Goal: Task Accomplishment & Management: Use online tool/utility

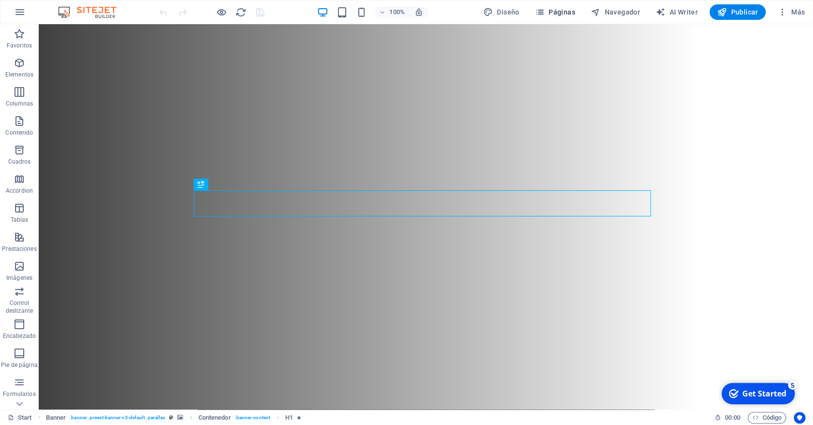
click at [549, 7] on button "Páginas" at bounding box center [555, 11] width 48 height 15
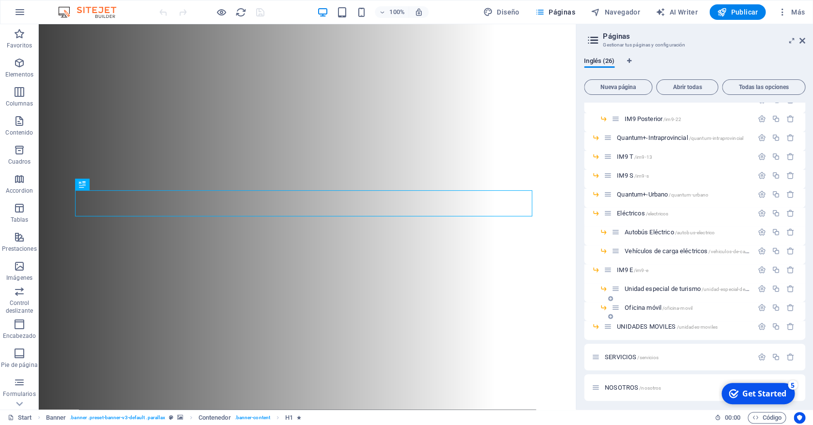
scroll to position [148, 0]
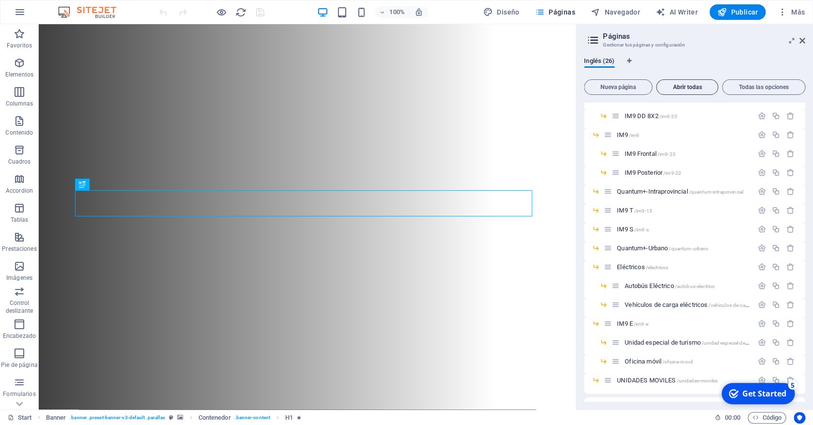
click at [694, 85] on span "Abrir todas" at bounding box center [686, 87] width 53 height 6
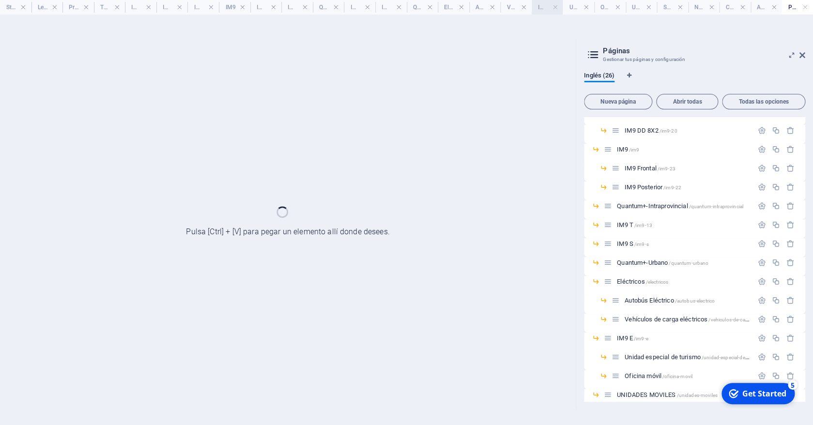
click at [543, 7] on h4 "IM9 E" at bounding box center [546, 7] width 31 height 11
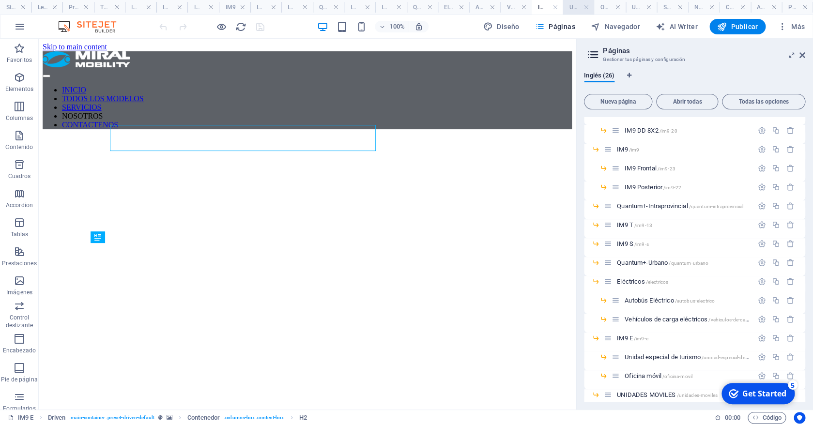
scroll to position [0, 0]
click at [509, 4] on h4 "Vehículos de carga eléctricos" at bounding box center [515, 7] width 31 height 11
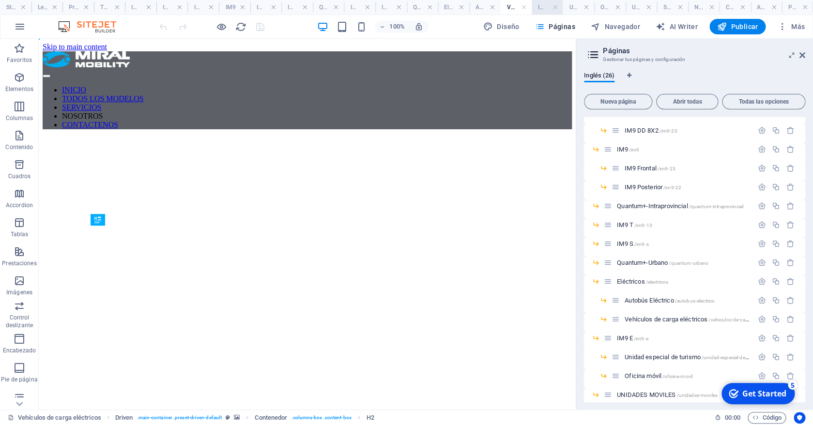
click at [544, 9] on h4 "IM9 E" at bounding box center [546, 7] width 31 height 11
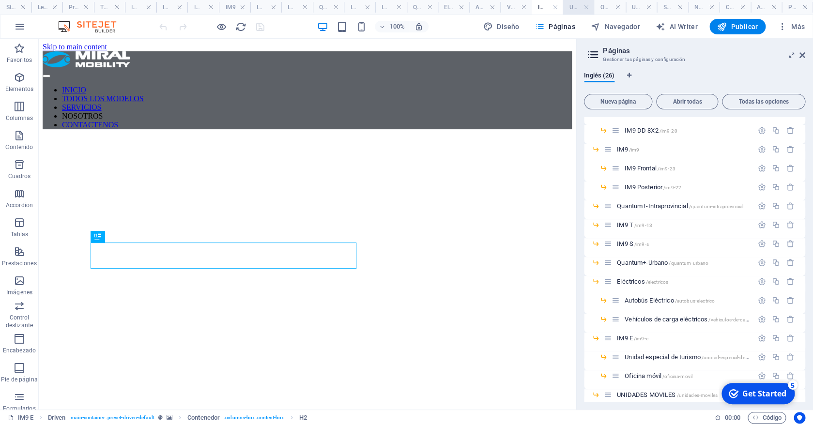
click at [575, 9] on h4 "Unidad especial de turismo" at bounding box center [577, 7] width 31 height 11
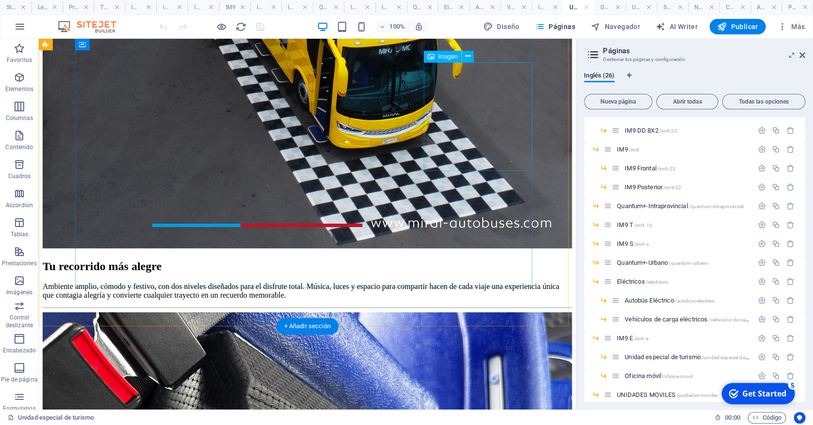
scroll to position [834, 0]
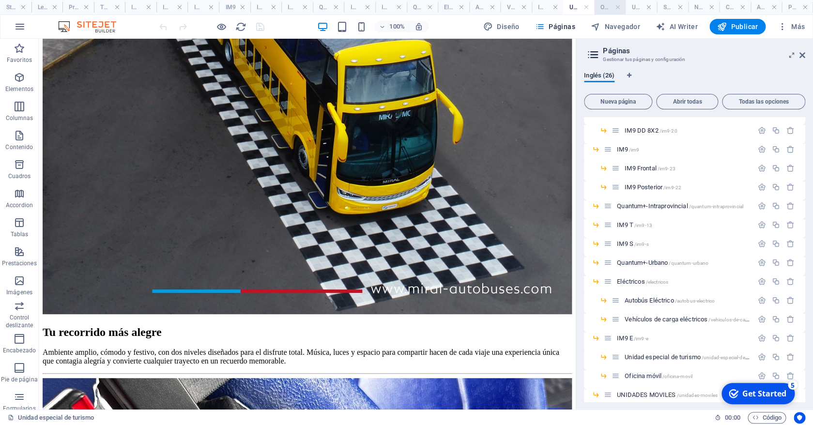
click at [607, 6] on h4 "Oficina móvil" at bounding box center [609, 7] width 31 height 11
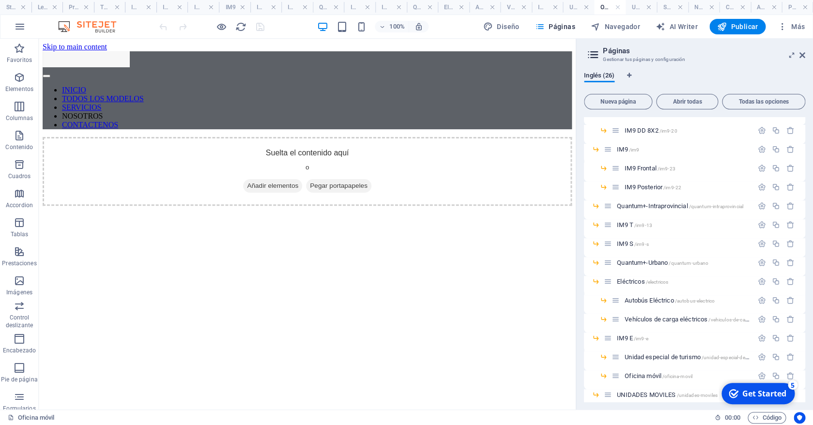
scroll to position [0, 0]
click at [20, 376] on span "Pie de página" at bounding box center [19, 373] width 39 height 23
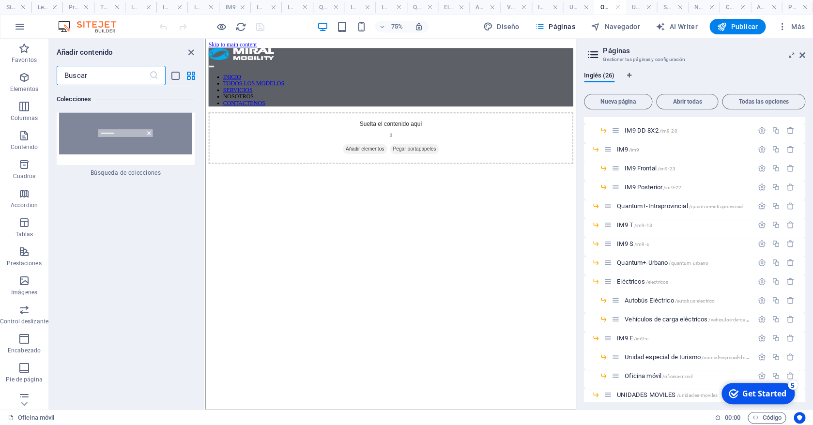
scroll to position [19030, 0]
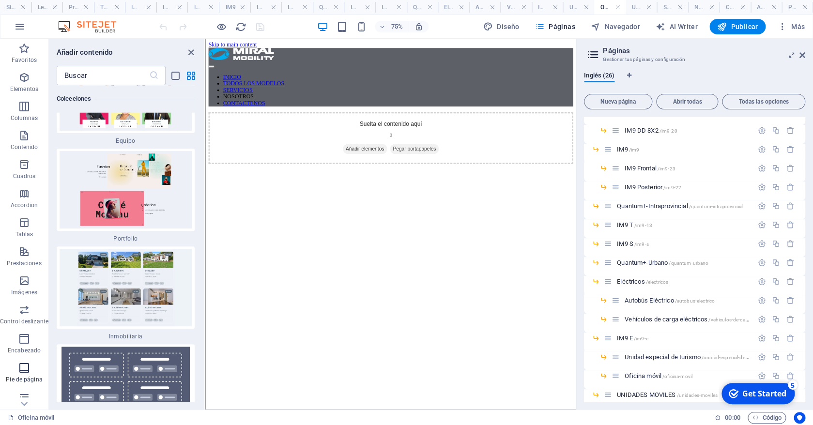
click at [15, 373] on span "Pie de página" at bounding box center [24, 373] width 48 height 23
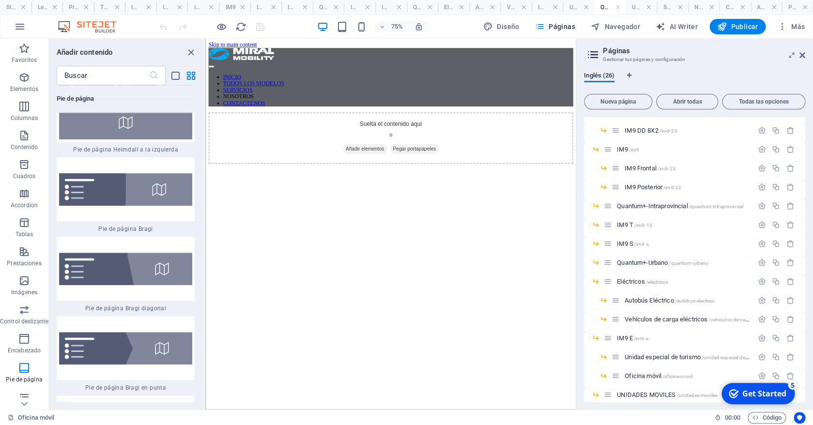
scroll to position [13441, 0]
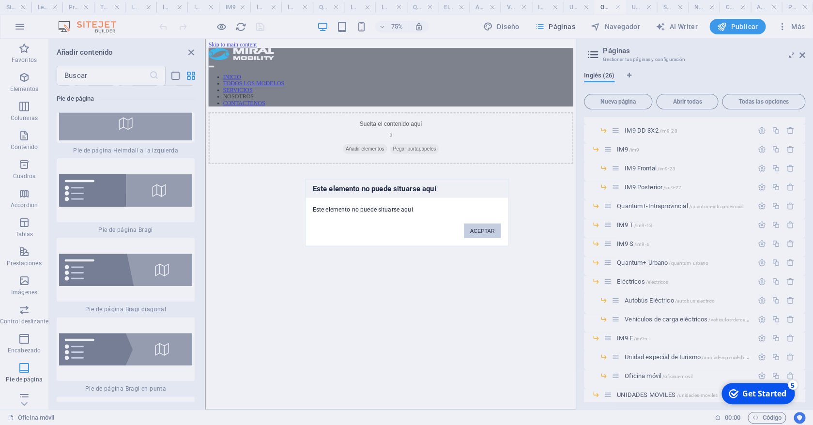
click at [486, 229] on button "ACEPTAR" at bounding box center [482, 231] width 36 height 15
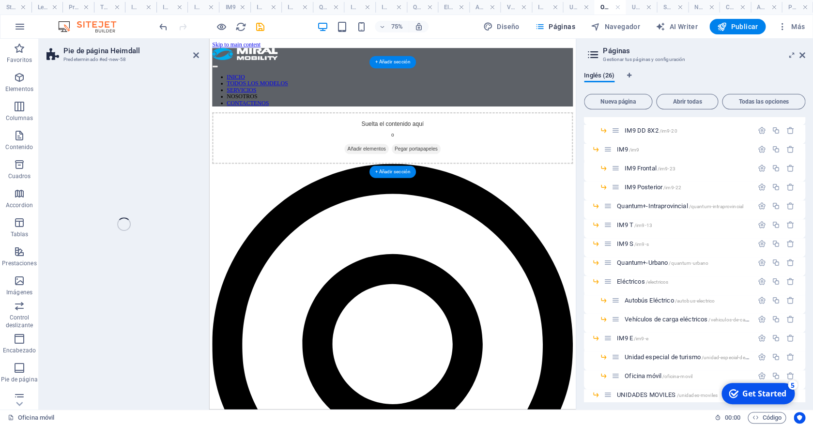
click at [88, 74] on div "Pie de página Heimdall Predeterminado #ed-new-58 Arrastra aquí para reemplazar …" at bounding box center [307, 224] width 537 height 371
select select "rem"
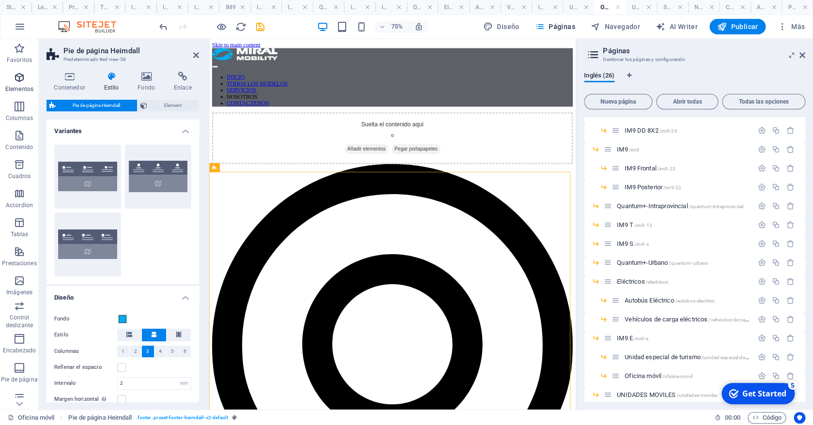
click at [17, 85] on span "Elementos" at bounding box center [19, 83] width 39 height 23
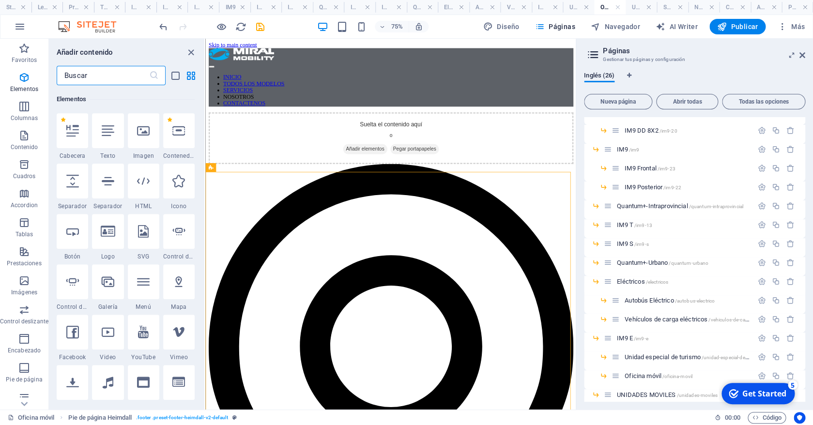
scroll to position [182, 0]
click at [100, 79] on input "text" at bounding box center [103, 75] width 92 height 19
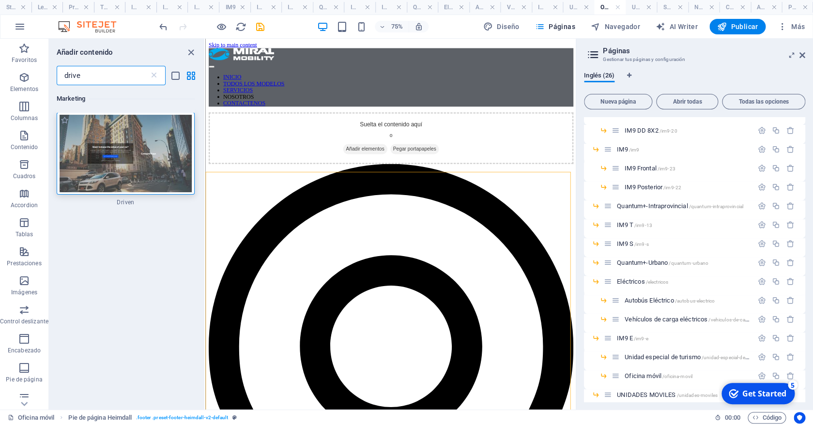
scroll to position [0, 0]
type input "drive"
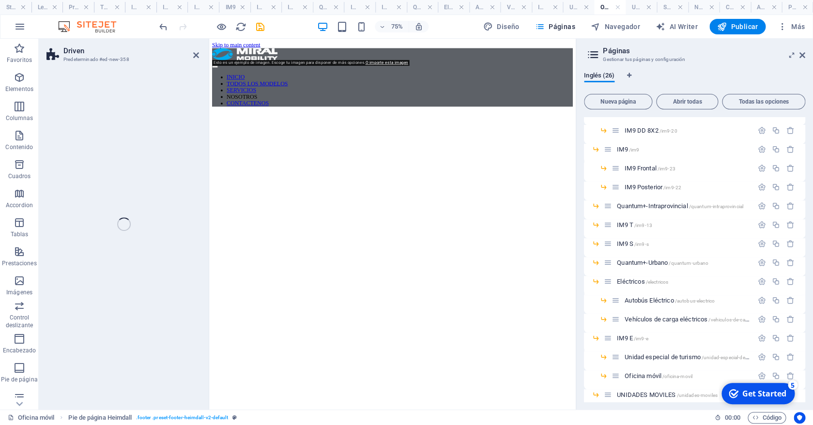
click at [24, 51] on icon at bounding box center [20, 45] width 14 height 14
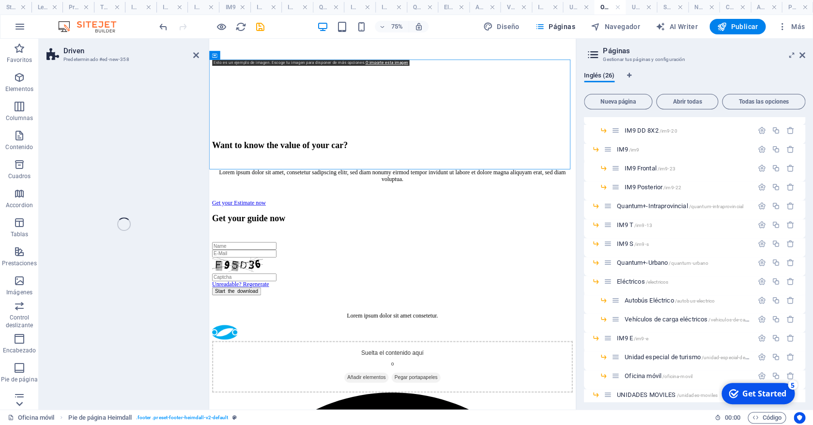
select select "%"
select select "rem"
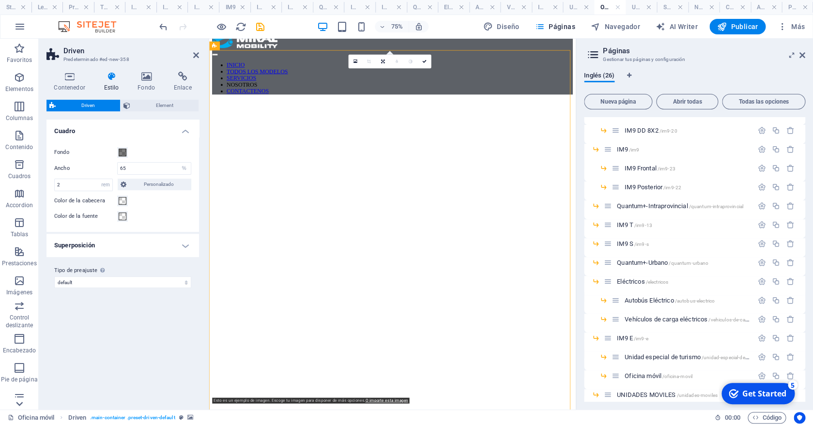
scroll to position [65, 0]
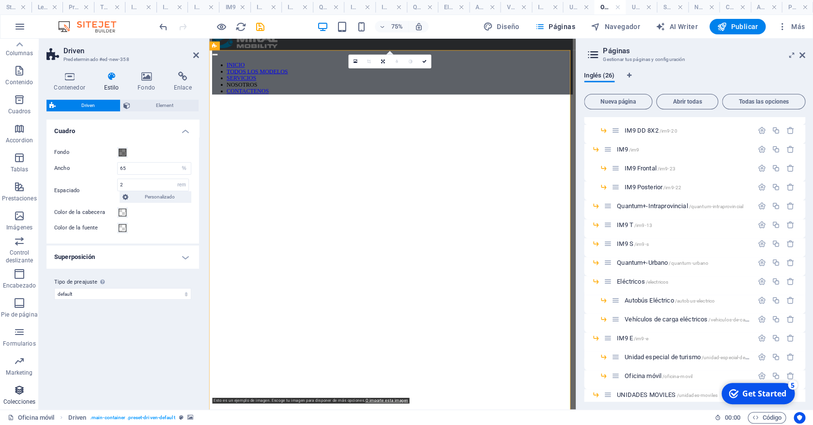
click at [19, 407] on span "Colecciones" at bounding box center [19, 395] width 39 height 23
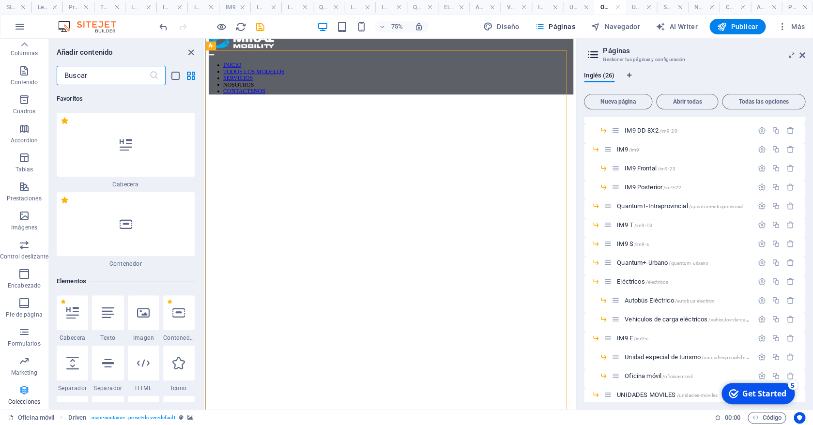
scroll to position [7, 0]
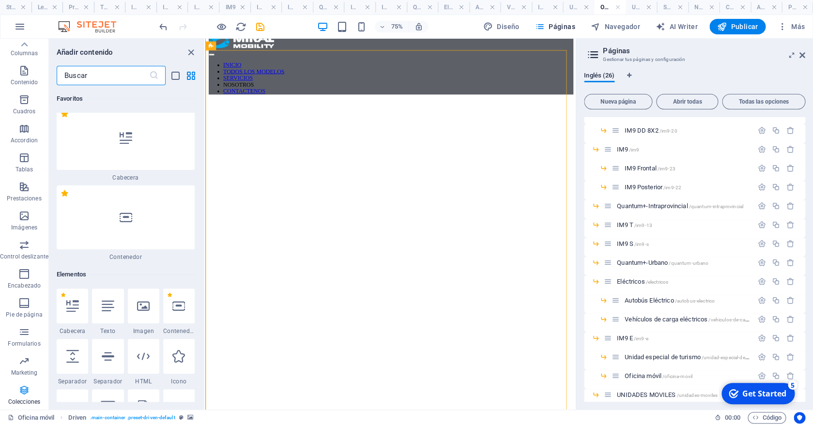
click at [16, 386] on span "Colecciones" at bounding box center [24, 395] width 48 height 23
click at [85, 76] on input "text" at bounding box center [103, 75] width 92 height 19
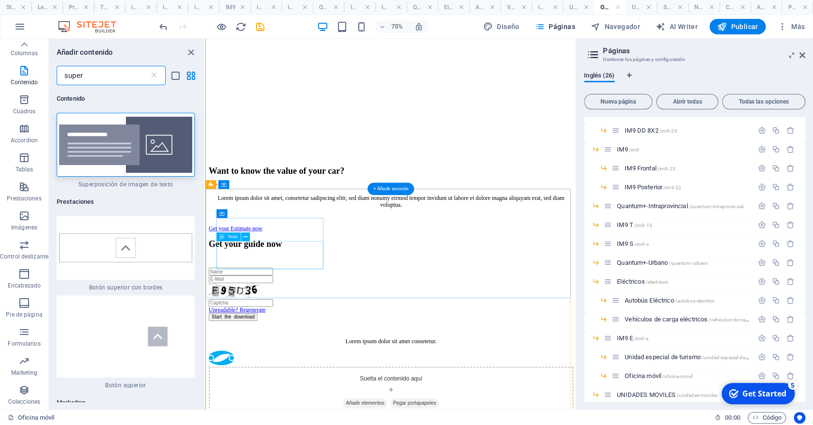
scroll to position [434, 0]
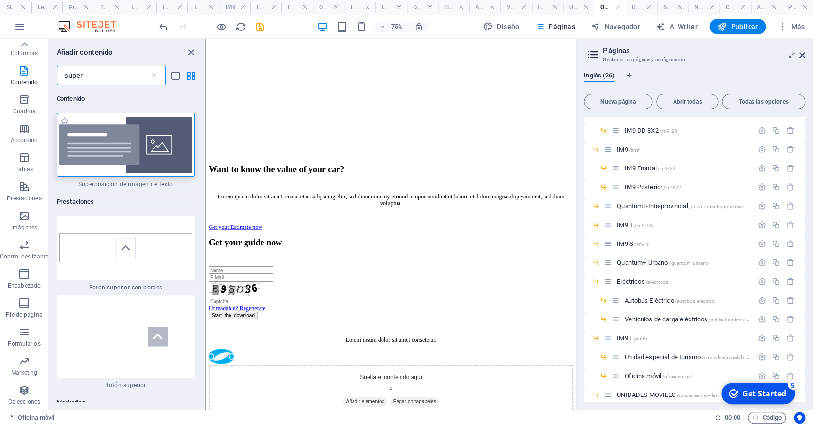
type input "super"
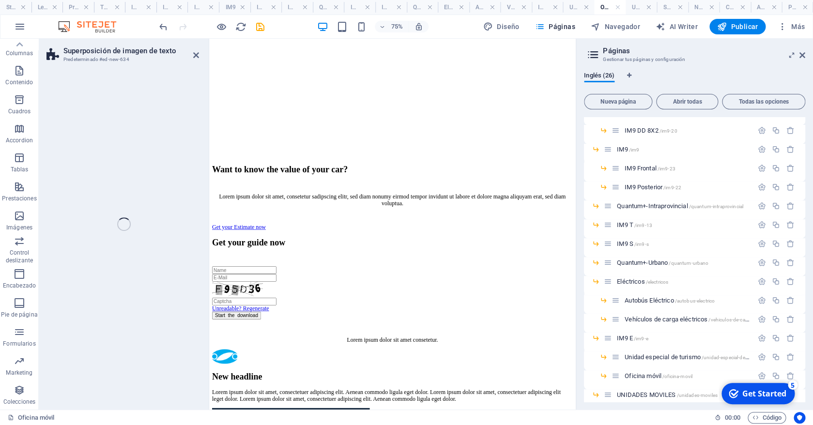
scroll to position [65, 0]
select select "rem"
select select "px"
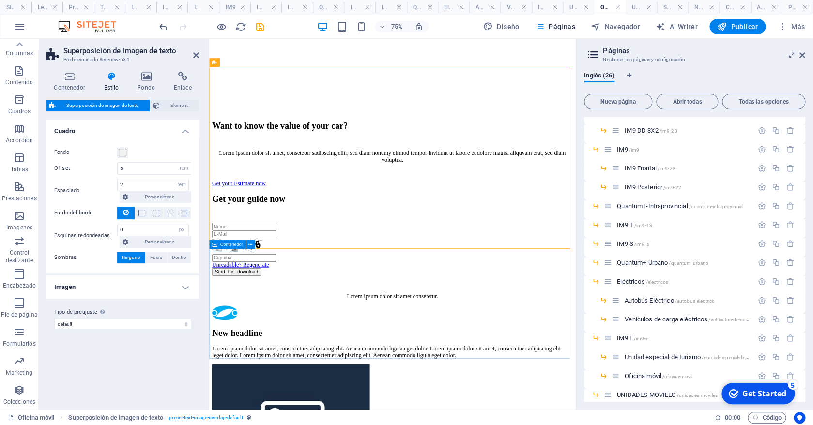
scroll to position [509, 0]
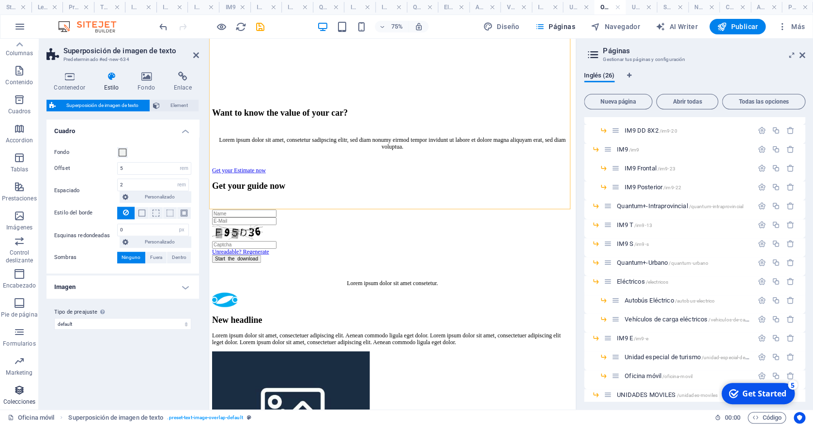
click at [21, 397] on span "Colecciones" at bounding box center [19, 395] width 39 height 23
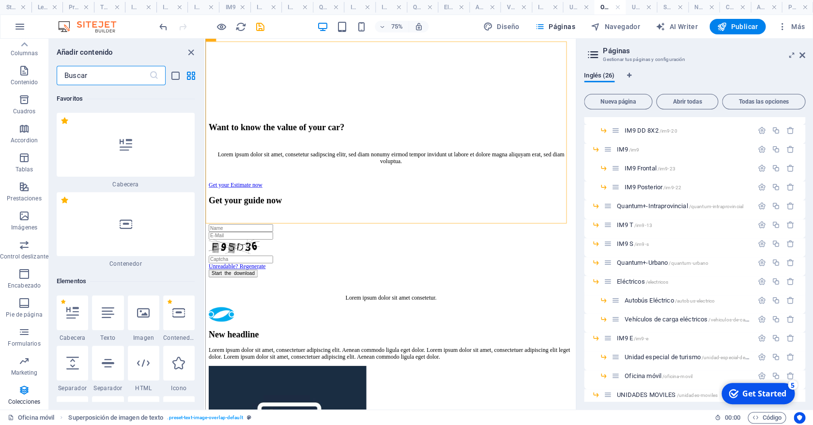
scroll to position [65, 0]
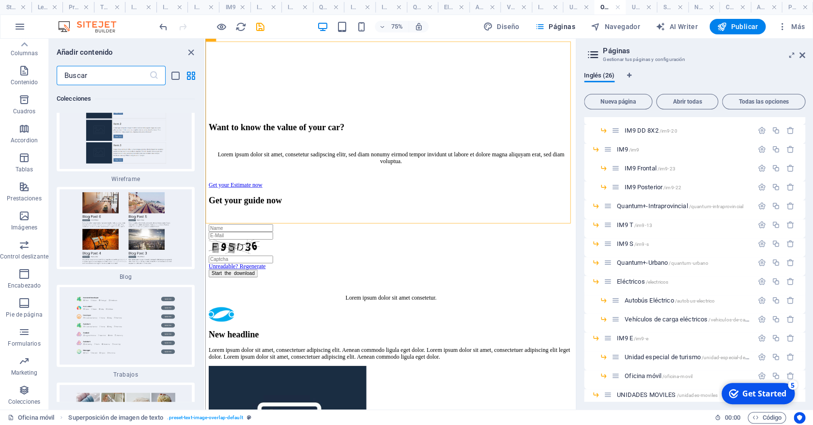
click at [106, 70] on input "text" at bounding box center [103, 75] width 92 height 19
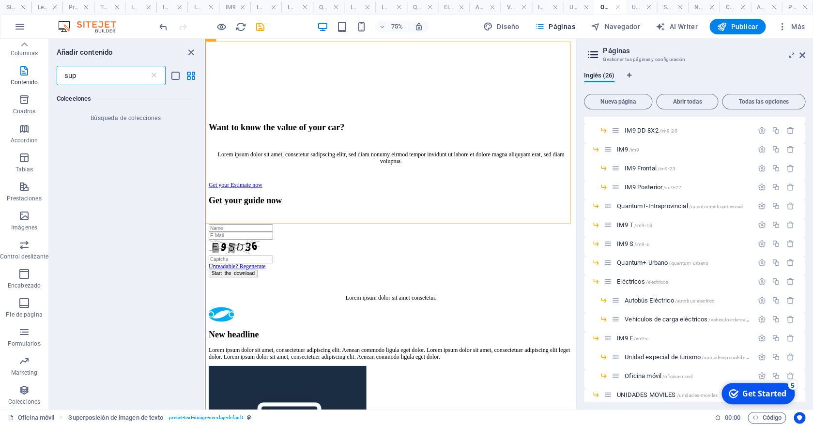
scroll to position [0, 0]
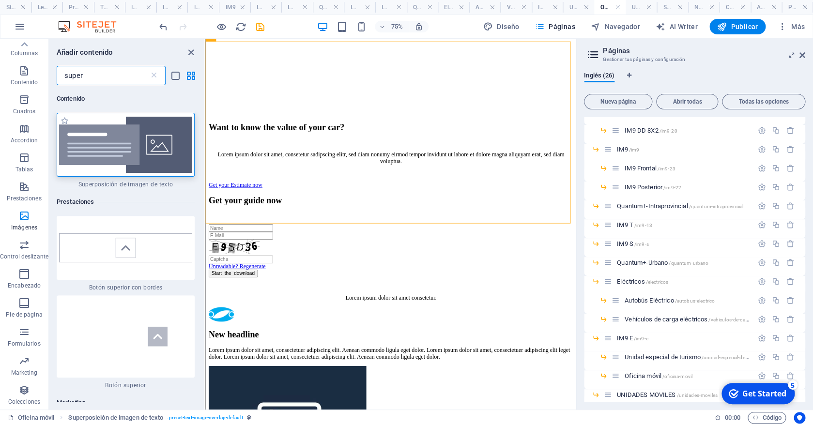
type input "super"
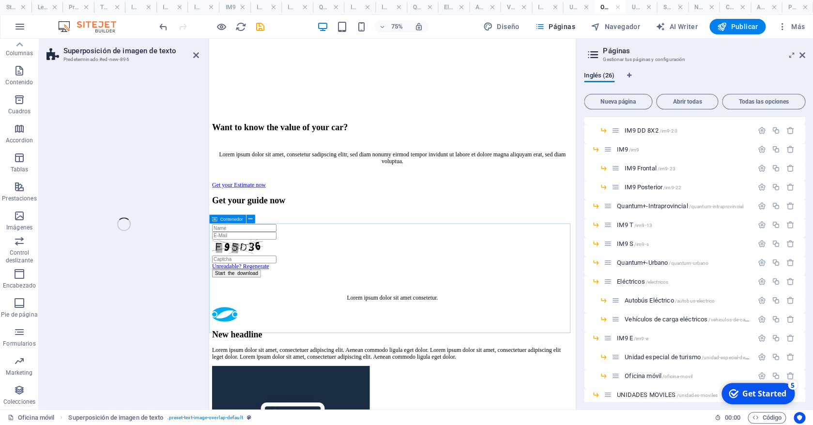
scroll to position [65, 0]
select select "rem"
select select "px"
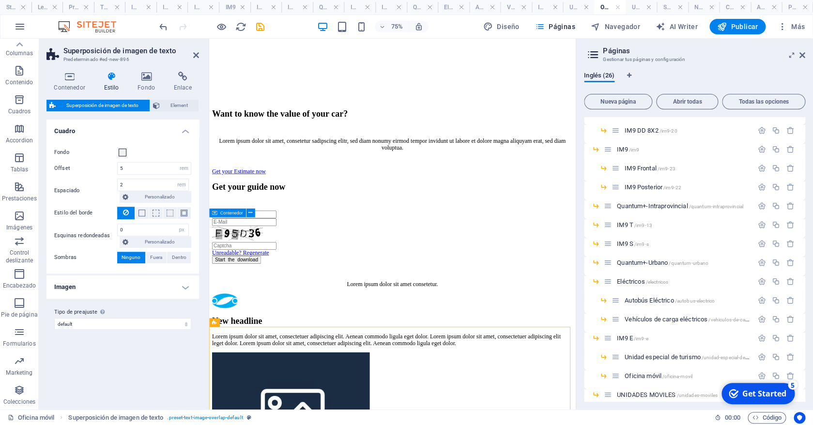
scroll to position [511, 0]
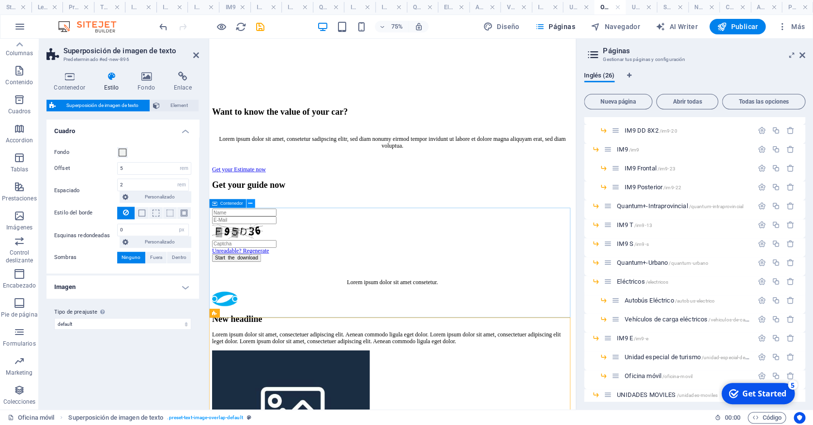
click at [250, 205] on icon at bounding box center [250, 204] width 4 height 8
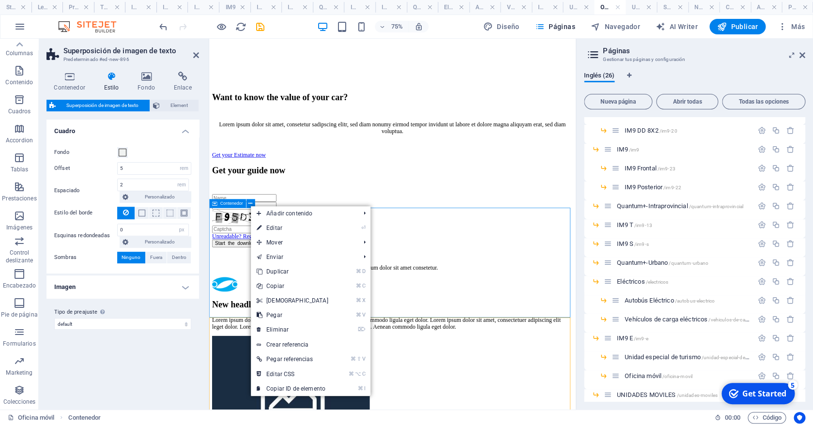
scroll to position [492, 0]
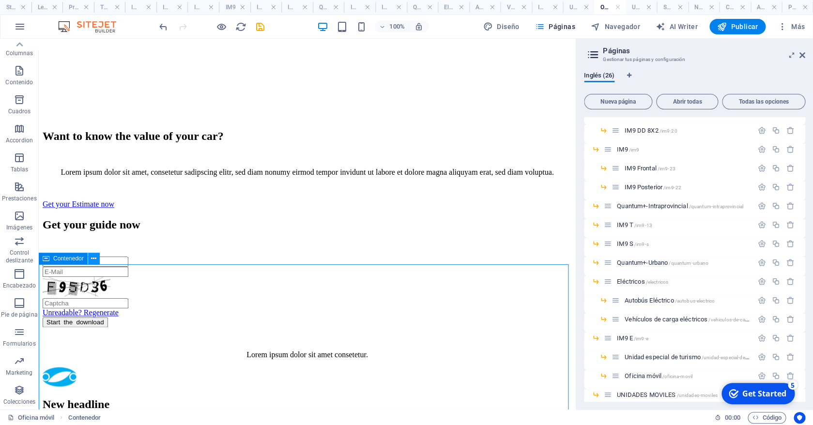
click at [91, 262] on icon at bounding box center [93, 259] width 5 height 10
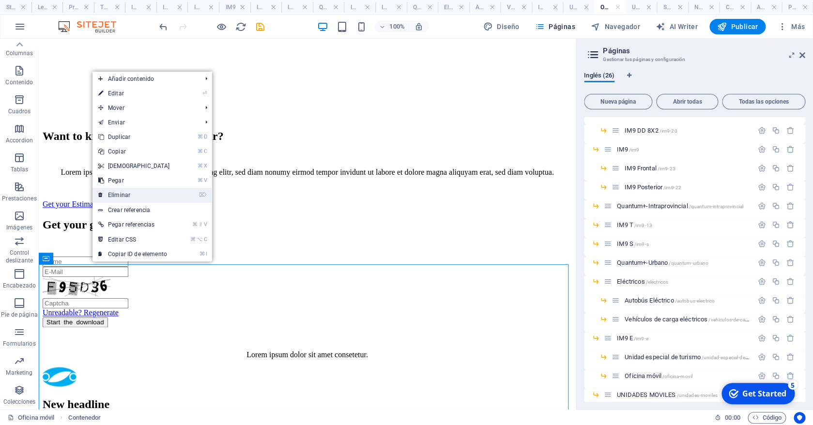
click at [163, 201] on link "⌦ Eliminar" at bounding box center [133, 195] width 83 height 15
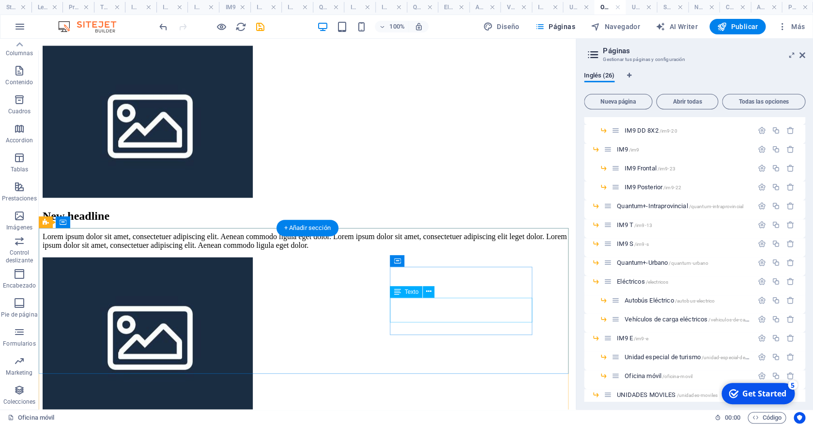
scroll to position [909, 0]
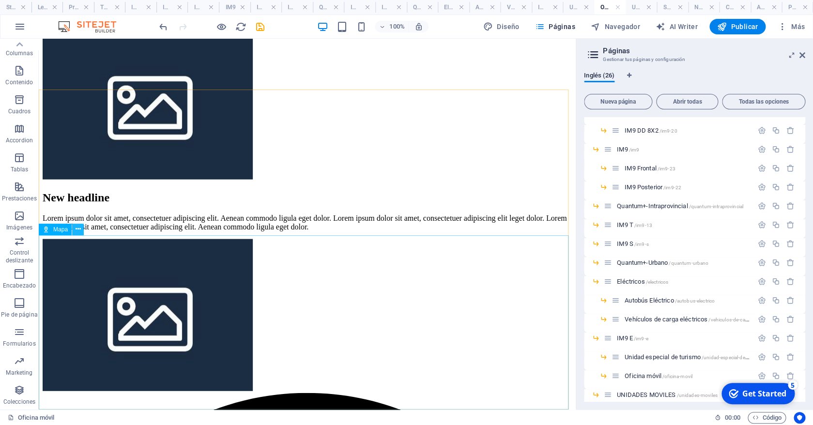
click at [78, 230] on icon at bounding box center [78, 229] width 5 height 10
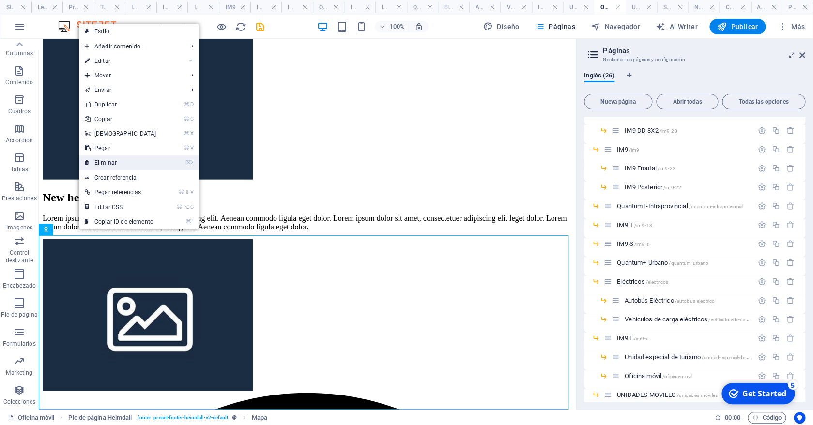
click at [111, 161] on link "⌦ Eliminar" at bounding box center [120, 162] width 83 height 15
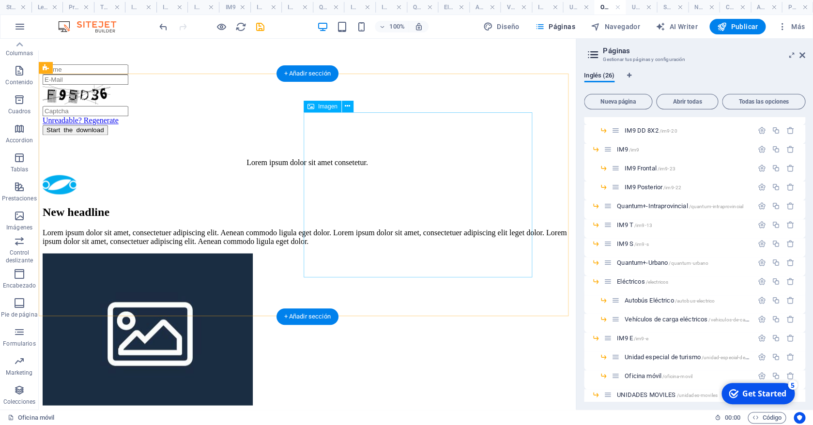
scroll to position [735, 0]
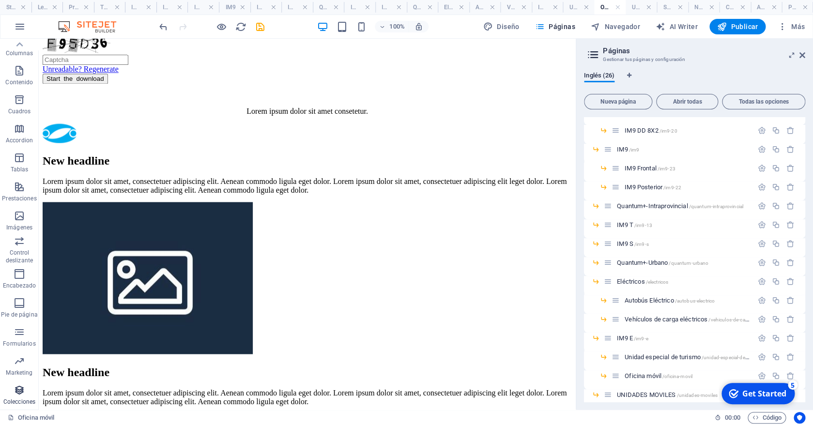
click at [22, 391] on icon "button" at bounding box center [20, 390] width 12 height 12
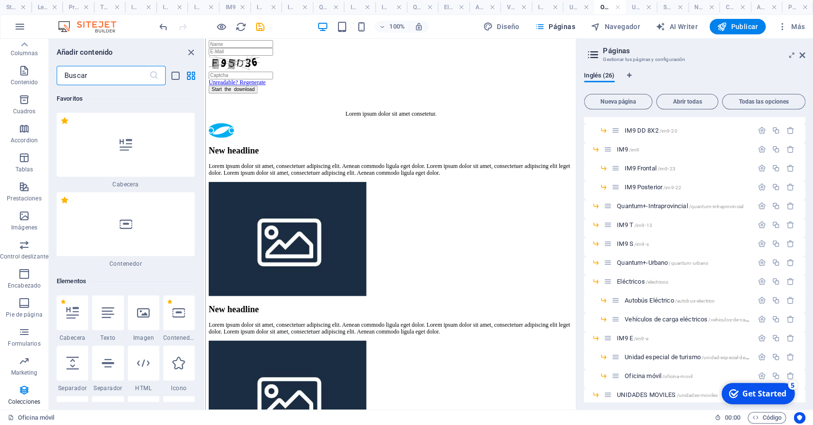
scroll to position [631, 0]
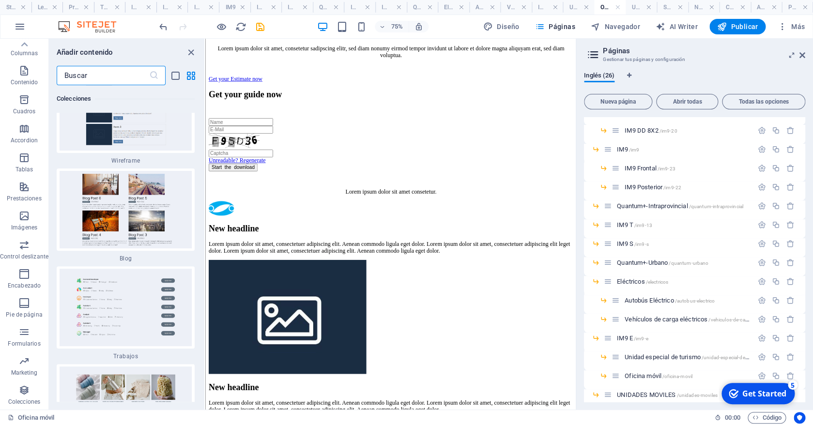
click at [107, 73] on input "text" at bounding box center [103, 75] width 92 height 19
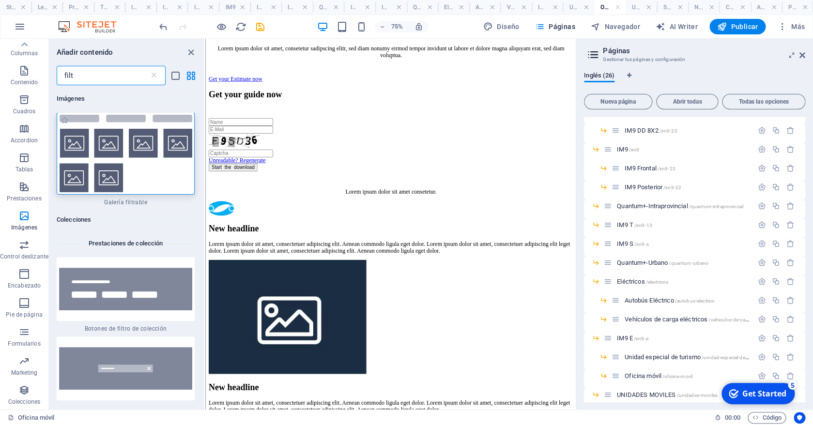
scroll to position [0, 0]
type input "filt"
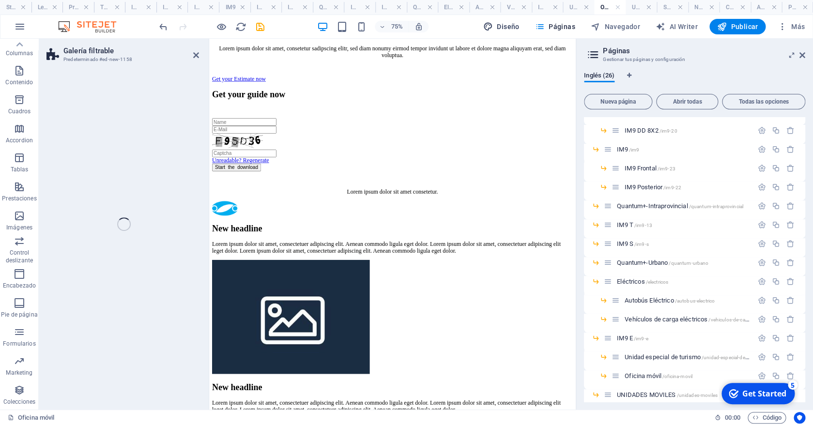
scroll to position [65, 0]
select select "rem"
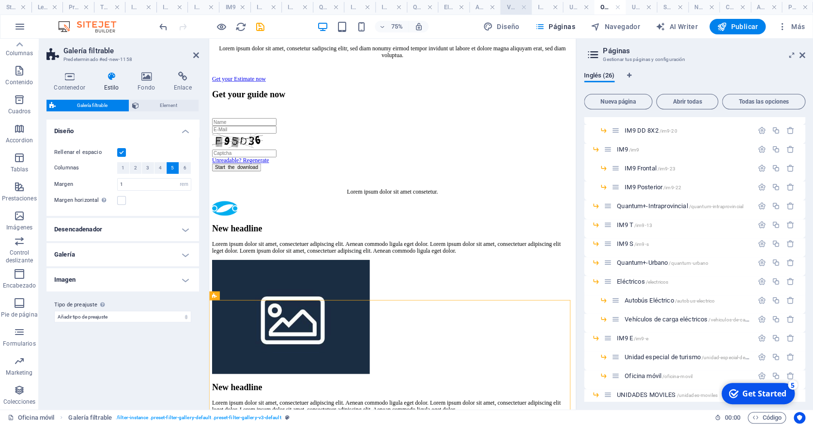
click at [510, 5] on h4 "Vehículos de carga eléctricos" at bounding box center [515, 7] width 31 height 11
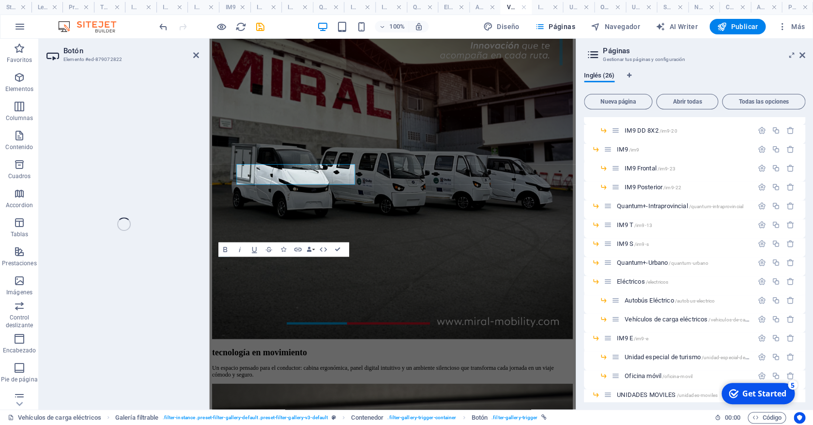
scroll to position [854, 0]
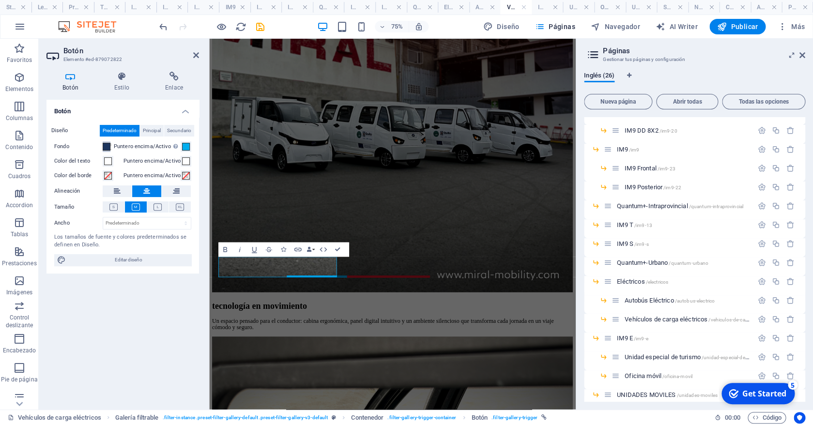
click at [107, 144] on span at bounding box center [107, 147] width 8 height 8
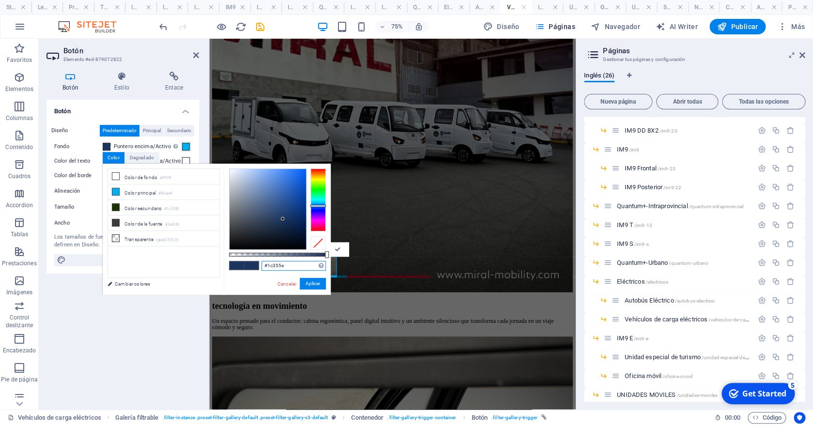
drag, startPoint x: 289, startPoint y: 264, endPoint x: 192, endPoint y: 258, distance: 97.5
click at [261, 261] on input "#1c355e" at bounding box center [293, 266] width 64 height 10
click at [604, 7] on h4 "Oficina móvil" at bounding box center [609, 7] width 31 height 11
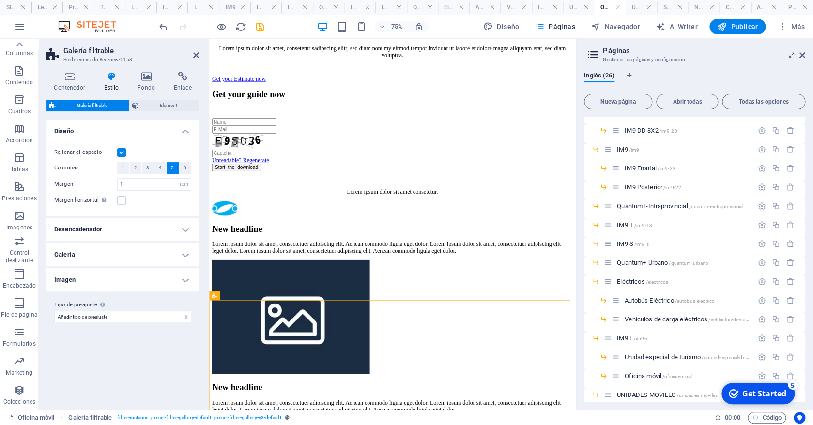
scroll to position [65, 0]
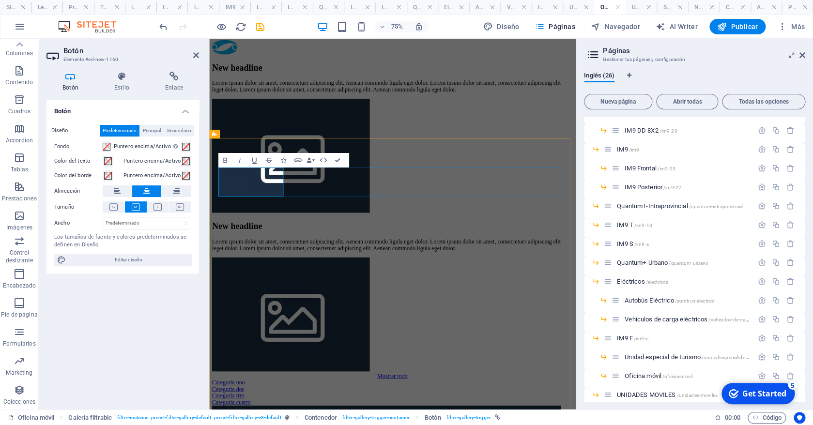
click at [137, 81] on h4 "Estilo" at bounding box center [123, 82] width 51 height 20
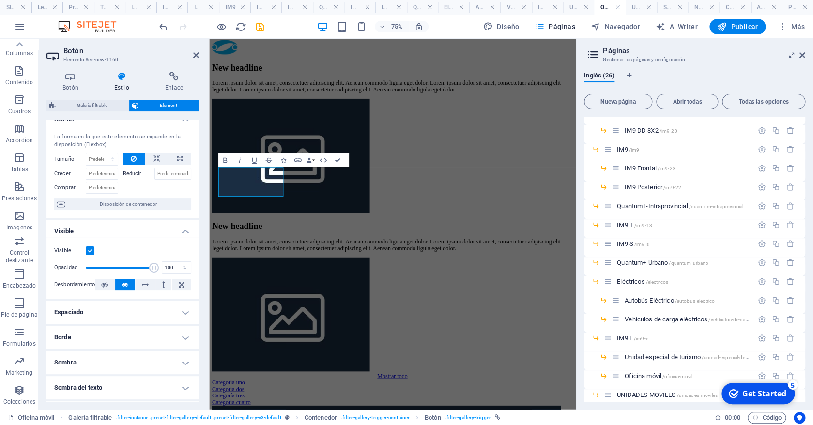
scroll to position [13, 0]
click at [64, 78] on icon at bounding box center [70, 77] width 48 height 10
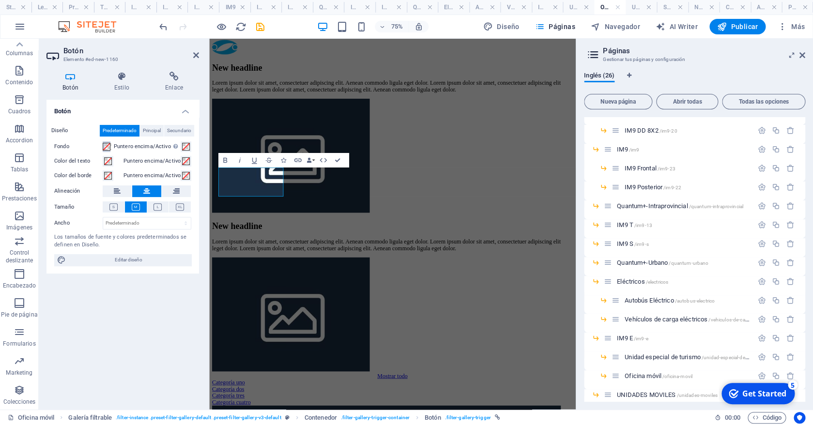
click at [105, 146] on span at bounding box center [107, 147] width 8 height 8
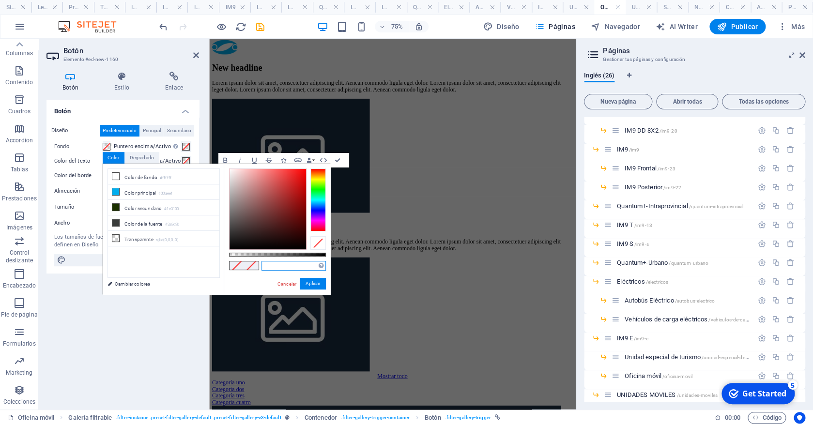
click at [301, 265] on input "text" at bounding box center [293, 266] width 64 height 10
paste input "#1c355e"
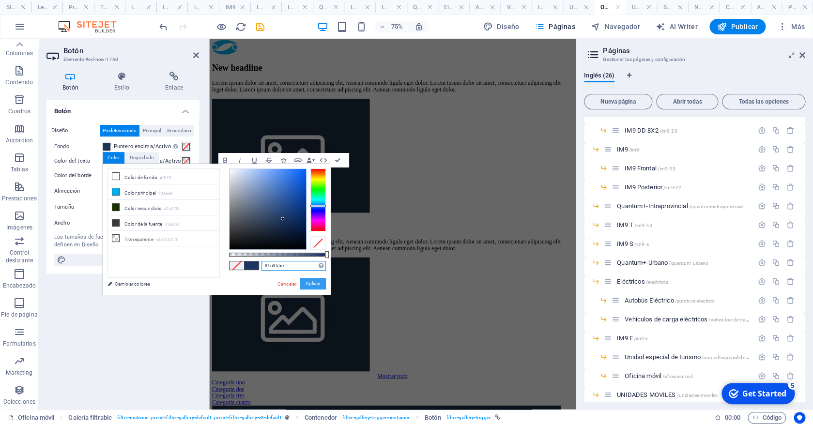
type input "#1c355e"
click at [319, 283] on button "Aplicar" at bounding box center [313, 284] width 26 height 12
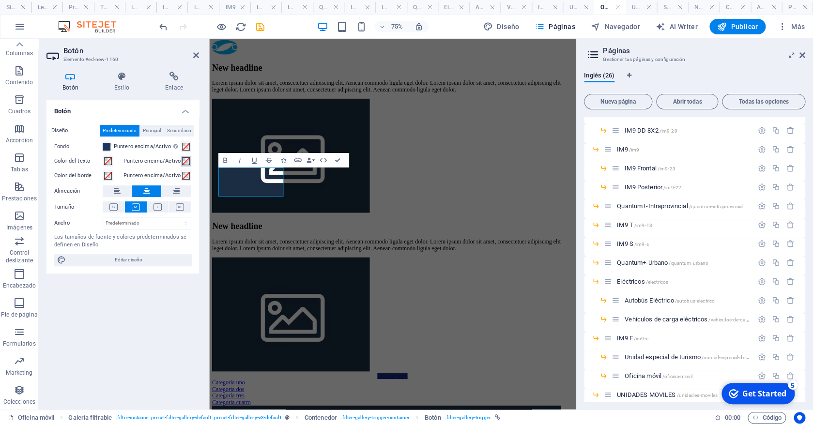
click at [187, 161] on span at bounding box center [186, 161] width 8 height 8
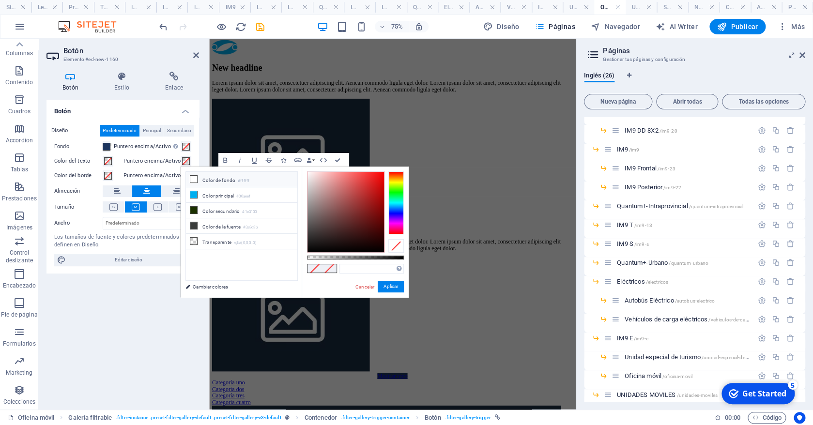
click at [215, 177] on li "Color de fondo #ffffff" at bounding box center [241, 179] width 111 height 15
type input "#ffffff"
drag, startPoint x: 382, startPoint y: 283, endPoint x: 231, endPoint y: 325, distance: 156.9
click at [382, 283] on button "Aplicar" at bounding box center [391, 287] width 26 height 12
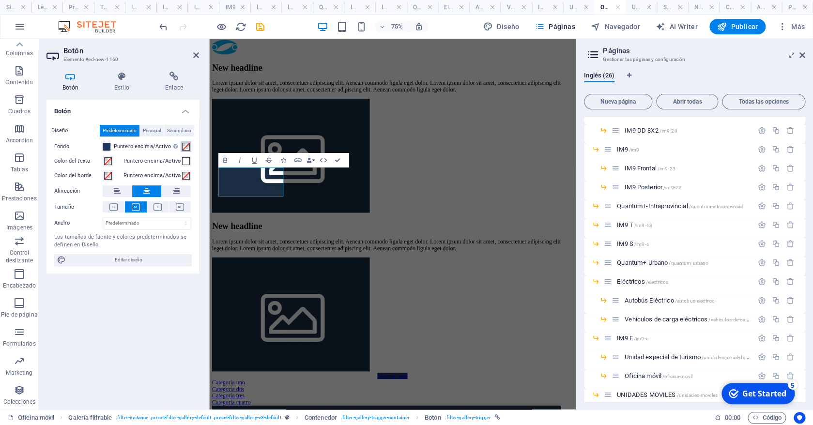
click at [186, 147] on span at bounding box center [186, 147] width 8 height 8
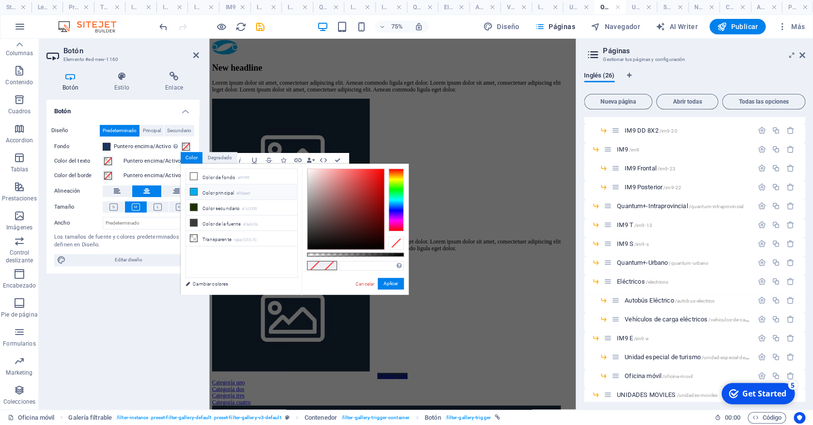
click at [233, 189] on li "Color principal #00aeef" at bounding box center [241, 191] width 111 height 15
type input "#00aeef"
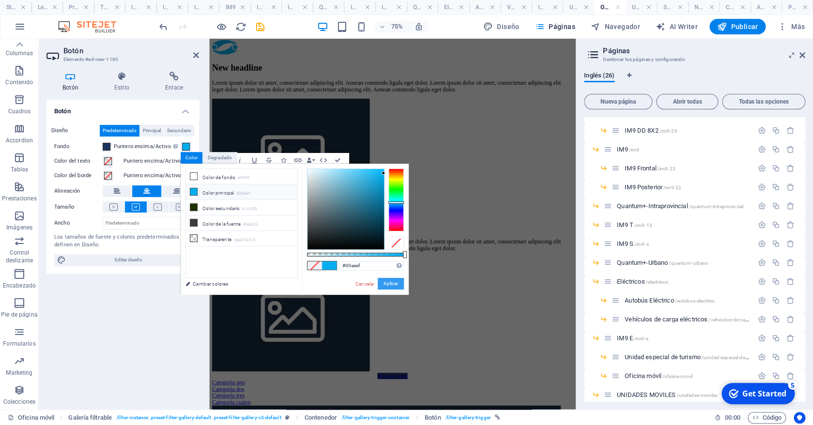
click at [393, 284] on button "Aplicar" at bounding box center [391, 284] width 26 height 12
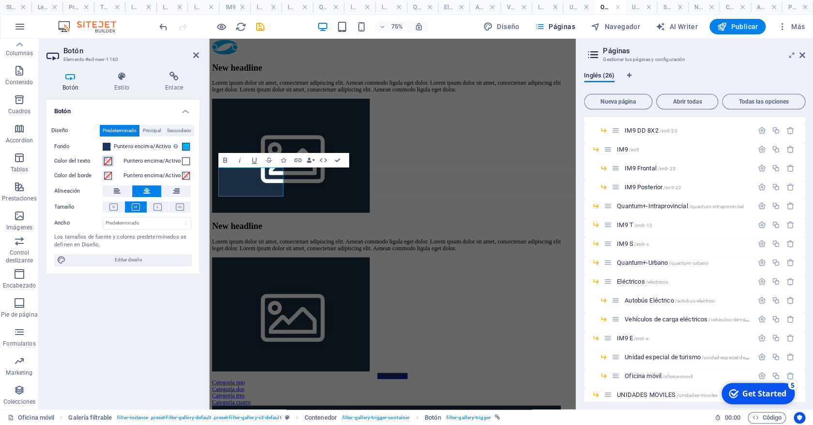
click at [109, 161] on span at bounding box center [108, 161] width 8 height 8
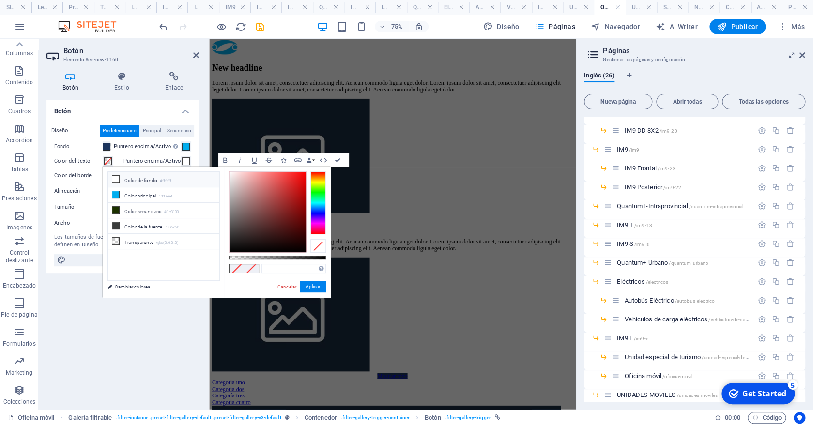
click at [174, 181] on li "Color de fondo #ffffff" at bounding box center [163, 179] width 111 height 15
type input "#ffffff"
click at [315, 287] on button "Aplicar" at bounding box center [313, 287] width 26 height 12
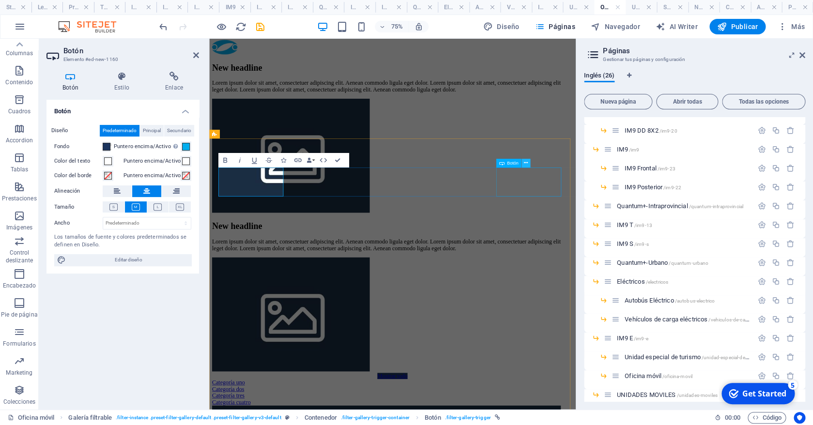
click at [527, 164] on icon at bounding box center [526, 163] width 4 height 8
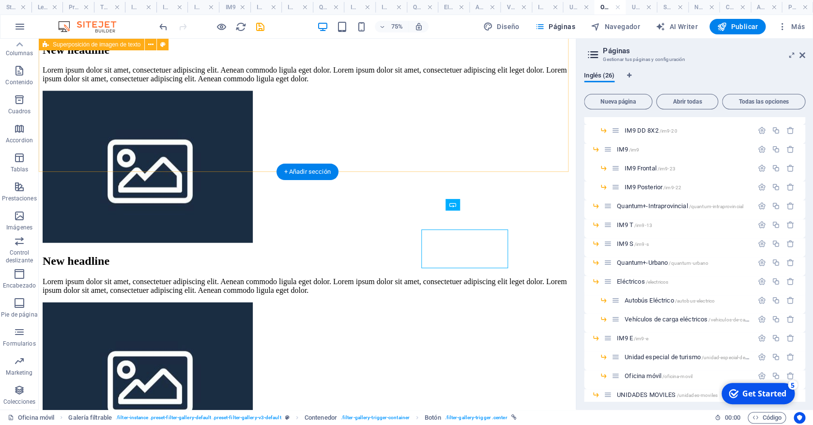
scroll to position [827, 0]
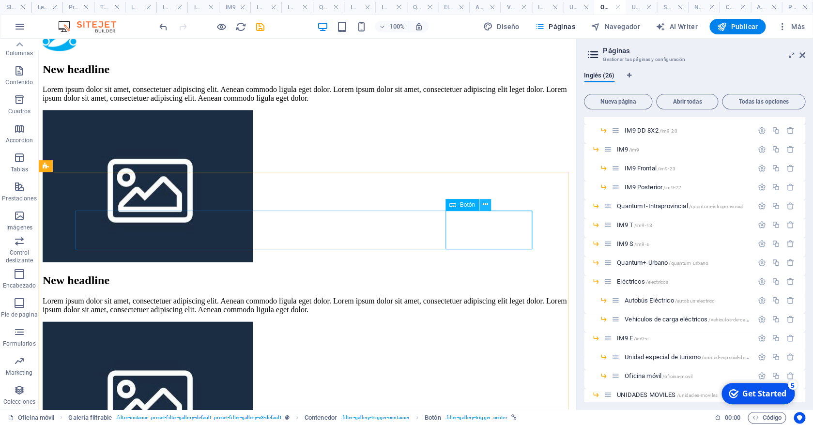
click at [482, 206] on button at bounding box center [485, 205] width 12 height 12
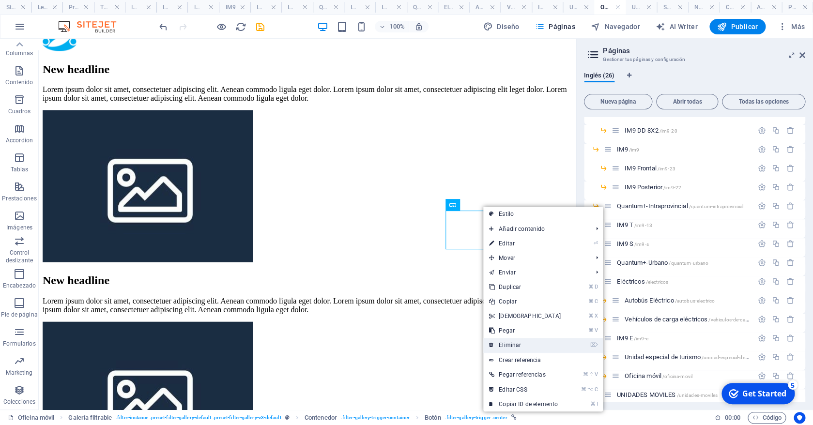
click at [513, 341] on link "⌦ Eliminar" at bounding box center [524, 345] width 83 height 15
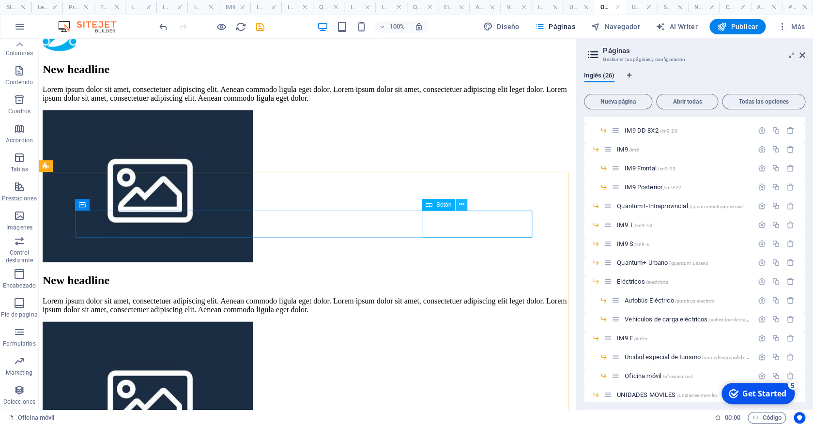
click at [460, 203] on icon at bounding box center [461, 204] width 5 height 10
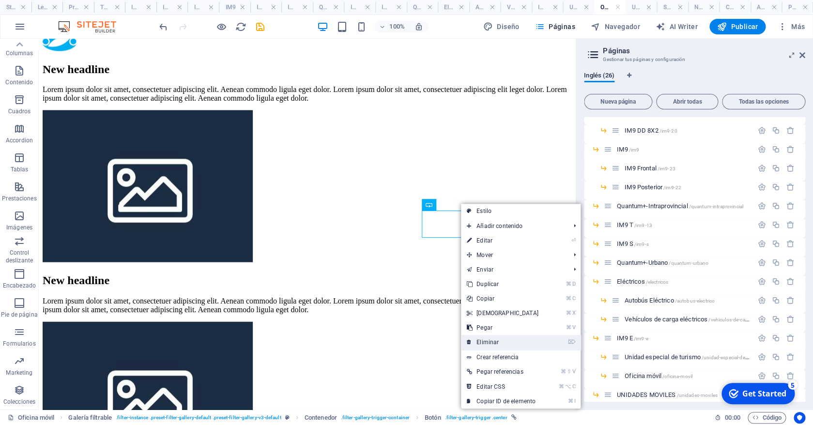
click at [487, 339] on link "⌦ Eliminar" at bounding box center [502, 342] width 83 height 15
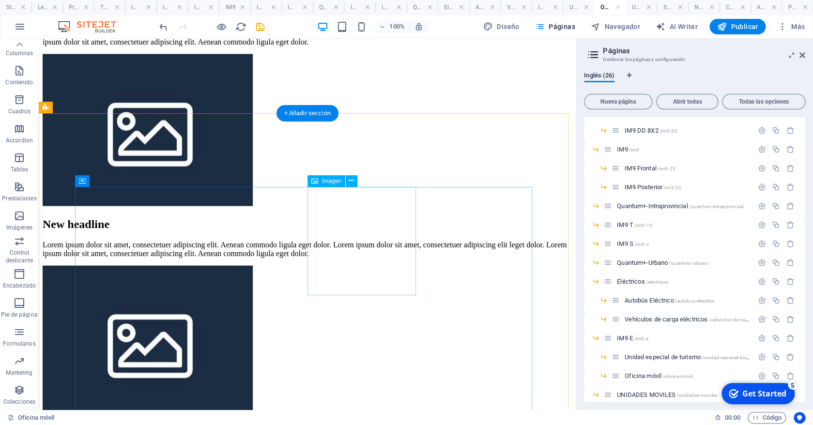
scroll to position [886, 0]
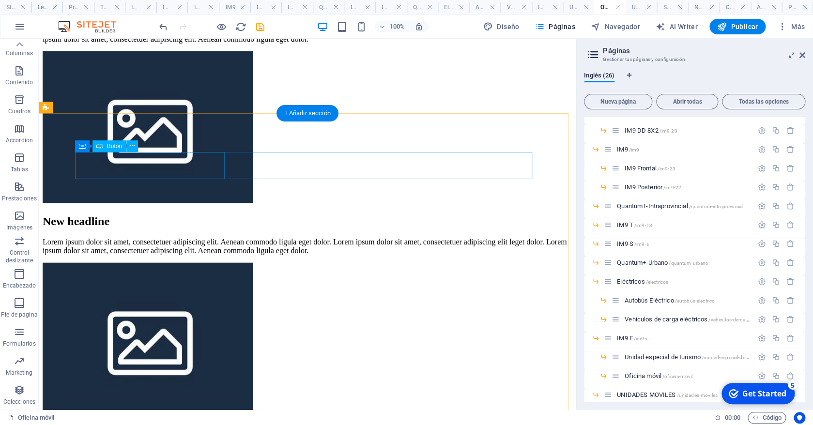
click at [171, 417] on div "Mostrar todo" at bounding box center [307, 421] width 529 height 9
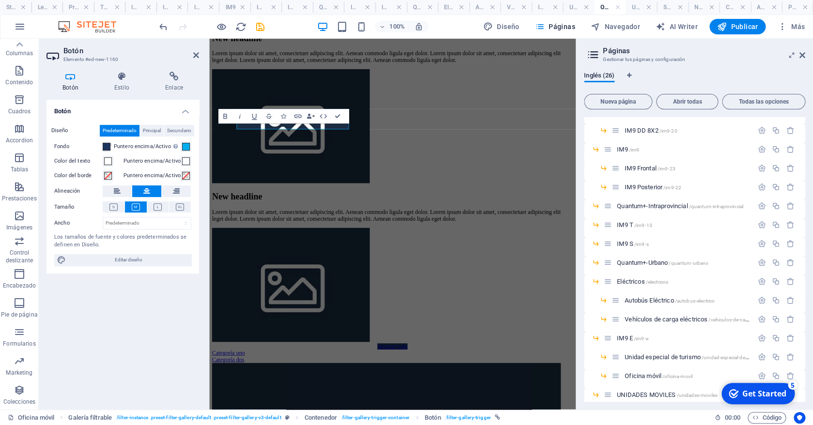
scroll to position [905, 0]
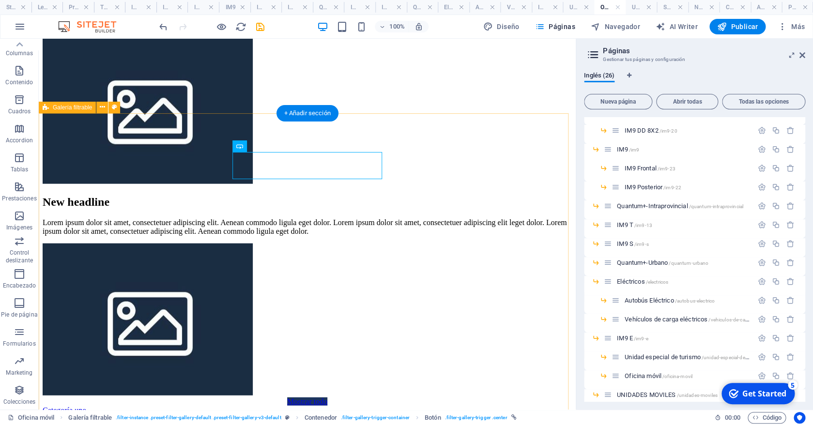
scroll to position [886, 0]
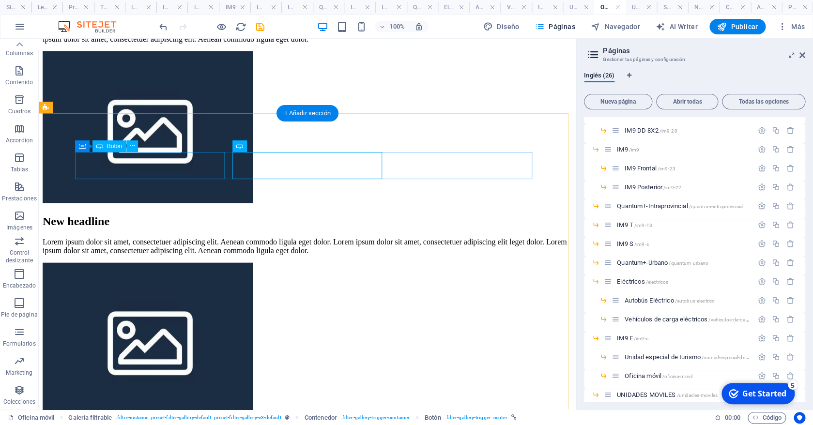
click at [194, 417] on div "Mostrar todo" at bounding box center [307, 421] width 529 height 9
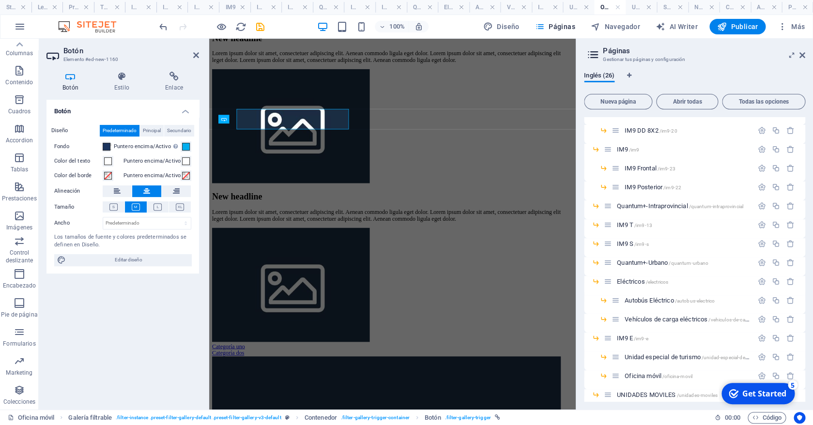
scroll to position [905, 0]
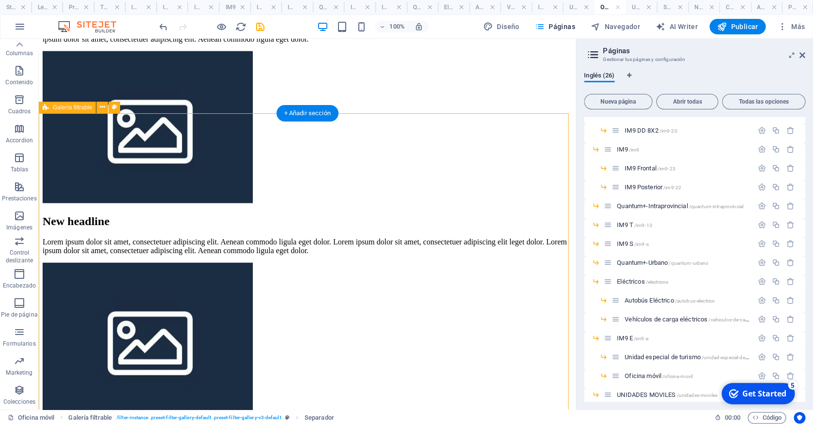
select select "rem"
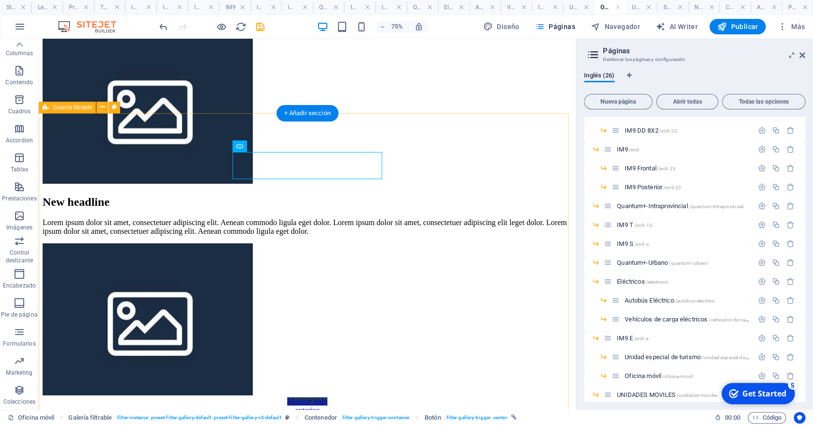
scroll to position [886, 0]
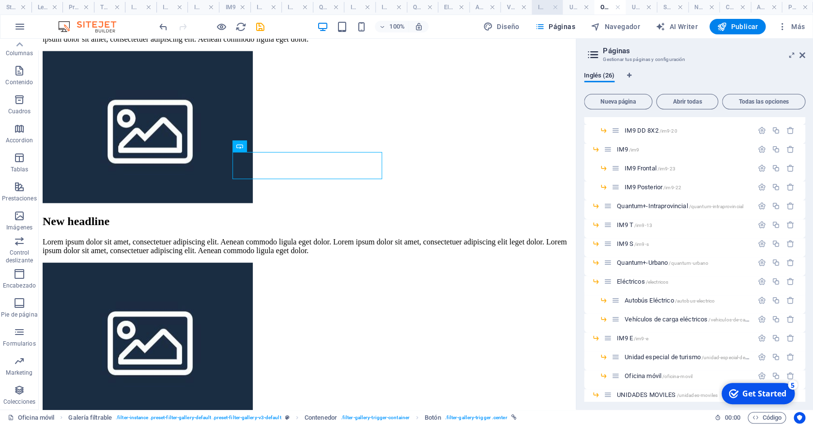
click at [533, 9] on h4 "IM9 E" at bounding box center [546, 7] width 31 height 11
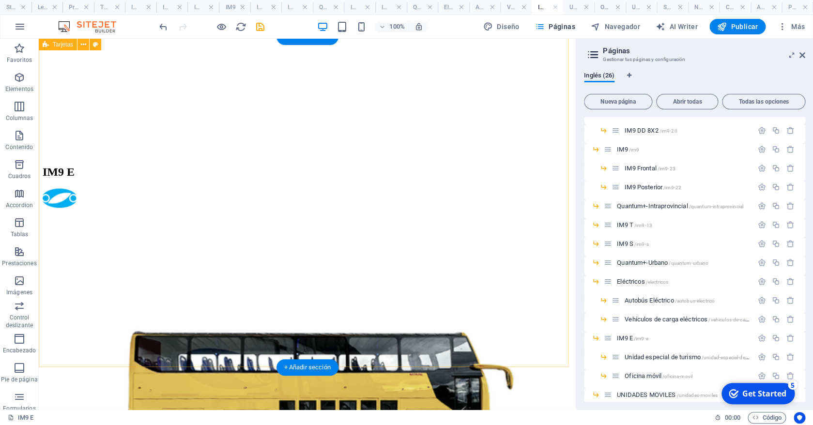
scroll to position [334, 0]
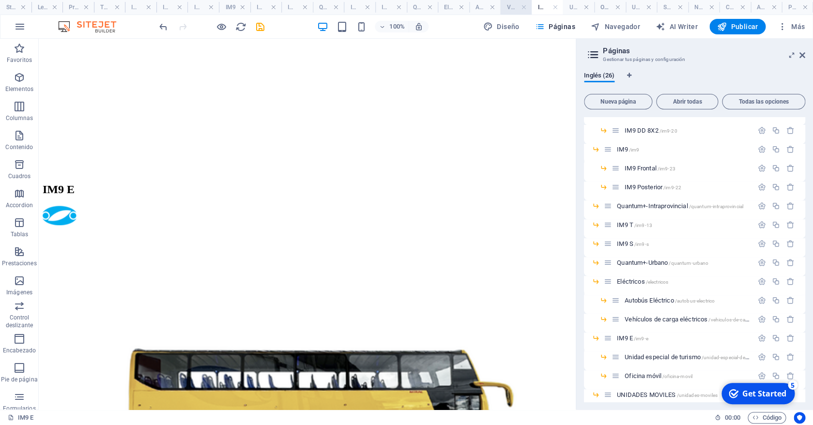
click at [507, 10] on h4 "Vehículos de carga eléctricos" at bounding box center [515, 7] width 31 height 11
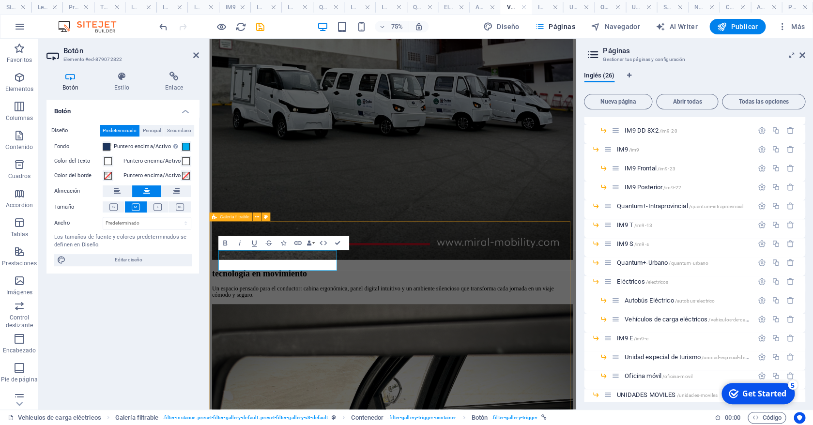
scroll to position [903, 0]
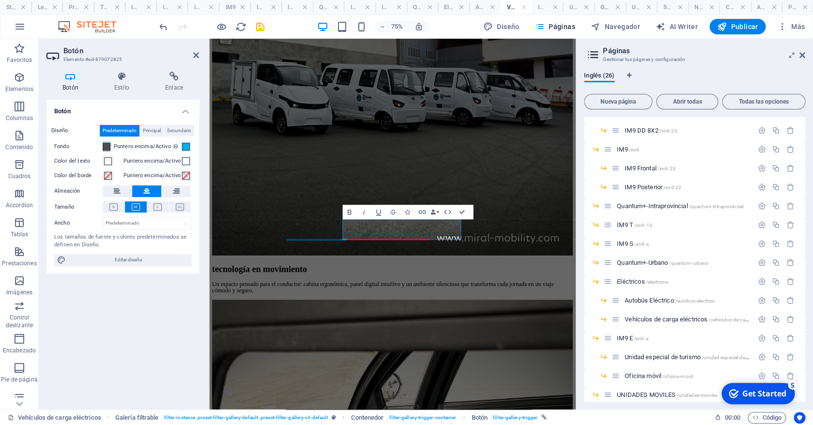
click at [106, 147] on span at bounding box center [107, 147] width 8 height 8
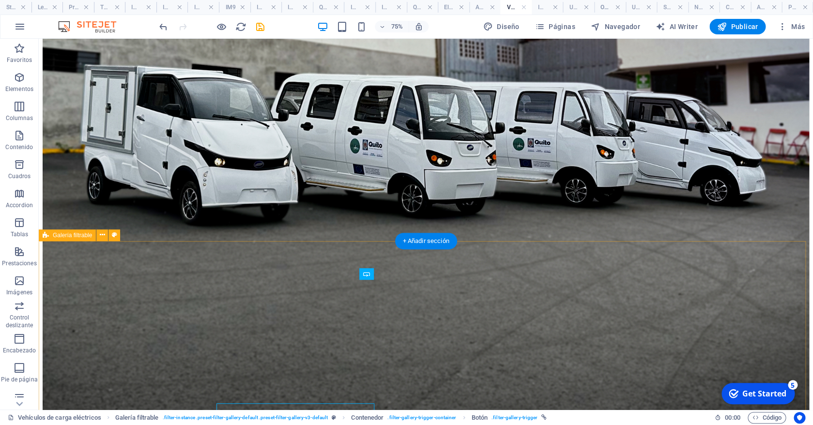
scroll to position [780, 0]
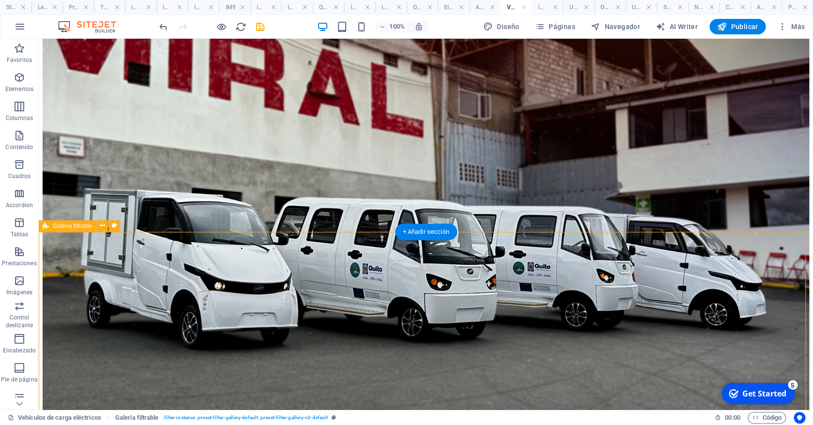
scroll to position [796, 0]
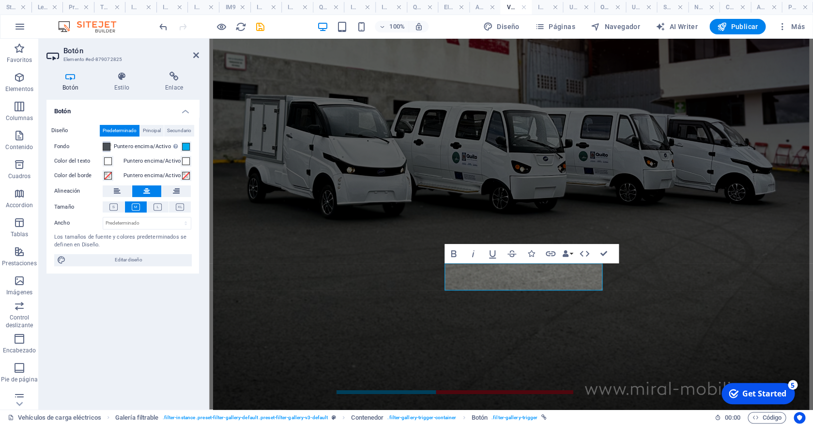
click at [104, 151] on button "Fondo" at bounding box center [107, 146] width 8 height 11
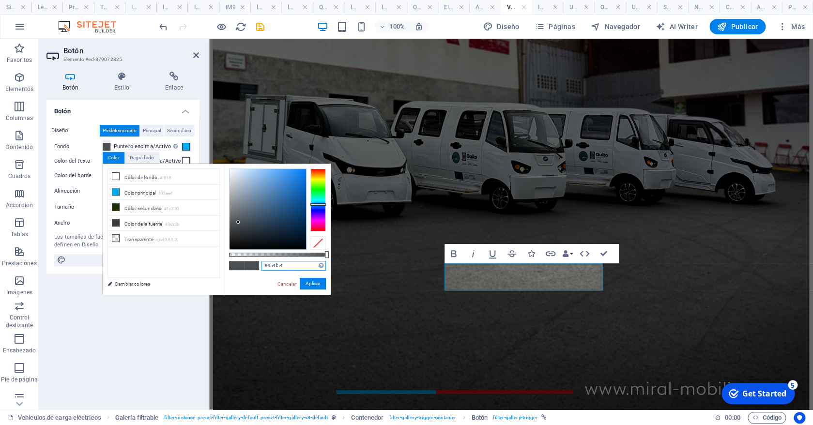
drag, startPoint x: 291, startPoint y: 265, endPoint x: 230, endPoint y: 265, distance: 61.5
click at [261, 265] on input "#4a4f54" at bounding box center [293, 266] width 64 height 10
click at [570, 11] on h4 "Unidad especial de turismo" at bounding box center [577, 7] width 31 height 11
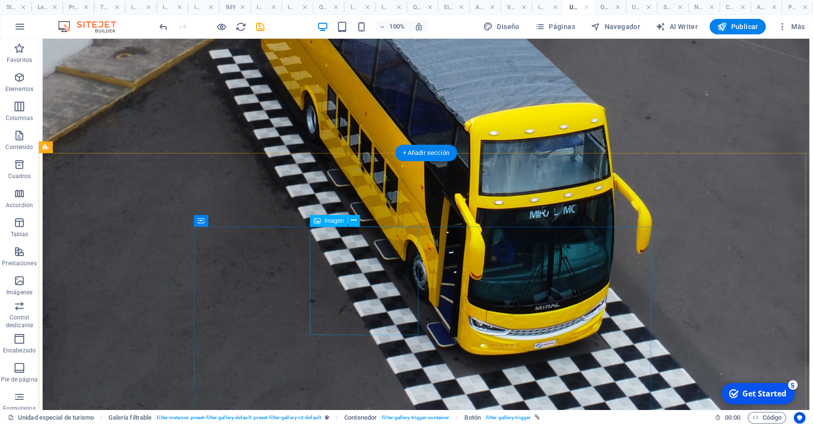
scroll to position [888, 0]
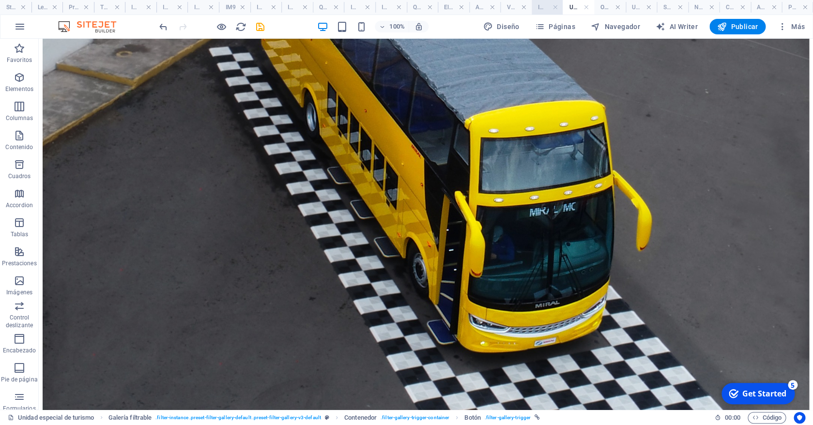
click at [541, 7] on h4 "IM9 E" at bounding box center [546, 7] width 31 height 11
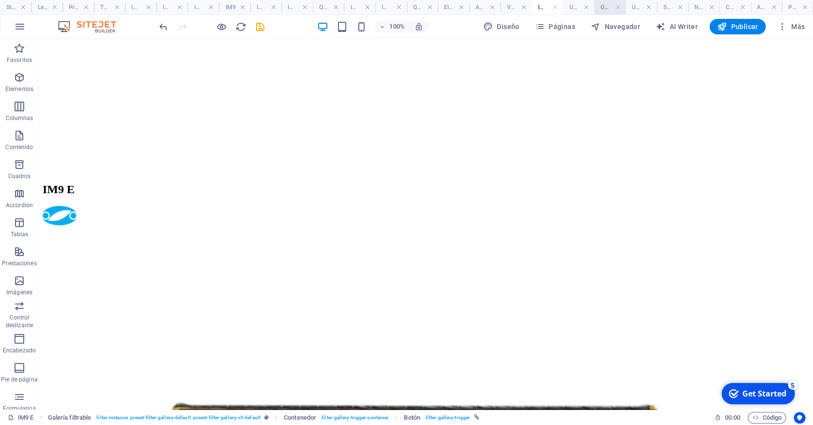
click at [610, 9] on h4 "Oficina móvil" at bounding box center [609, 7] width 31 height 11
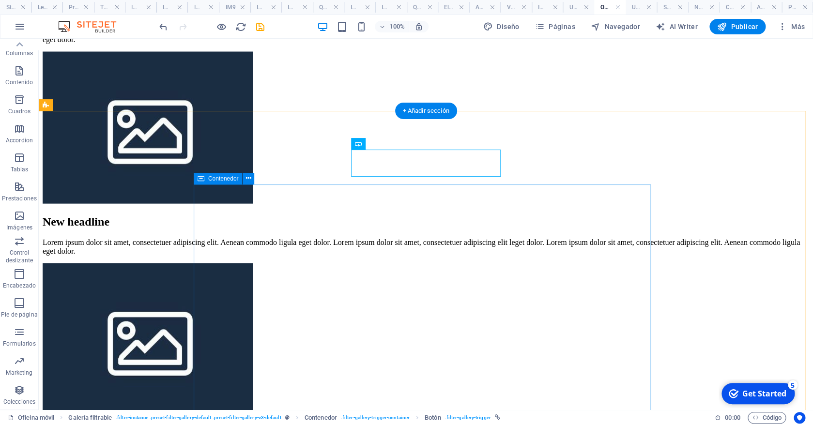
scroll to position [889, 0]
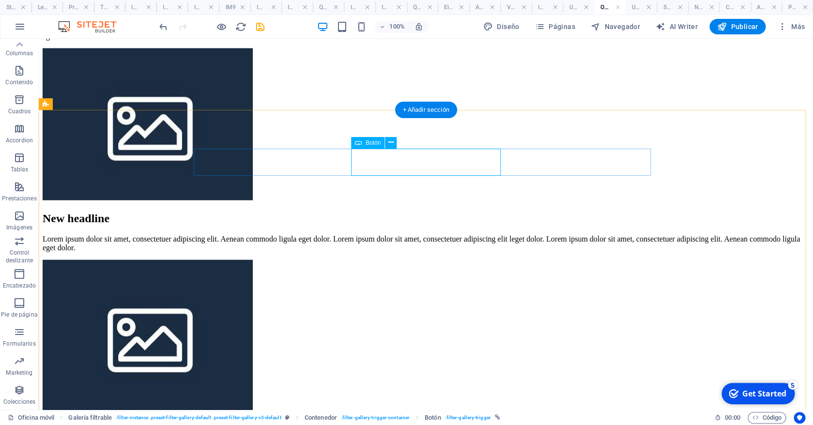
click at [461, 423] on div "exterior" at bounding box center [426, 427] width 766 height 9
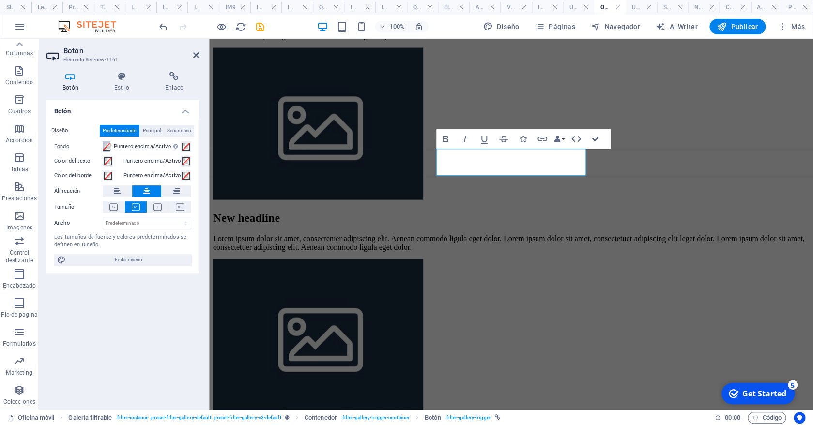
click at [108, 146] on span at bounding box center [107, 147] width 8 height 8
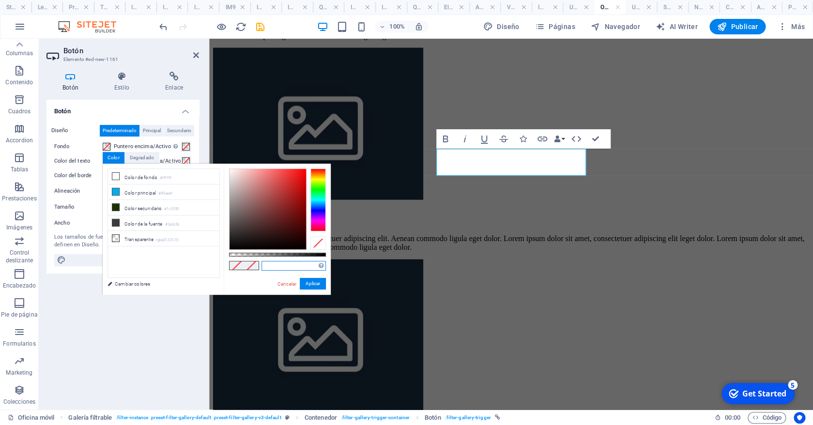
click at [301, 268] on input "text" at bounding box center [293, 266] width 64 height 10
paste input "#4a4f54"
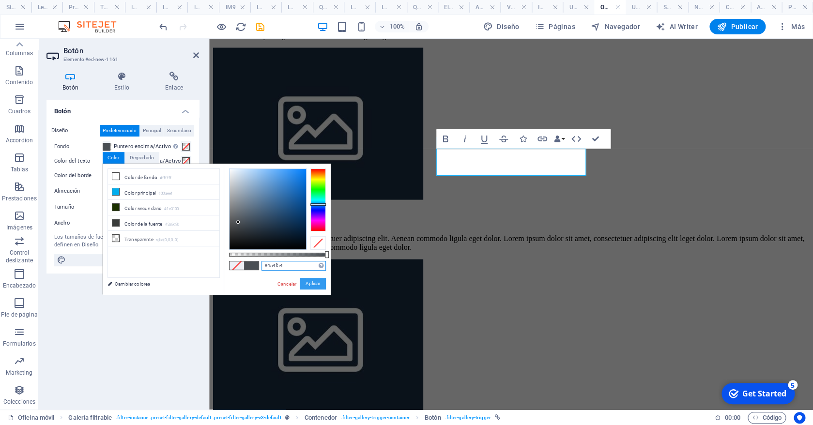
type input "#4a4f54"
drag, startPoint x: 318, startPoint y: 283, endPoint x: 109, endPoint y: 244, distance: 212.6
click at [318, 283] on button "Aplicar" at bounding box center [313, 284] width 26 height 12
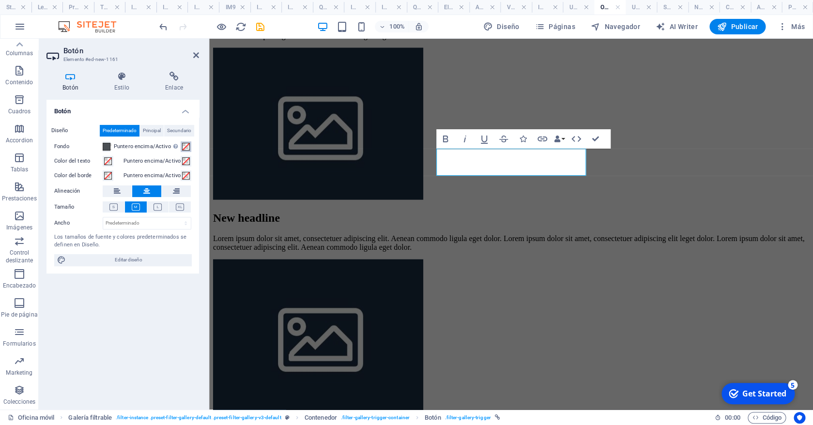
click at [186, 148] on span at bounding box center [186, 147] width 8 height 8
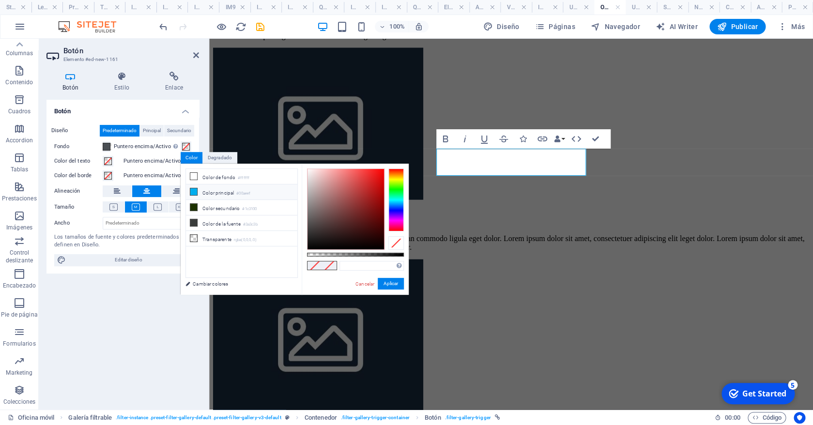
click at [215, 188] on li "Color principal #00aeef" at bounding box center [241, 191] width 111 height 15
type input "#00aeef"
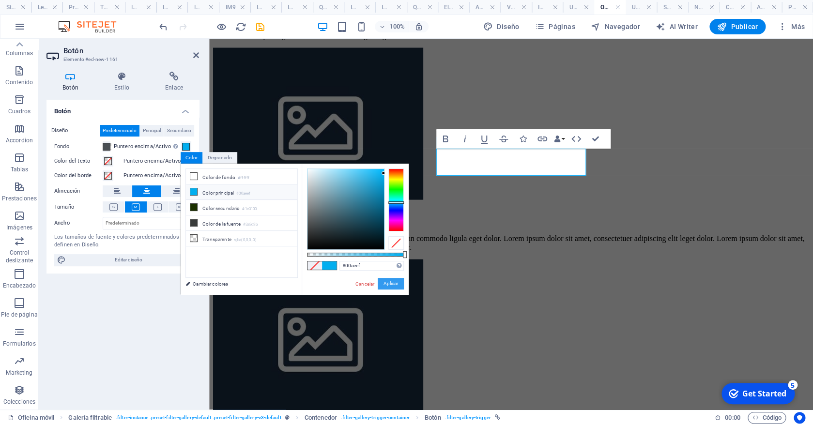
drag, startPoint x: 389, startPoint y: 284, endPoint x: 180, endPoint y: 244, distance: 212.7
click at [389, 284] on button "Aplicar" at bounding box center [391, 284] width 26 height 12
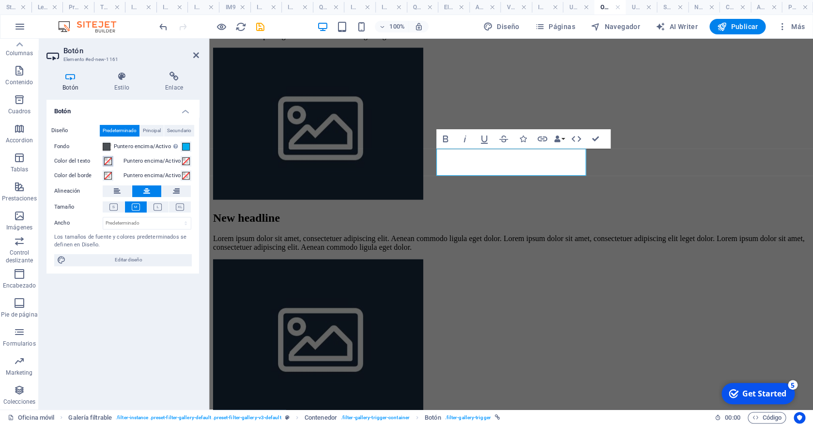
click at [103, 160] on button "Color del texto" at bounding box center [108, 161] width 11 height 11
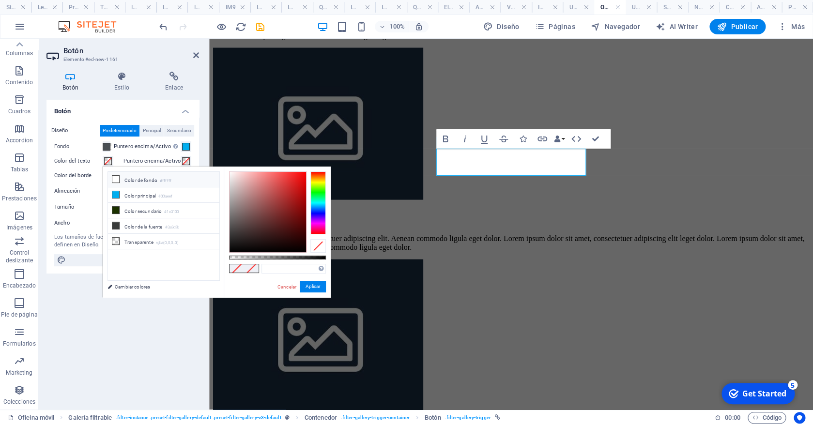
click at [147, 181] on li "Color de fondo #ffffff" at bounding box center [163, 179] width 111 height 15
type input "#ffffff"
click at [317, 286] on button "Aplicar" at bounding box center [313, 287] width 26 height 12
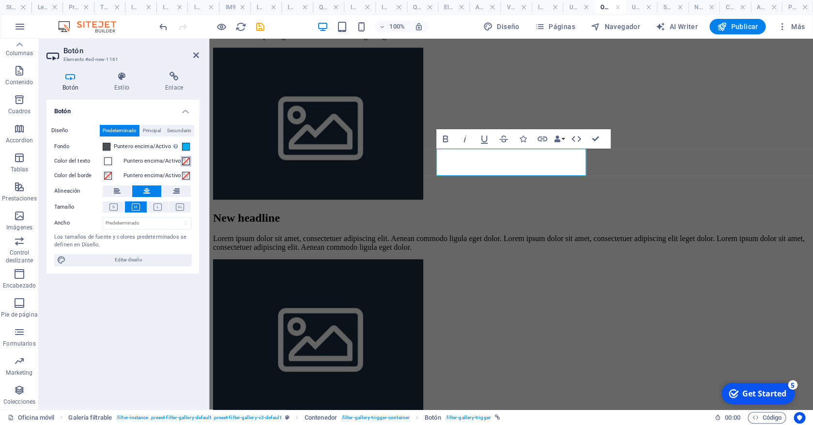
click at [189, 162] on span at bounding box center [186, 161] width 8 height 8
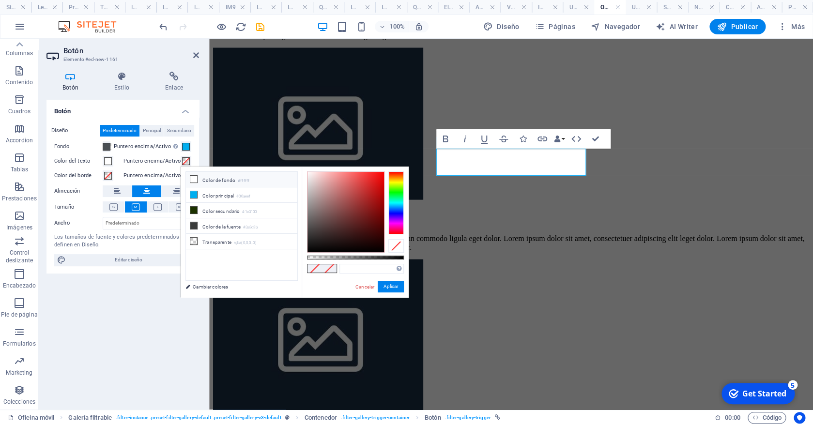
click at [219, 178] on li "Color de fondo #ffffff" at bounding box center [241, 179] width 111 height 15
type input "#ffffff"
drag, startPoint x: 391, startPoint y: 288, endPoint x: 182, endPoint y: 249, distance: 212.7
click at [391, 288] on button "Aplicar" at bounding box center [391, 287] width 26 height 12
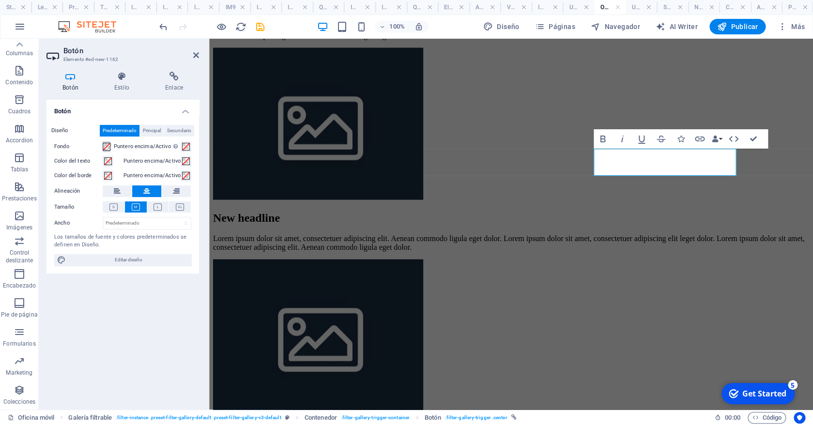
click at [108, 146] on span at bounding box center [107, 147] width 8 height 8
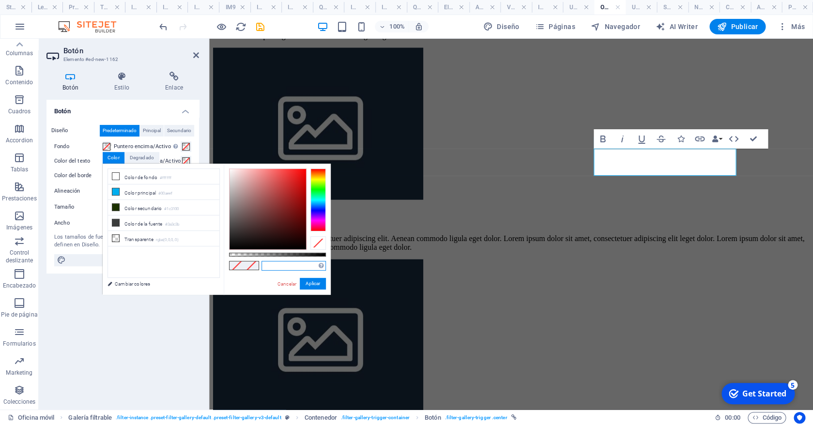
click at [293, 263] on input "text" at bounding box center [293, 266] width 64 height 10
paste input "#4a4f54"
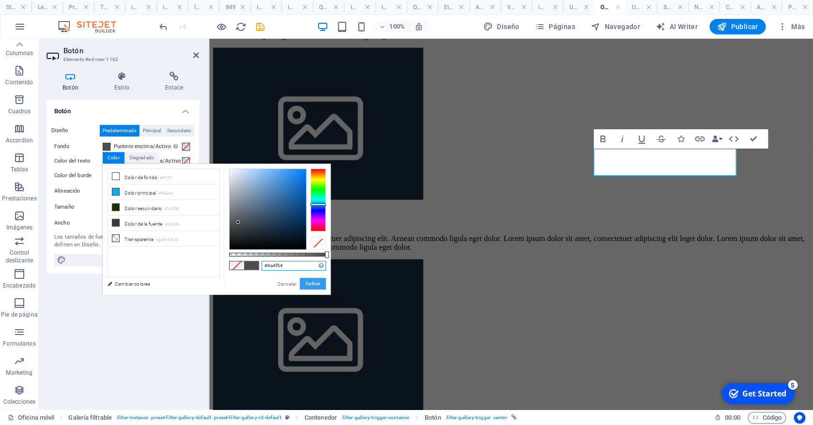
type input "#4a4f54"
click at [318, 281] on button "Aplicar" at bounding box center [313, 284] width 26 height 12
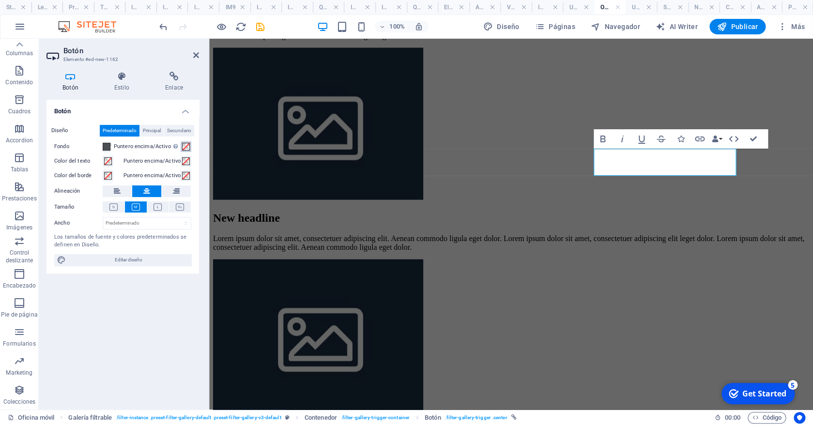
click at [191, 145] on button "Puntero encima/Activo [MEDICAL_DATA] al modo de previsualización para probar el…" at bounding box center [186, 146] width 11 height 11
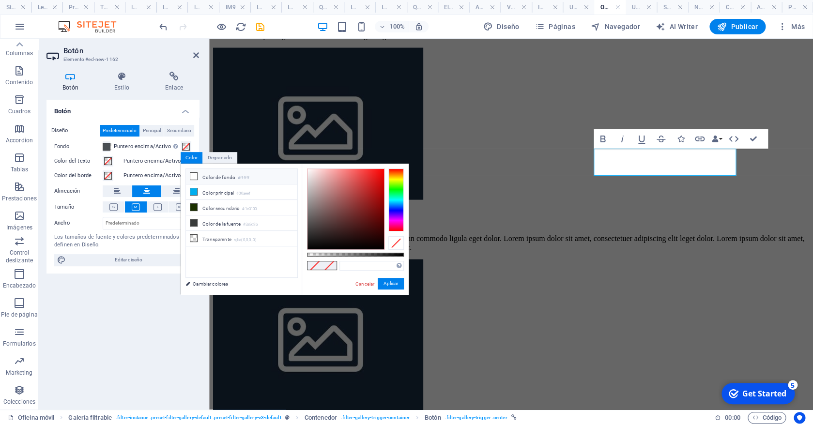
click at [213, 176] on li "Color de fondo #ffffff" at bounding box center [241, 176] width 111 height 15
click at [378, 280] on button "Aplicar" at bounding box center [391, 284] width 26 height 12
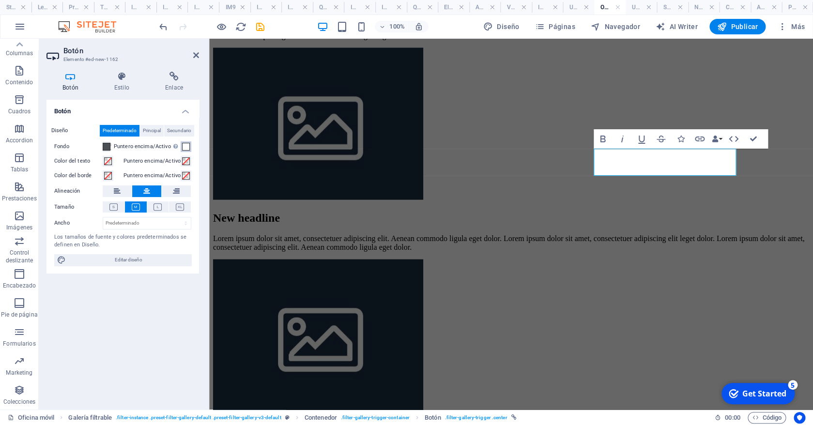
click at [183, 147] on span at bounding box center [186, 147] width 8 height 8
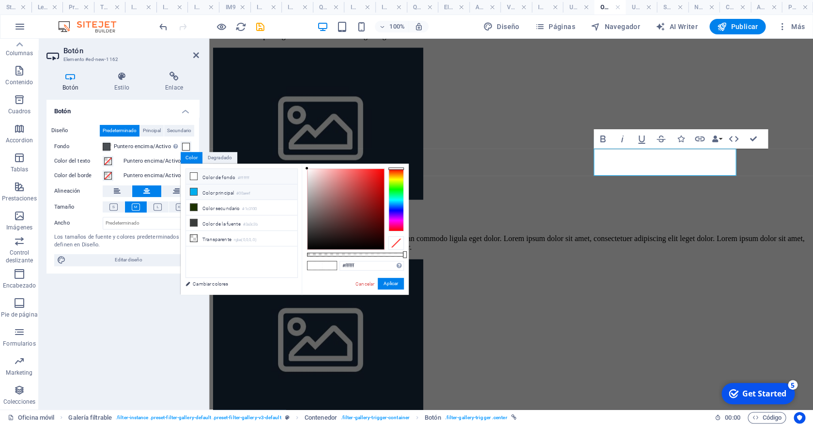
click at [213, 191] on li "Color principal #00aeef" at bounding box center [241, 191] width 111 height 15
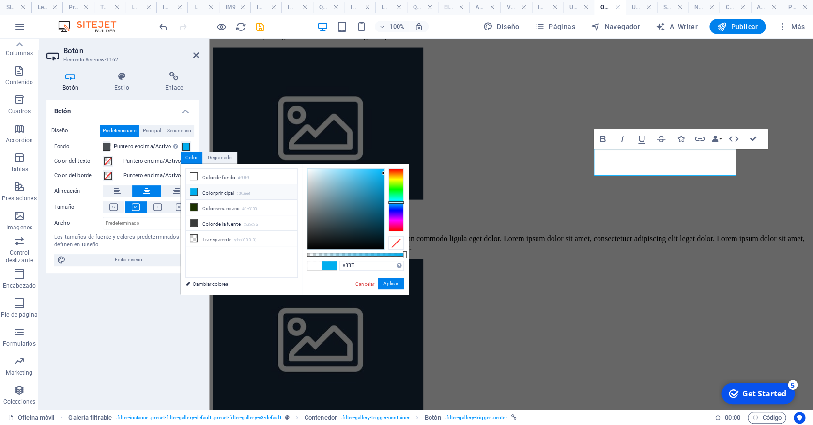
type input "#00aeef"
click at [384, 280] on button "Aplicar" at bounding box center [391, 284] width 26 height 12
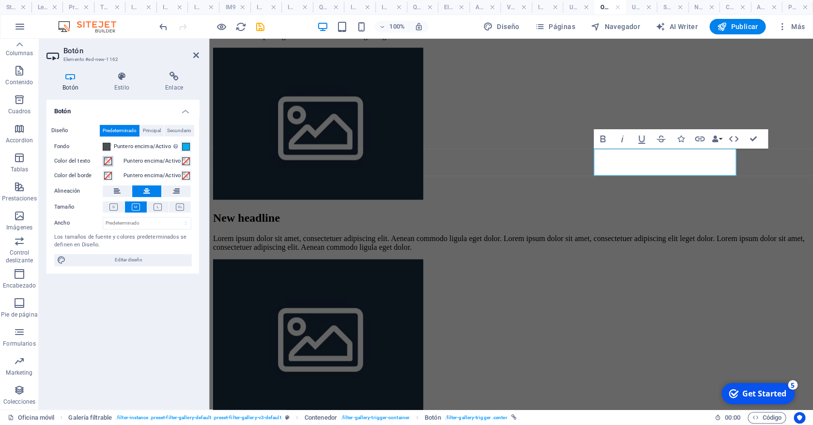
click at [105, 161] on span at bounding box center [108, 161] width 8 height 8
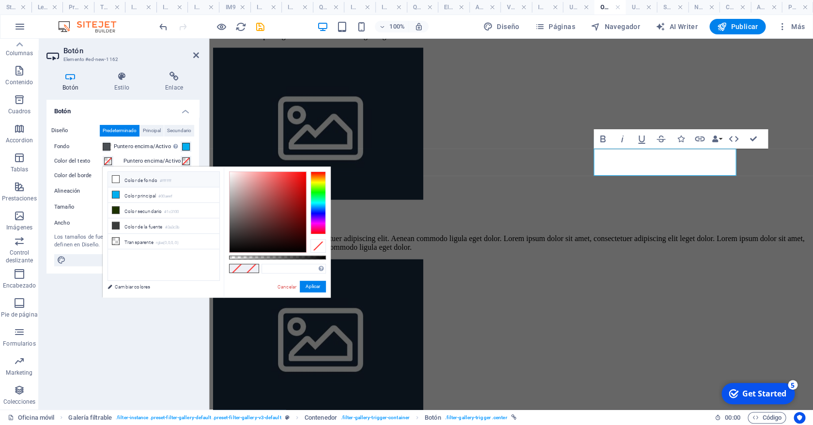
click at [171, 181] on small "#ffffff" at bounding box center [166, 181] width 12 height 7
type input "#ffffff"
click at [310, 284] on button "Aplicar" at bounding box center [313, 287] width 26 height 12
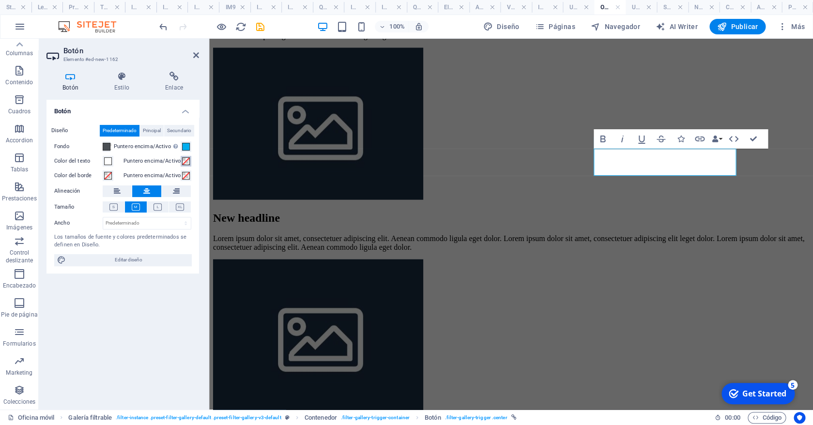
click at [184, 162] on span at bounding box center [186, 161] width 8 height 8
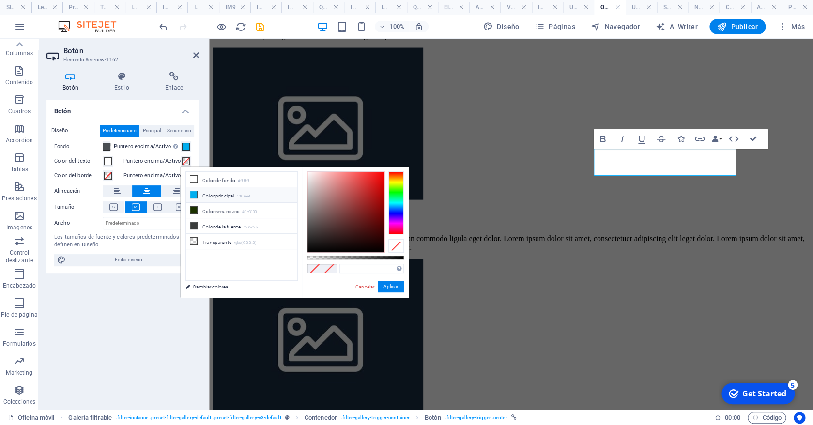
click at [224, 194] on li "Color principal #00aeef" at bounding box center [241, 194] width 111 height 15
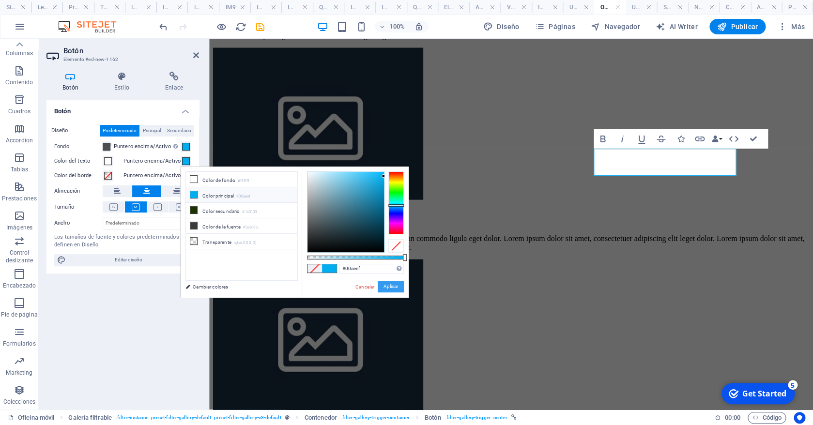
click at [387, 285] on button "Aplicar" at bounding box center [391, 287] width 26 height 12
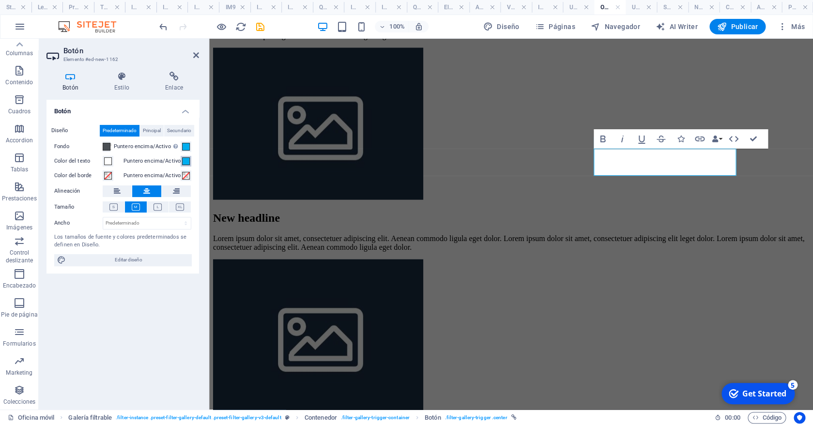
click at [183, 158] on span at bounding box center [186, 161] width 8 height 8
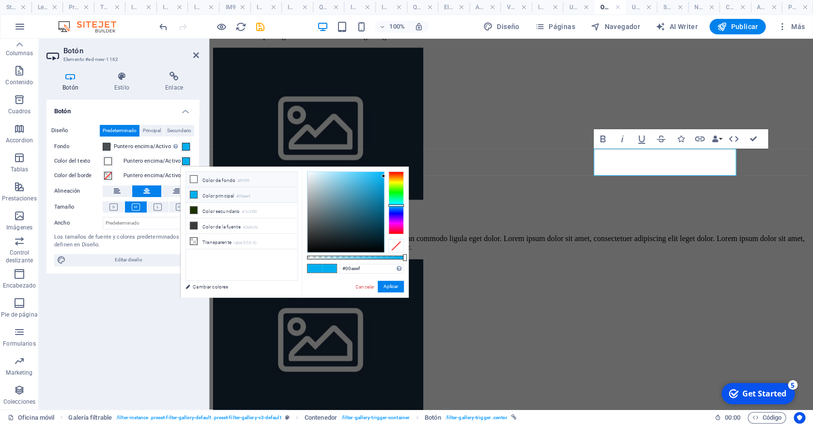
click at [217, 178] on li "Color de fondo #ffffff" at bounding box center [241, 179] width 111 height 15
type input "#ffffff"
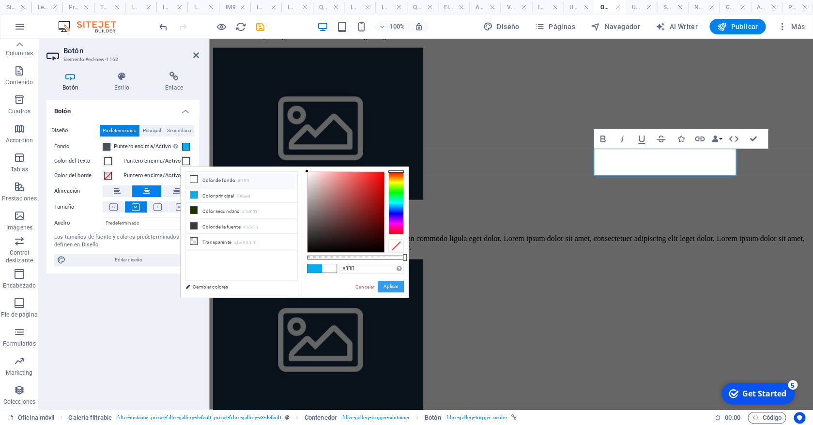
click at [390, 284] on button "Aplicar" at bounding box center [391, 287] width 26 height 12
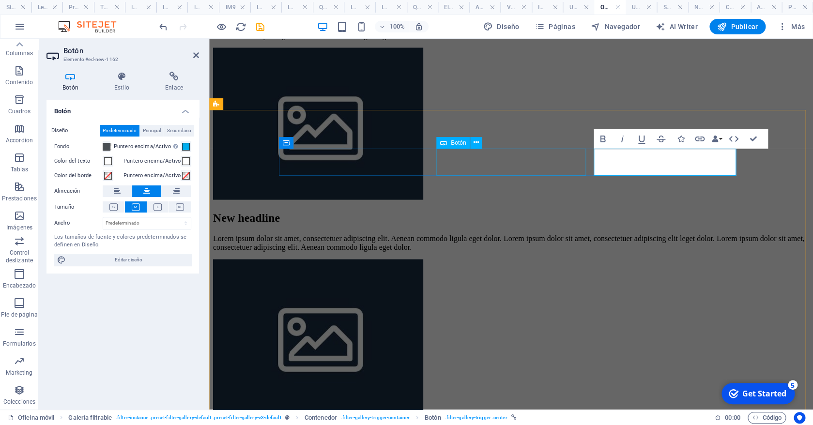
click at [569, 422] on div "exterior" at bounding box center [511, 426] width 596 height 9
click at [570, 422] on div "exterior" at bounding box center [511, 426] width 596 height 9
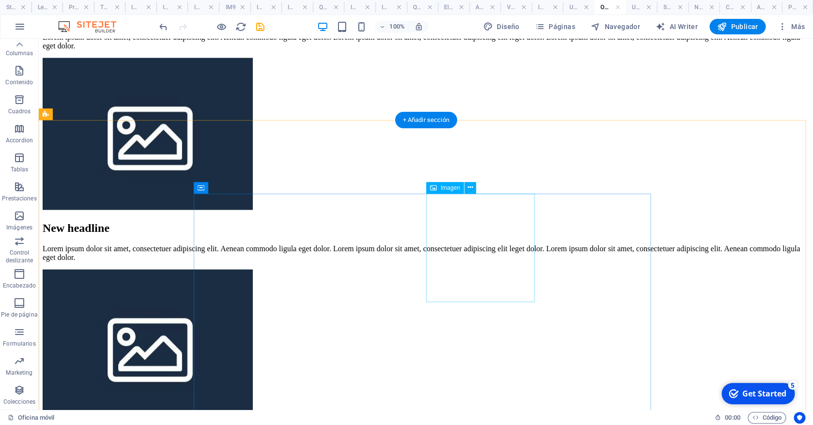
scroll to position [880, 0]
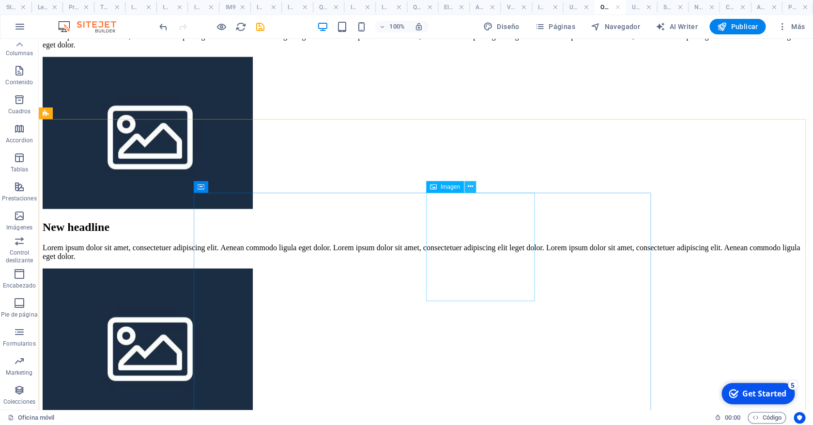
click at [470, 187] on icon at bounding box center [469, 187] width 5 height 10
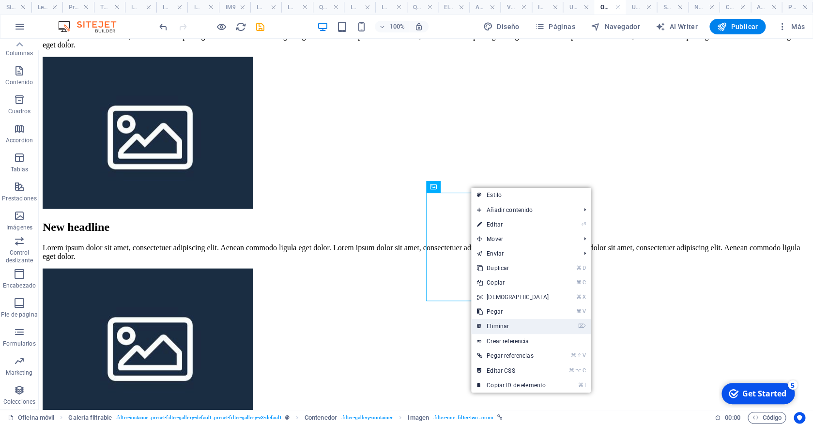
click at [508, 323] on link "⌦ Eliminar" at bounding box center [512, 326] width 83 height 15
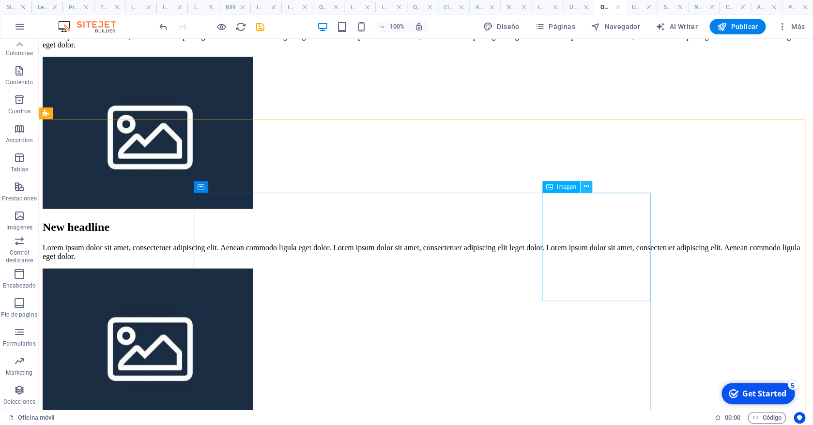
click at [587, 186] on icon at bounding box center [585, 187] width 5 height 10
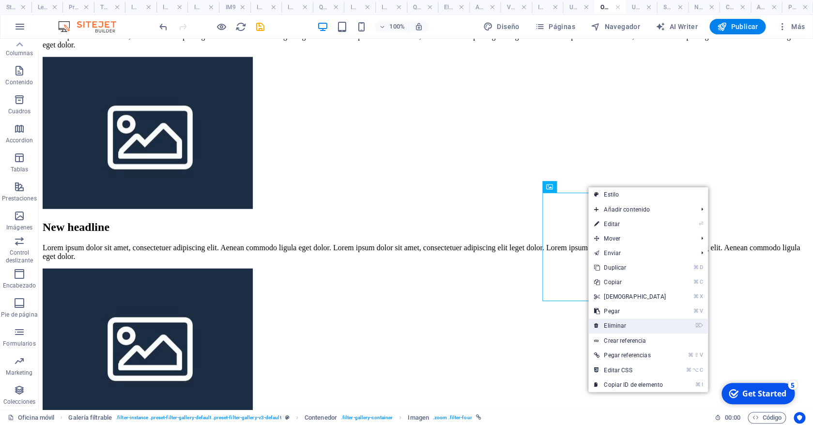
click at [615, 325] on link "⌦ Eliminar" at bounding box center [629, 325] width 83 height 15
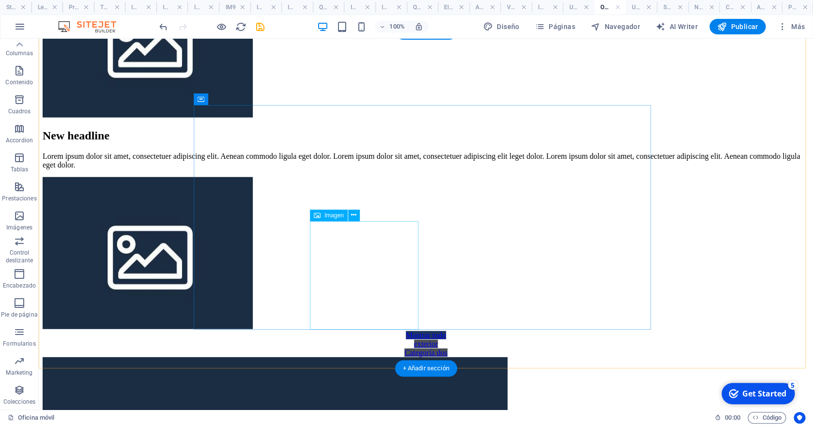
scroll to position [973, 0]
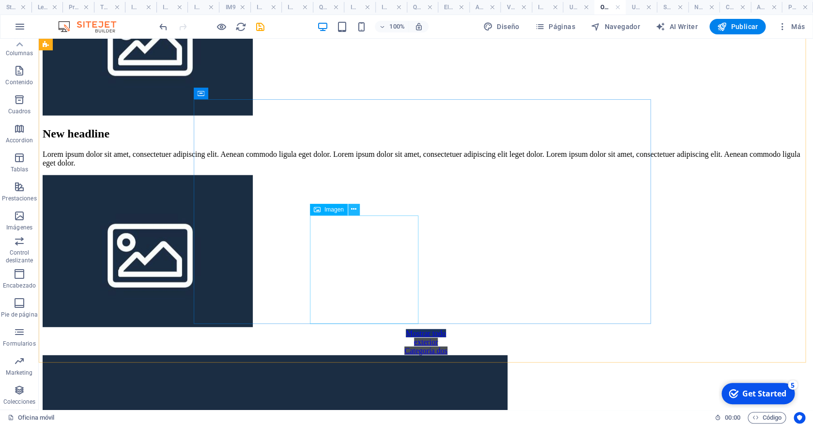
click at [352, 210] on icon at bounding box center [353, 209] width 5 height 10
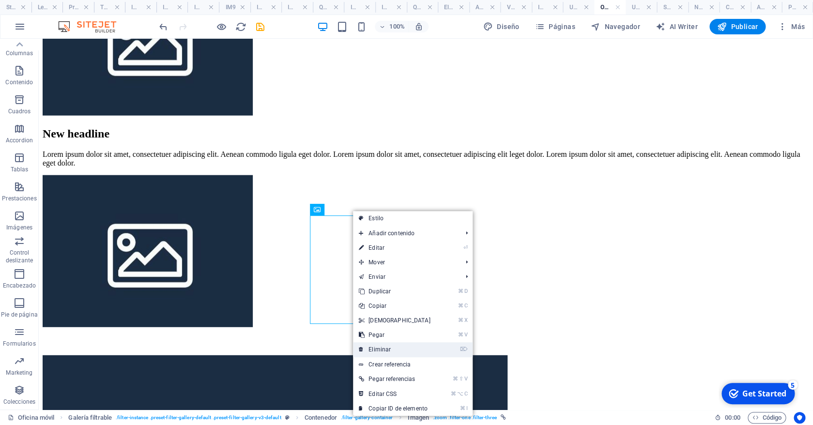
click at [391, 347] on link "⌦ Eliminar" at bounding box center [394, 349] width 83 height 15
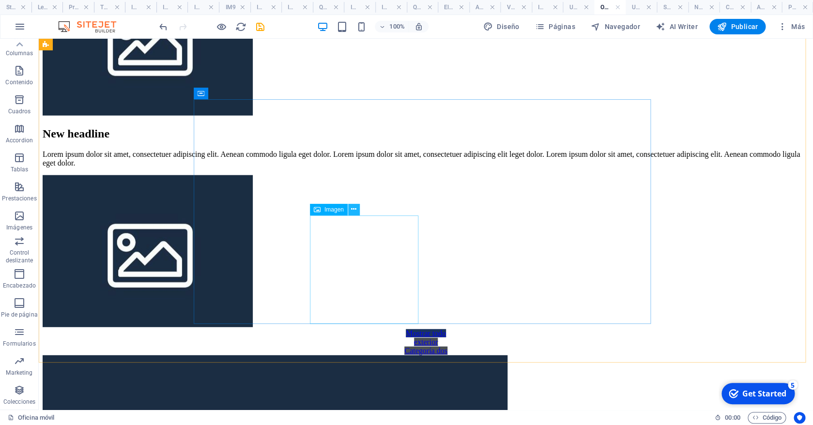
click at [354, 208] on icon at bounding box center [353, 209] width 5 height 10
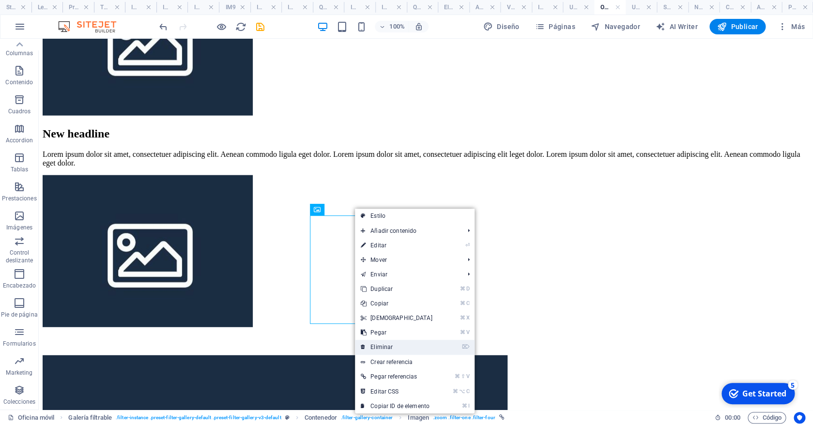
click at [392, 351] on link "⌦ Eliminar" at bounding box center [396, 347] width 83 height 15
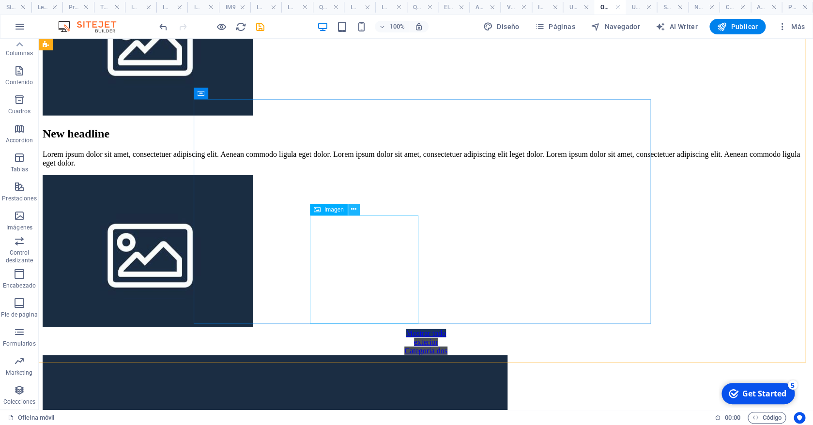
click at [355, 212] on icon at bounding box center [353, 209] width 5 height 10
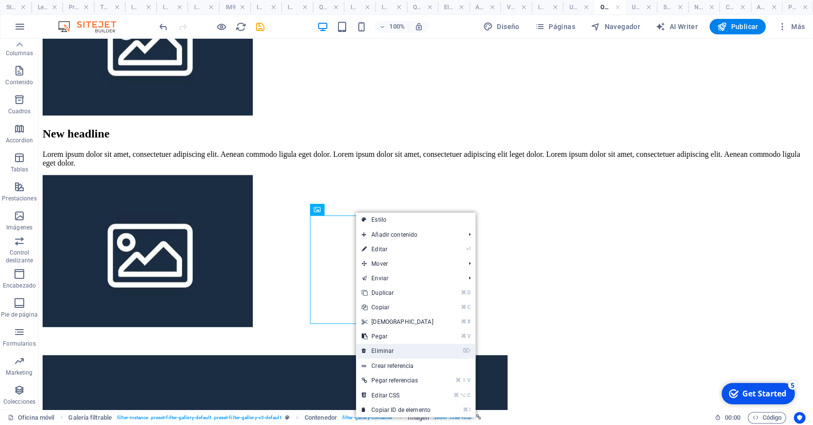
click at [390, 349] on link "⌦ Eliminar" at bounding box center [397, 351] width 83 height 15
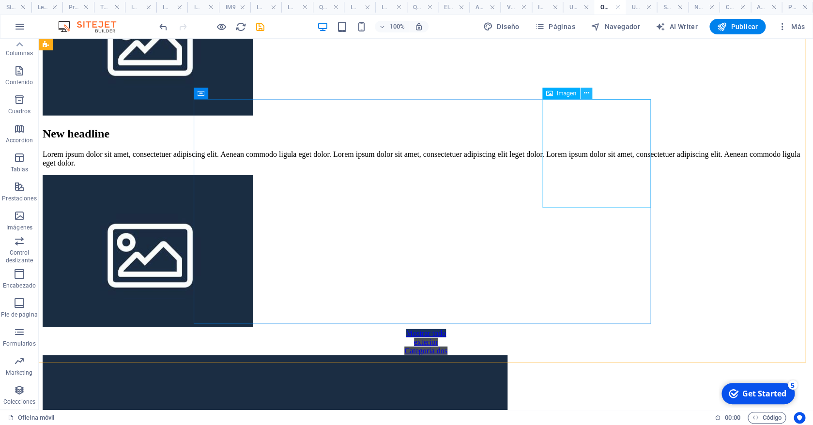
click at [586, 93] on icon at bounding box center [585, 93] width 5 height 10
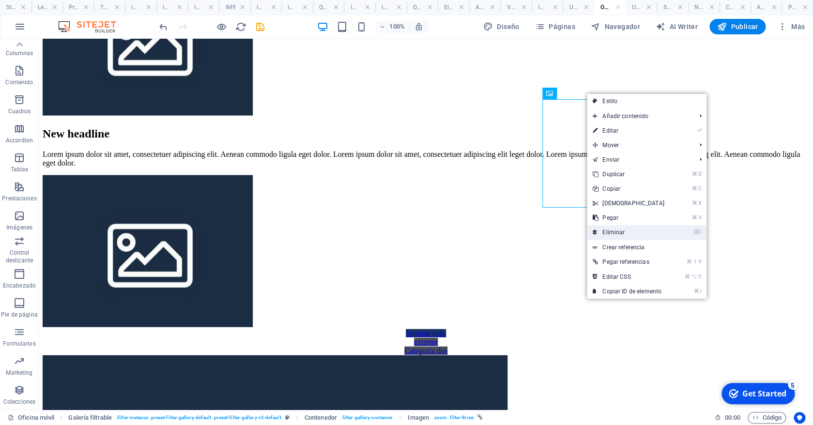
click at [617, 234] on link "⌦ Eliminar" at bounding box center [628, 232] width 83 height 15
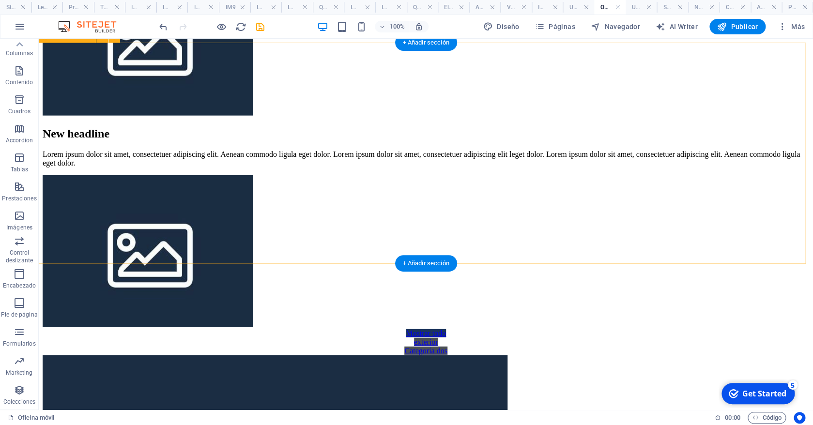
scroll to position [956, 0]
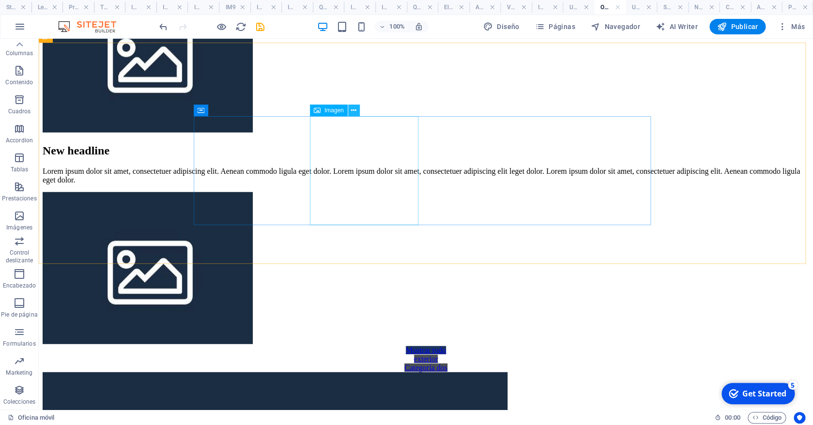
click at [356, 114] on icon at bounding box center [353, 111] width 5 height 10
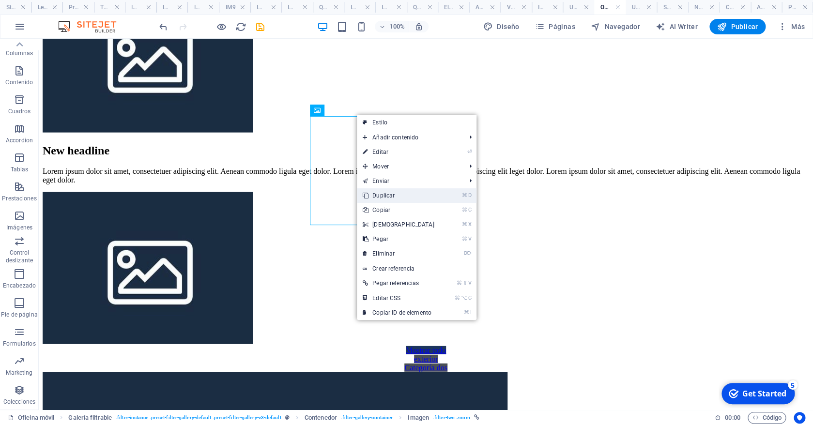
click at [421, 195] on link "⌘ D Duplicar" at bounding box center [398, 195] width 83 height 15
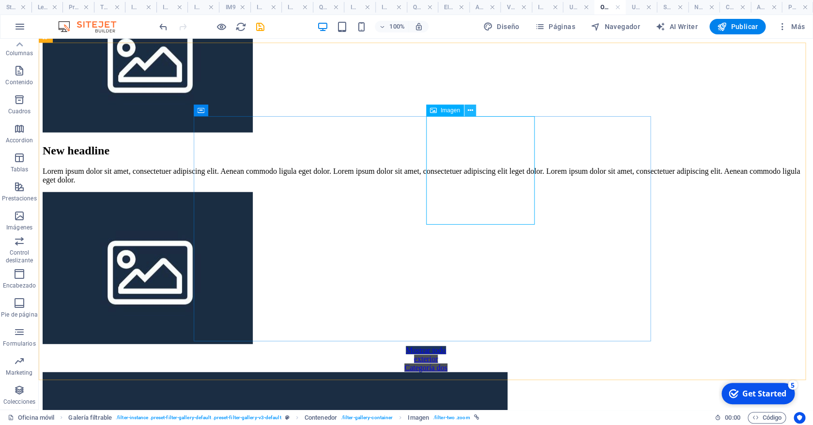
click at [471, 111] on icon at bounding box center [469, 111] width 5 height 10
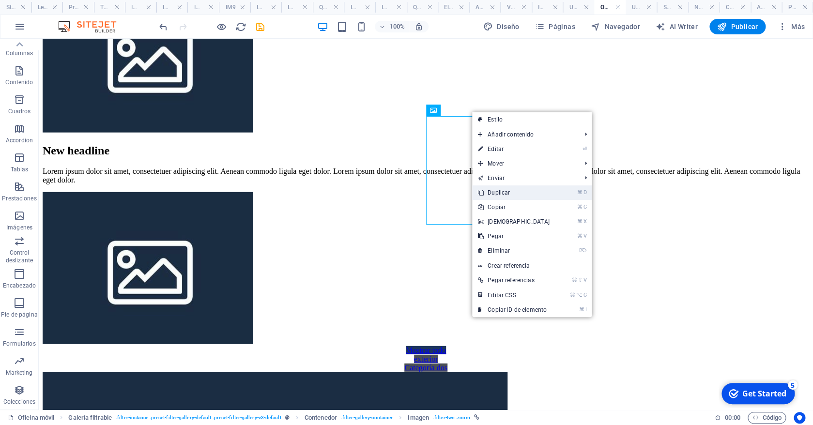
click at [506, 193] on link "⌘ D Duplicar" at bounding box center [513, 192] width 83 height 15
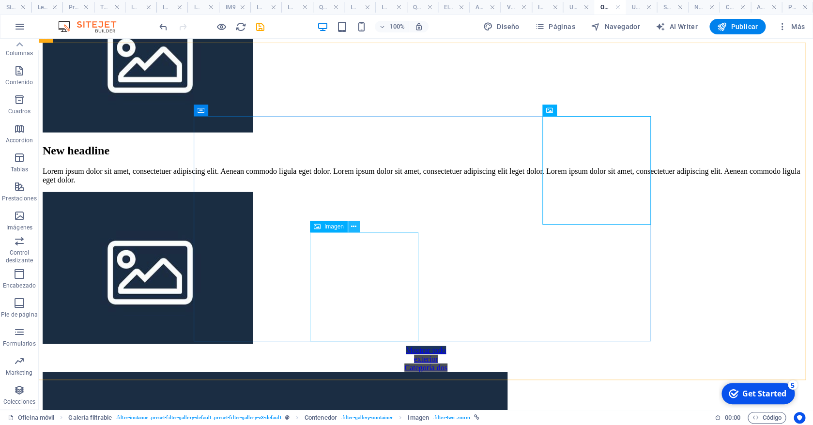
click at [355, 226] on icon at bounding box center [353, 227] width 5 height 10
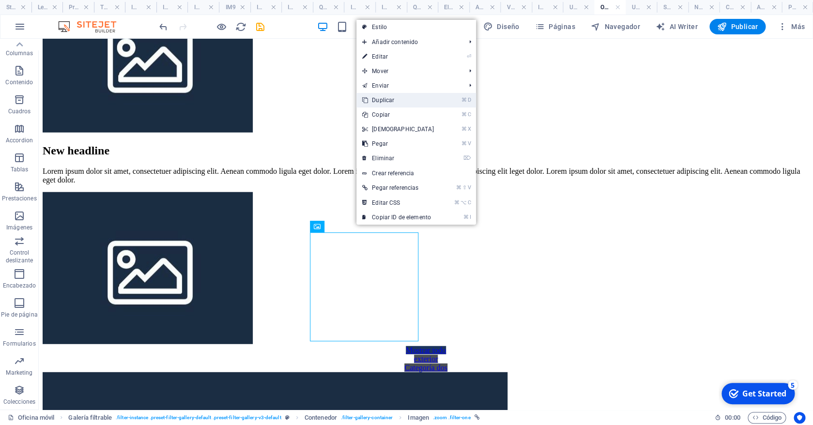
click at [424, 102] on link "⌘ D Duplicar" at bounding box center [397, 100] width 83 height 15
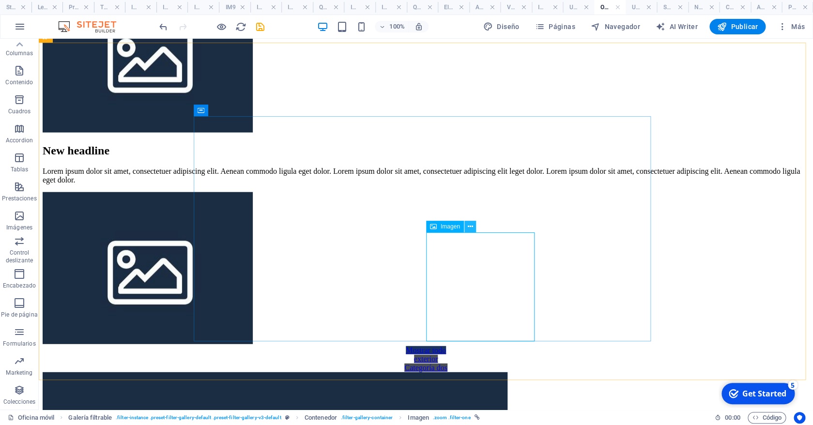
click at [469, 227] on icon at bounding box center [469, 227] width 5 height 10
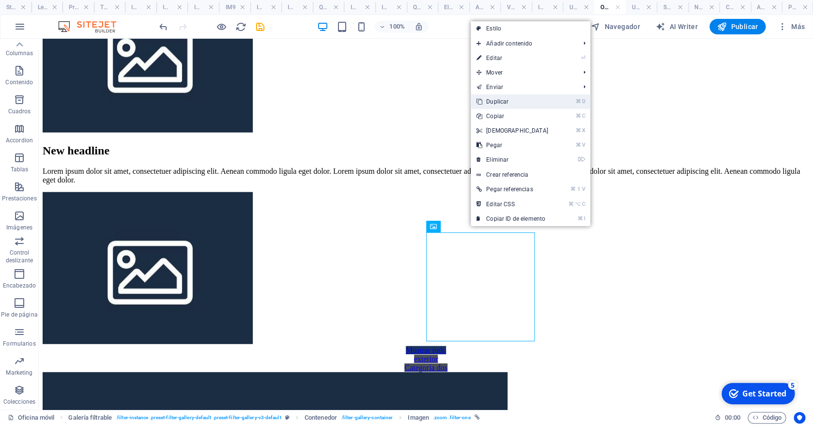
click at [507, 104] on link "⌘ D Duplicar" at bounding box center [511, 101] width 83 height 15
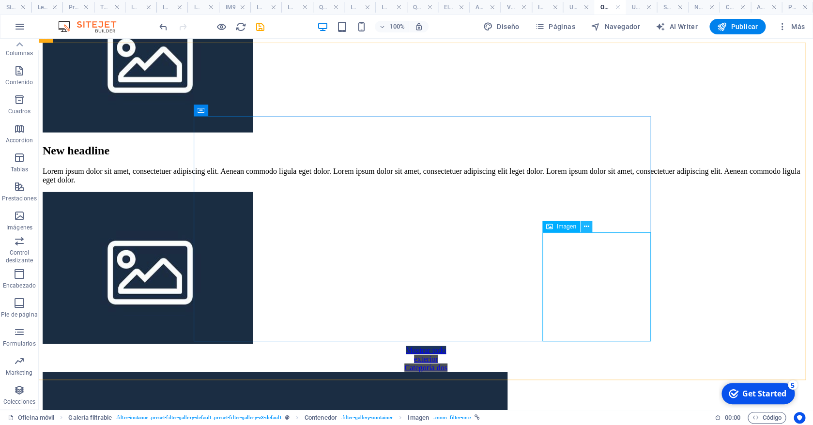
click at [586, 227] on icon at bounding box center [585, 227] width 5 height 10
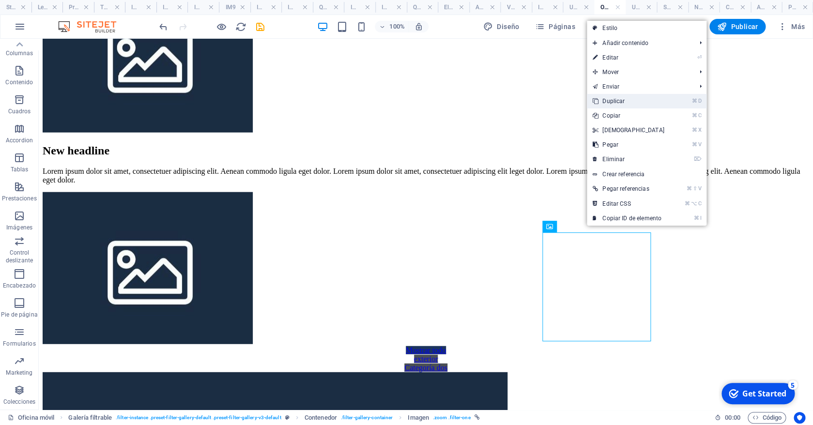
drag, startPoint x: 636, startPoint y: 99, endPoint x: 597, endPoint y: 60, distance: 54.8
click at [636, 99] on link "⌘ D Duplicar" at bounding box center [628, 101] width 83 height 15
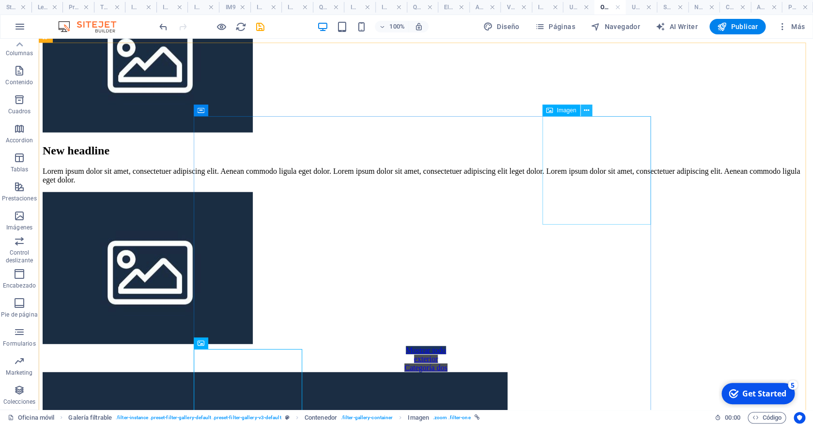
click at [585, 111] on icon at bounding box center [585, 111] width 5 height 10
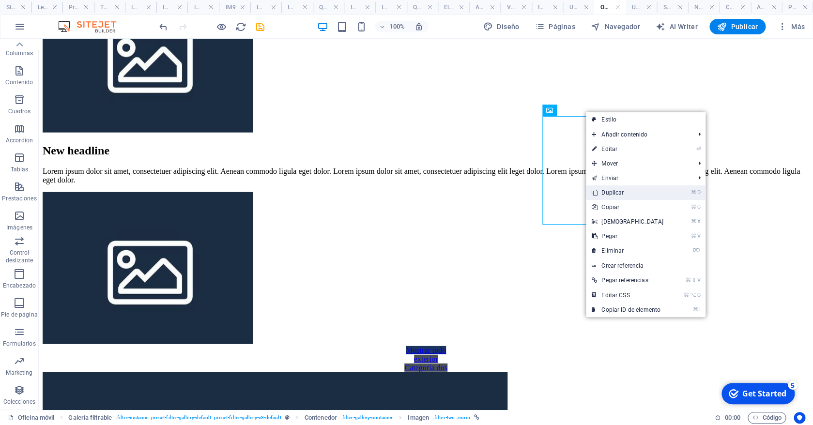
drag, startPoint x: 619, startPoint y: 196, endPoint x: 580, endPoint y: 157, distance: 55.1
click at [619, 196] on link "⌘ D Duplicar" at bounding box center [627, 192] width 83 height 15
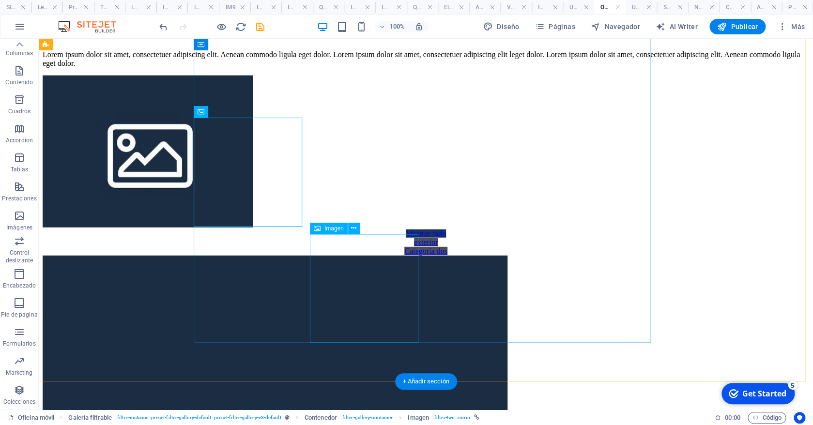
scroll to position [1078, 0]
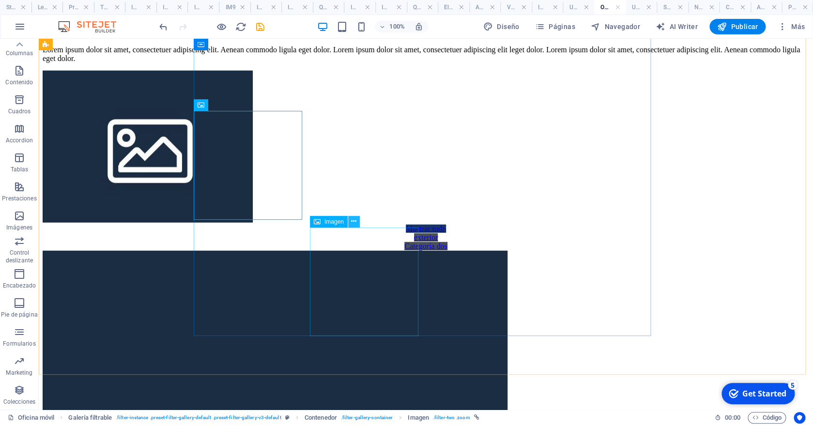
click at [351, 227] on button at bounding box center [354, 222] width 12 height 12
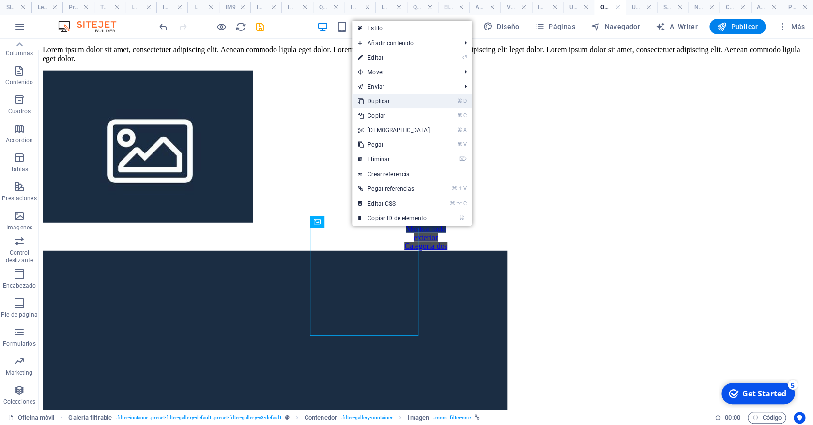
click at [387, 97] on link "⌘ D Duplicar" at bounding box center [393, 101] width 83 height 15
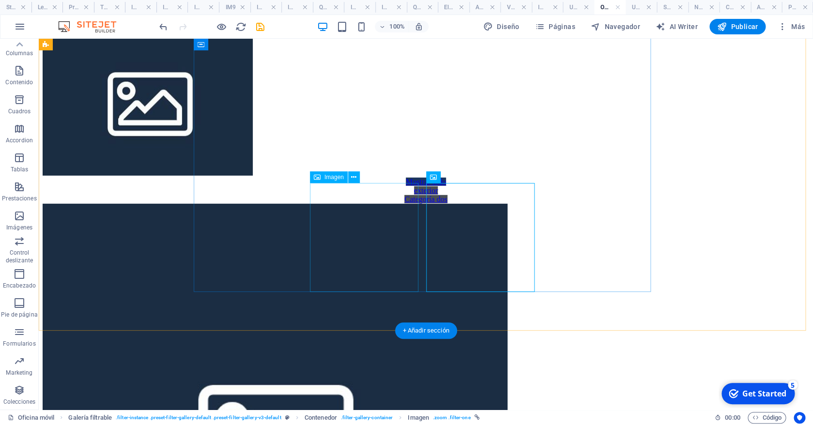
scroll to position [1189, 0]
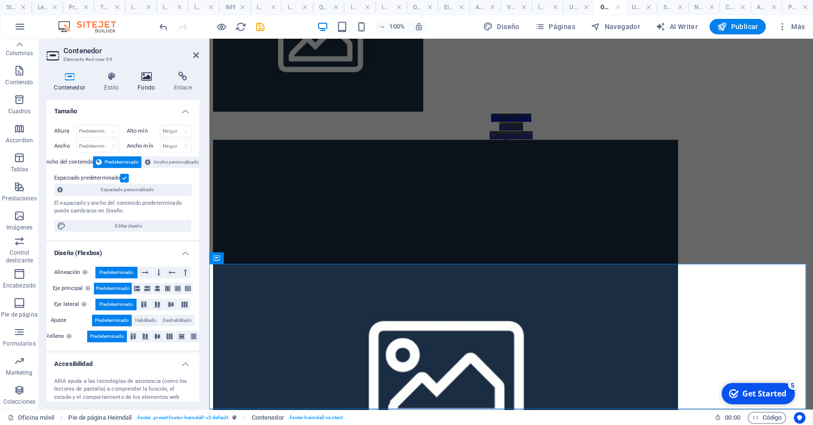
click at [154, 80] on icon at bounding box center [146, 77] width 32 height 10
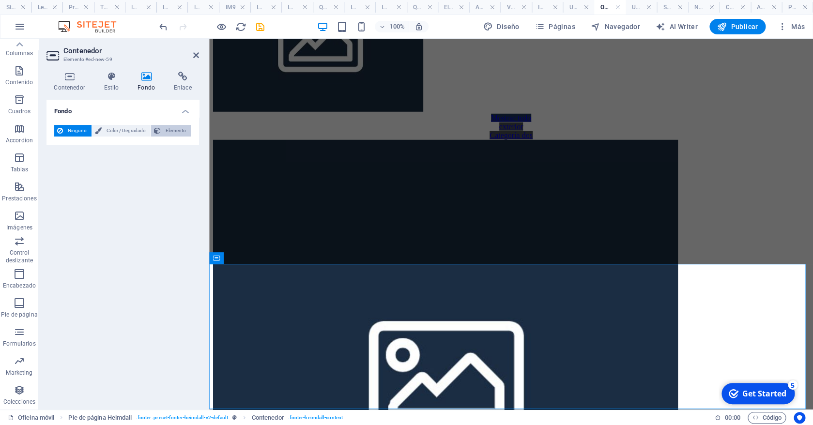
click at [169, 131] on span "Elemento" at bounding box center [176, 131] width 24 height 12
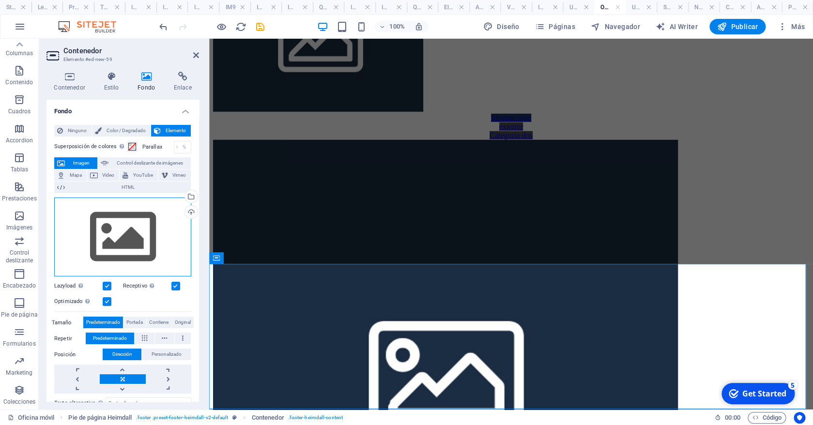
click at [93, 235] on div "Arrastra archivos aquí, haz clic para escoger archivos o selecciona archivos de…" at bounding box center [122, 236] width 137 height 79
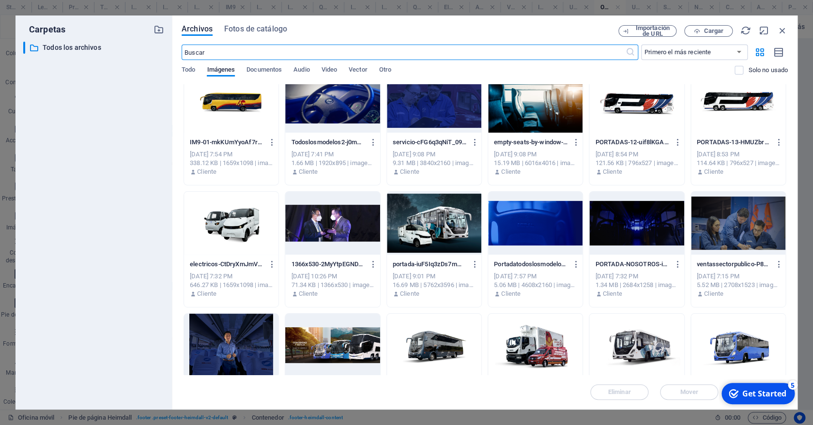
scroll to position [3174, 0]
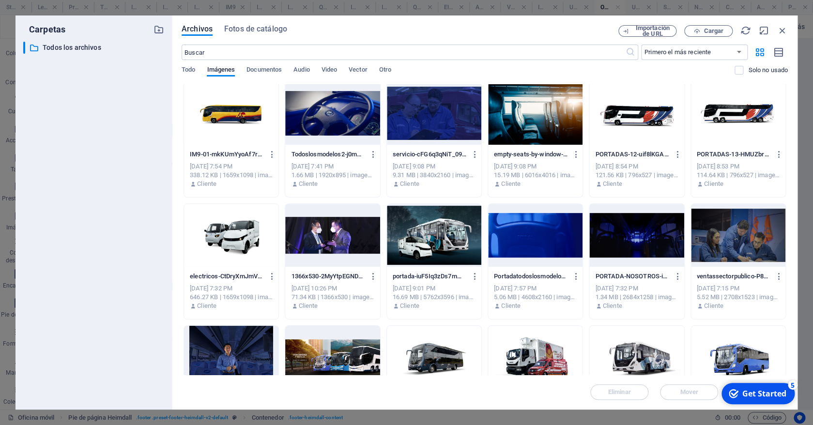
click at [627, 218] on div at bounding box center [636, 235] width 94 height 63
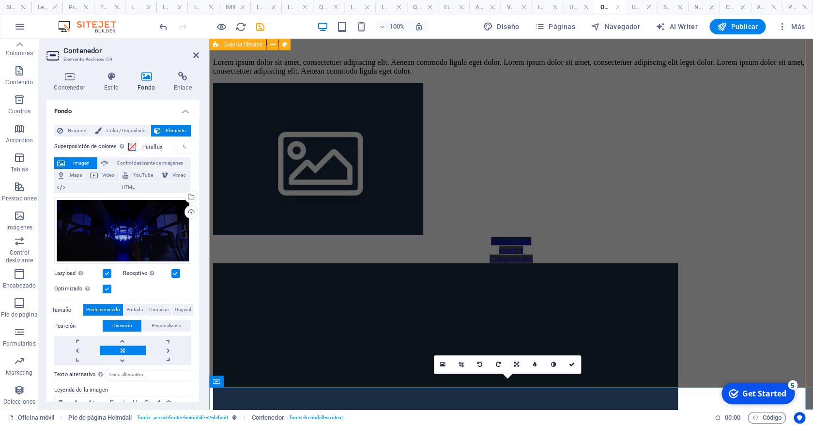
scroll to position [1189, 0]
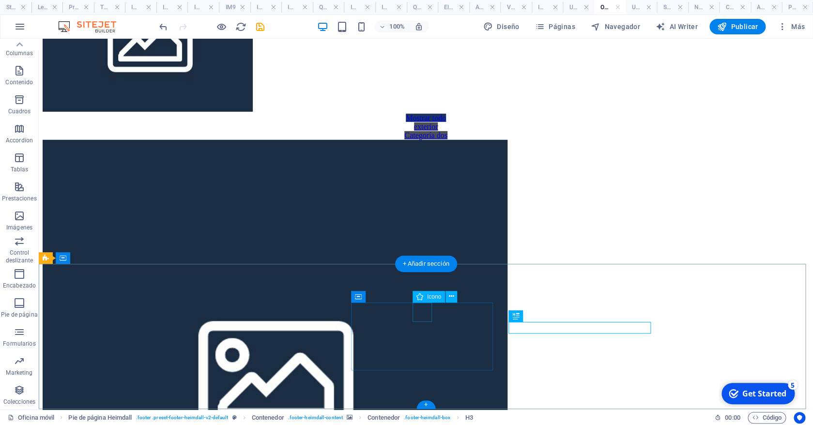
select select "xMidYMid"
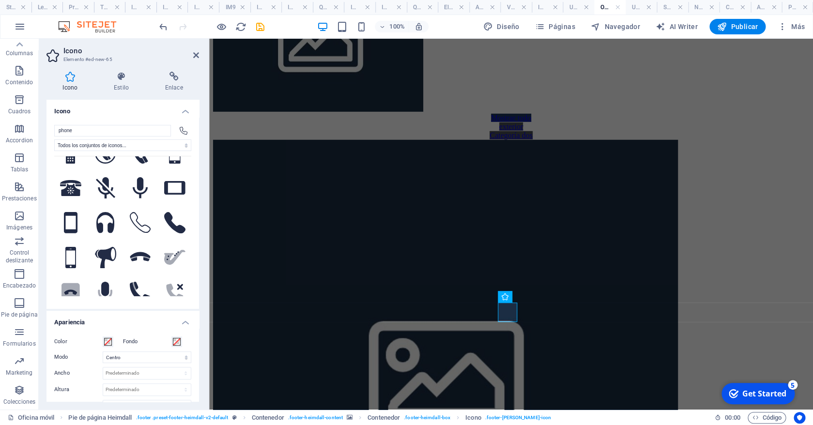
scroll to position [165, 0]
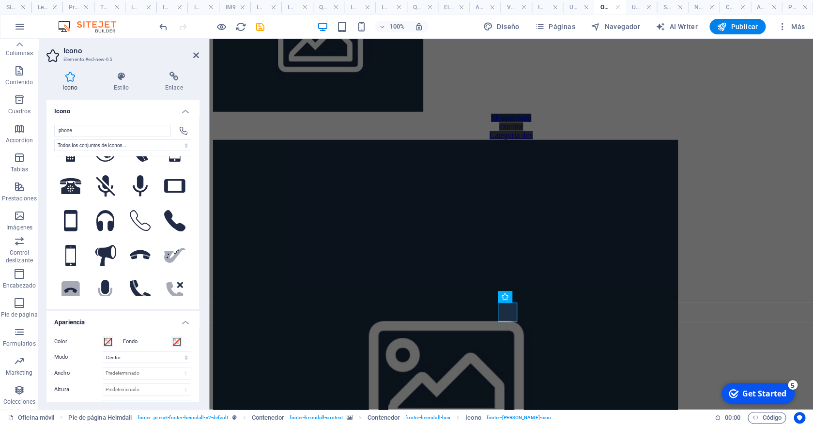
click at [132, 162] on icon at bounding box center [140, 151] width 16 height 21
click at [107, 340] on span at bounding box center [108, 342] width 8 height 8
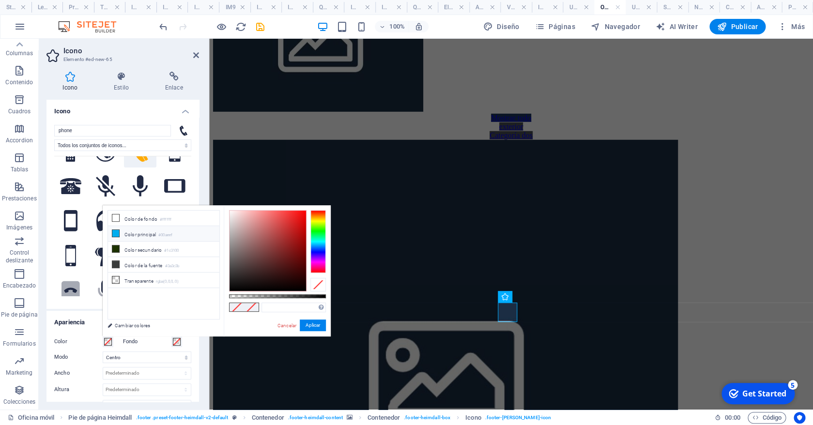
click at [172, 238] on small "#00aeef" at bounding box center [165, 235] width 14 height 7
type input "#00aeef"
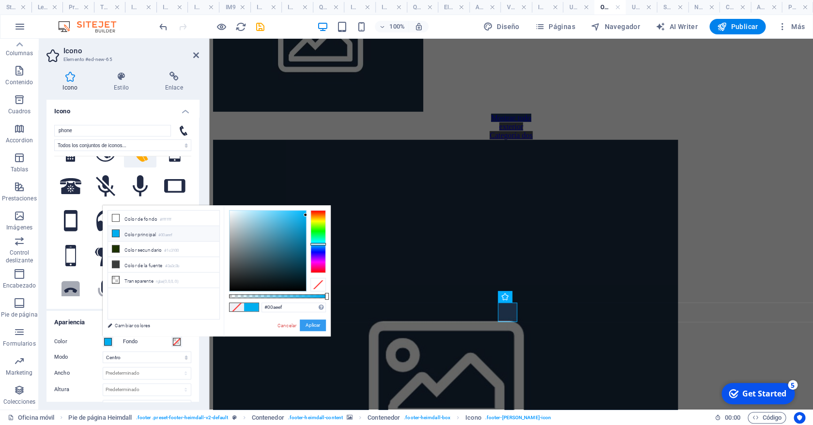
click at [311, 325] on button "Aplicar" at bounding box center [313, 325] width 26 height 12
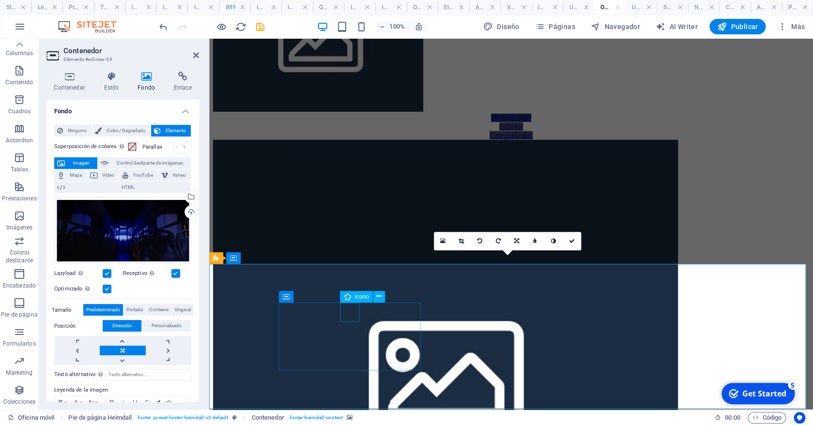
select select "xMidYMid"
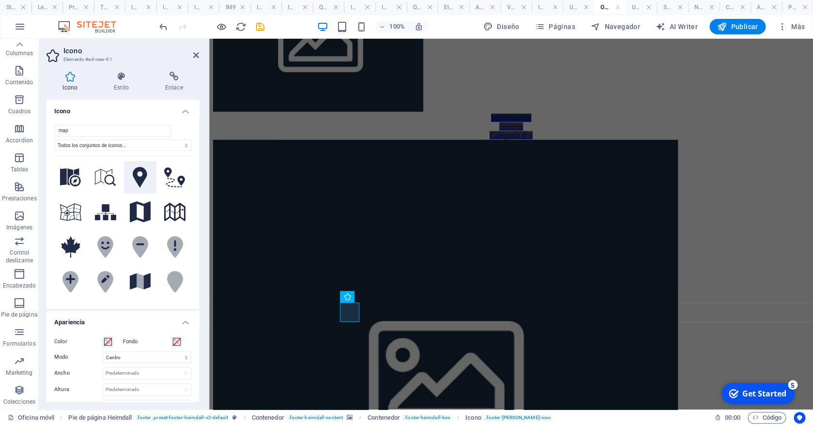
click at [147, 178] on icon at bounding box center [140, 177] width 15 height 21
click at [106, 340] on span at bounding box center [108, 342] width 8 height 8
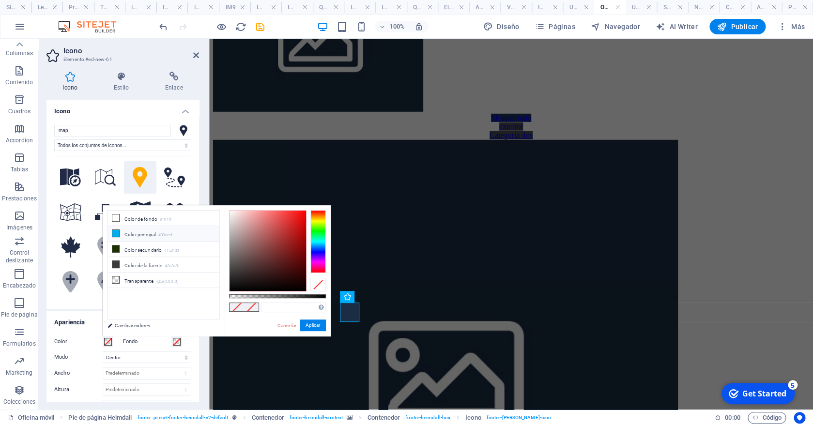
click at [151, 230] on li "Color principal #00aeef" at bounding box center [163, 233] width 111 height 15
type input "#00aeef"
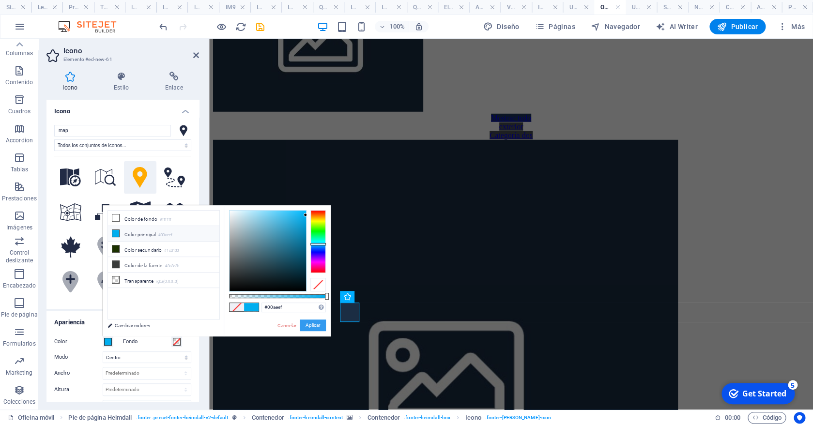
click at [310, 327] on button "Aplicar" at bounding box center [313, 325] width 26 height 12
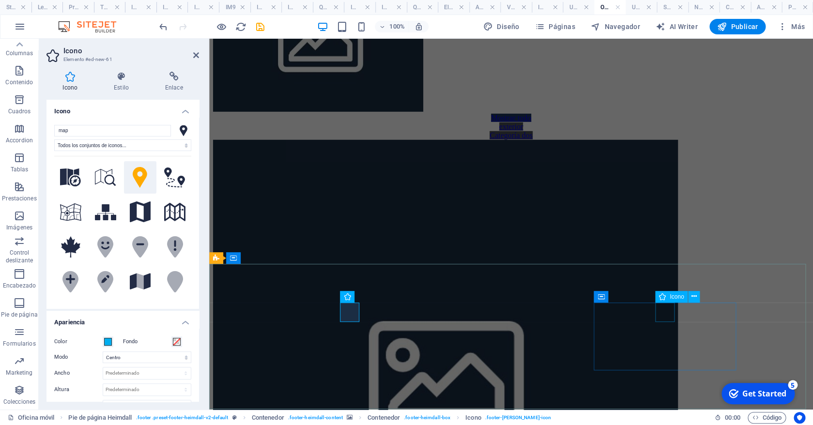
select select "xMidYMid"
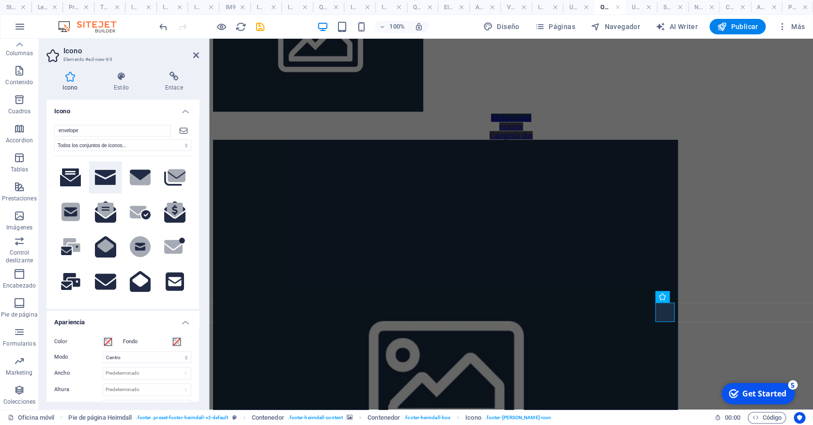
click at [116, 174] on icon at bounding box center [105, 177] width 21 height 15
click at [106, 338] on span at bounding box center [108, 342] width 8 height 8
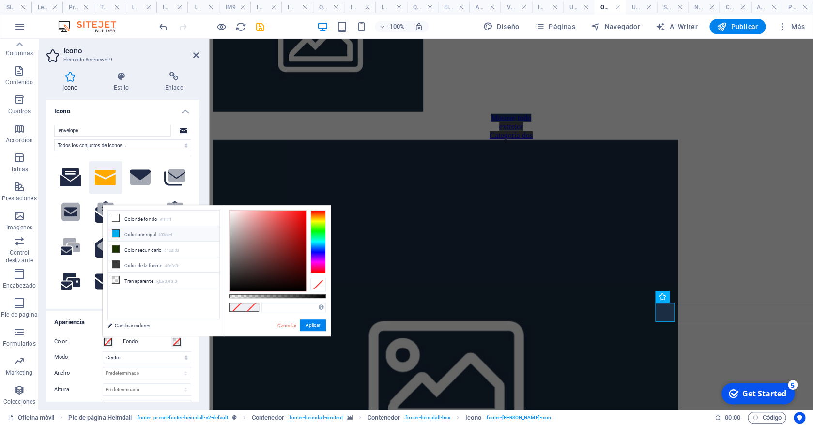
click at [164, 229] on li "Color principal #00aeef" at bounding box center [163, 233] width 111 height 15
type input "#00aeef"
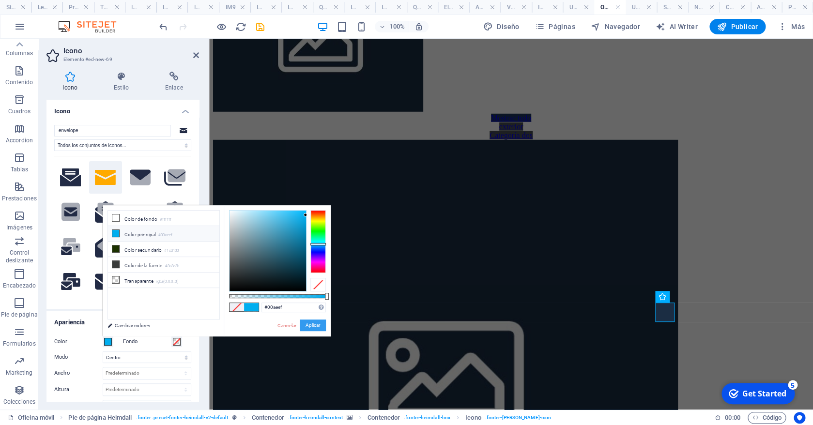
click at [309, 328] on button "Aplicar" at bounding box center [313, 325] width 26 height 12
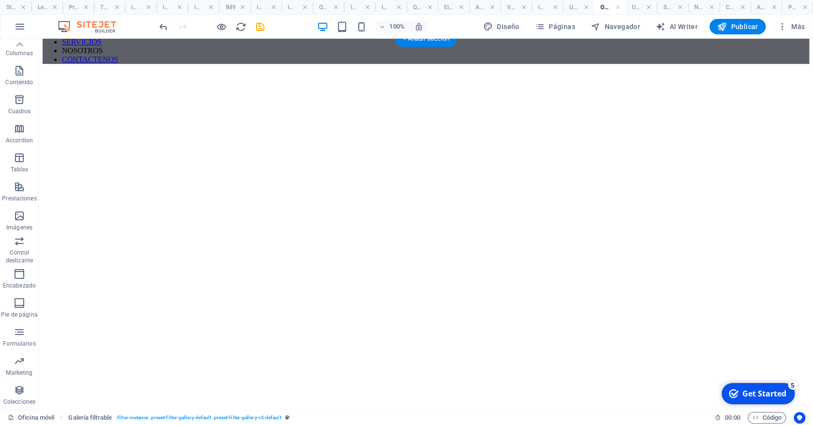
scroll to position [0, 0]
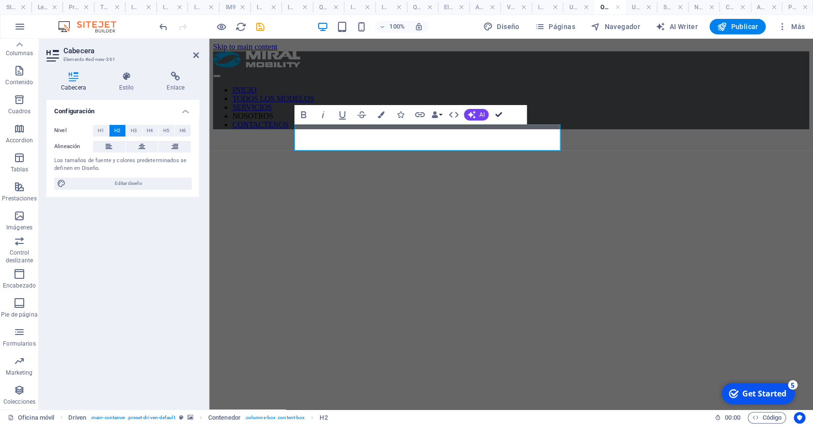
drag, startPoint x: 500, startPoint y: 116, endPoint x: 461, endPoint y: 76, distance: 55.4
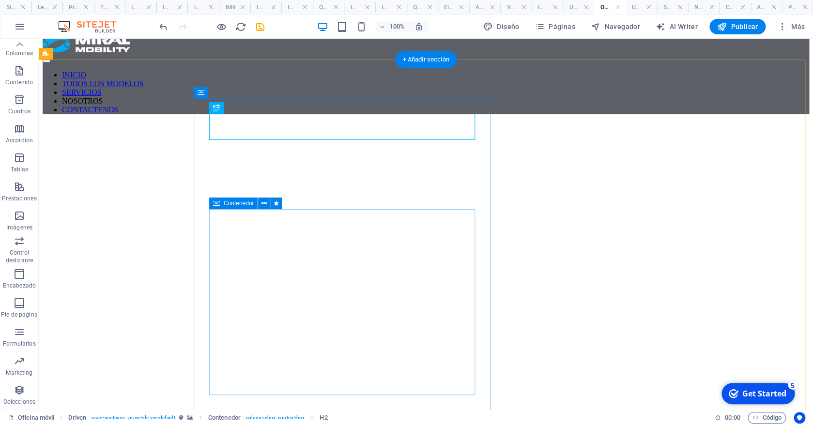
scroll to position [19, 0]
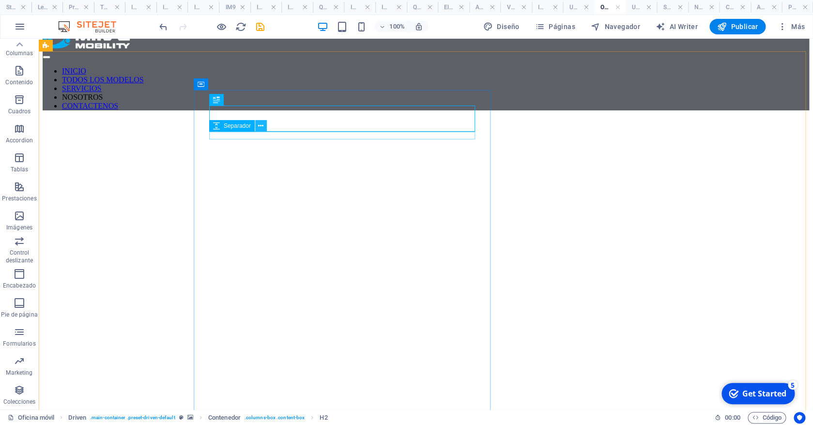
click at [259, 125] on icon at bounding box center [260, 126] width 5 height 10
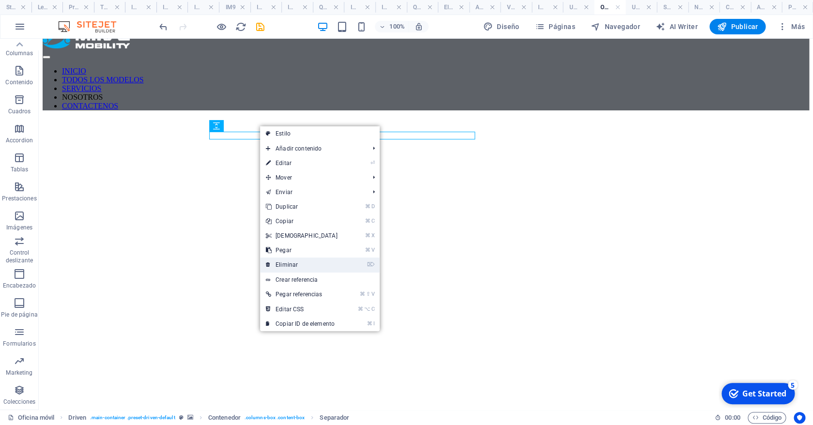
click at [287, 263] on link "⌦ Eliminar" at bounding box center [301, 264] width 83 height 15
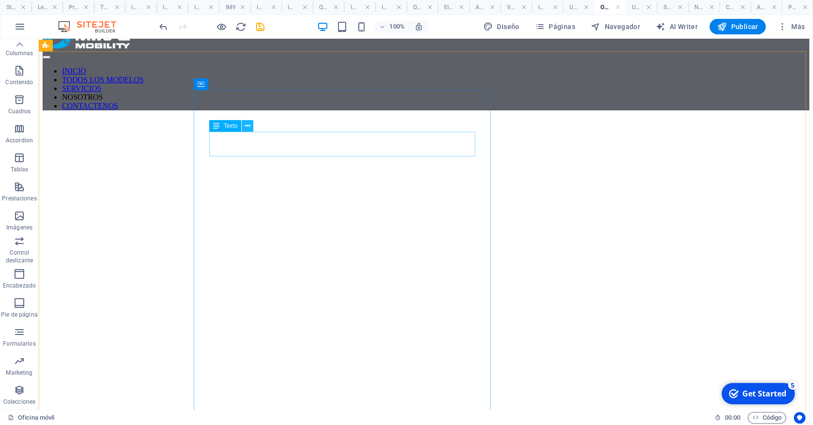
click at [250, 128] on button at bounding box center [248, 126] width 12 height 12
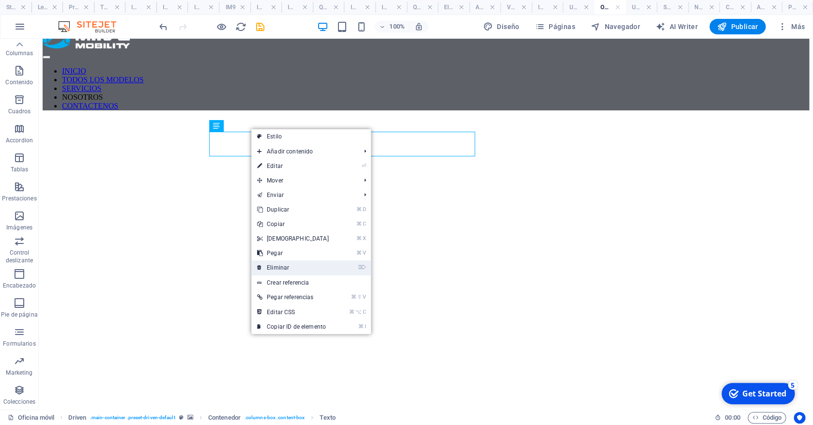
click at [302, 266] on link "⌦ Eliminar" at bounding box center [292, 267] width 83 height 15
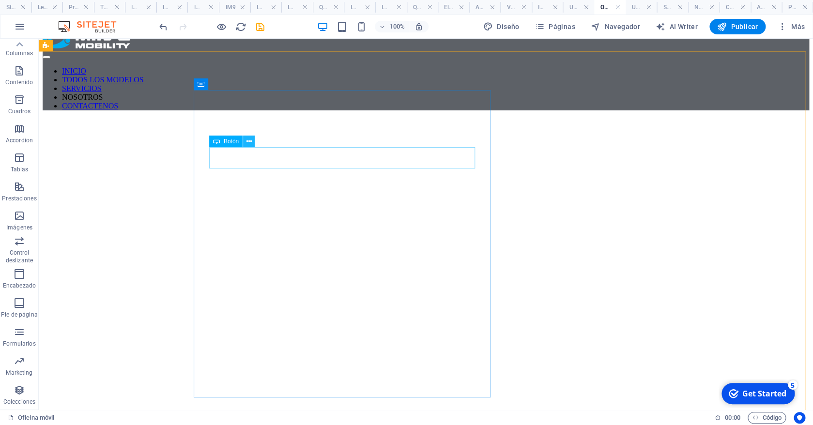
click at [249, 139] on icon at bounding box center [248, 141] width 5 height 10
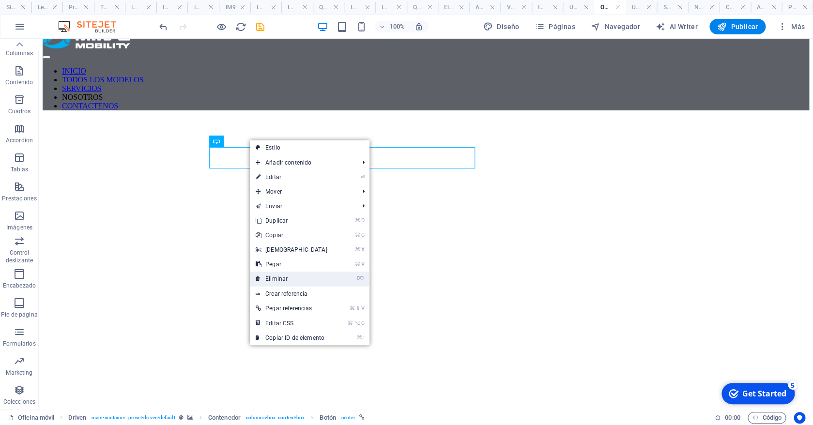
click at [295, 275] on link "⌦ Eliminar" at bounding box center [291, 279] width 83 height 15
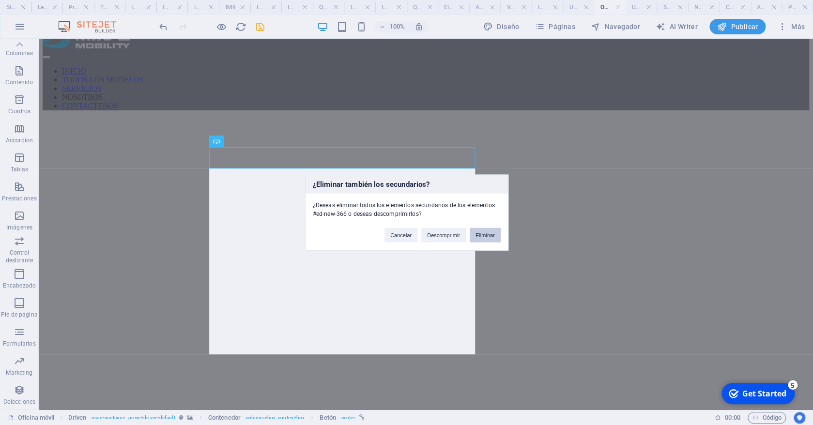
click at [483, 239] on button "Eliminar" at bounding box center [484, 235] width 31 height 15
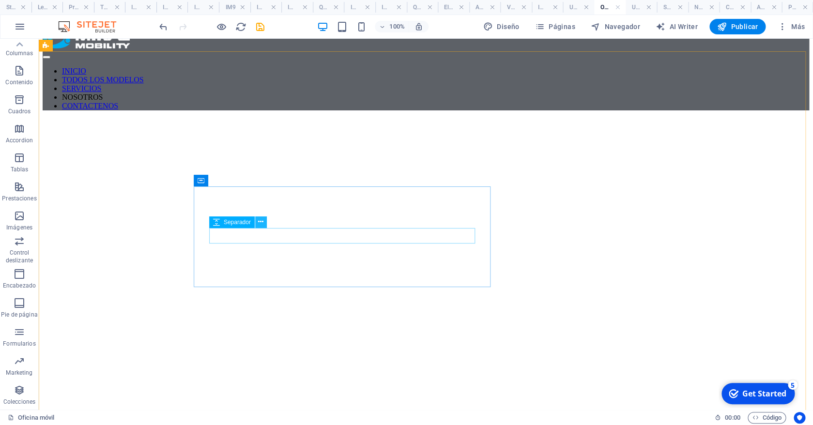
click at [259, 223] on icon at bounding box center [260, 222] width 5 height 10
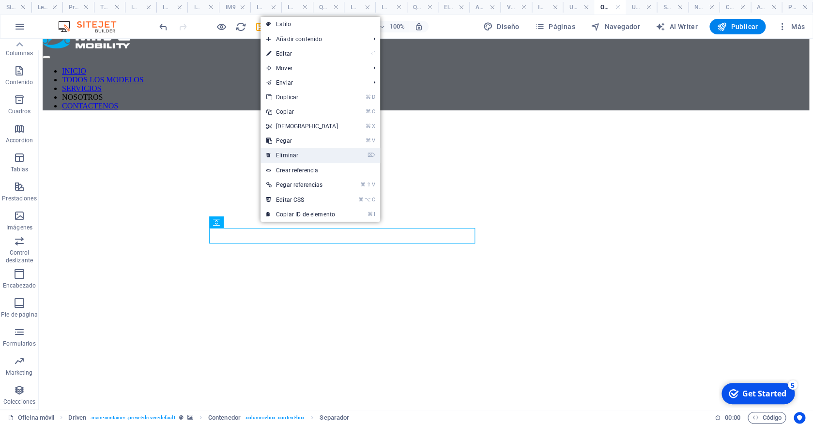
click at [298, 156] on link "⌦ Eliminar" at bounding box center [301, 155] width 83 height 15
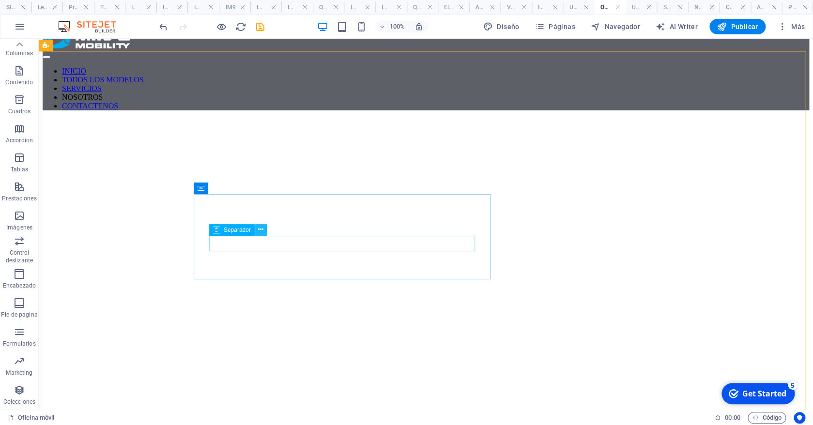
click at [262, 231] on icon at bounding box center [260, 230] width 5 height 10
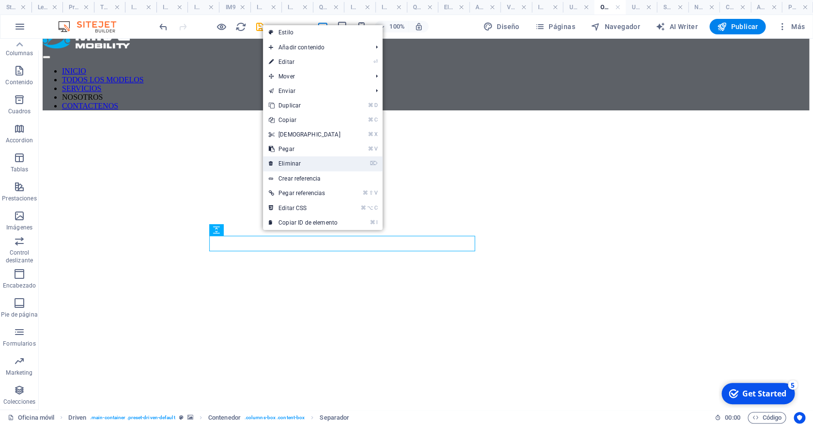
click at [305, 165] on link "⌦ Eliminar" at bounding box center [304, 163] width 83 height 15
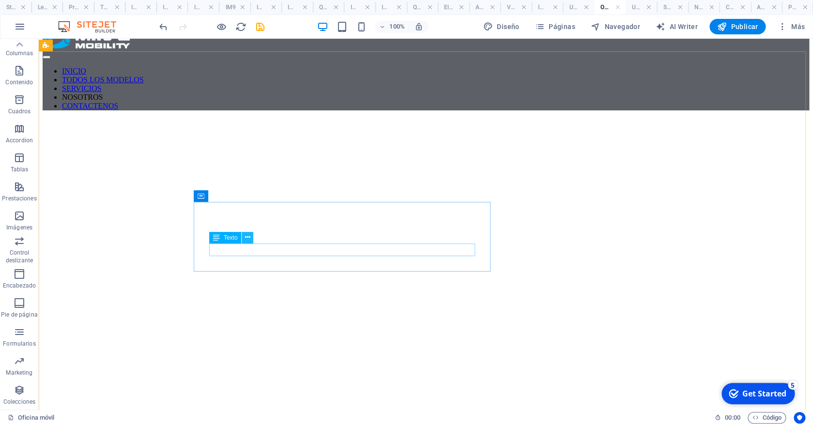
click at [248, 241] on icon at bounding box center [247, 237] width 5 height 10
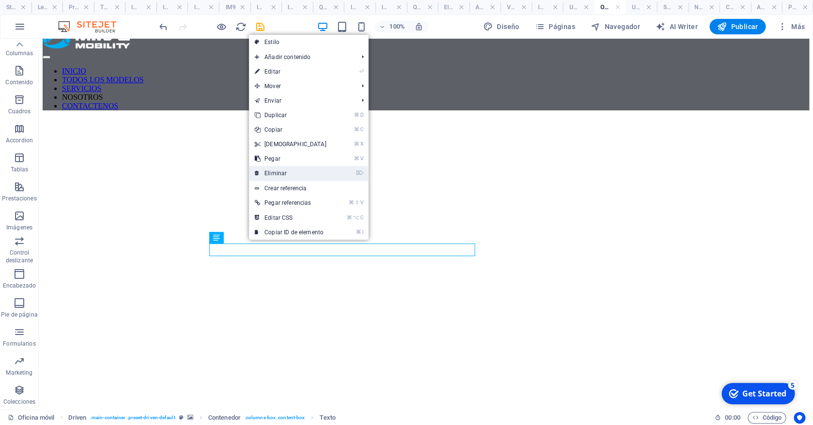
click at [297, 180] on link "⌦ Eliminar" at bounding box center [290, 173] width 83 height 15
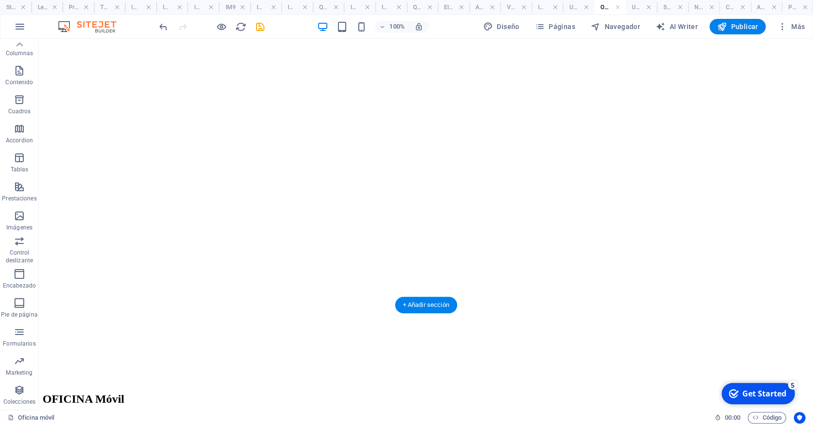
scroll to position [135, 0]
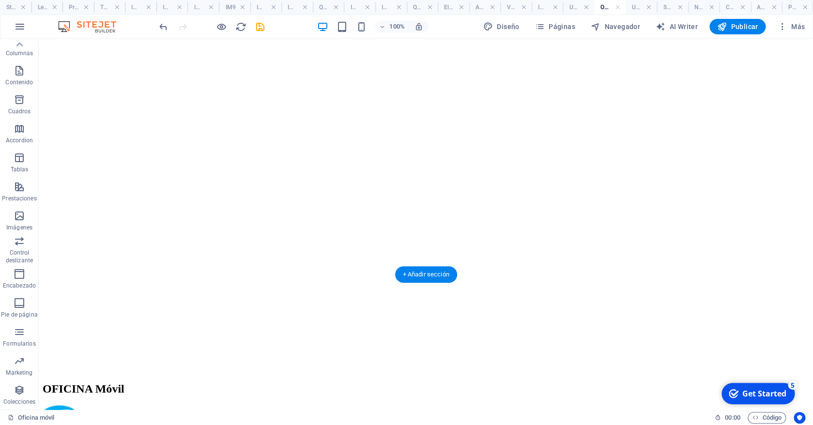
click at [138, 2] on figure at bounding box center [426, 2] width 766 height 0
select select "%"
select select "rem"
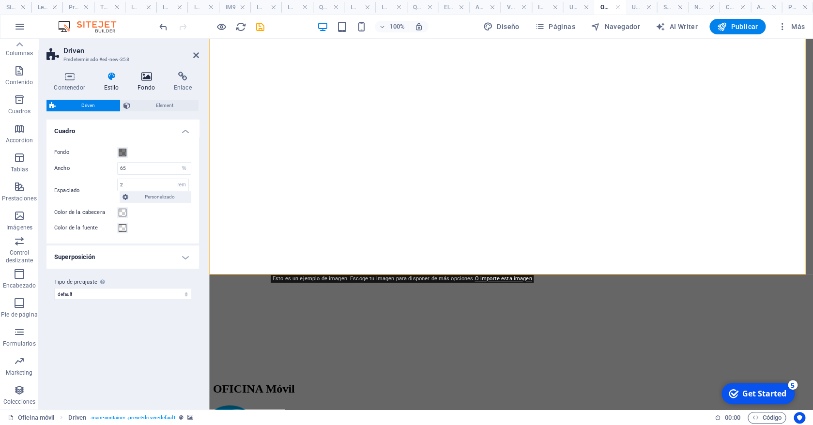
click at [147, 83] on h4 "Fondo" at bounding box center [148, 82] width 36 height 20
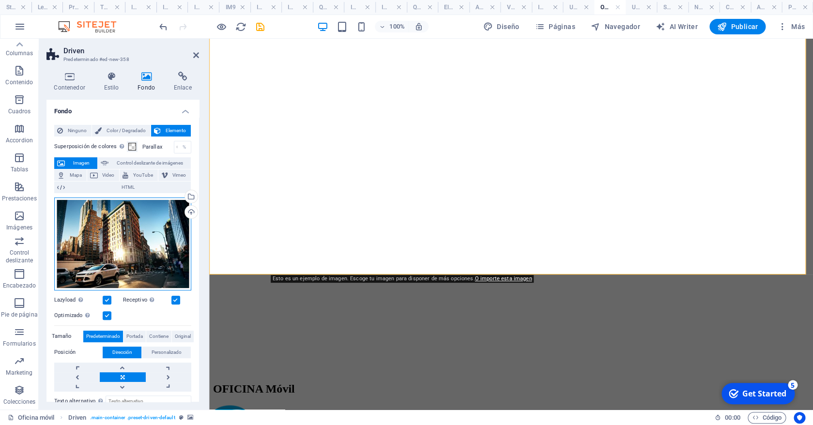
drag, startPoint x: 152, startPoint y: 207, endPoint x: 198, endPoint y: 253, distance: 65.0
click at [152, 207] on div "Arrastra archivos aquí, haz clic para escoger archivos o selecciona archivos de…" at bounding box center [122, 243] width 137 height 93
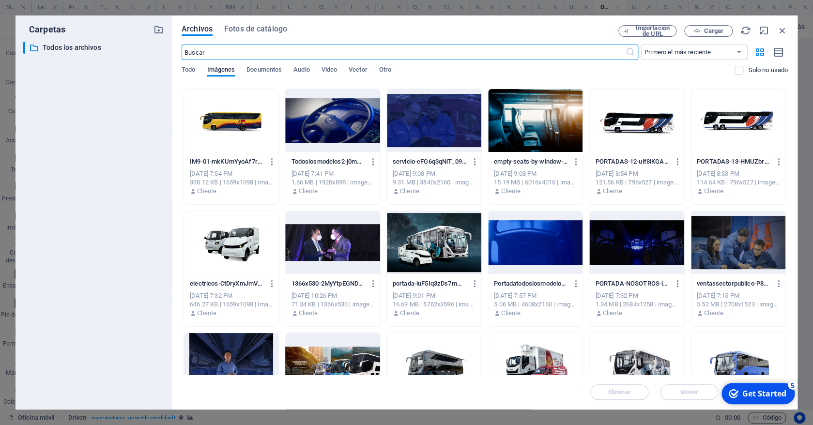
scroll to position [3168, 0]
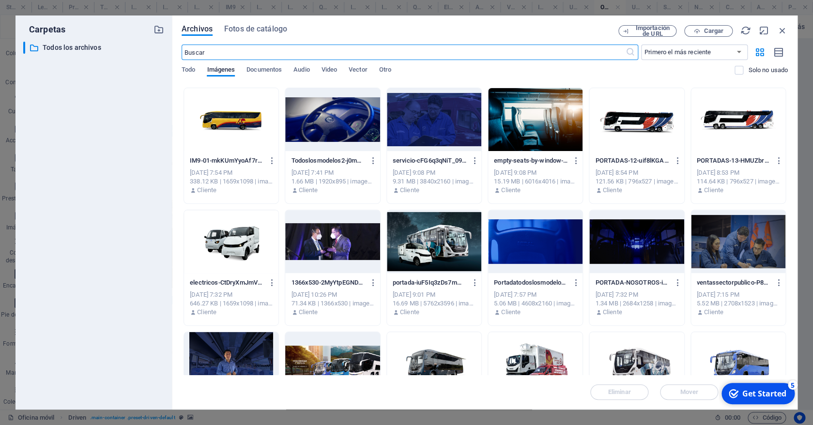
click at [342, 120] on div at bounding box center [332, 119] width 94 height 63
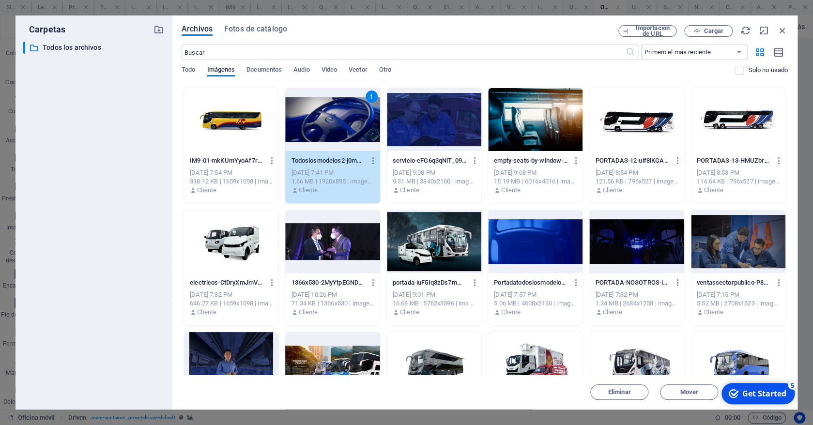
click at [342, 120] on div "1" at bounding box center [332, 119] width 94 height 63
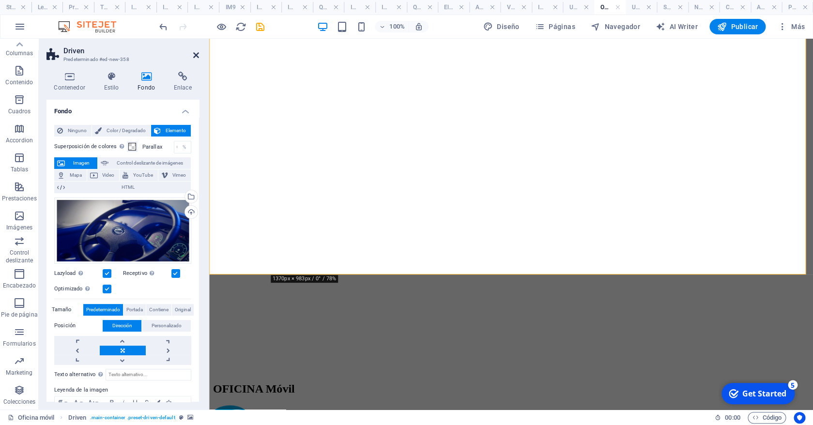
click at [196, 54] on icon at bounding box center [196, 55] width 6 height 8
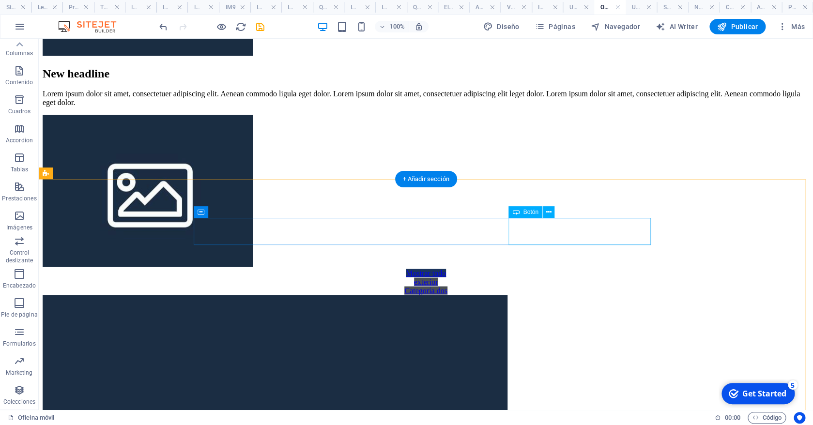
scroll to position [716, 0]
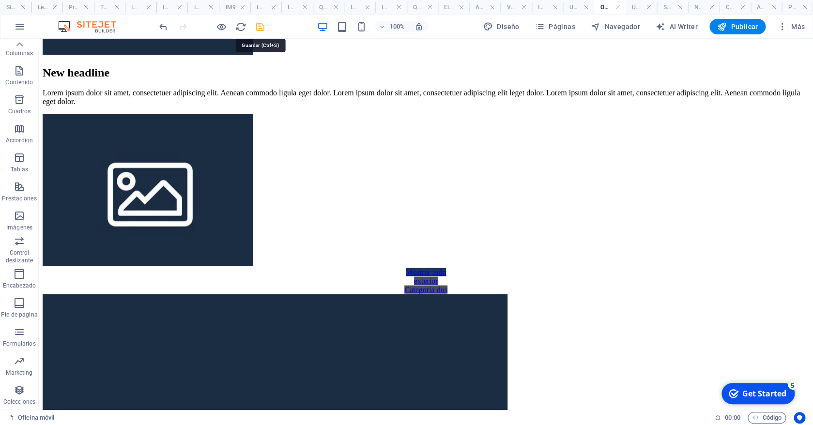
drag, startPoint x: 262, startPoint y: 29, endPoint x: 563, endPoint y: 308, distance: 410.3
click at [262, 29] on icon "save" at bounding box center [260, 26] width 11 height 11
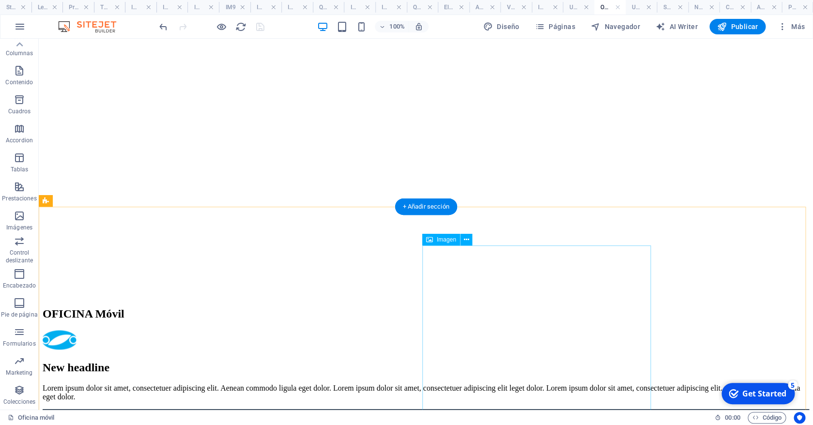
scroll to position [219, 0]
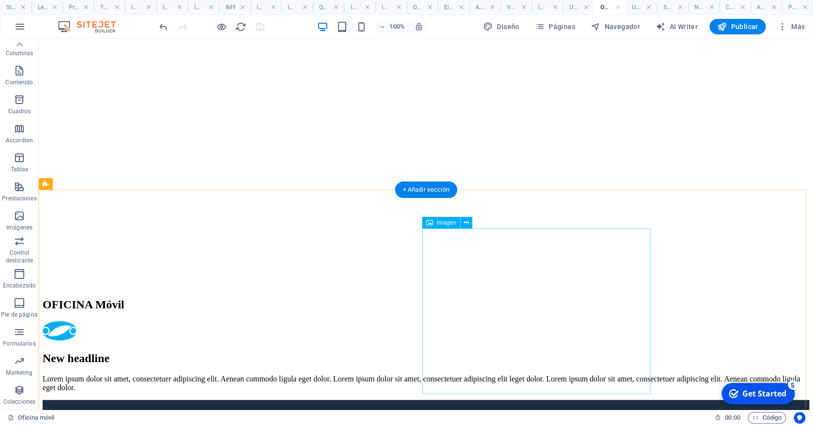
select select "%"
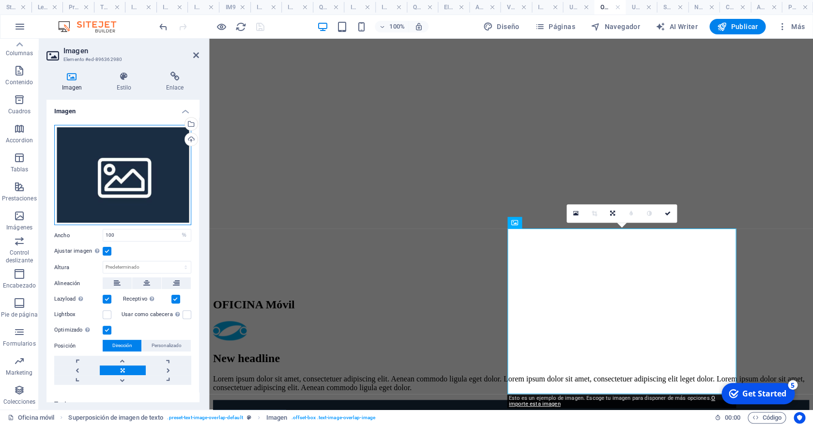
click at [121, 156] on div "Arrastra archivos aquí, haz clic para escoger archivos o selecciona archivos de…" at bounding box center [122, 175] width 137 height 101
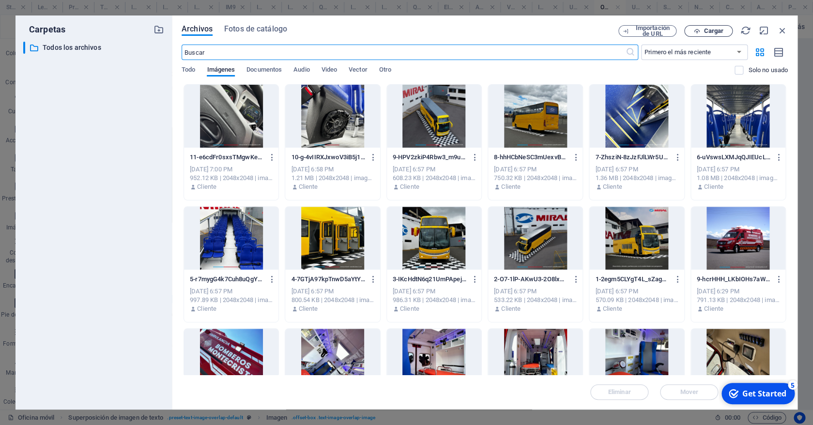
click at [707, 32] on span "Cargar" at bounding box center [713, 31] width 20 height 6
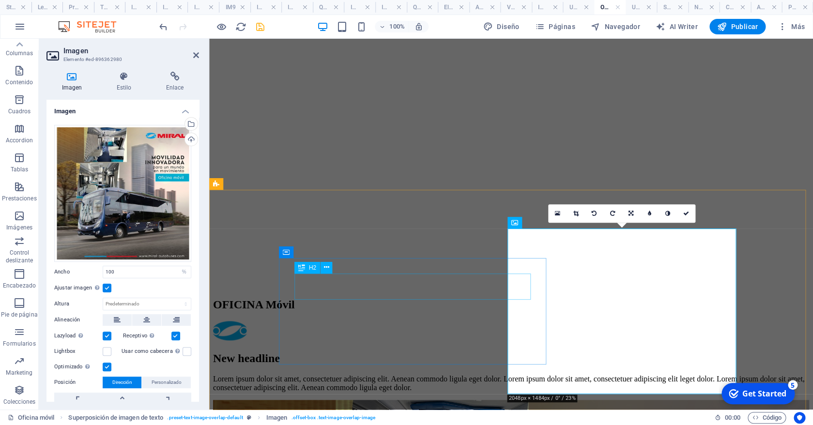
click at [376, 352] on div "New headline" at bounding box center [511, 358] width 596 height 13
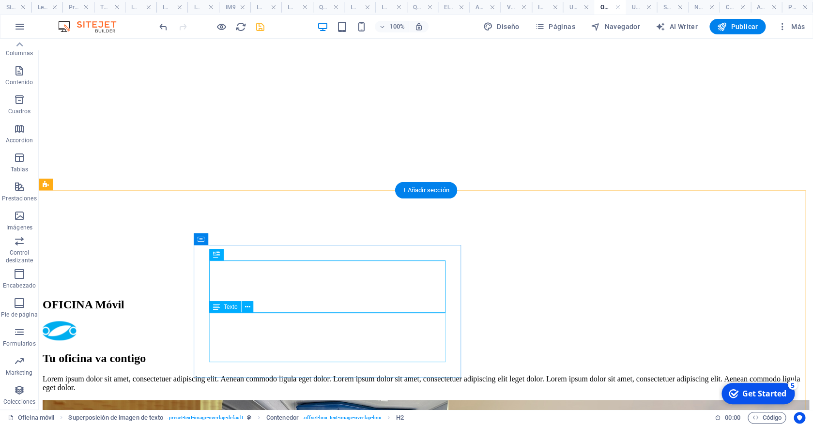
click at [248, 375] on div "Lorem ipsum dolor sit amet, consectetuer adipiscing elit. Aenean commodo ligula…" at bounding box center [426, 383] width 766 height 17
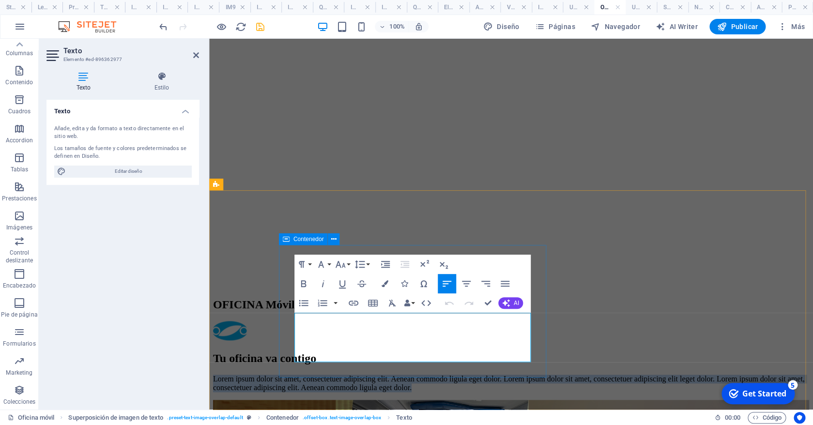
drag, startPoint x: 468, startPoint y: 356, endPoint x: 291, endPoint y: 315, distance: 181.4
click at [291, 352] on div "Tu oficina va contigo Lorem ipsum dolor sit amet, consectetuer adipiscing elit.…" at bounding box center [511, 372] width 596 height 40
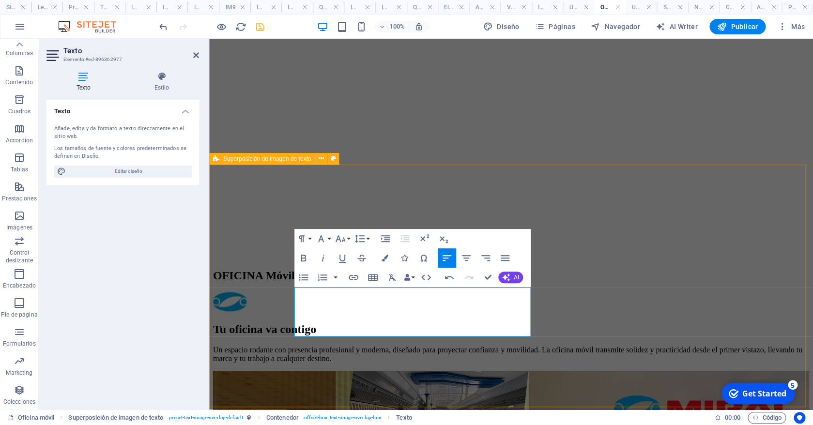
scroll to position [254, 0]
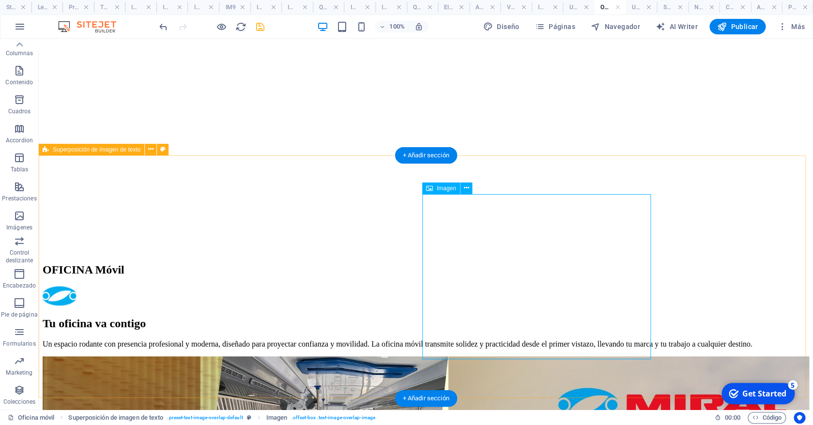
select select "%"
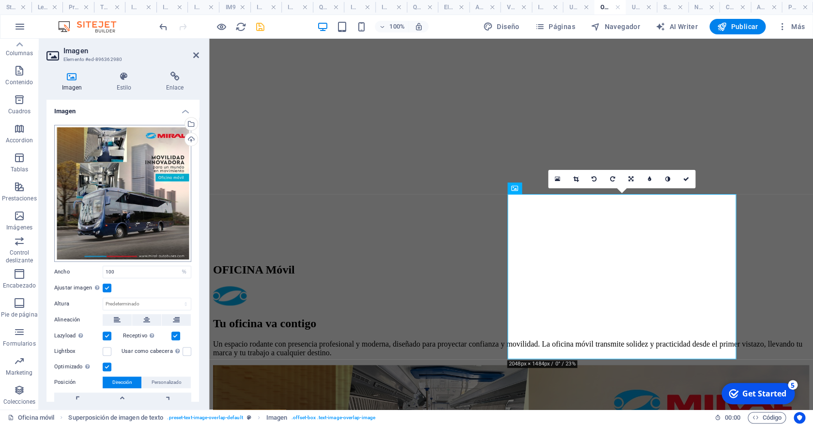
click at [131, 197] on div "Arrastra archivos aquí, haz clic para escoger archivos o selecciona archivos de…" at bounding box center [122, 193] width 137 height 137
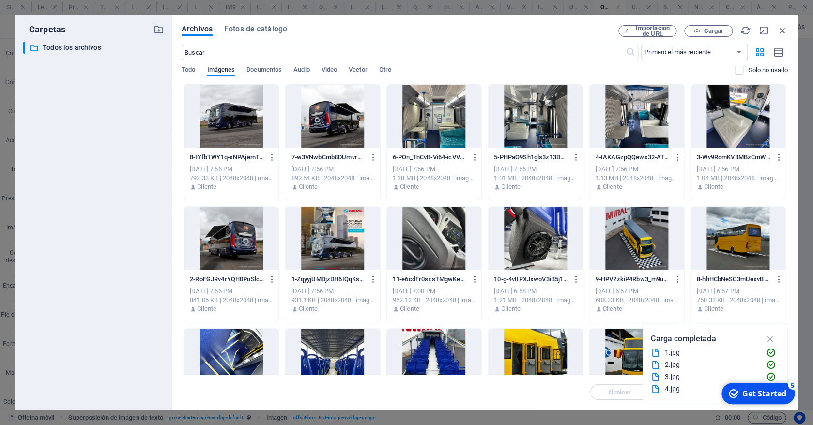
click at [130, 195] on div "​ Todos los archivos Todos los archivos" at bounding box center [93, 222] width 141 height 360
drag, startPoint x: 781, startPoint y: 30, endPoint x: 78, endPoint y: 79, distance: 704.6
click at [781, 30] on icon "button" at bounding box center [782, 30] width 11 height 11
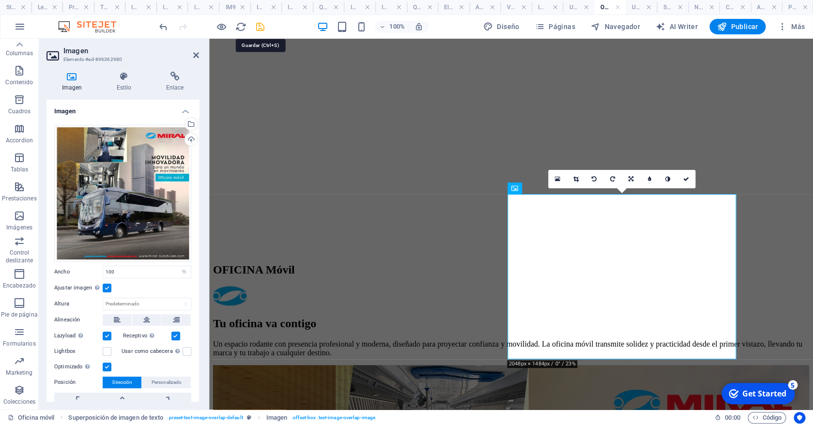
click at [259, 27] on icon "save" at bounding box center [260, 26] width 11 height 11
click at [259, 27] on div at bounding box center [211, 26] width 108 height 15
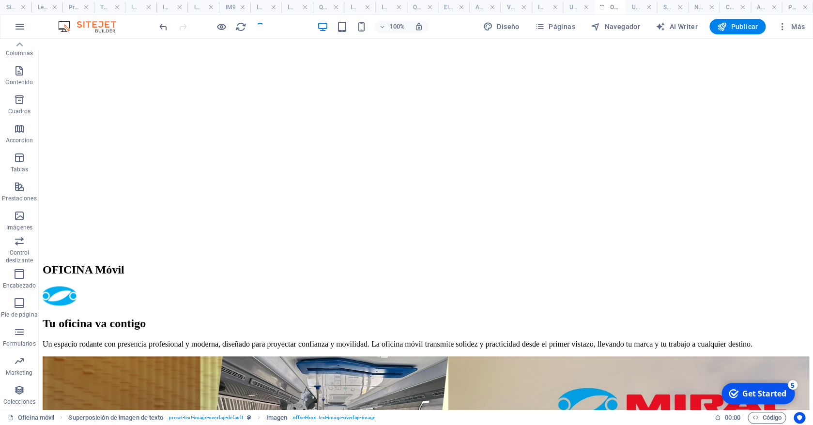
click at [259, 27] on div at bounding box center [211, 26] width 108 height 15
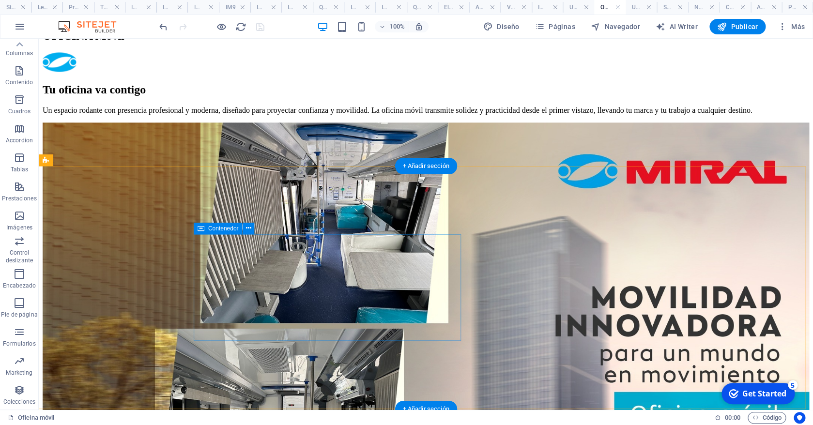
scroll to position [491, 0]
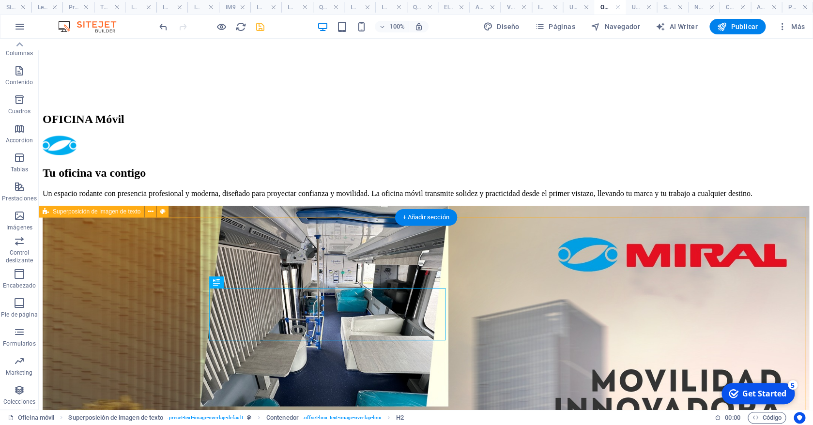
scroll to position [398, 0]
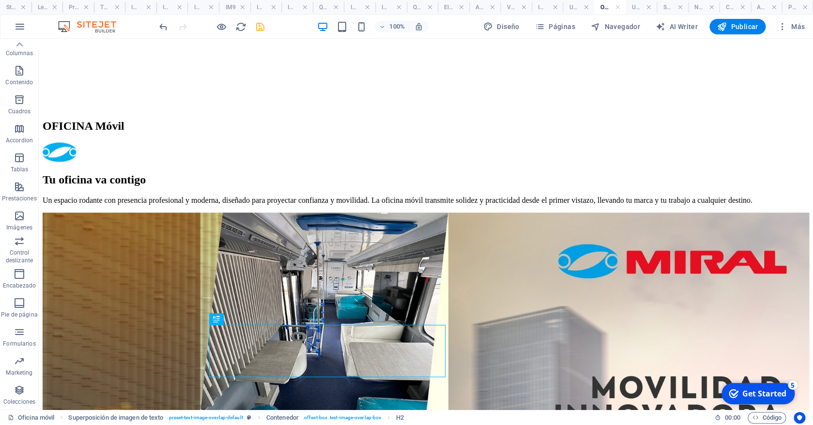
click at [260, 27] on icon "save" at bounding box center [260, 26] width 11 height 11
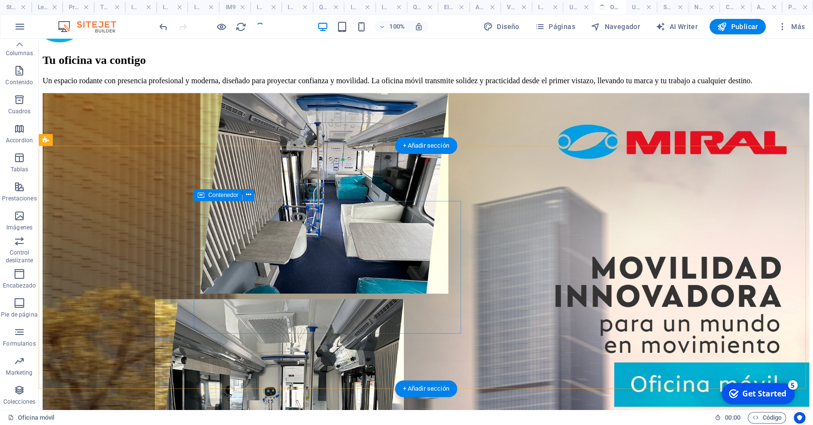
scroll to position [518, 0]
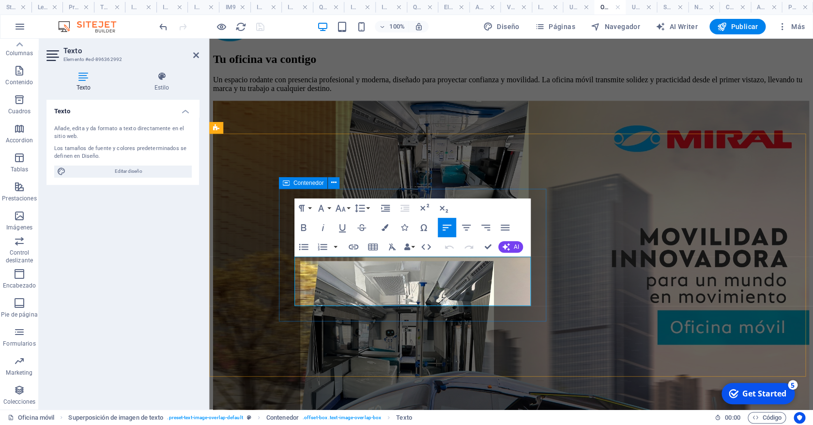
drag, startPoint x: 295, startPoint y: 262, endPoint x: 490, endPoint y: 298, distance: 198.2
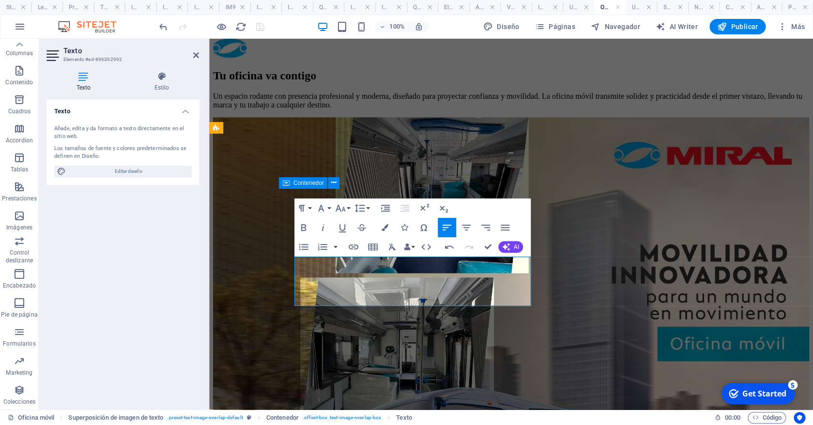
drag, startPoint x: 698, startPoint y: 281, endPoint x: 489, endPoint y: 242, distance: 212.6
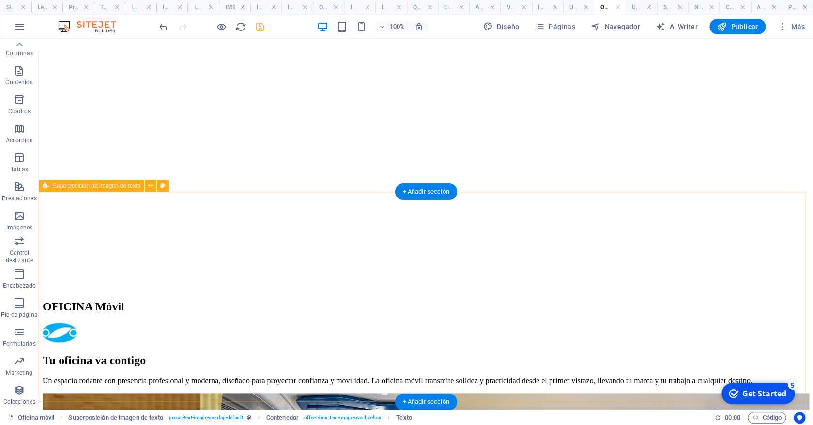
scroll to position [218, 0]
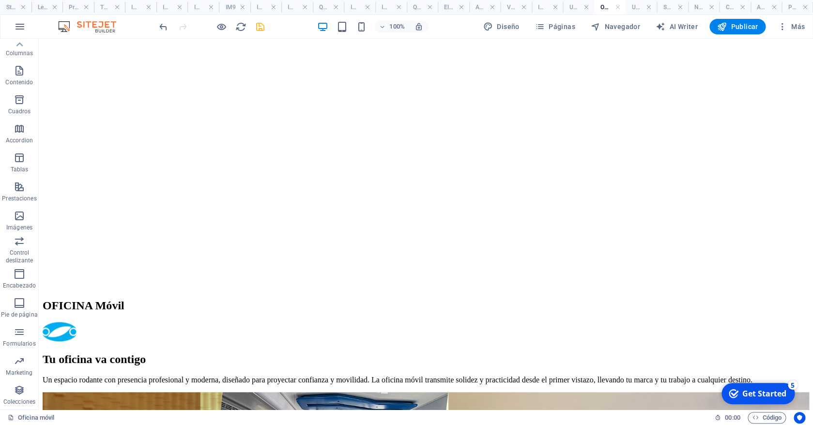
click at [256, 26] on icon "save" at bounding box center [260, 26] width 11 height 11
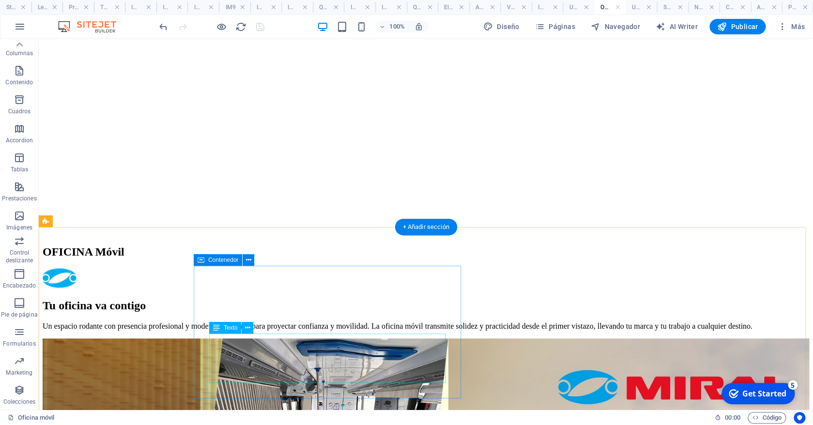
scroll to position [357, 0]
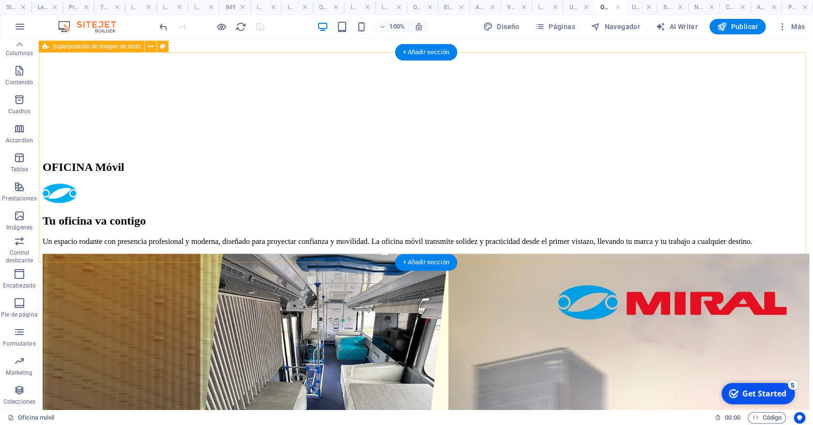
select select "rem"
select select "px"
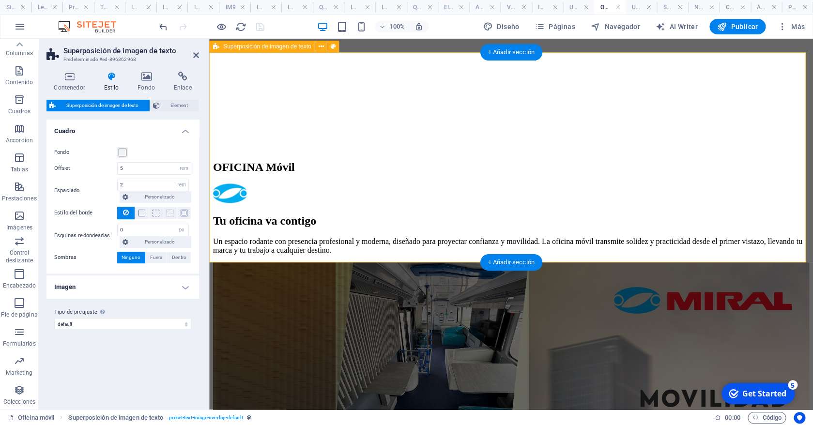
select select "%"
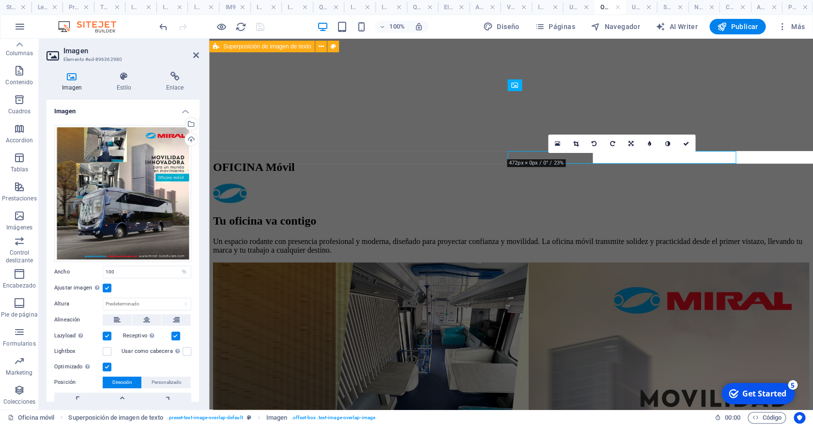
click at [595, 153] on div "16:10 16:9 4:3 1:1 1:2 0" at bounding box center [621, 144] width 147 height 18
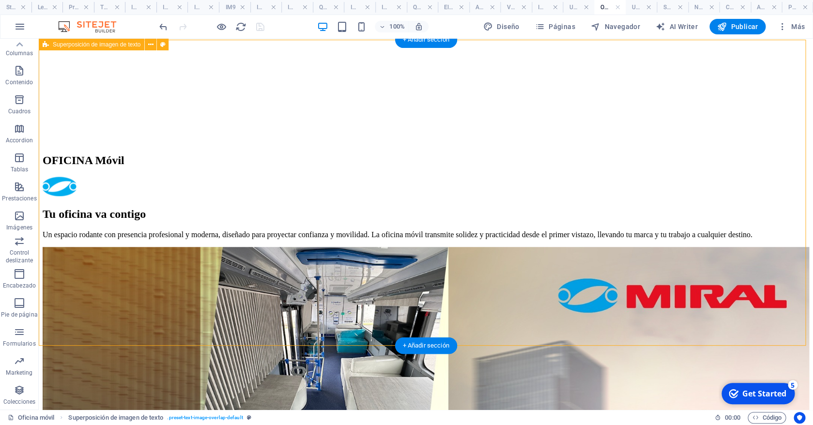
scroll to position [316, 0]
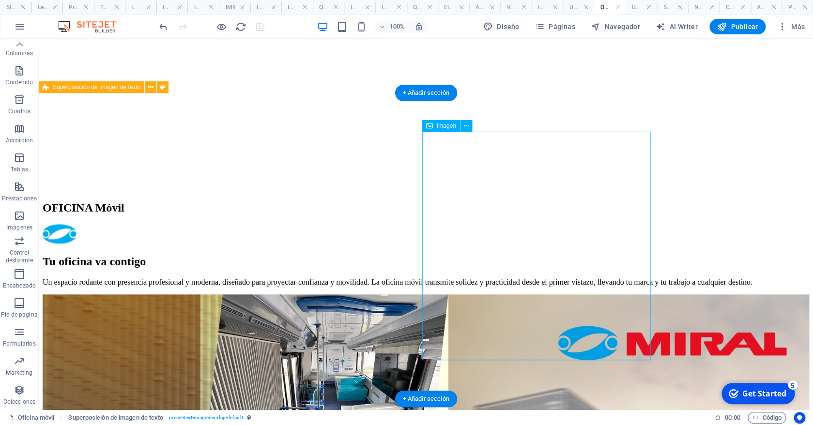
select select "%"
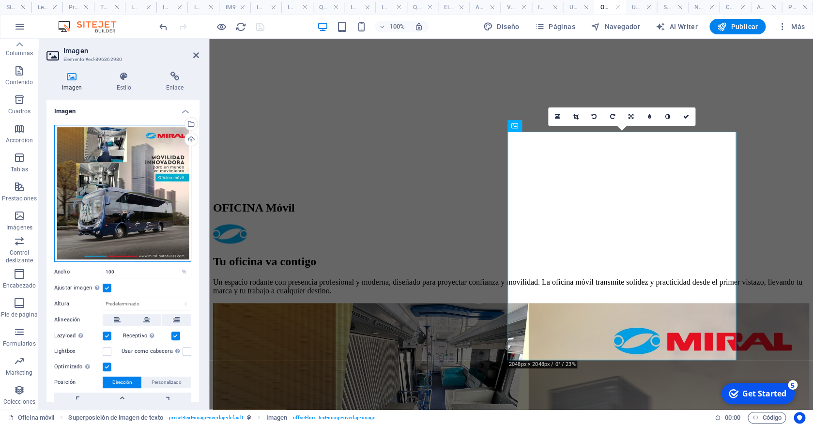
click at [123, 171] on div "Arrastra archivos aquí, haz clic para escoger archivos o selecciona archivos de…" at bounding box center [122, 193] width 137 height 137
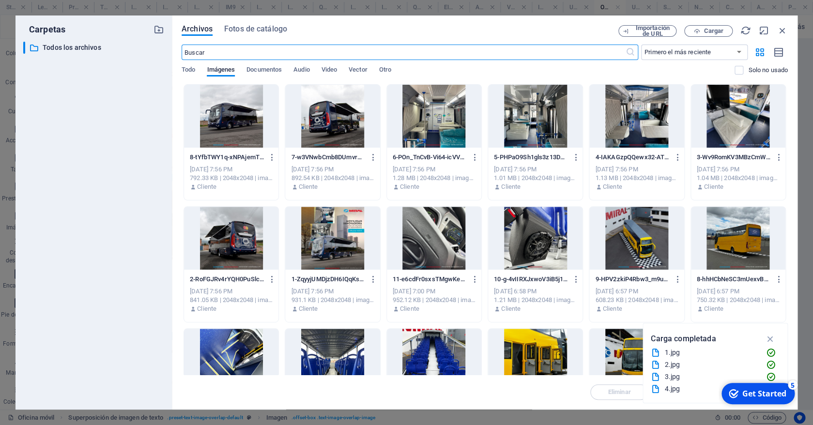
click at [245, 142] on div at bounding box center [231, 116] width 94 height 63
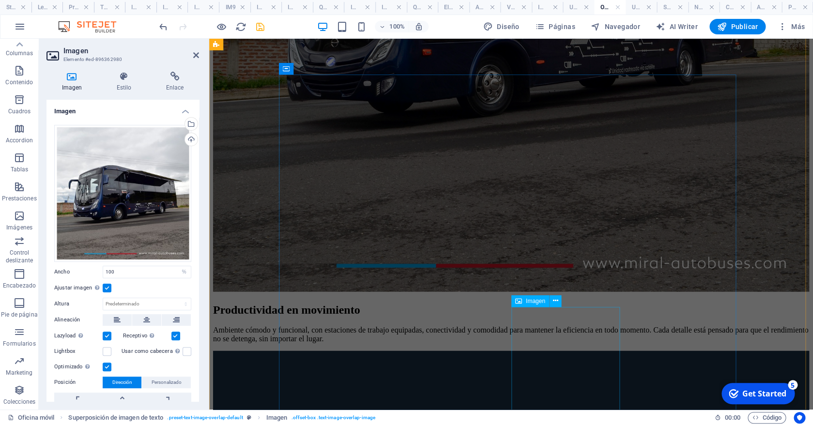
scroll to position [905, 0]
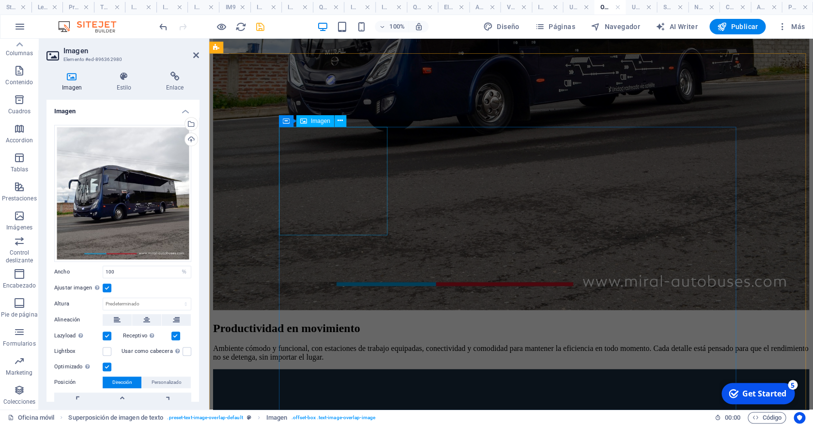
select select "%"
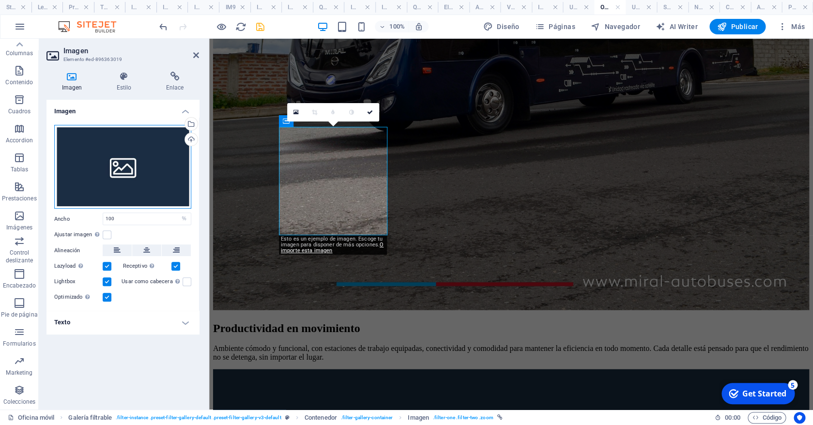
click at [146, 161] on div "Arrastra archivos aquí, haz clic para escoger archivos o selecciona archivos de…" at bounding box center [122, 167] width 137 height 84
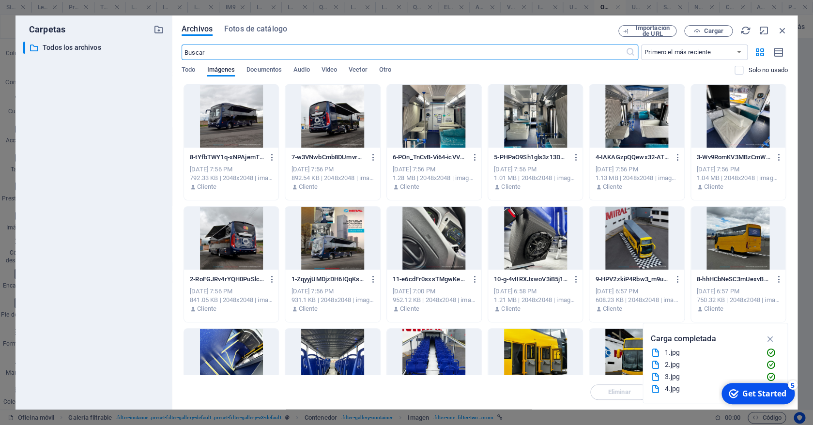
scroll to position [1028, 0]
click at [332, 252] on div at bounding box center [332, 238] width 94 height 63
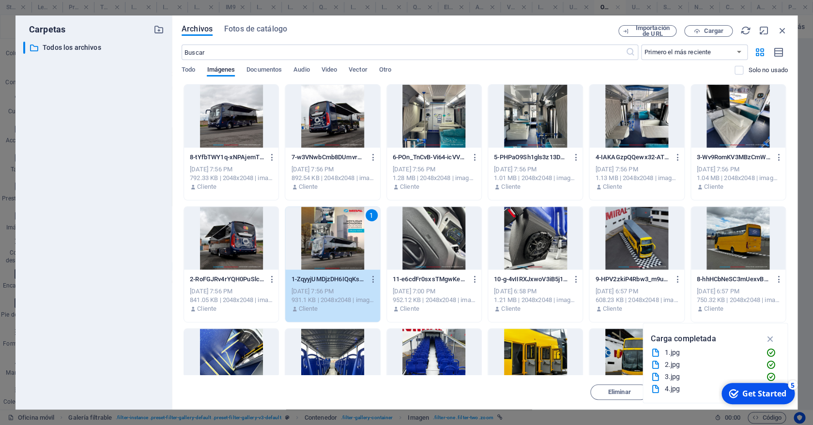
click at [332, 252] on div "1" at bounding box center [332, 238] width 94 height 63
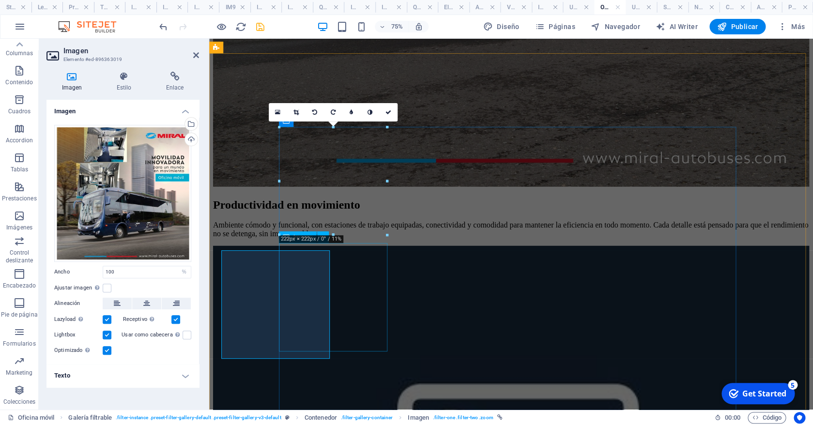
scroll to position [905, 0]
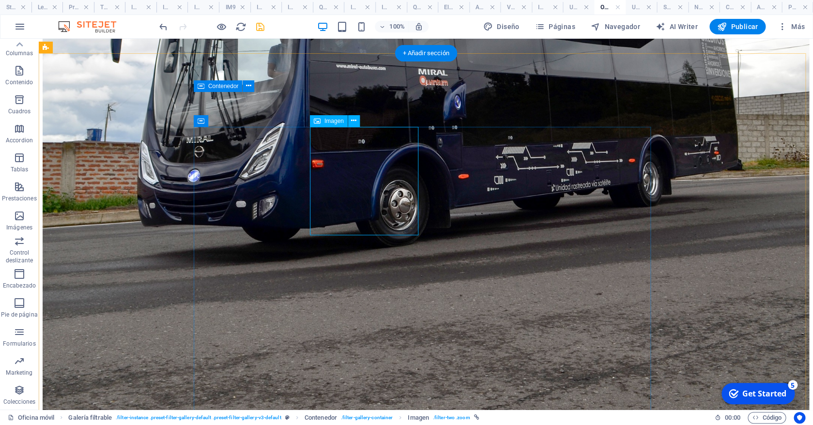
select select "%"
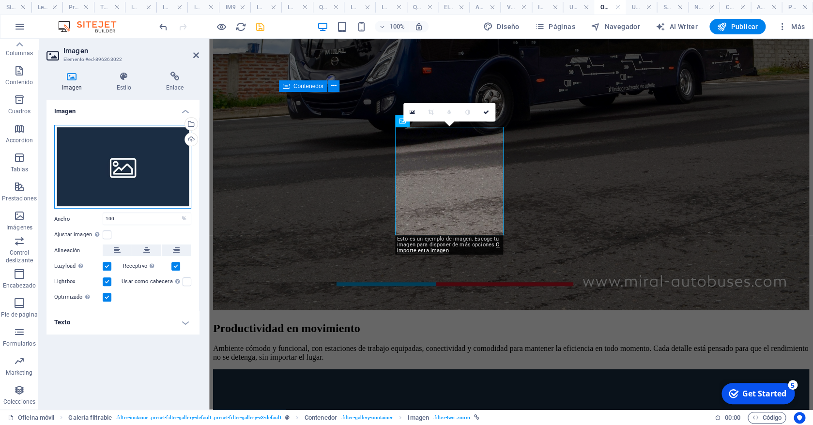
click at [136, 160] on div "Arrastra archivos aquí, haz clic para escoger archivos o selecciona archivos de…" at bounding box center [122, 167] width 137 height 84
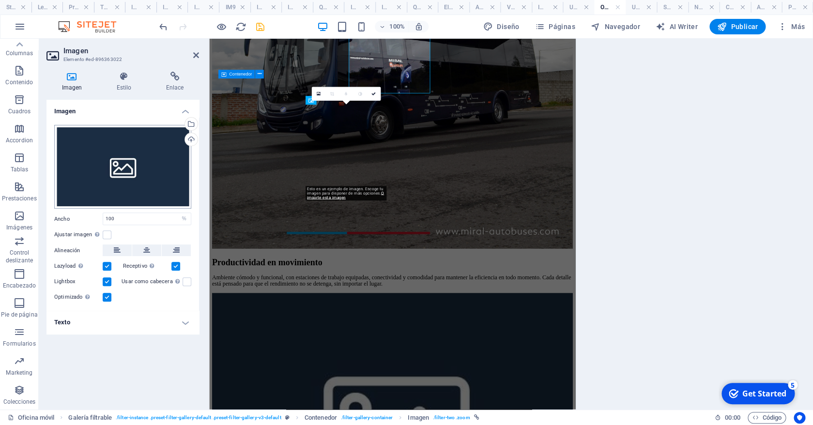
scroll to position [1028, 0]
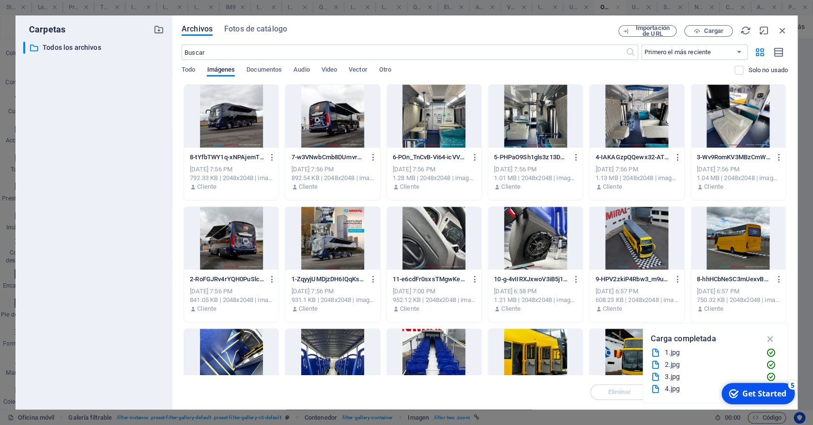
click at [720, 121] on div at bounding box center [738, 116] width 94 height 63
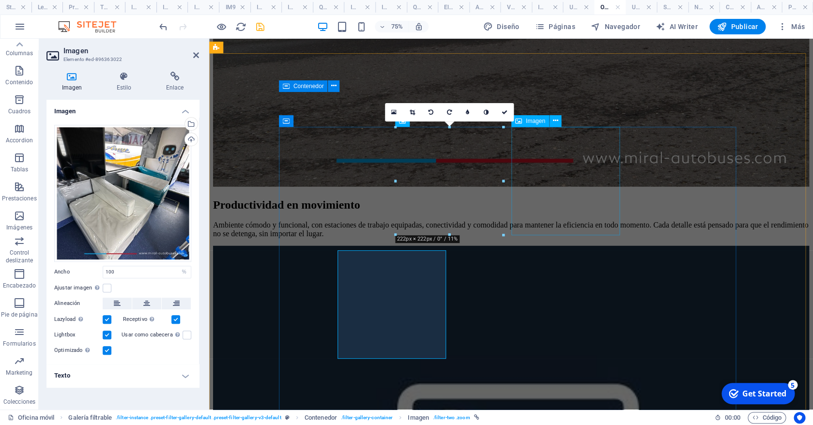
scroll to position [905, 0]
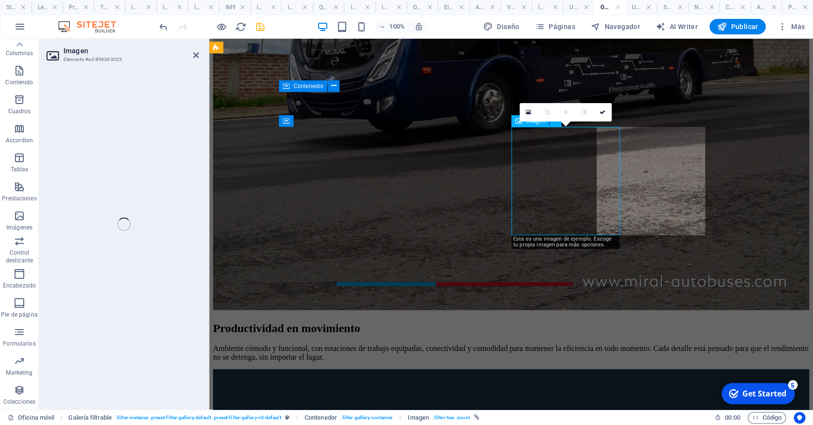
select select "%"
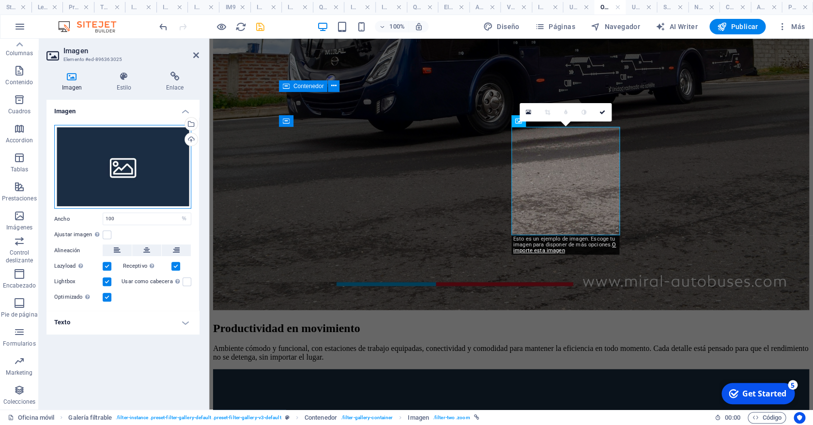
click at [149, 171] on div "Arrastra archivos aquí, haz clic para escoger archivos o selecciona archivos de…" at bounding box center [122, 167] width 137 height 84
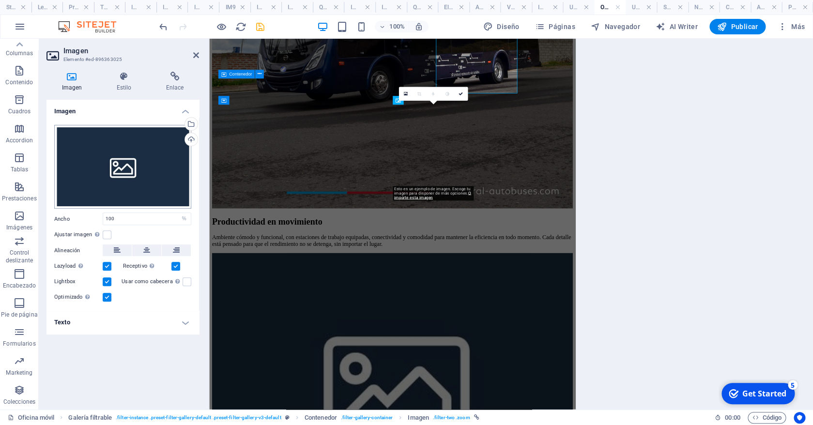
scroll to position [1028, 0]
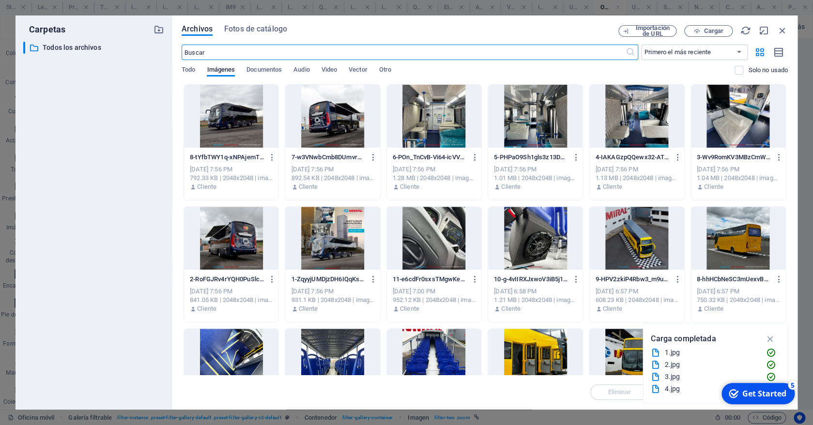
click at [733, 111] on div at bounding box center [738, 116] width 94 height 63
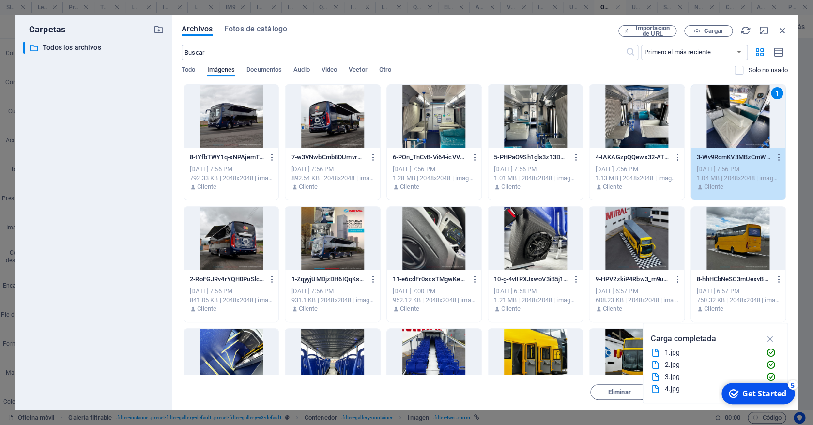
click at [629, 116] on div at bounding box center [636, 116] width 94 height 63
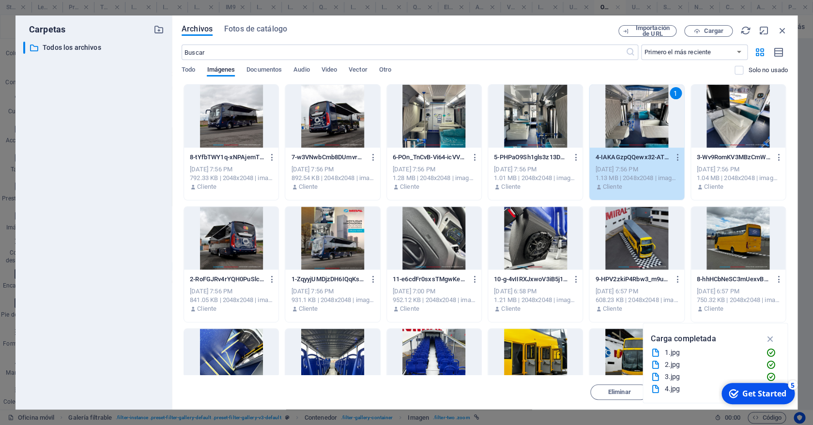
click at [628, 116] on div "1" at bounding box center [636, 116] width 94 height 63
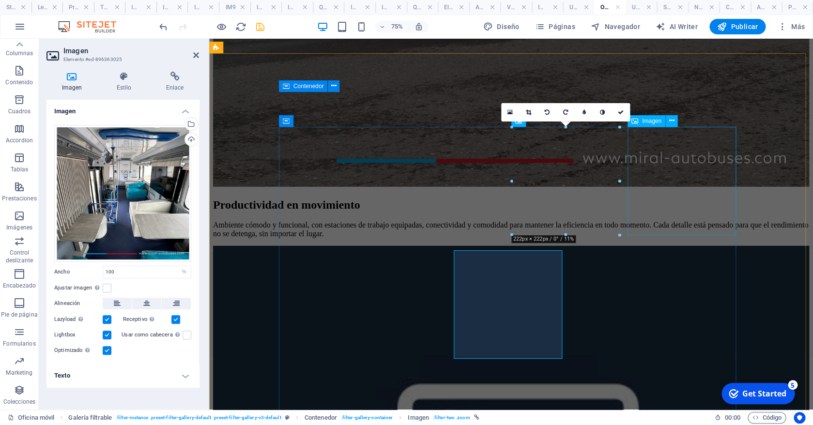
scroll to position [905, 0]
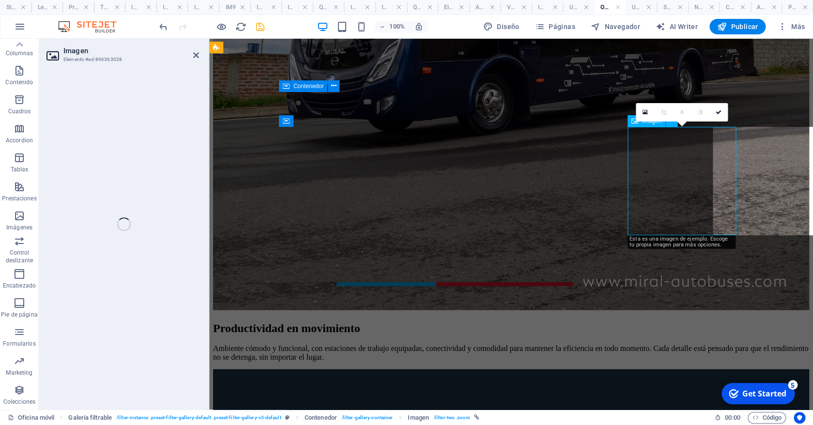
select select "%"
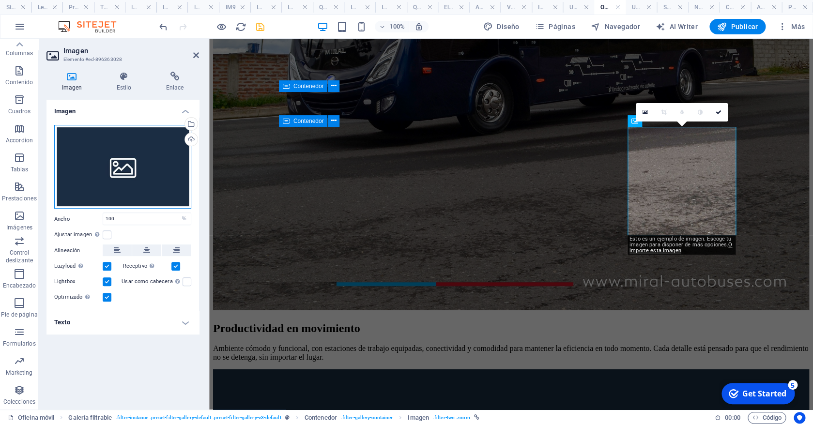
click at [169, 170] on div "Arrastra archivos aquí, haz clic para escoger archivos o selecciona archivos de…" at bounding box center [122, 167] width 137 height 84
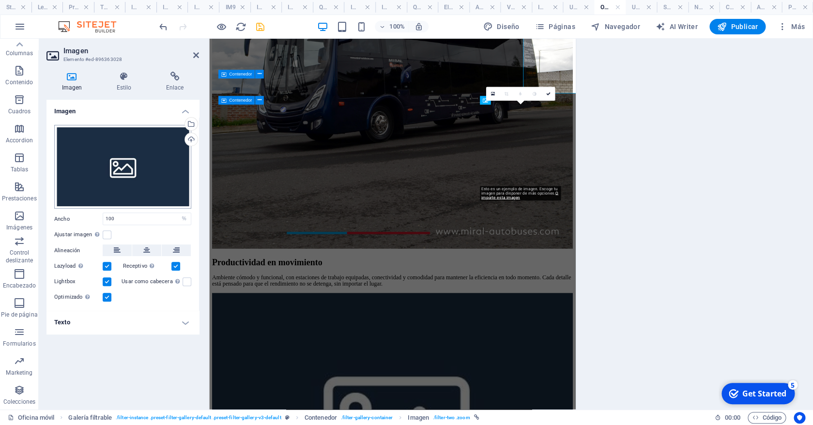
scroll to position [1028, 0]
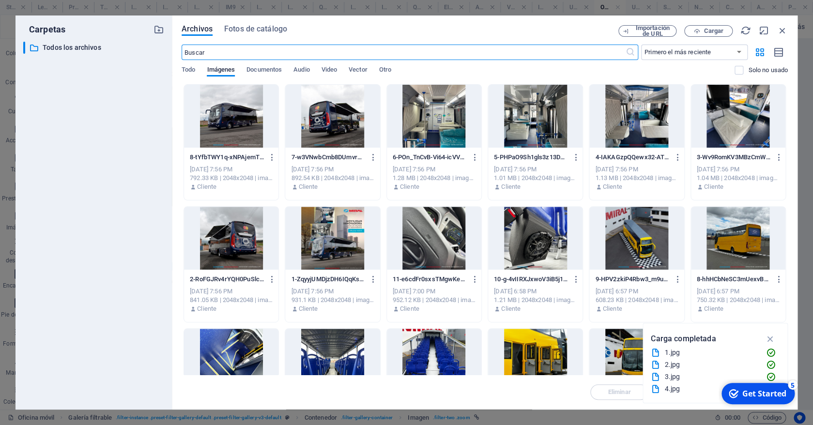
click at [426, 126] on div at bounding box center [434, 116] width 94 height 63
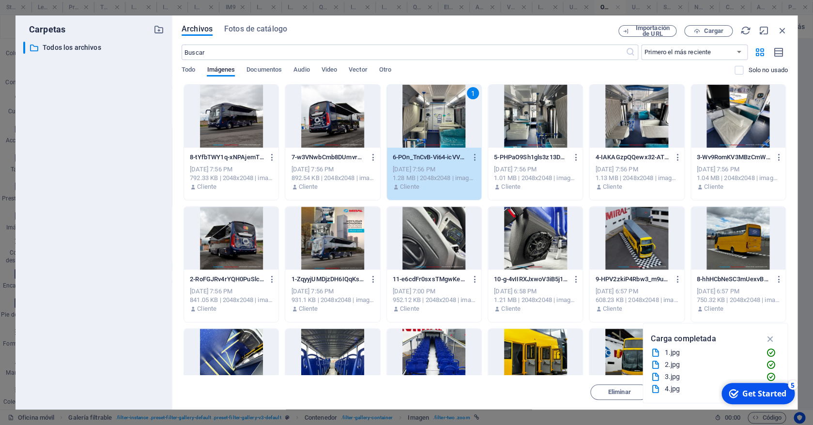
click at [520, 124] on div at bounding box center [535, 116] width 94 height 63
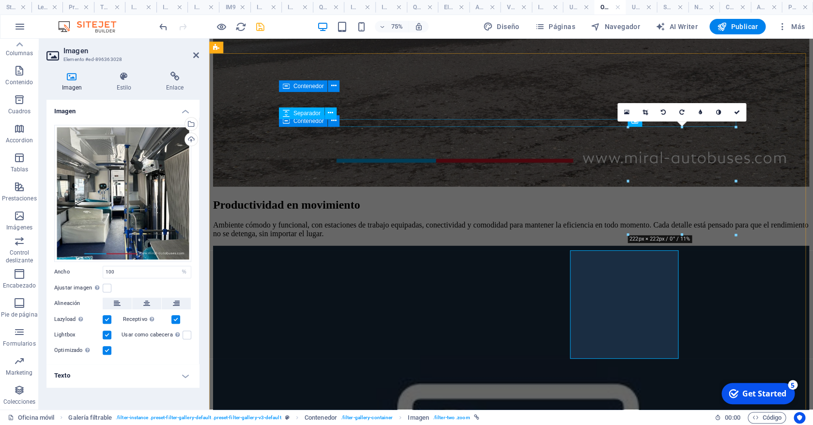
scroll to position [905, 0]
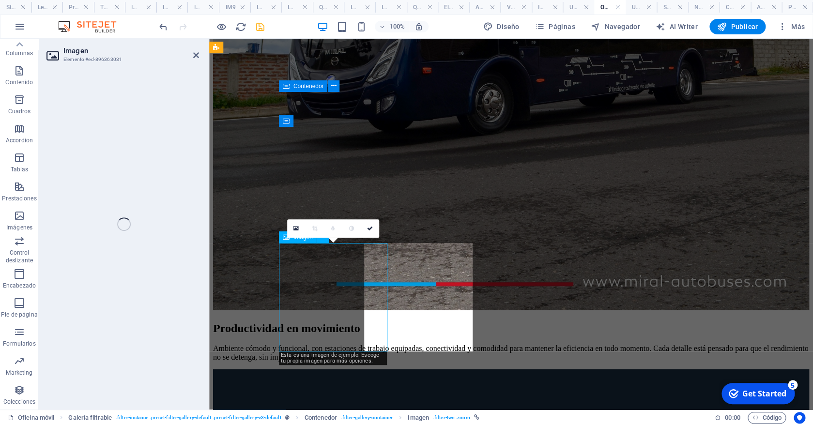
select select "%"
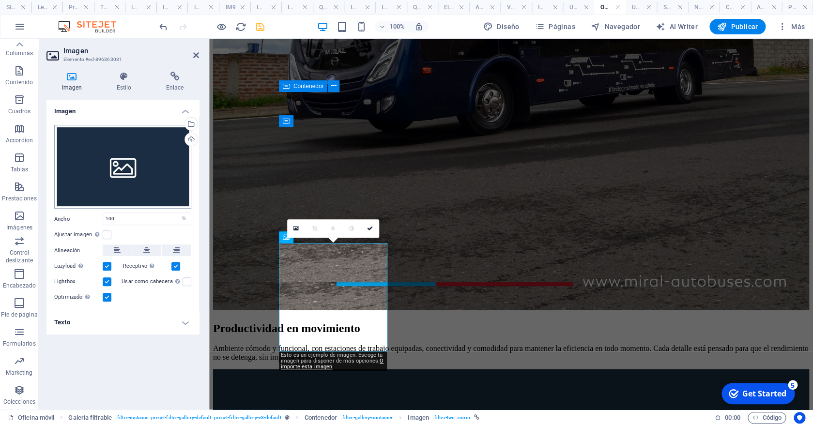
click at [140, 178] on div "Arrastra archivos aquí, haz clic para escoger archivos o selecciona archivos de…" at bounding box center [122, 167] width 137 height 84
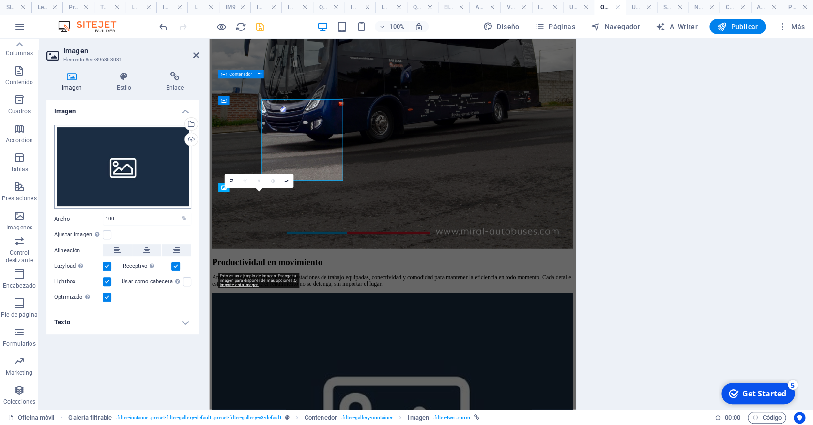
scroll to position [1028, 0]
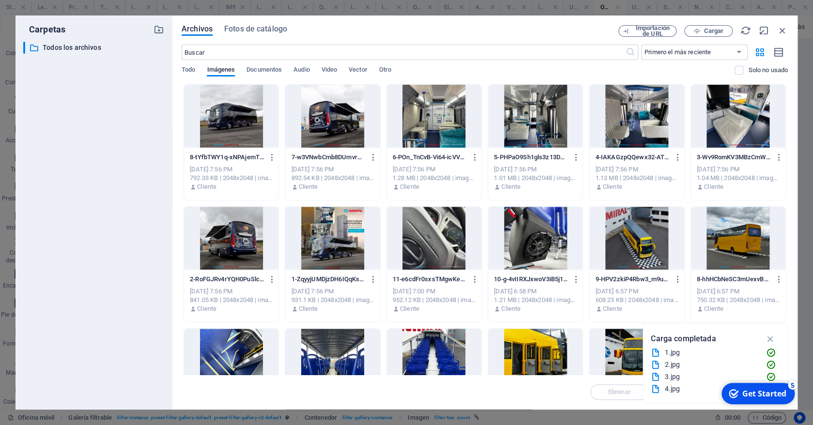
click at [443, 118] on div at bounding box center [434, 116] width 94 height 63
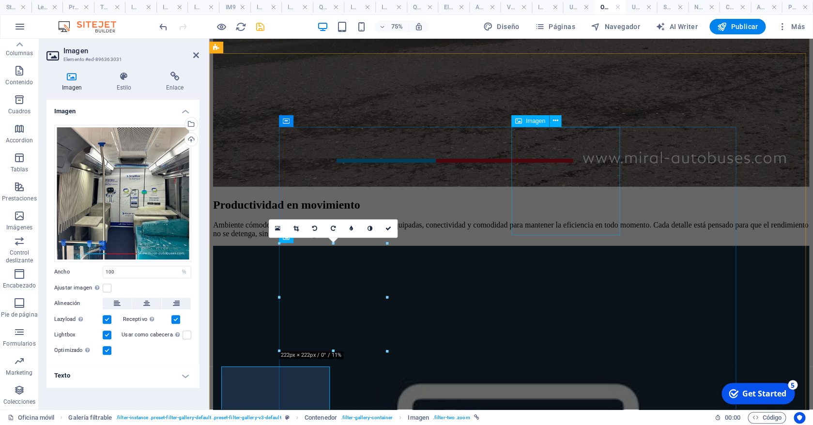
scroll to position [905, 0]
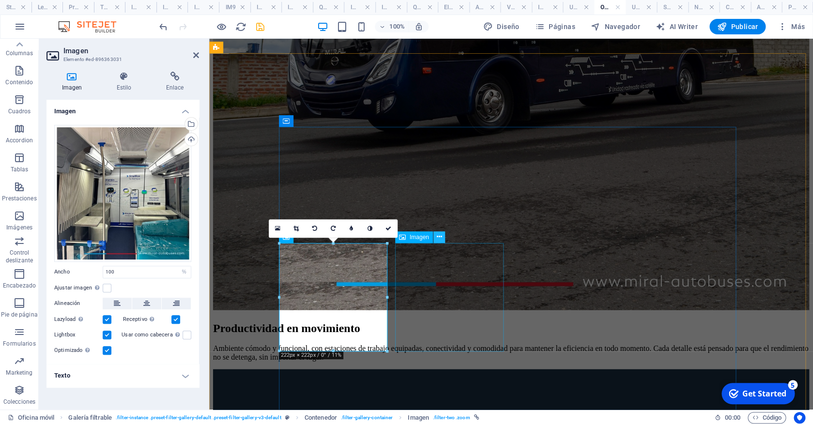
click at [440, 238] on icon at bounding box center [438, 237] width 5 height 10
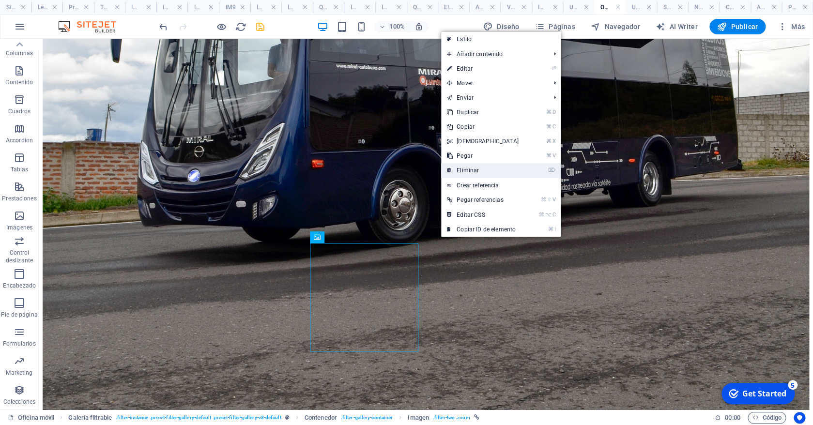
click at [489, 168] on link "⌦ Eliminar" at bounding box center [482, 170] width 83 height 15
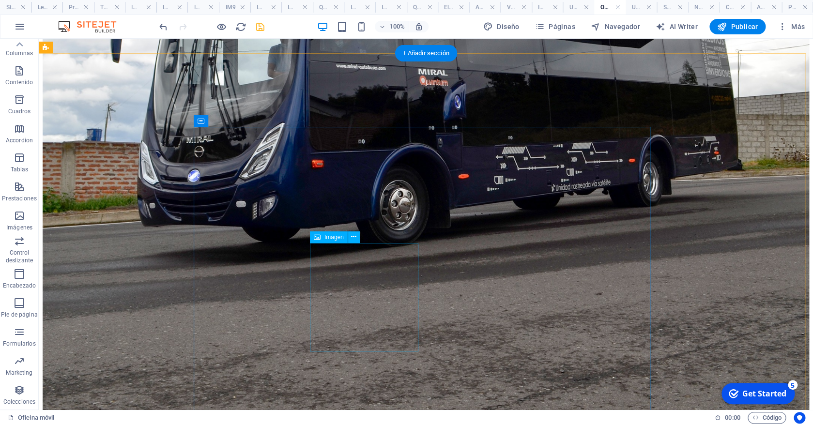
select select "%"
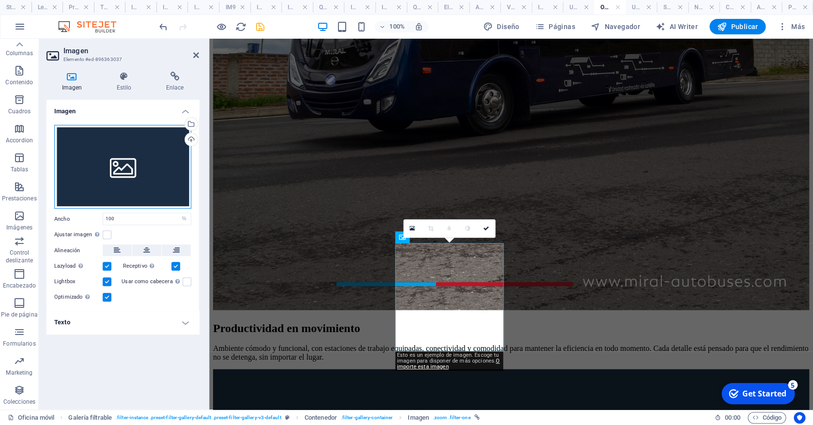
click at [122, 163] on div "Arrastra archivos aquí, haz clic para escoger archivos o selecciona archivos de…" at bounding box center [122, 167] width 137 height 84
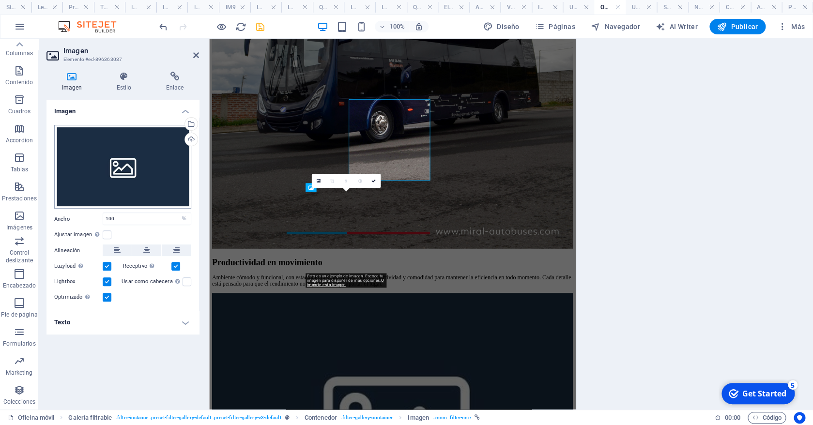
scroll to position [1028, 0]
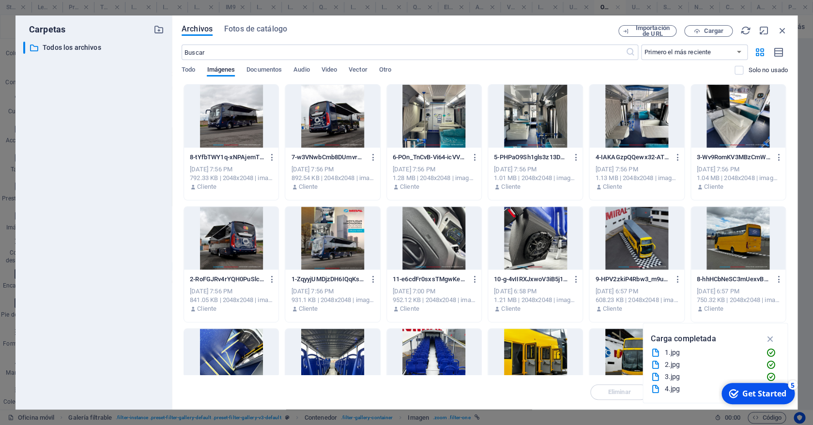
drag, startPoint x: 243, startPoint y: 238, endPoint x: 292, endPoint y: 259, distance: 52.7
click at [243, 238] on div at bounding box center [231, 238] width 94 height 63
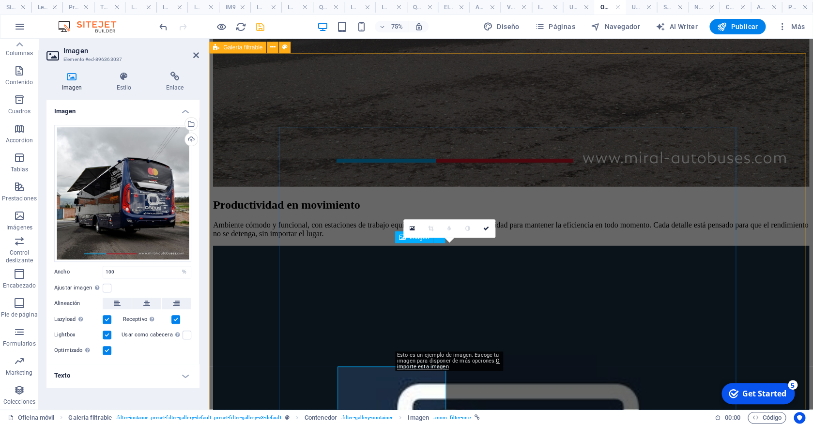
scroll to position [905, 0]
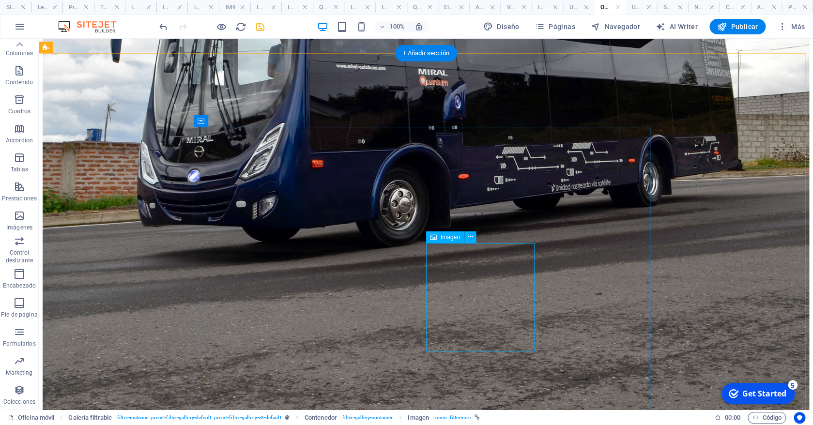
select select "%"
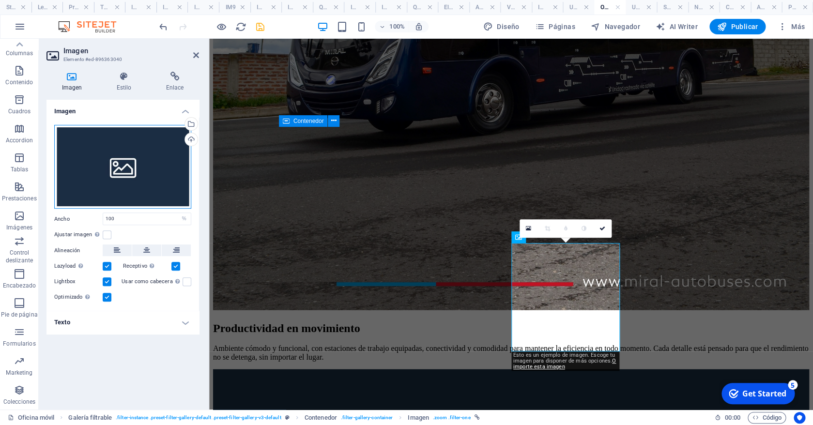
click at [106, 168] on div "Arrastra archivos aquí, haz clic para escoger archivos o selecciona archivos de…" at bounding box center [122, 167] width 137 height 84
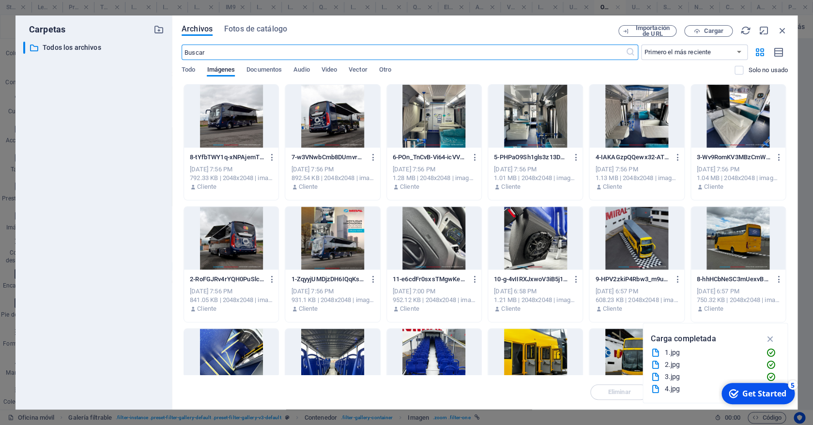
scroll to position [1028, 0]
click at [243, 242] on div at bounding box center [231, 238] width 94 height 63
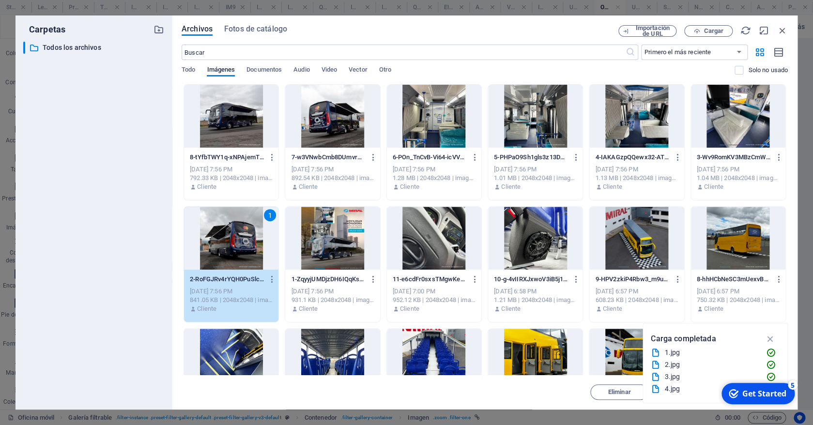
click at [243, 242] on div "1" at bounding box center [231, 238] width 94 height 63
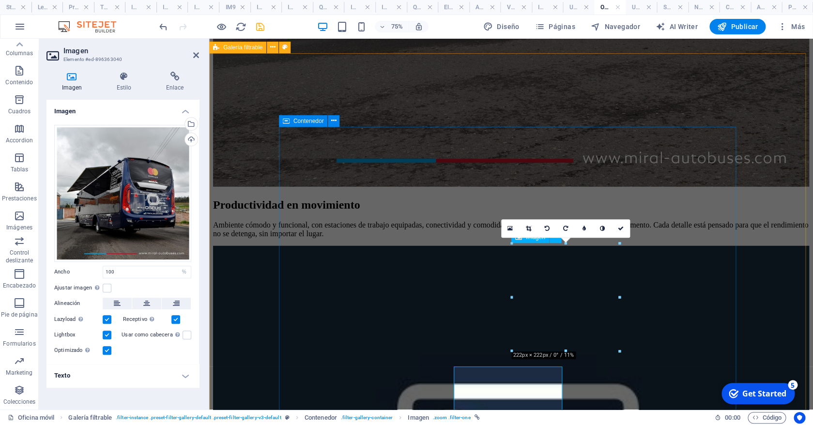
scroll to position [905, 0]
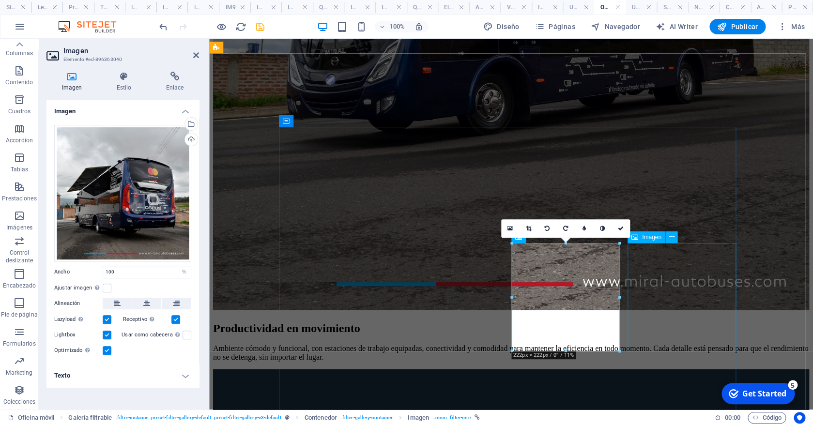
select select "%"
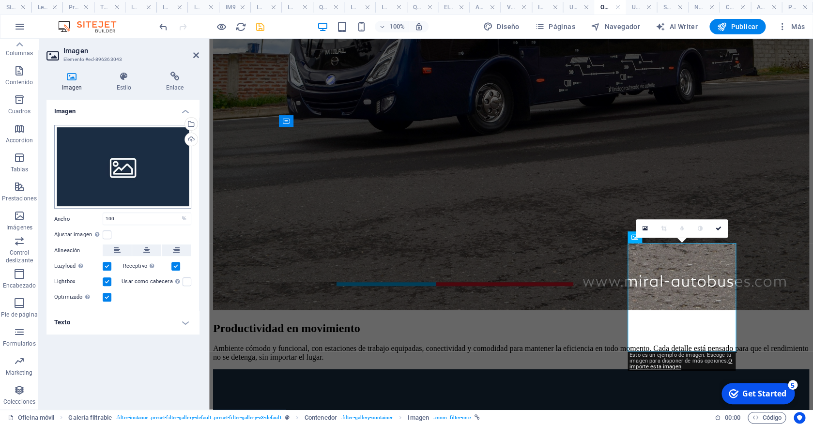
click at [126, 173] on div "Arrastra archivos aquí, haz clic para escoger archivos o selecciona archivos de…" at bounding box center [122, 167] width 137 height 84
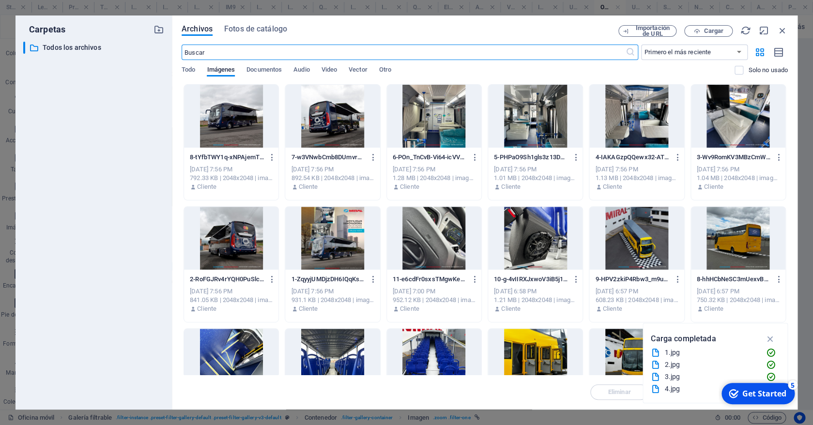
scroll to position [1028, 0]
drag, startPoint x: 333, startPoint y: 125, endPoint x: 369, endPoint y: 263, distance: 141.9
click at [333, 125] on div at bounding box center [332, 116] width 94 height 63
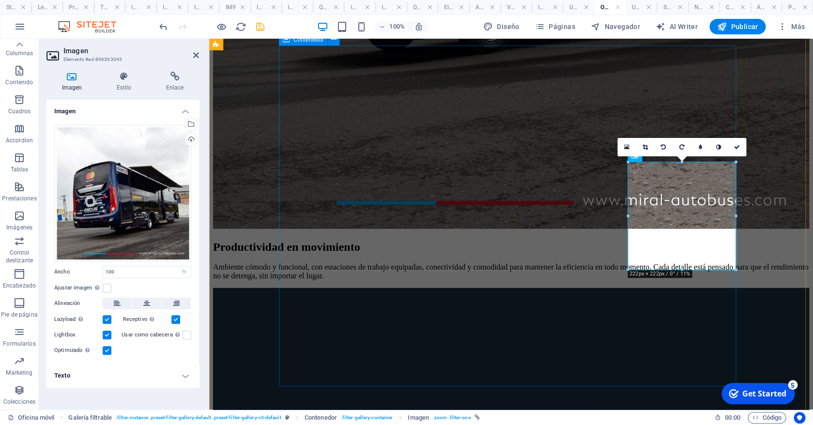
scroll to position [999, 0]
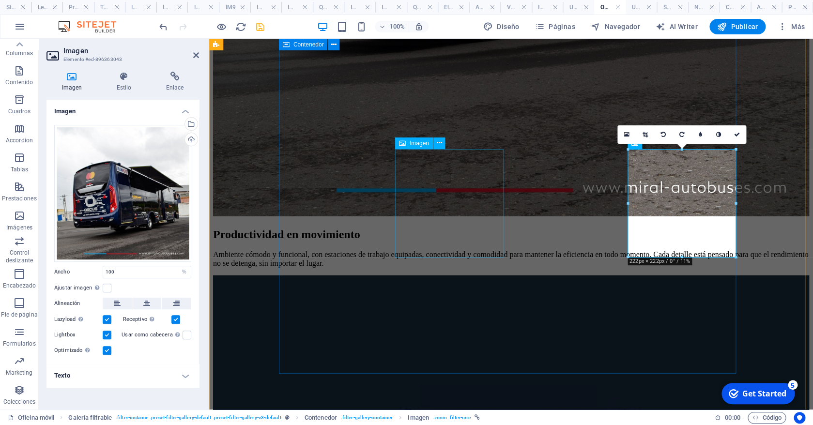
select select "%"
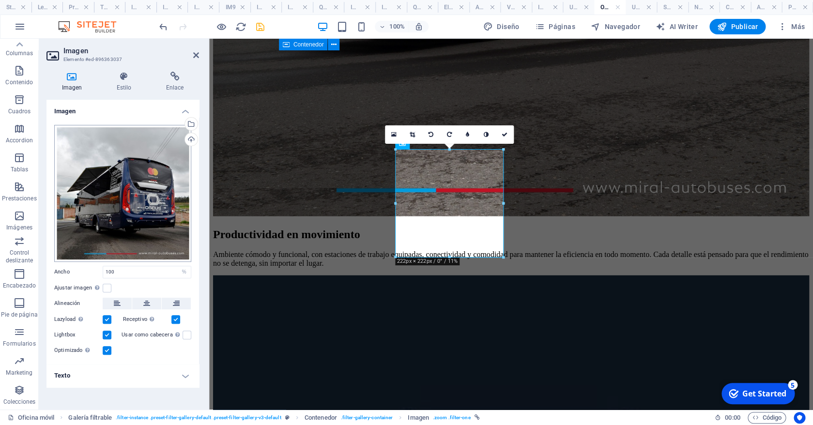
click at [135, 219] on div "Arrastra archivos aquí, haz clic para escoger archivos o selecciona archivos de…" at bounding box center [122, 193] width 137 height 137
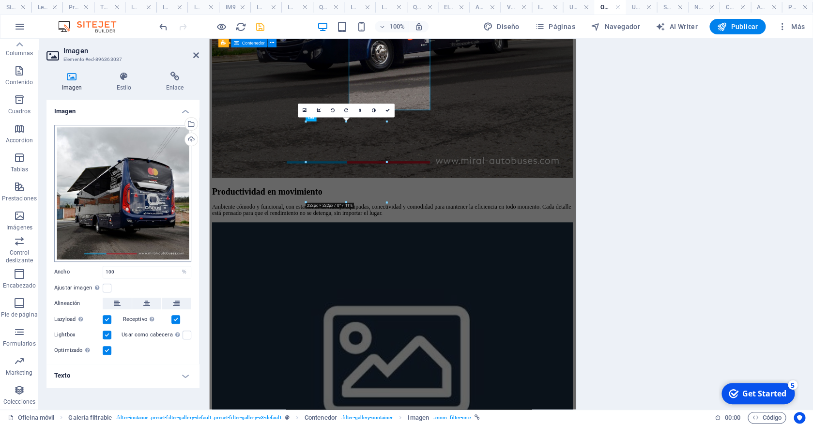
scroll to position [1122, 0]
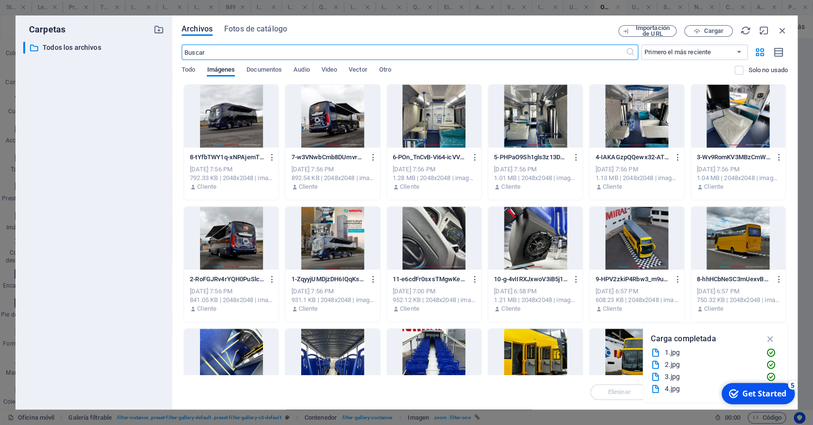
click at [339, 122] on div at bounding box center [332, 116] width 94 height 63
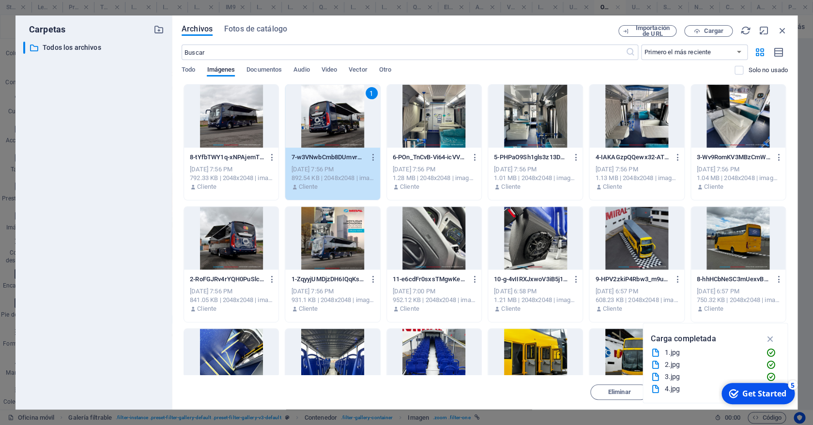
click at [339, 121] on div "1" at bounding box center [332, 116] width 94 height 63
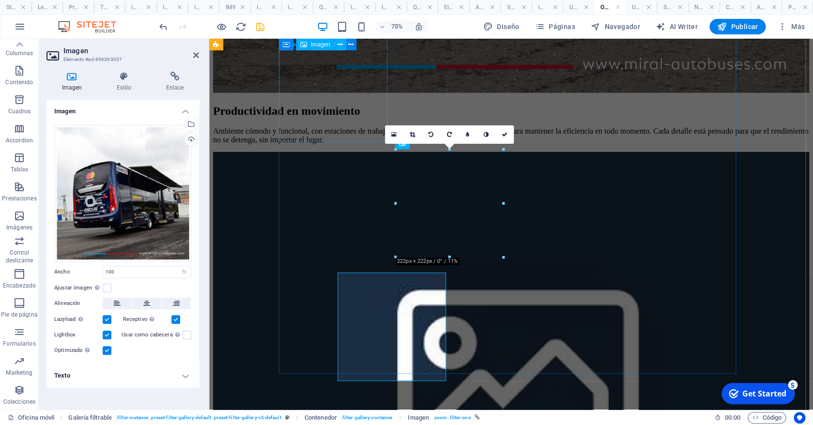
scroll to position [999, 0]
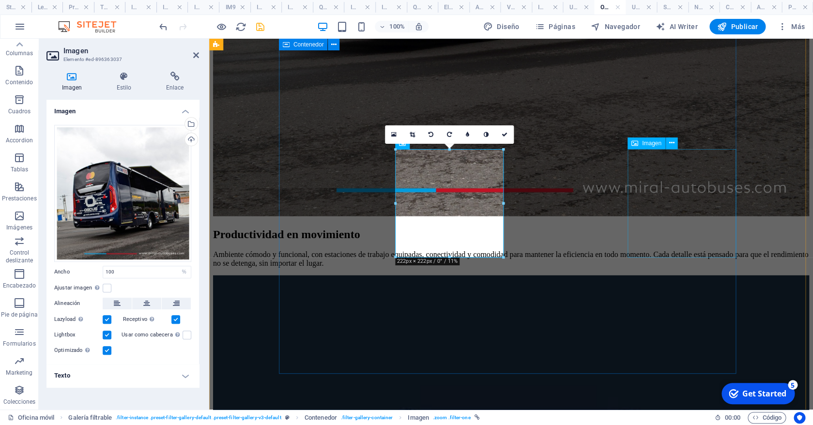
select select "%"
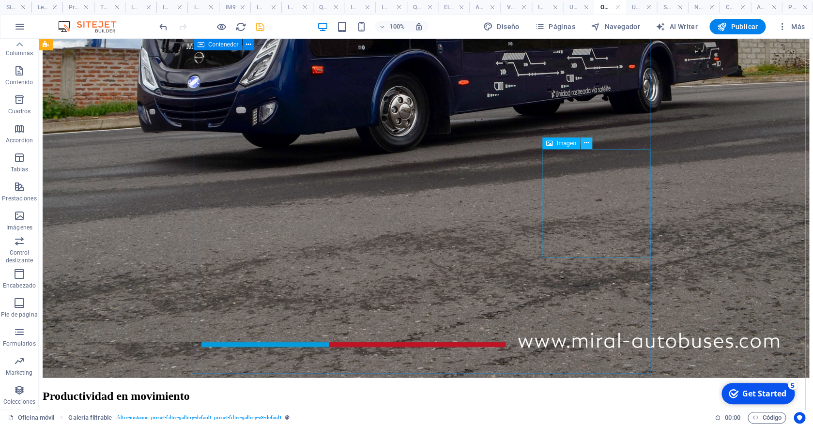
click at [584, 146] on icon at bounding box center [585, 143] width 5 height 10
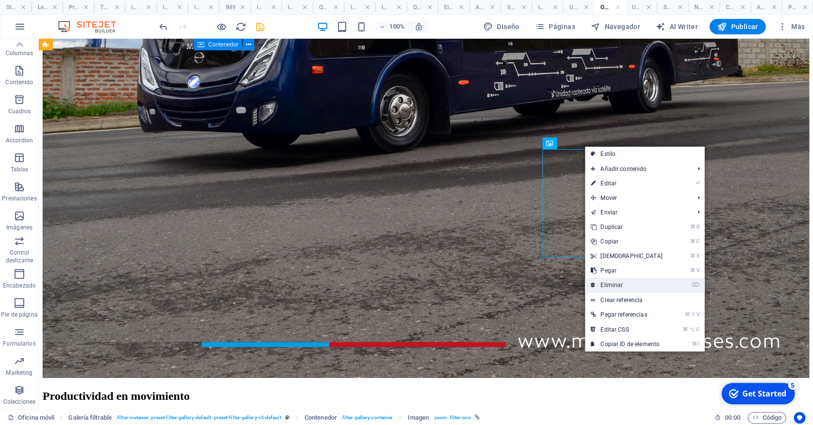
drag, startPoint x: 615, startPoint y: 283, endPoint x: 576, endPoint y: 244, distance: 54.8
click at [615, 283] on link "⌦ Eliminar" at bounding box center [626, 285] width 83 height 15
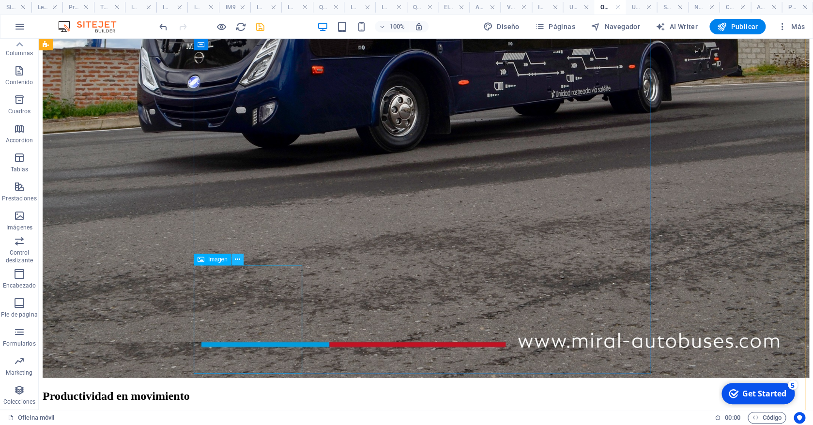
click at [238, 261] on icon at bounding box center [237, 260] width 5 height 10
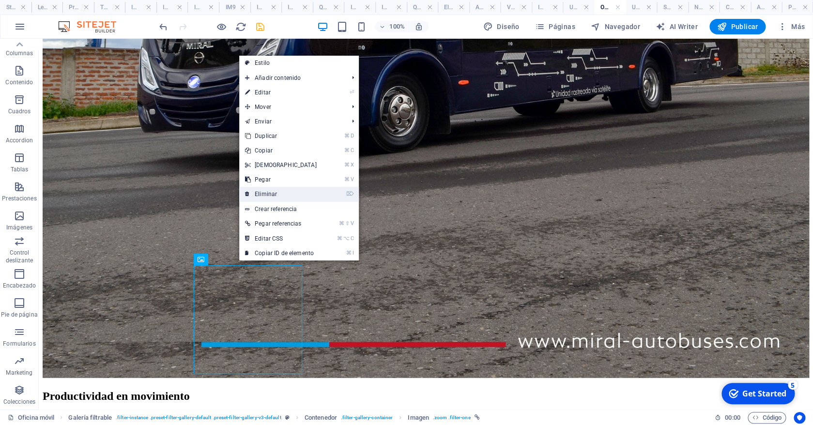
click at [278, 196] on link "⌦ Eliminar" at bounding box center [280, 194] width 83 height 15
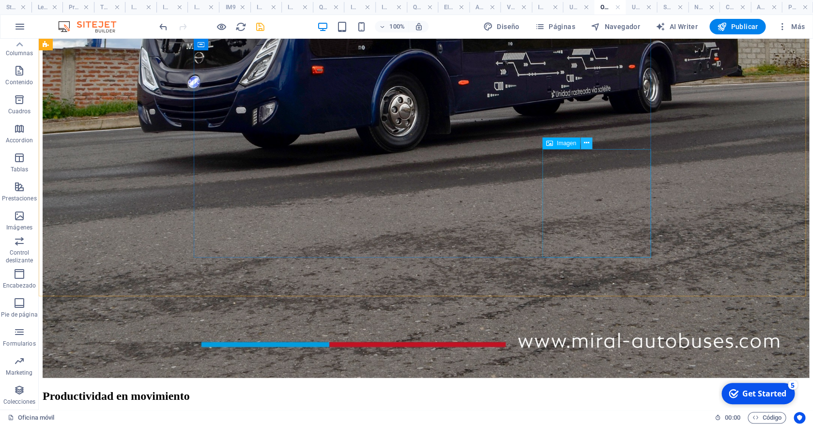
click at [586, 145] on icon at bounding box center [585, 143] width 5 height 10
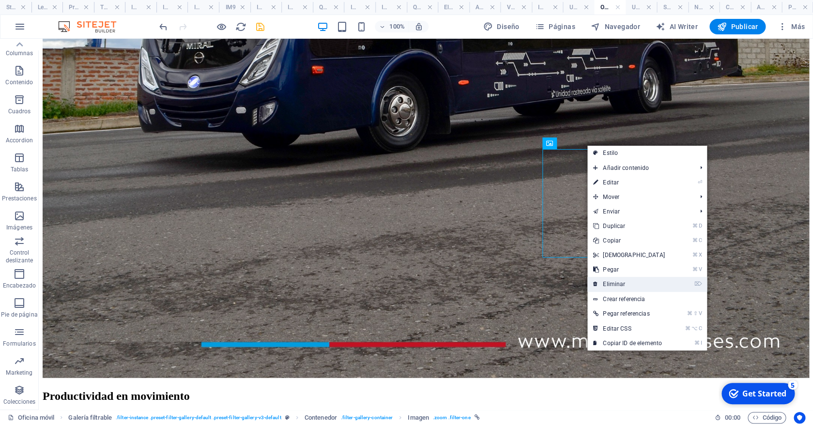
click at [613, 281] on link "⌦ Eliminar" at bounding box center [628, 284] width 83 height 15
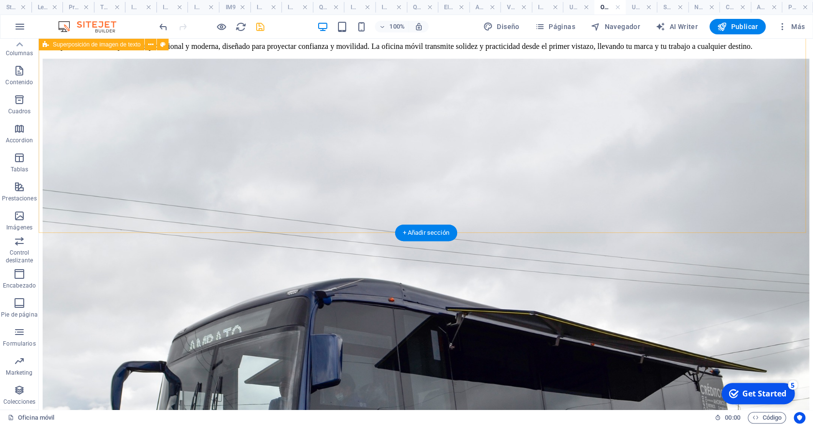
scroll to position [552, 0]
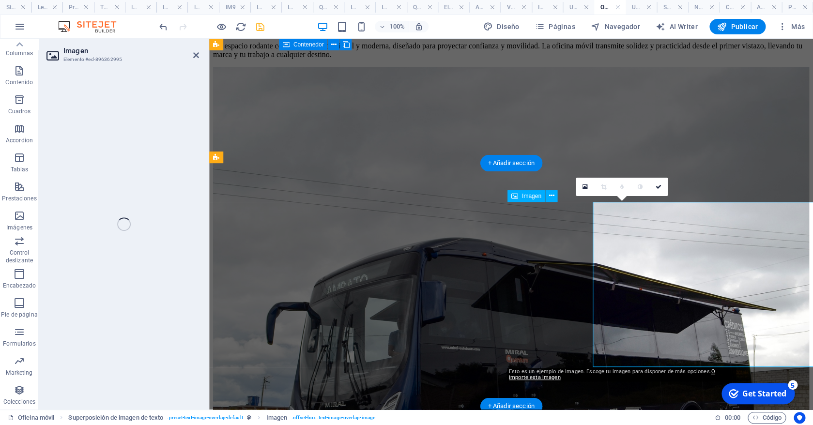
select select "%"
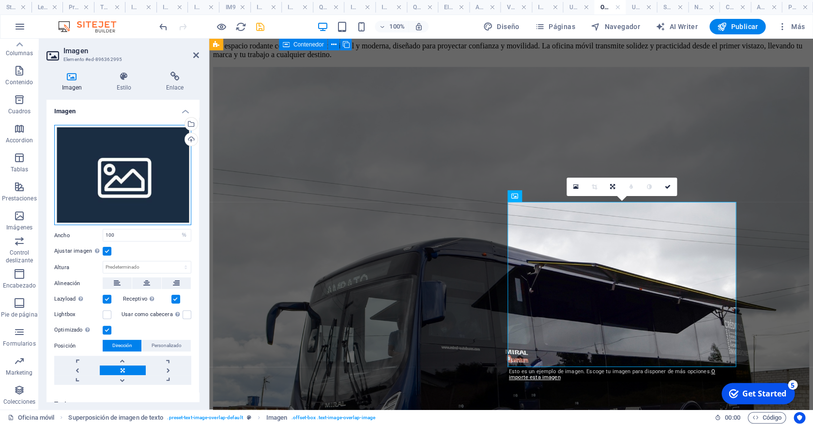
click at [135, 164] on div "Arrastra archivos aquí, haz clic para escoger archivos o selecciona archivos de…" at bounding box center [122, 175] width 137 height 101
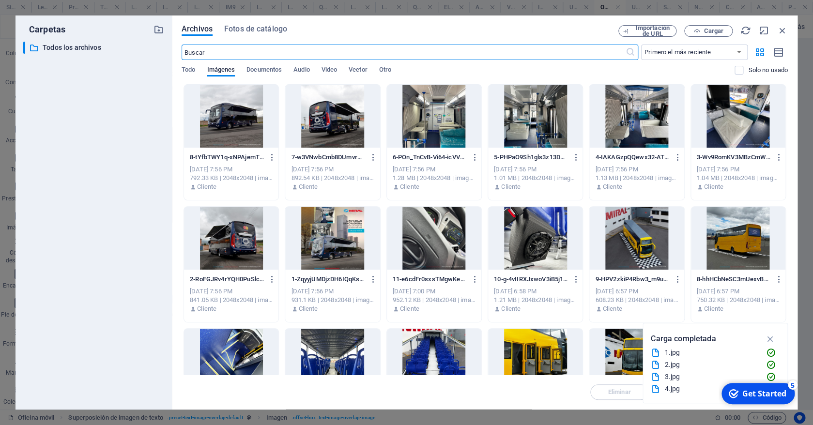
scroll to position [676, 0]
click at [511, 129] on div at bounding box center [535, 116] width 94 height 63
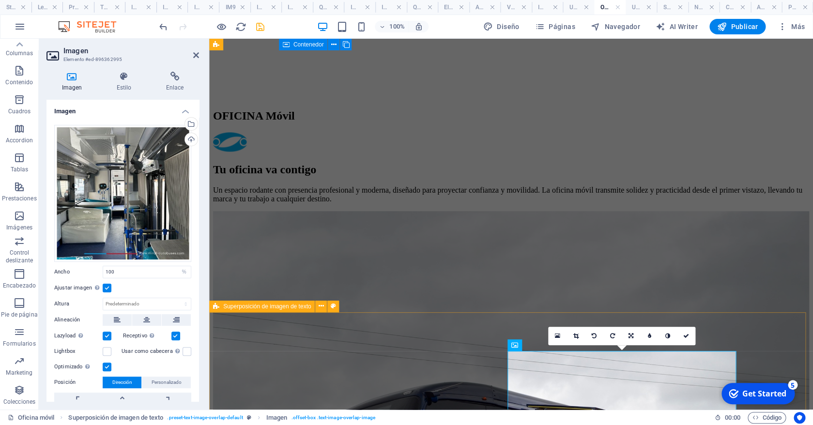
scroll to position [400, 0]
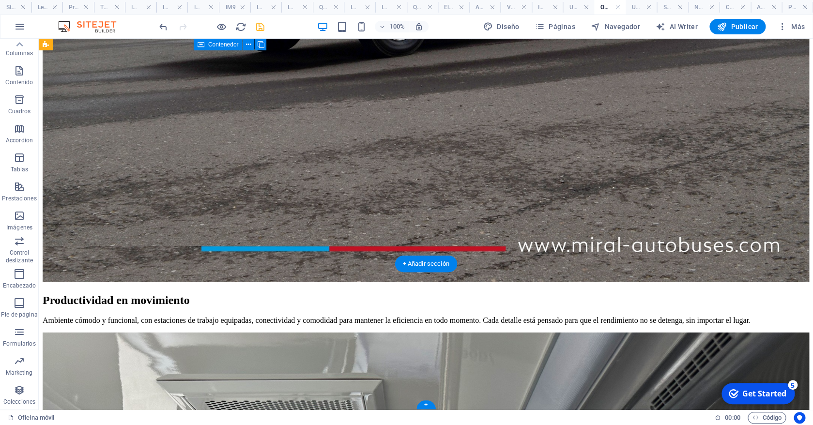
scroll to position [1038, 0]
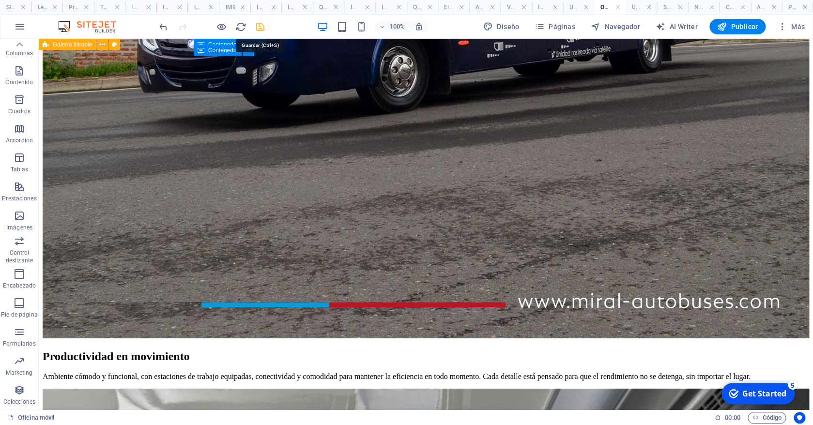
click at [263, 24] on icon "save" at bounding box center [260, 26] width 11 height 11
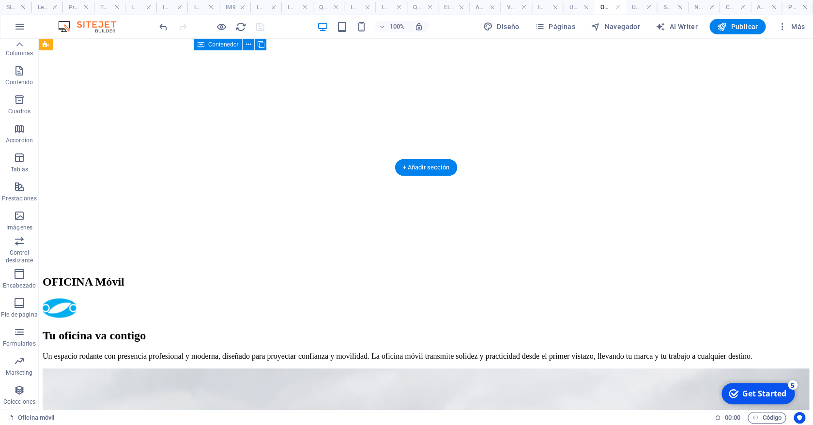
scroll to position [189, 0]
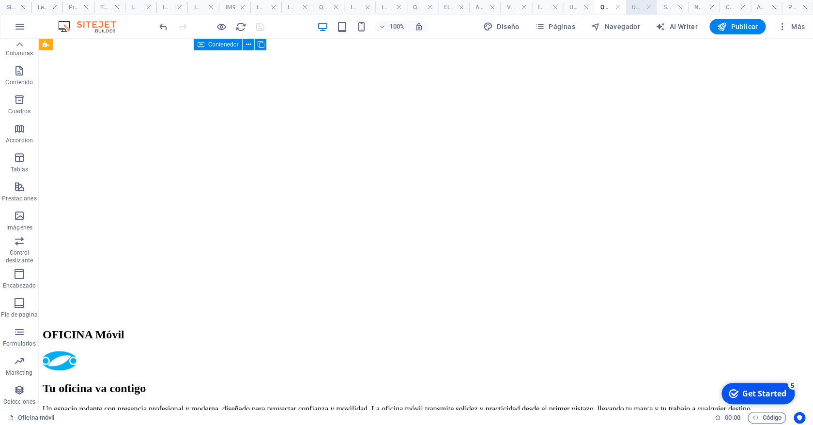
click at [637, 8] on h4 "UNIDADES MOVILES" at bounding box center [640, 7] width 31 height 11
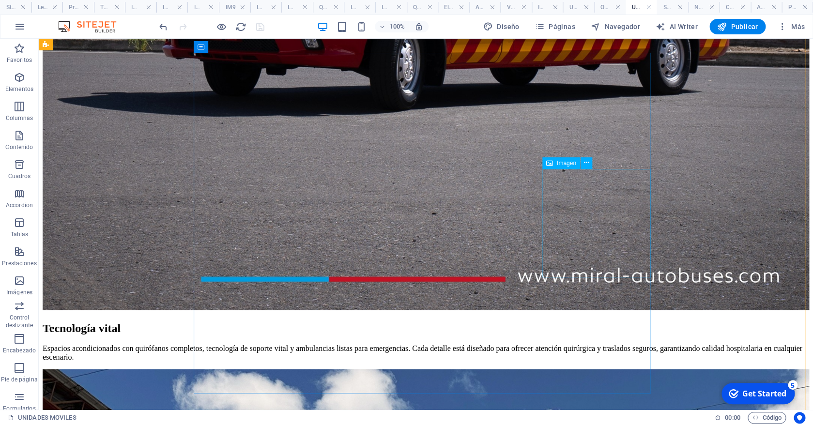
scroll to position [1218, 0]
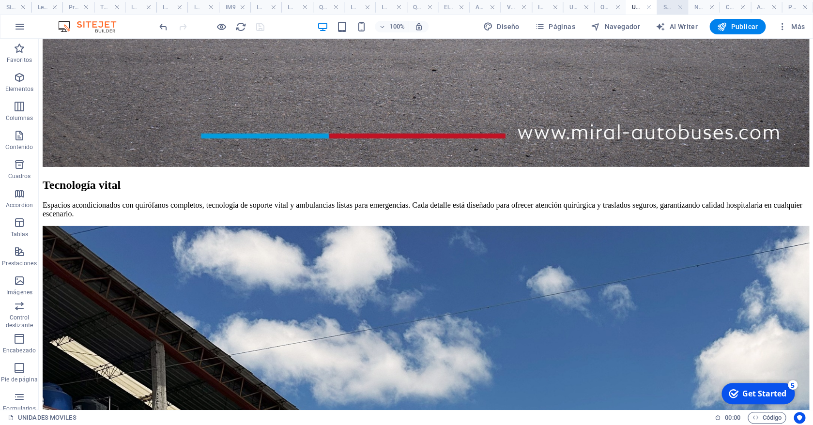
click at [668, 6] on h4 "SERVICIOS" at bounding box center [671, 7] width 31 height 11
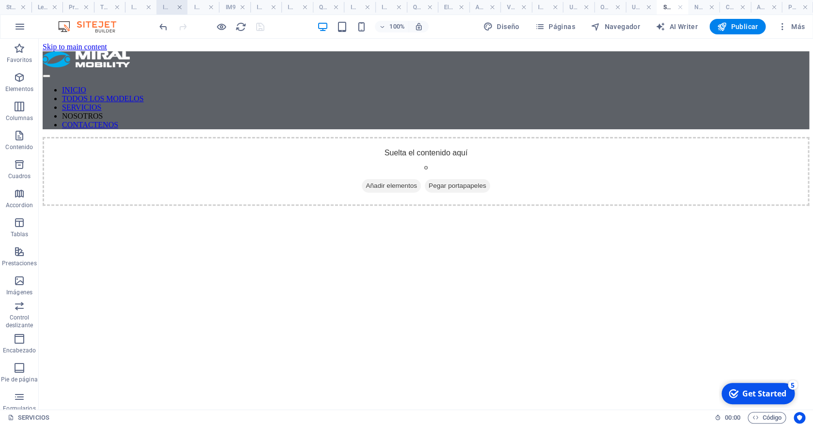
click at [181, 7] on link at bounding box center [180, 7] width 6 height 9
click at [220, 7] on link at bounding box center [220, 7] width 6 height 9
click at [231, 5] on link at bounding box center [230, 7] width 6 height 9
click at [238, 6] on link at bounding box center [240, 7] width 6 height 9
click at [250, 5] on link at bounding box center [251, 7] width 6 height 9
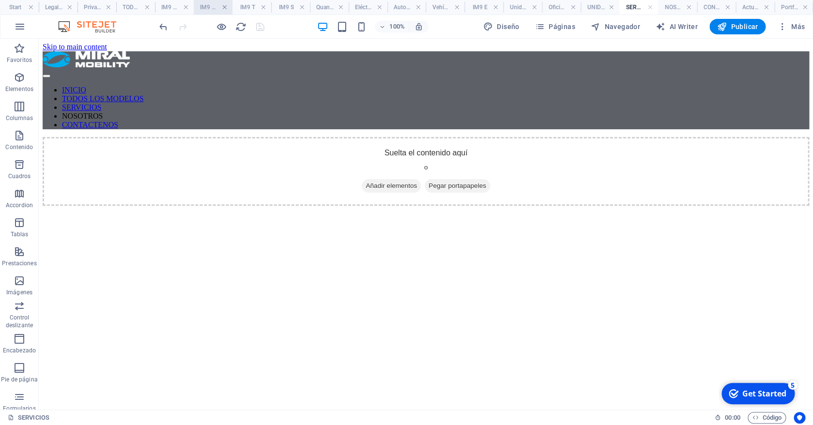
click at [226, 6] on link at bounding box center [225, 7] width 6 height 9
click at [237, 6] on link at bounding box center [236, 7] width 6 height 9
click at [249, 6] on link at bounding box center [249, 7] width 6 height 9
click at [218, 6] on link at bounding box center [218, 7] width 6 height 9
click at [232, 8] on link at bounding box center [231, 7] width 6 height 9
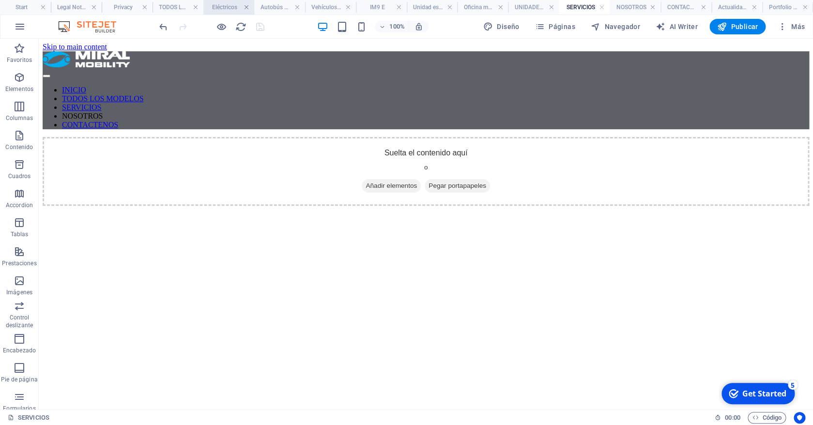
click at [247, 5] on link at bounding box center [246, 7] width 6 height 9
click at [263, 5] on link at bounding box center [263, 7] width 6 height 9
click at [282, 7] on link at bounding box center [282, 7] width 6 height 9
click at [468, 10] on h4 "UNIDADES MOVILES" at bounding box center [469, 7] width 62 height 11
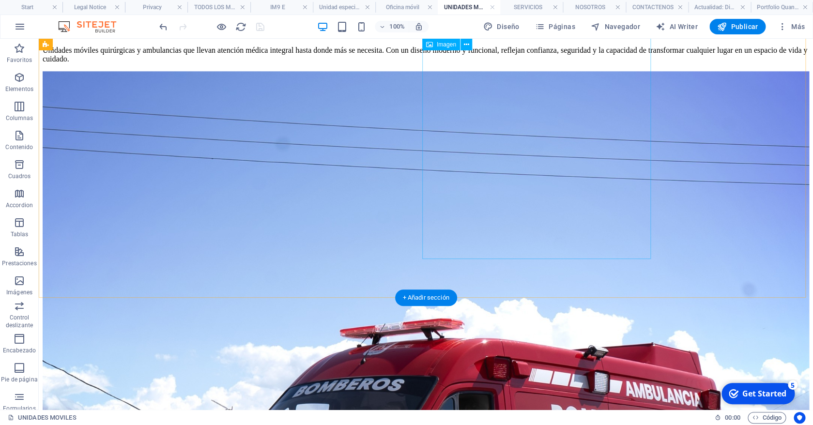
scroll to position [417, 0]
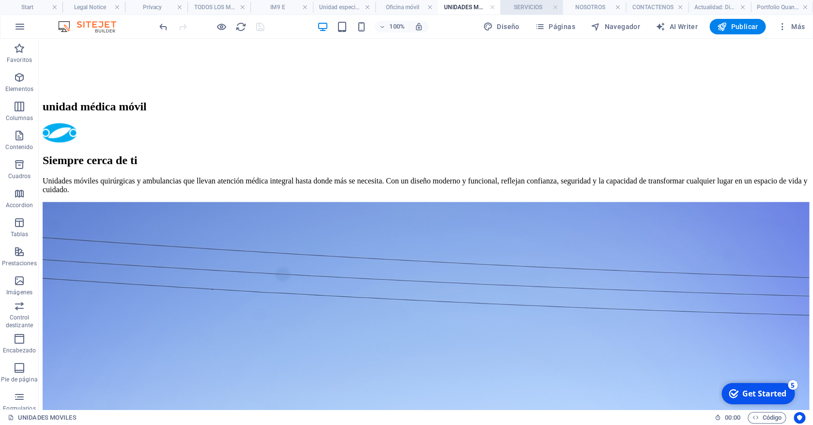
click at [525, 2] on li "SERVICIOS" at bounding box center [531, 7] width 62 height 15
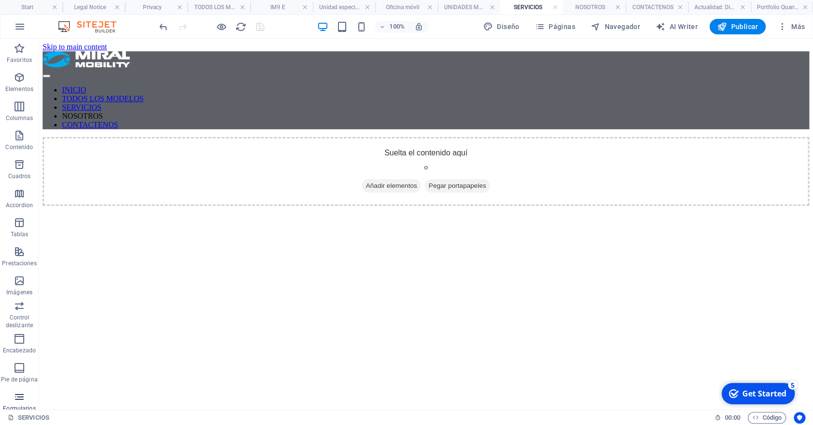
click at [22, 403] on span "Formularios" at bounding box center [19, 402] width 39 height 23
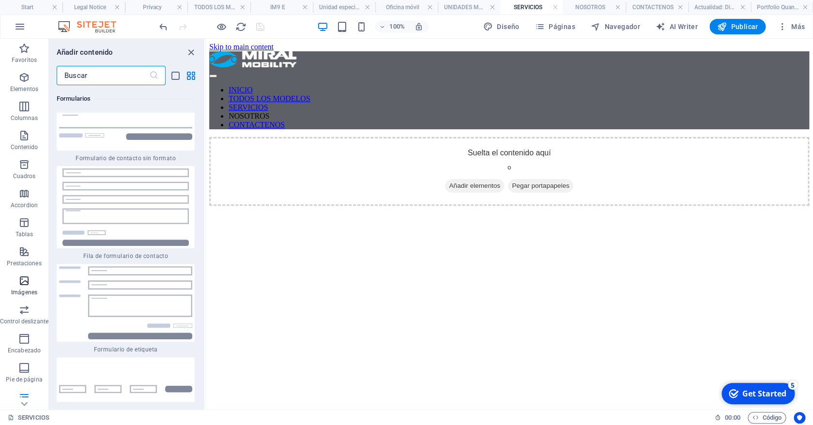
scroll to position [65, 0]
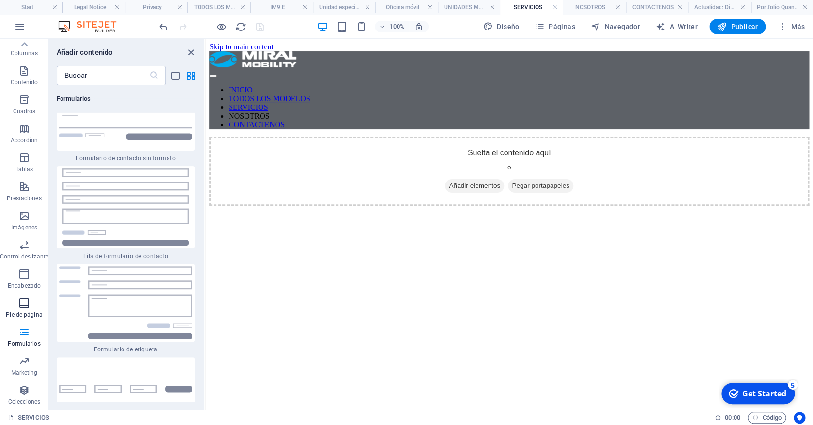
click at [26, 314] on p "Pie de página" at bounding box center [24, 315] width 36 height 8
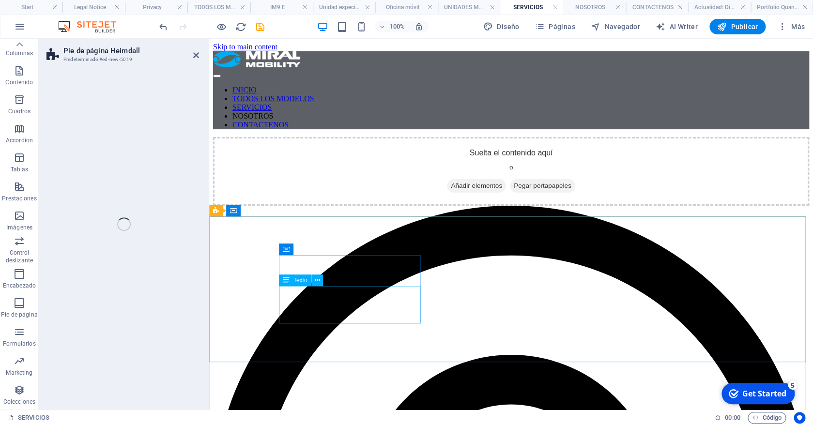
select select "rem"
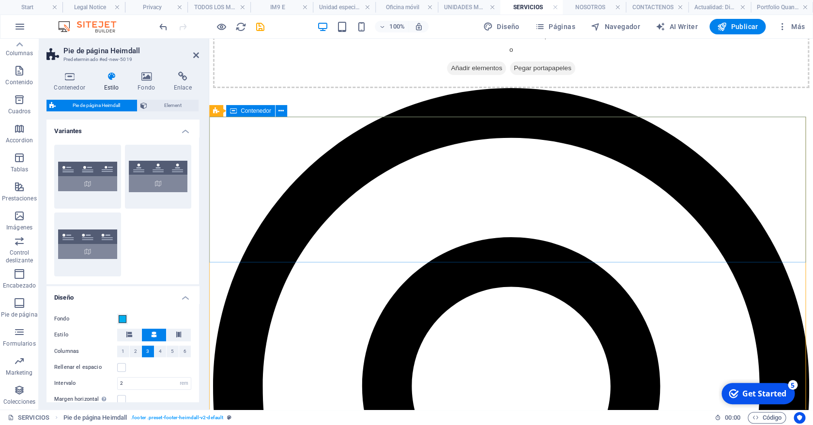
scroll to position [127, 0]
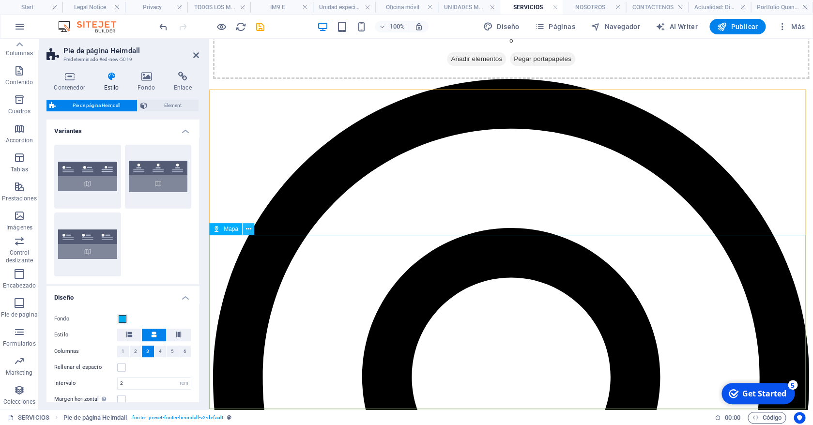
click at [248, 234] on icon at bounding box center [248, 229] width 5 height 10
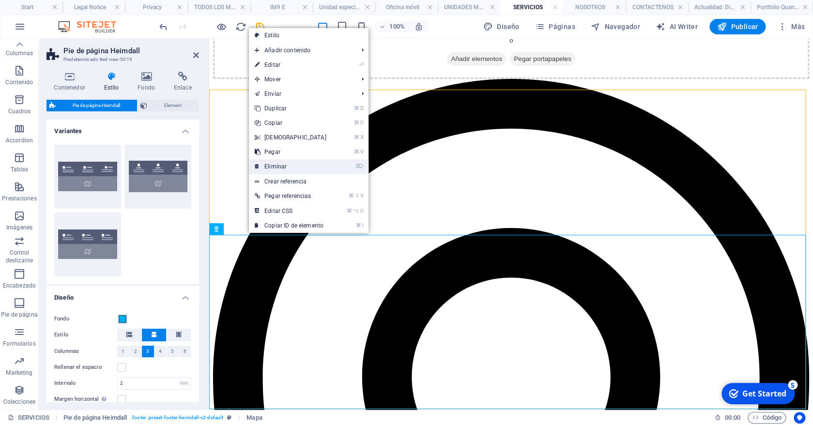
click at [297, 164] on link "⌦ Eliminar" at bounding box center [290, 166] width 83 height 15
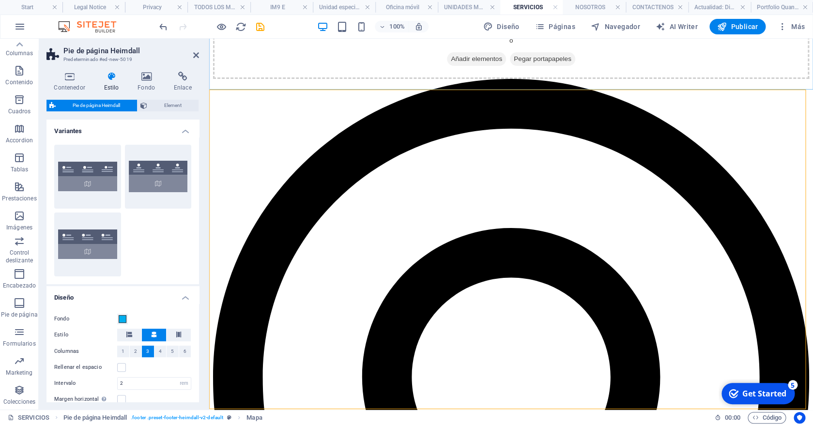
scroll to position [0, 0]
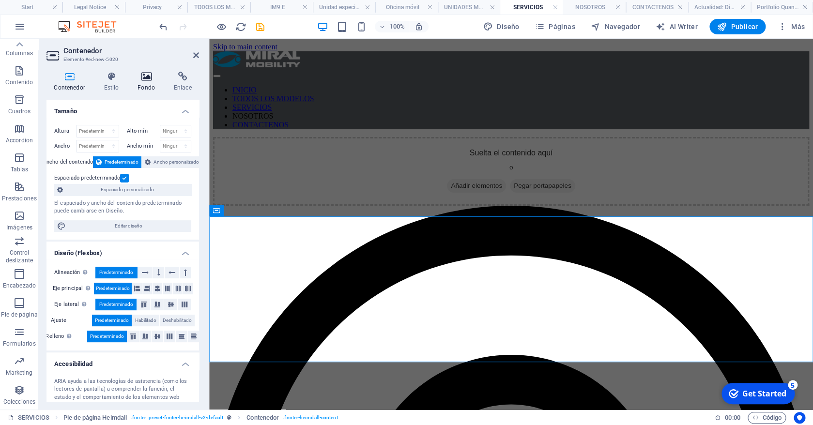
click at [141, 80] on icon at bounding box center [146, 77] width 32 height 10
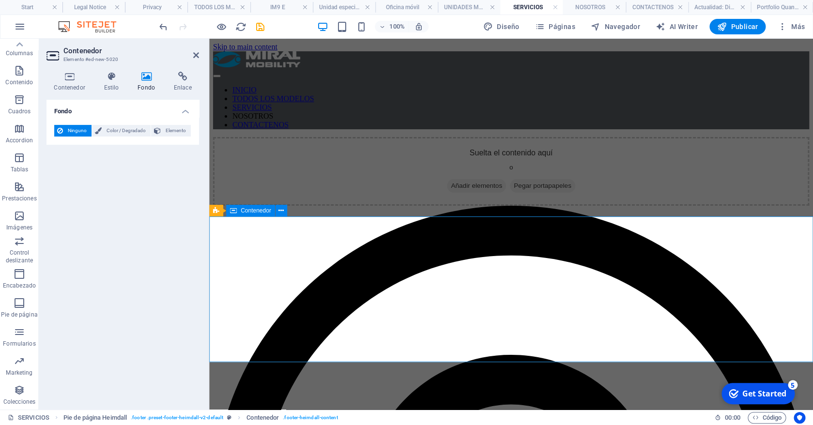
click at [168, 136] on span "Elemento" at bounding box center [176, 131] width 24 height 12
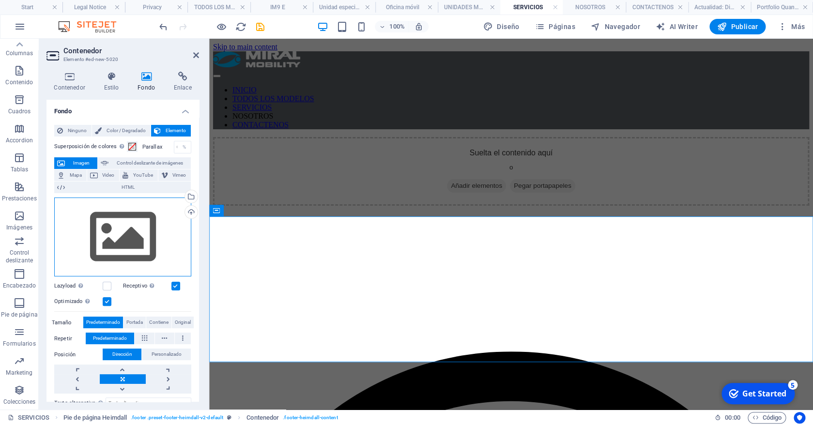
click at [123, 237] on div "Arrastra archivos aquí, haz clic para escoger archivos o selecciona archivos de…" at bounding box center [122, 236] width 137 height 79
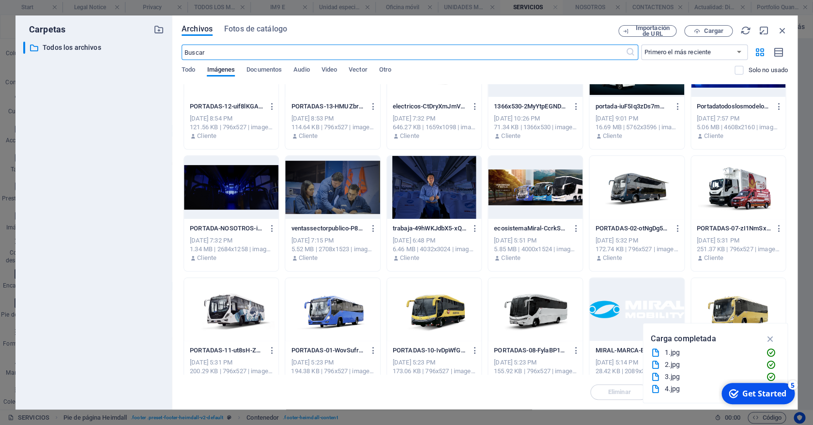
scroll to position [3477, 0]
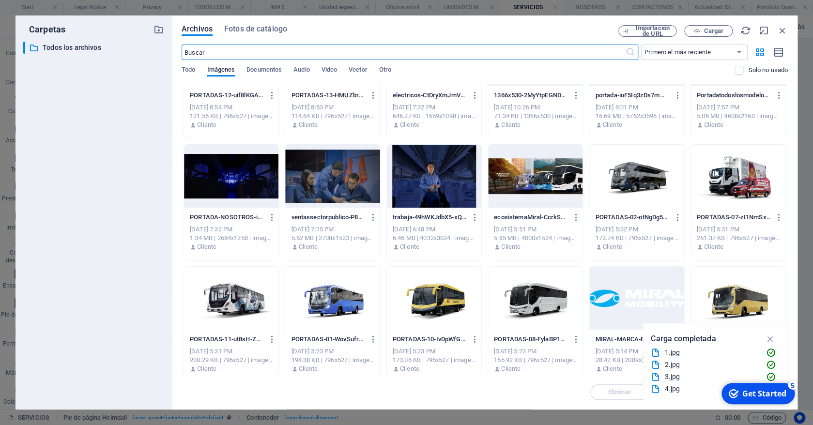
click at [251, 191] on div at bounding box center [231, 176] width 94 height 63
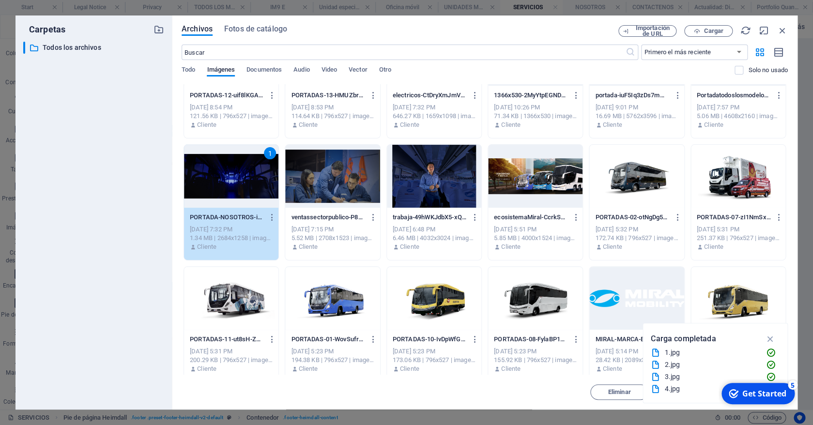
click at [251, 191] on div "1" at bounding box center [231, 176] width 94 height 63
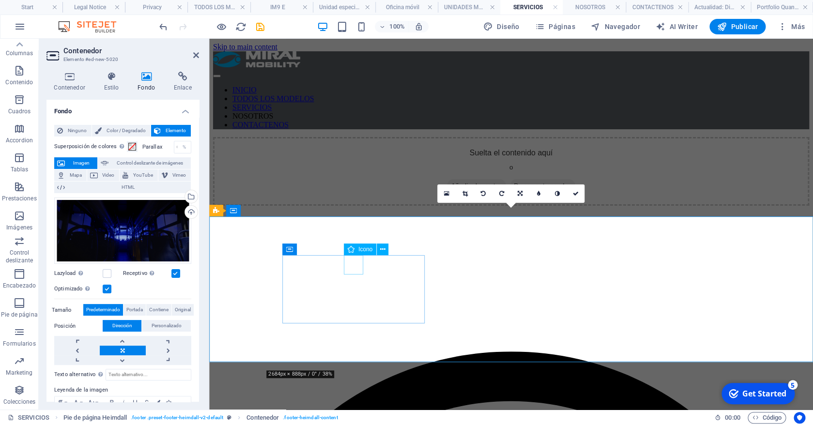
select select "xMidYMid"
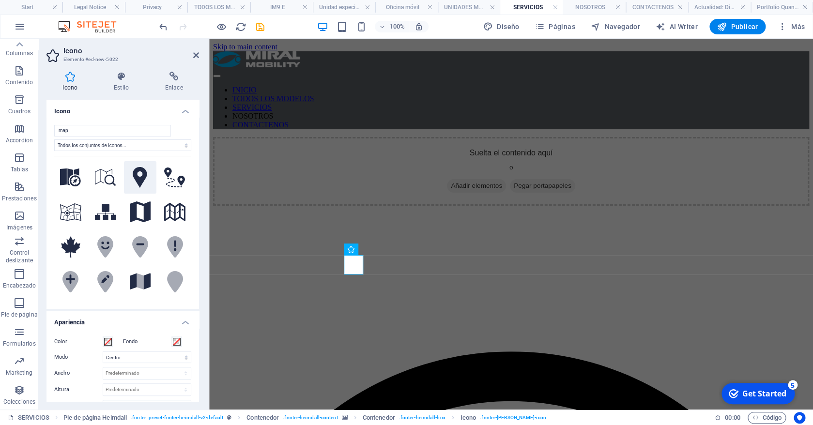
click at [147, 180] on icon at bounding box center [140, 177] width 15 height 21
click at [103, 340] on button "Color" at bounding box center [108, 341] width 11 height 11
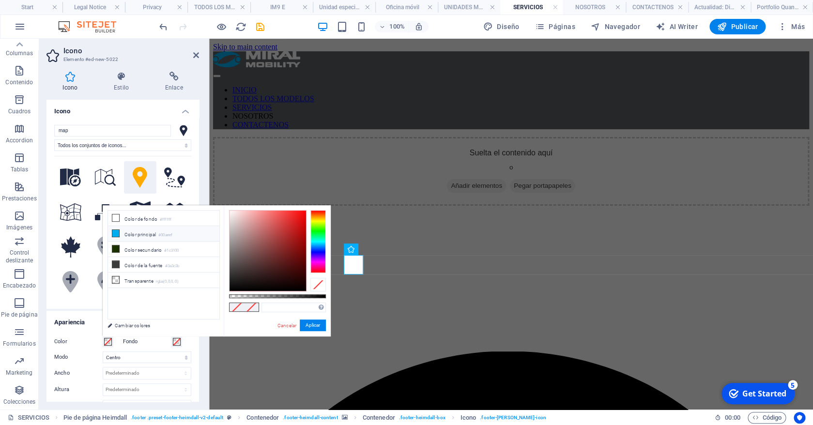
click at [160, 234] on li "Color principal #00aeef" at bounding box center [163, 233] width 111 height 15
type input "#00aeef"
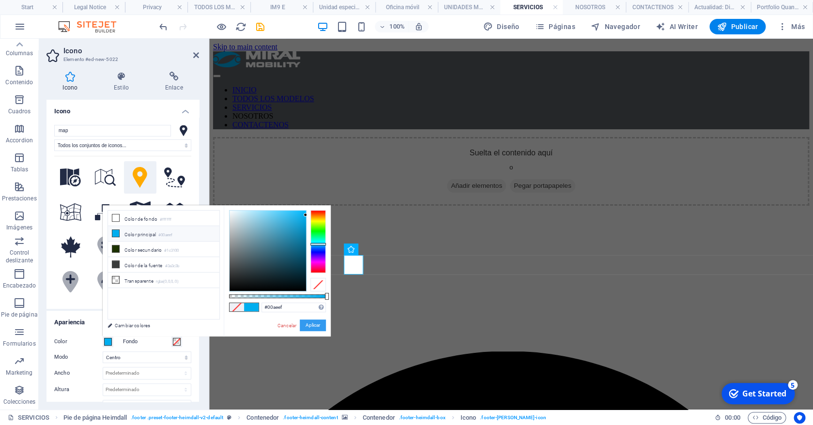
drag, startPoint x: 311, startPoint y: 326, endPoint x: 102, endPoint y: 287, distance: 212.7
click at [311, 326] on button "Aplicar" at bounding box center [313, 325] width 26 height 12
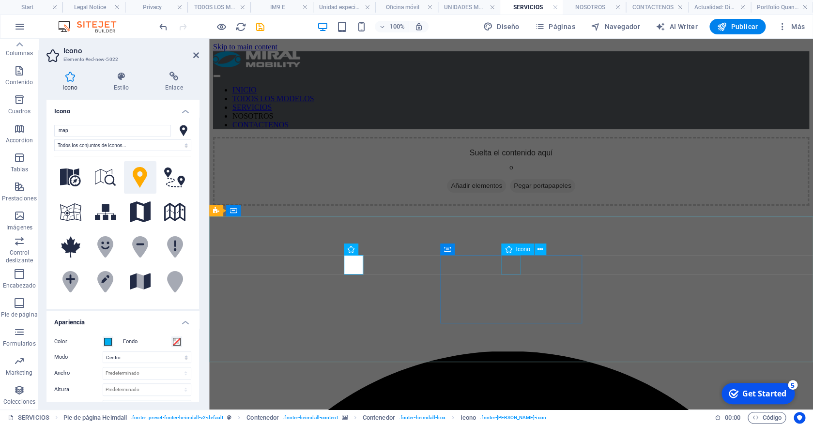
select select "xMidYMid"
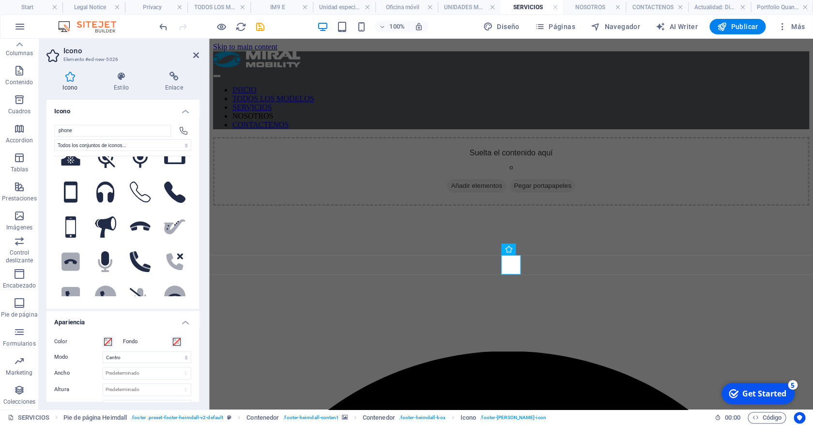
scroll to position [205, 0]
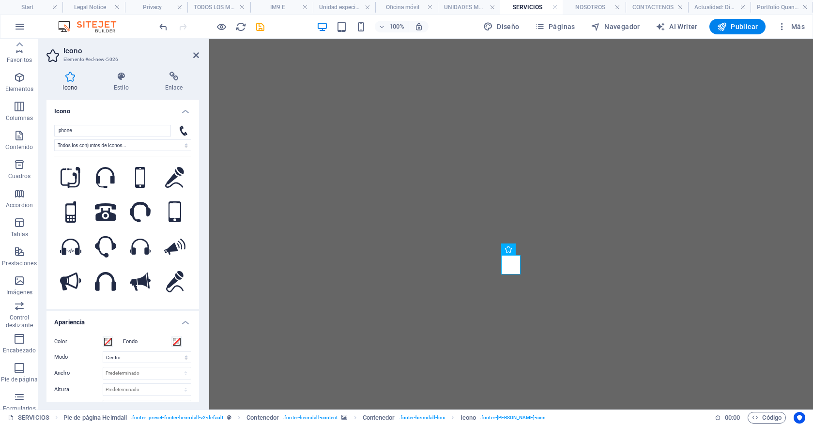
select select "xMidYMid"
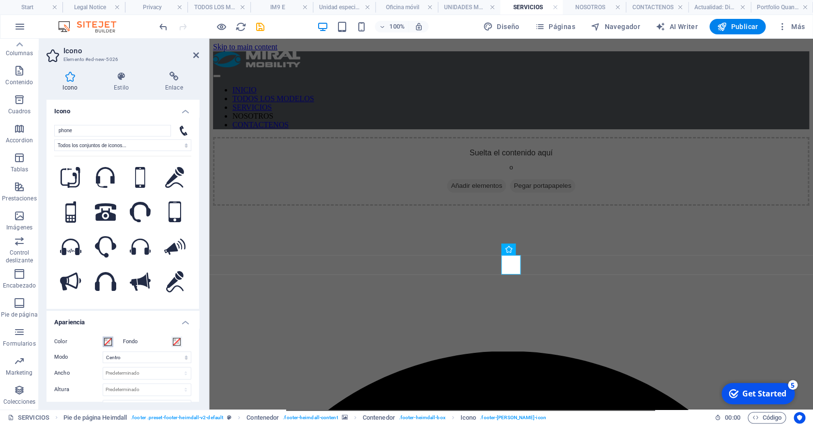
scroll to position [205, 0]
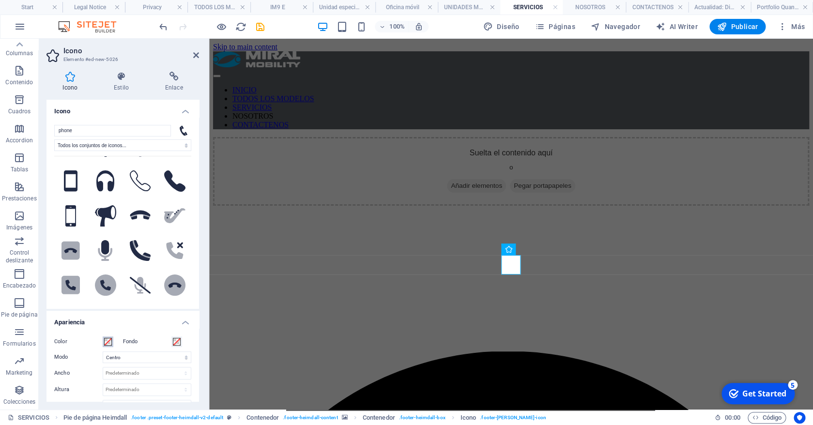
click at [110, 338] on span at bounding box center [108, 342] width 8 height 8
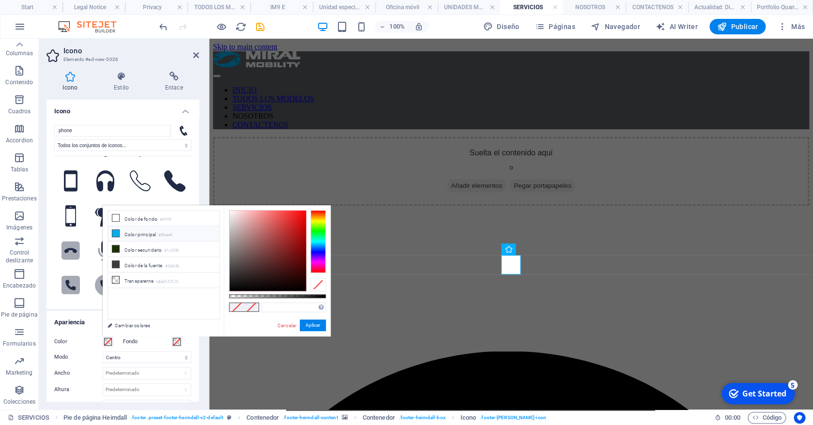
click at [152, 231] on li "Color principal #00aeef" at bounding box center [163, 233] width 111 height 15
type input "#00aeef"
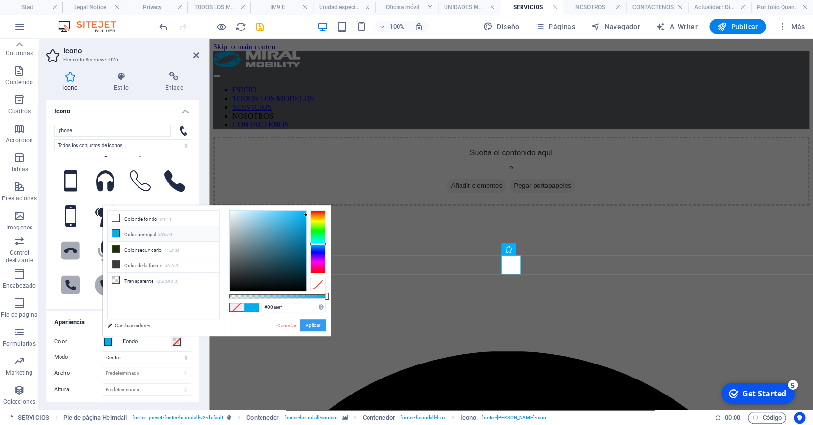
click at [303, 321] on button "Aplicar" at bounding box center [313, 325] width 26 height 12
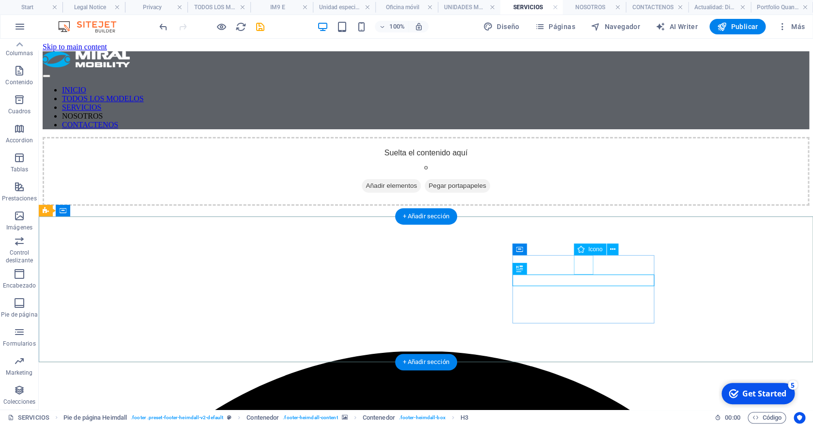
select select "xMidYMid"
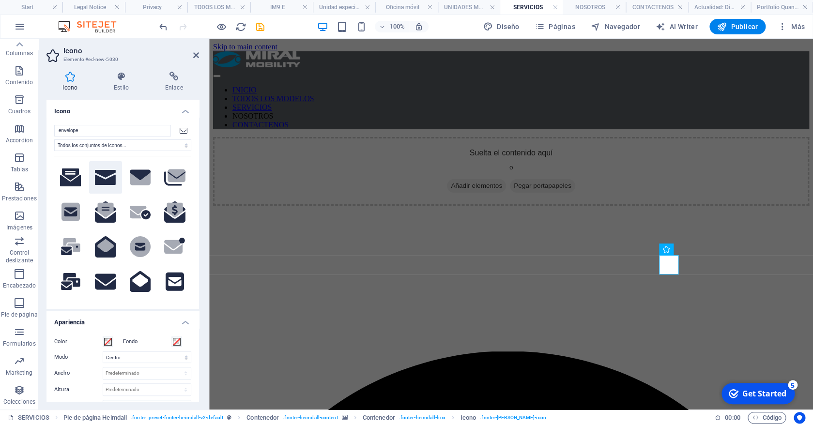
click at [116, 179] on icon at bounding box center [105, 177] width 21 height 15
click at [106, 343] on span at bounding box center [108, 342] width 8 height 8
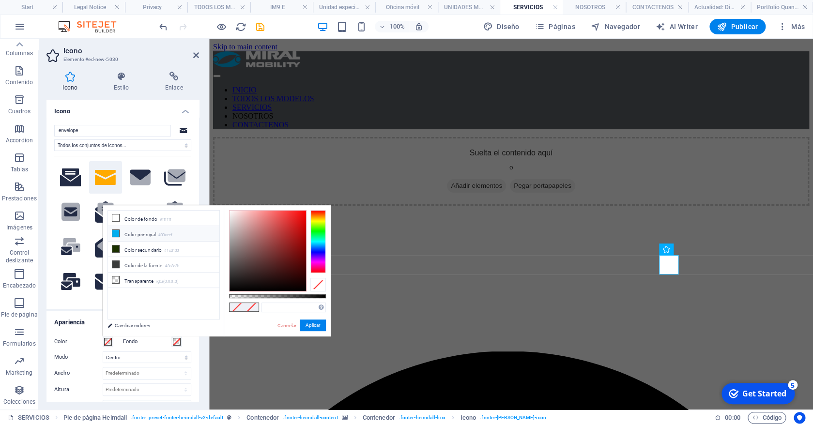
click at [152, 234] on li "Color principal #00aeef" at bounding box center [163, 233] width 111 height 15
type input "#00aeef"
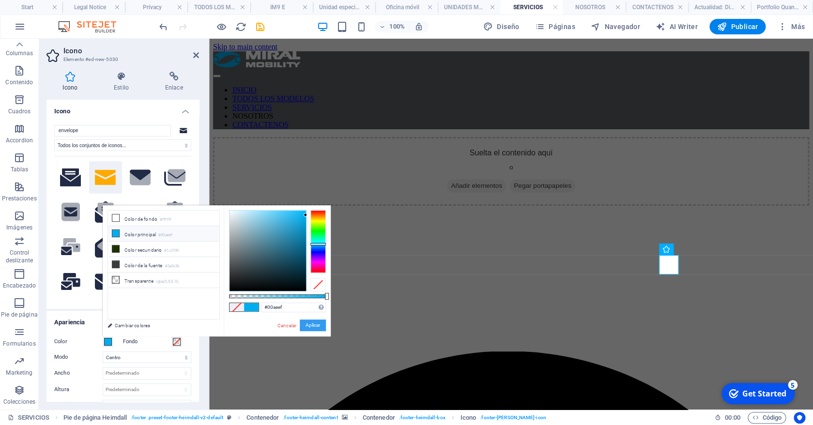
drag, startPoint x: 307, startPoint y: 325, endPoint x: 135, endPoint y: 258, distance: 185.0
click at [307, 325] on button "Aplicar" at bounding box center [313, 325] width 26 height 12
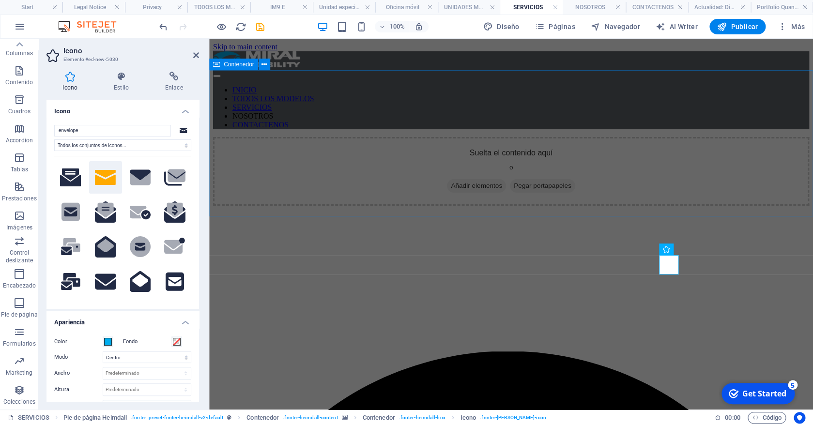
click at [239, 193] on div "Suelta el contenido aquí o Añadir elementos Pegar portapapeles" at bounding box center [511, 171] width 596 height 69
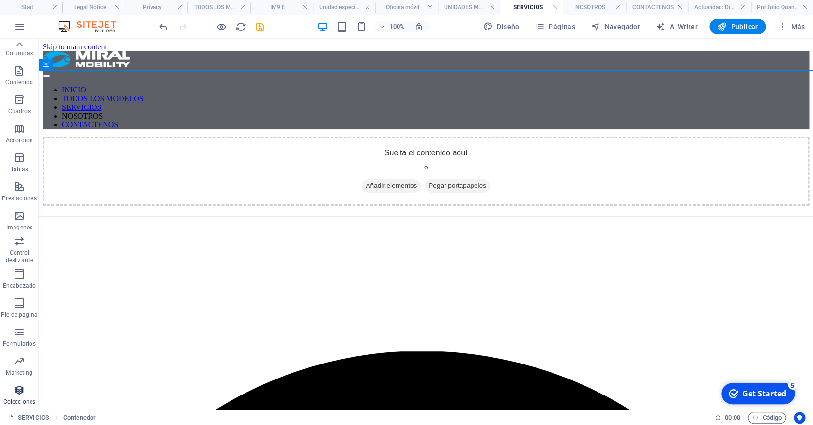
click at [16, 399] on p "Colecciones" at bounding box center [19, 402] width 32 height 8
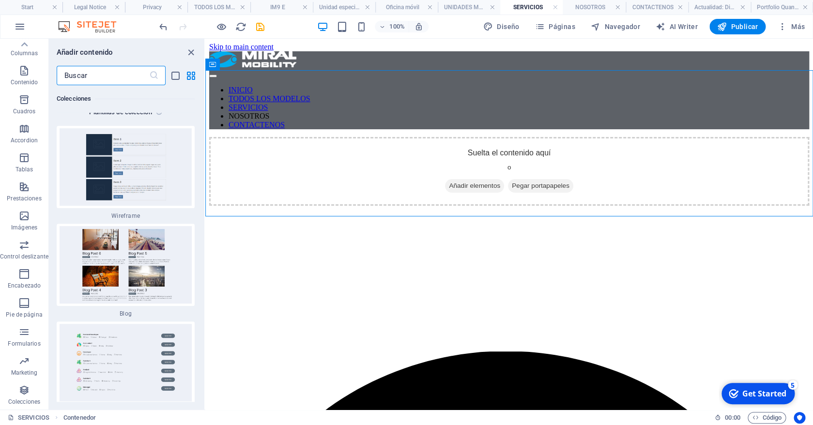
scroll to position [18071, 0]
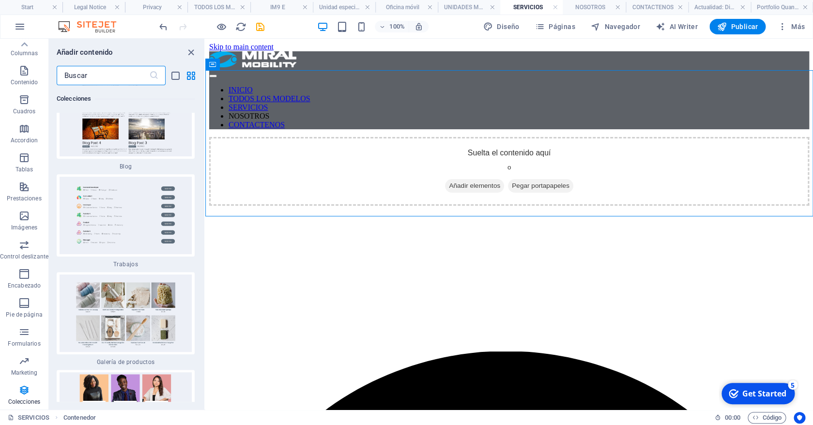
click at [121, 80] on input "text" at bounding box center [103, 75] width 92 height 19
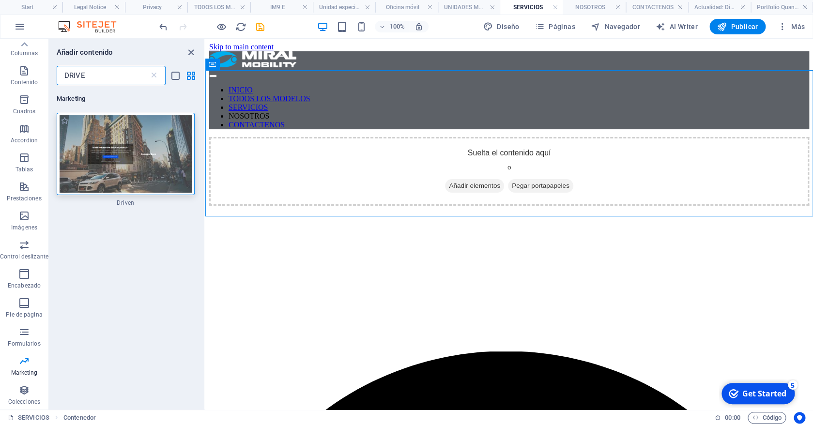
scroll to position [0, 0]
type input "DRIVE"
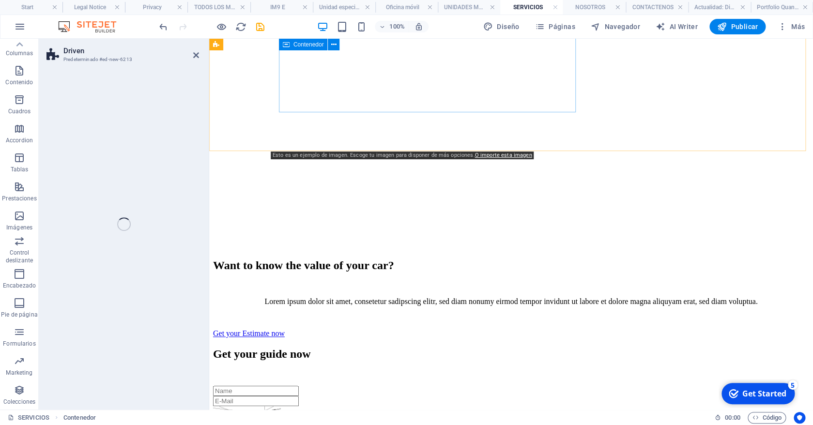
scroll to position [65, 0]
select select "%"
select select "rem"
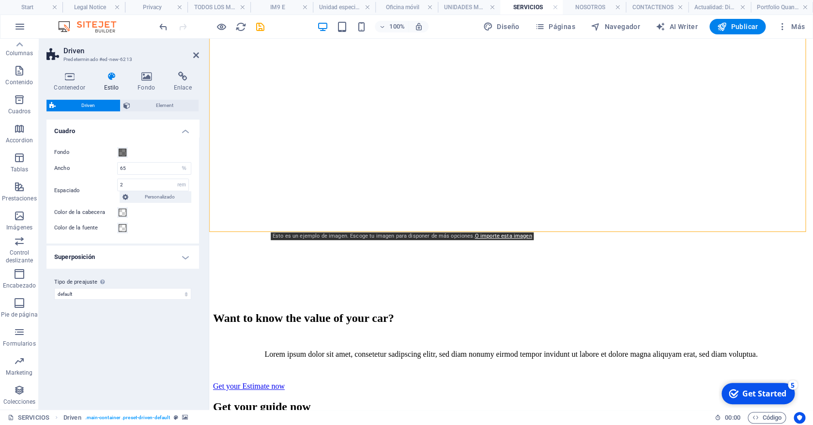
scroll to position [265, 0]
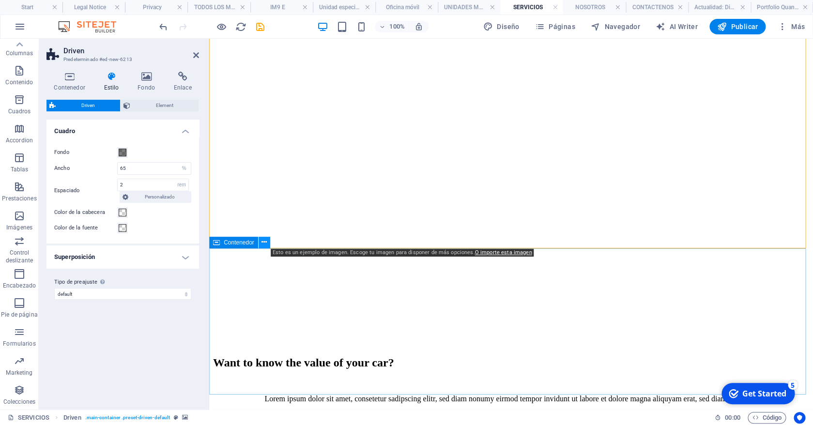
click at [263, 244] on icon at bounding box center [263, 242] width 5 height 10
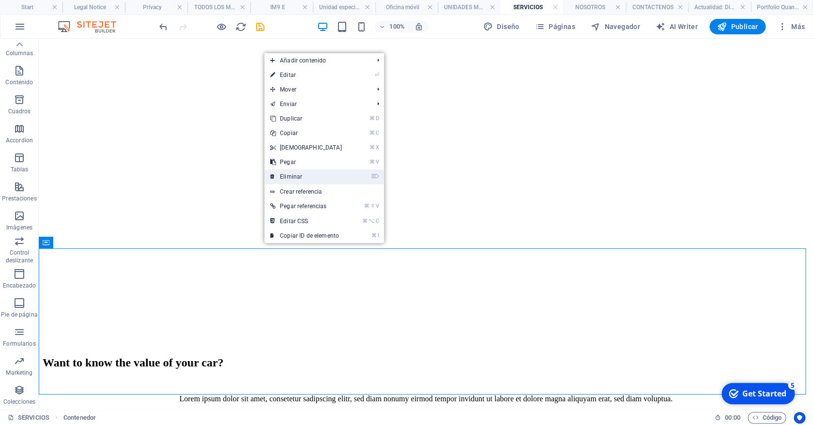
click at [302, 176] on link "⌦ Eliminar" at bounding box center [305, 176] width 83 height 15
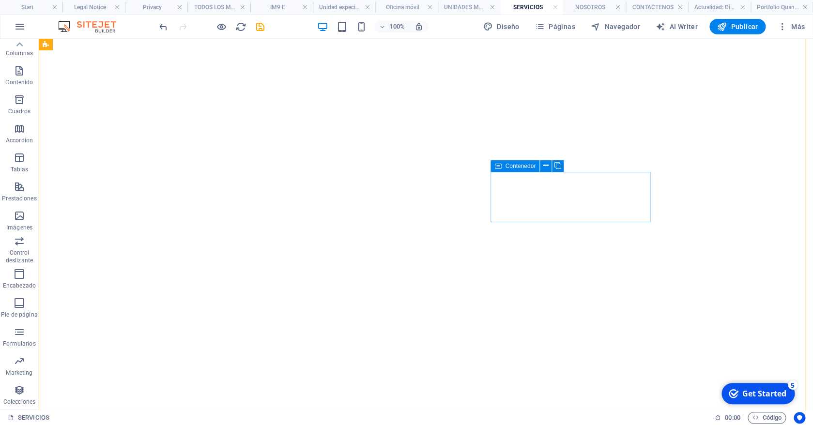
scroll to position [0, 0]
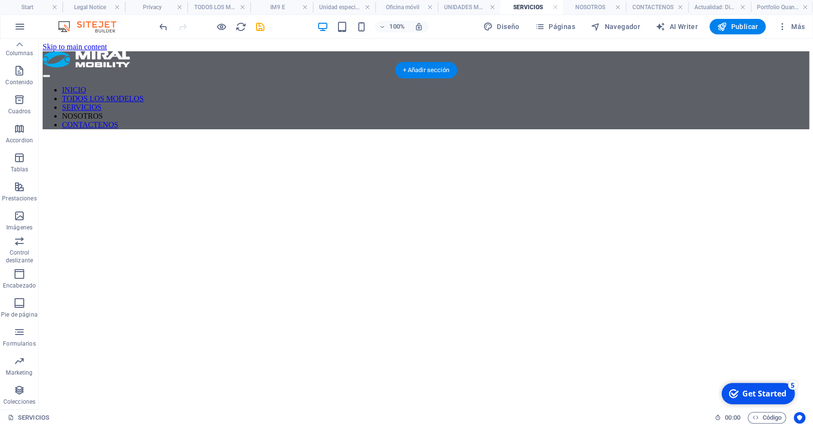
click at [139, 137] on figure at bounding box center [426, 137] width 766 height 0
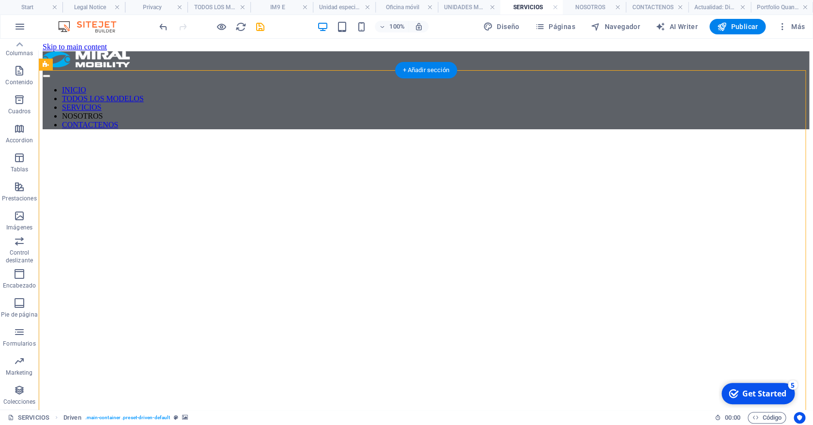
click at [139, 137] on figure at bounding box center [426, 137] width 766 height 0
select select "%"
select select "rem"
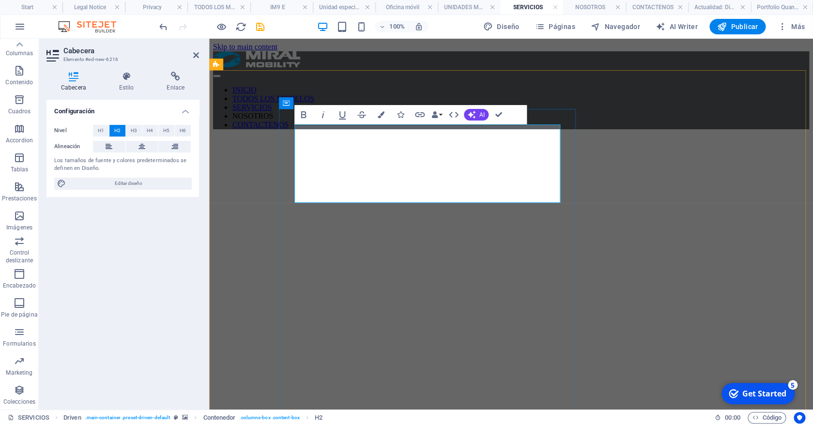
drag, startPoint x: 478, startPoint y: 190, endPoint x: 299, endPoint y: 136, distance: 186.8
click at [132, 131] on span "H3" at bounding box center [134, 131] width 6 height 12
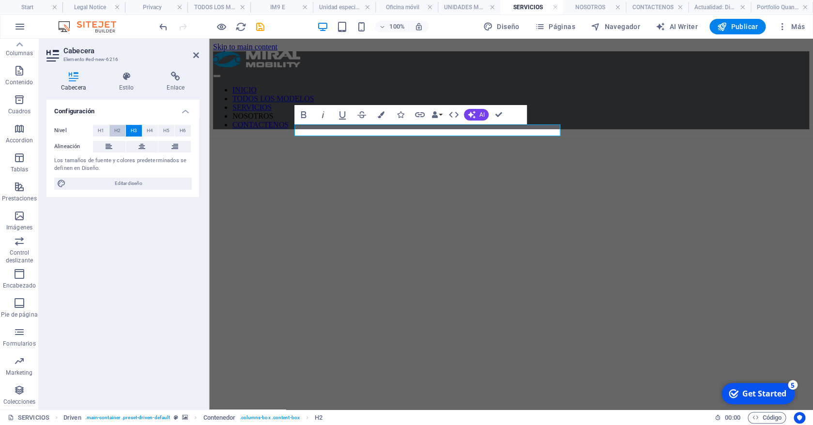
click at [121, 131] on button "H2" at bounding box center [117, 131] width 16 height 12
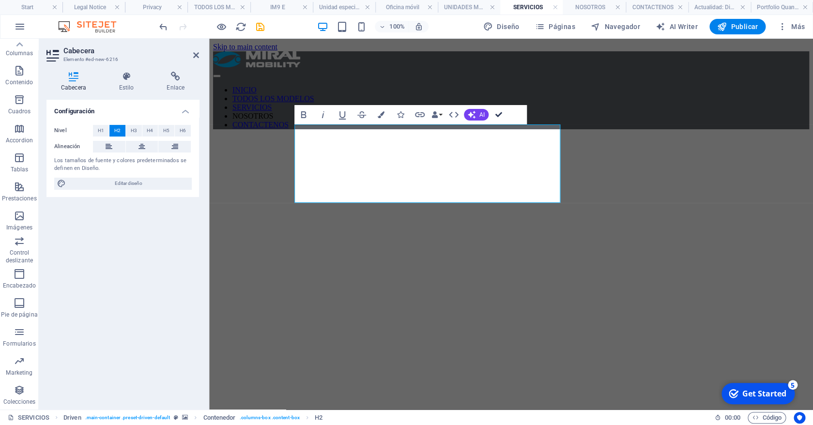
drag, startPoint x: 502, startPoint y: 113, endPoint x: 464, endPoint y: 74, distance: 54.8
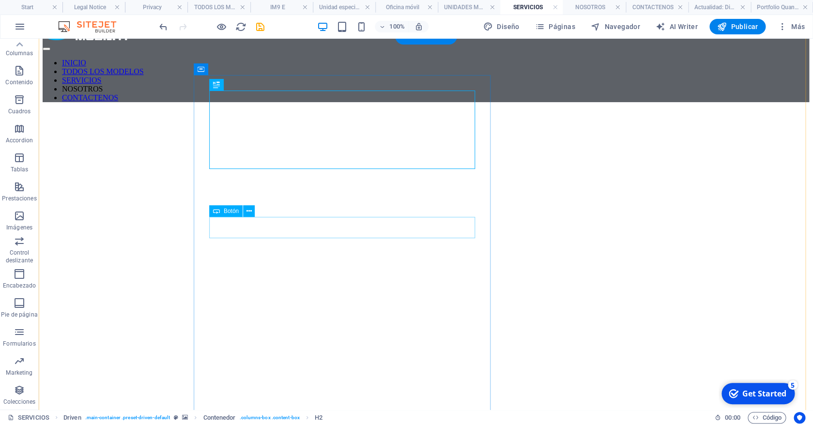
scroll to position [37, 0]
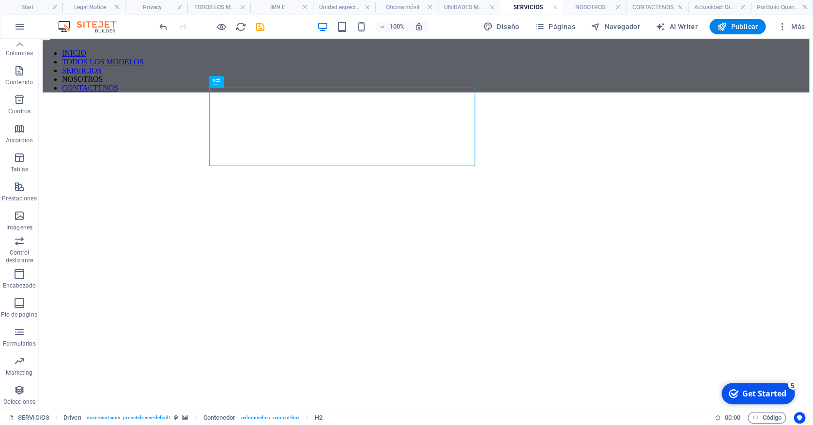
click at [69, 100] on figure at bounding box center [426, 100] width 766 height 0
select select "%"
select select "rem"
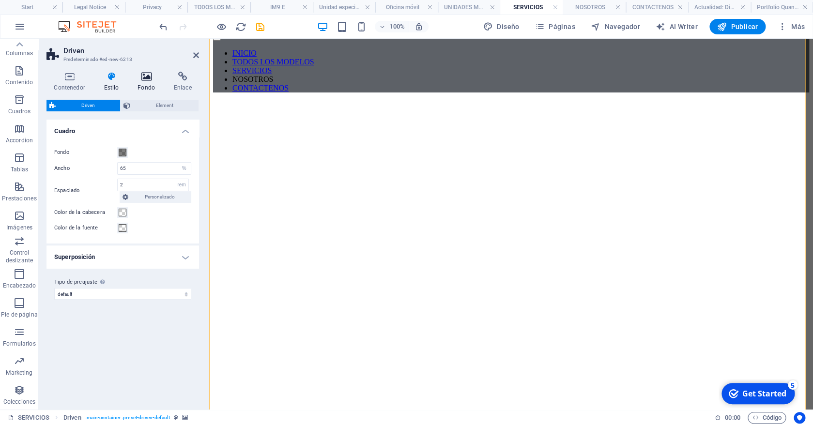
click at [155, 81] on h4 "Fondo" at bounding box center [148, 82] width 36 height 20
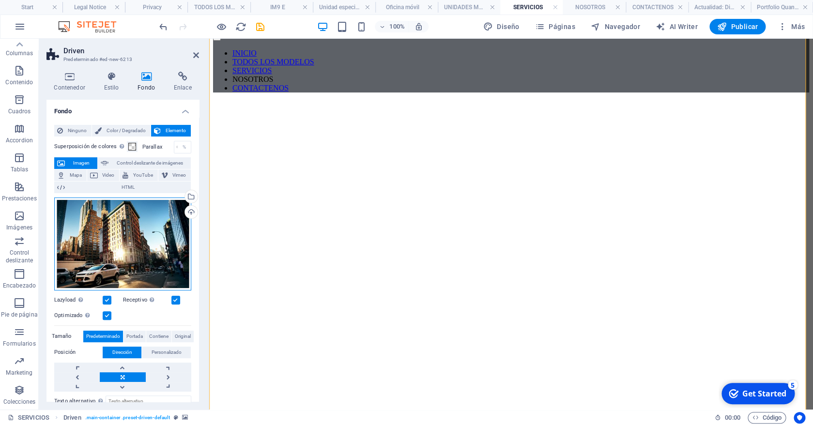
click at [144, 221] on div "Arrastra archivos aquí, haz clic para escoger archivos o selecciona archivos de…" at bounding box center [122, 243] width 137 height 93
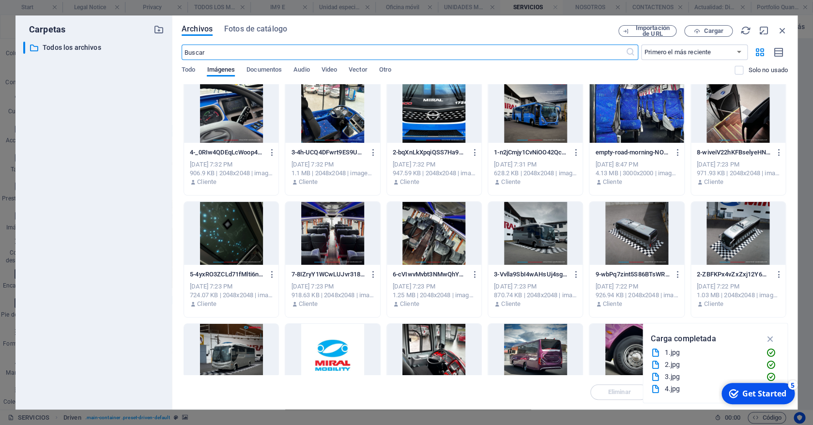
scroll to position [2765, 0]
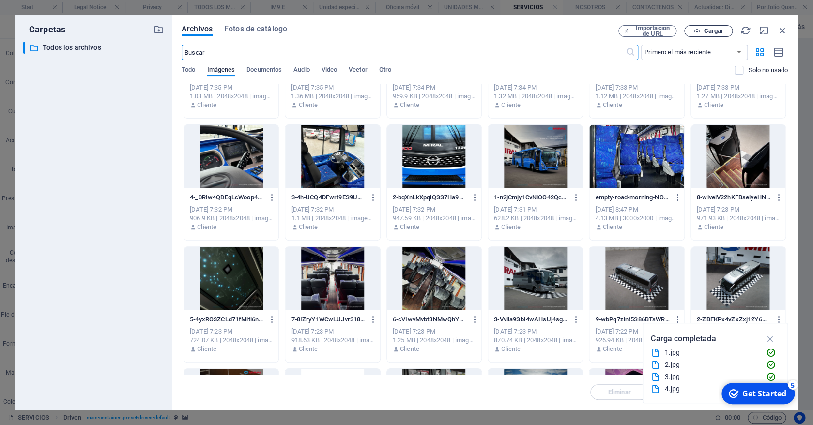
click at [717, 29] on span "Cargar" at bounding box center [713, 31] width 20 height 6
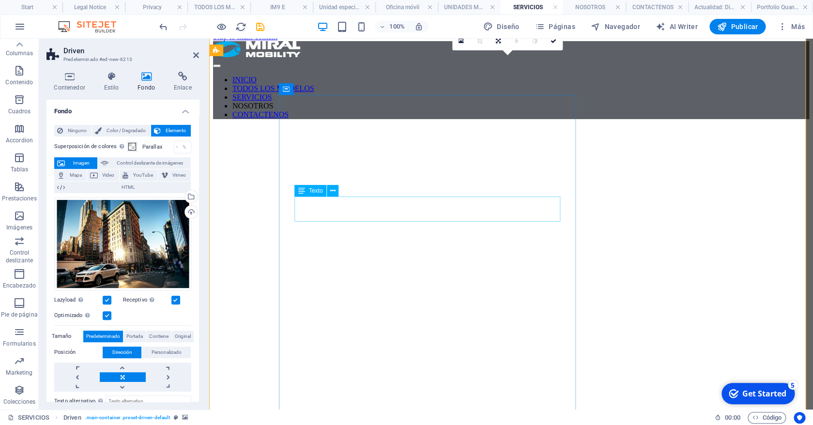
scroll to position [14, 0]
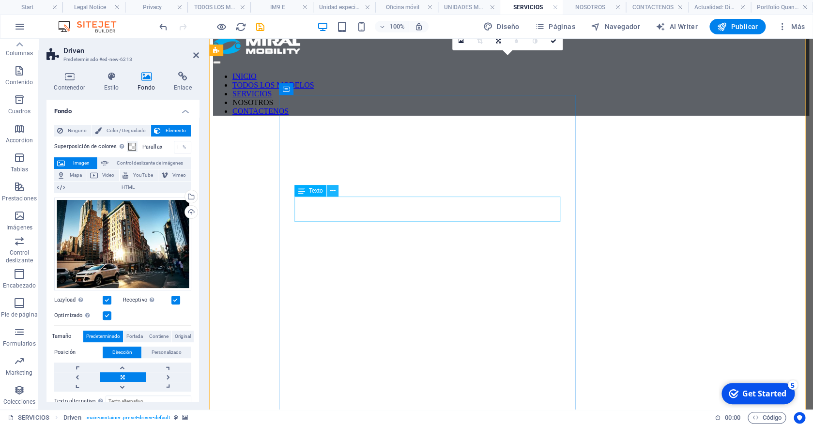
click at [336, 193] on button at bounding box center [333, 191] width 12 height 12
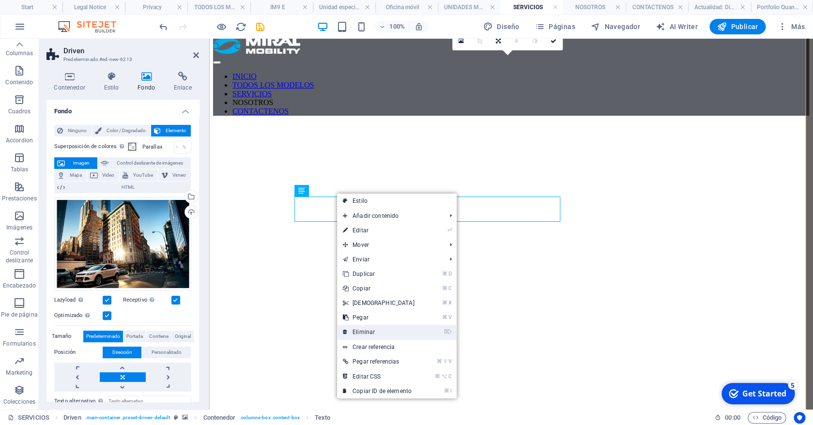
click at [377, 332] on link "⌦ Eliminar" at bounding box center [378, 332] width 83 height 15
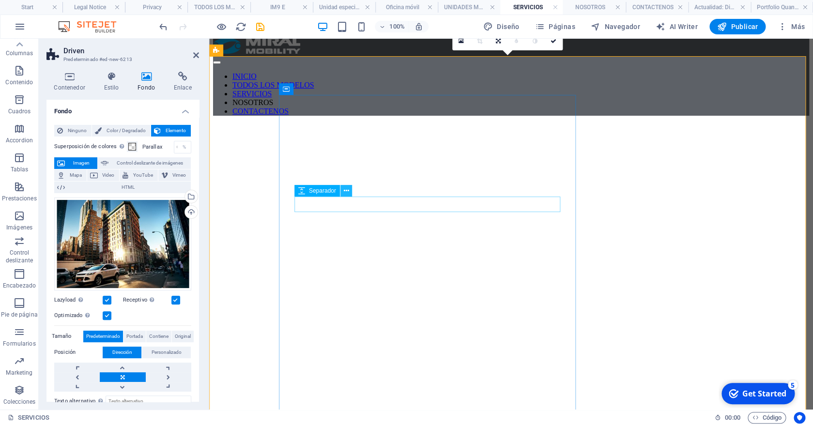
click at [347, 195] on icon at bounding box center [345, 191] width 5 height 10
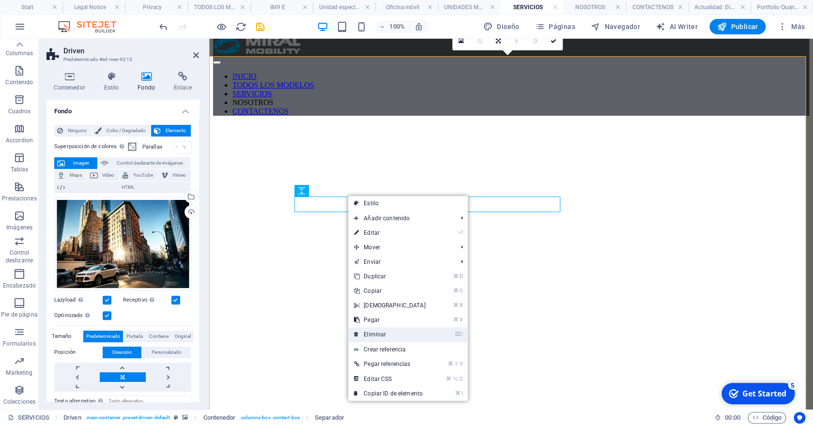
click at [382, 335] on link "⌦ Eliminar" at bounding box center [389, 334] width 83 height 15
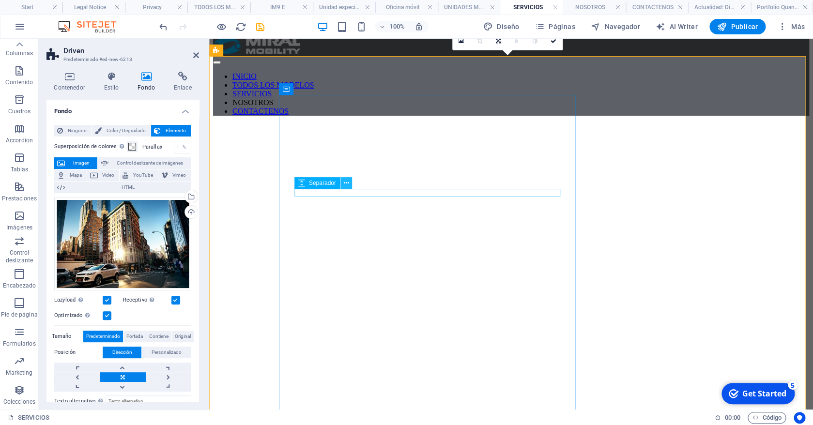
click at [344, 184] on icon at bounding box center [345, 183] width 5 height 10
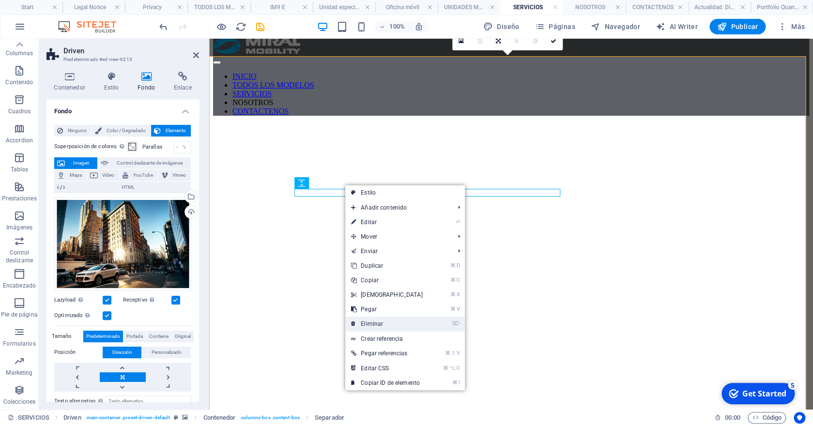
click at [378, 322] on link "⌦ Eliminar" at bounding box center [386, 324] width 83 height 15
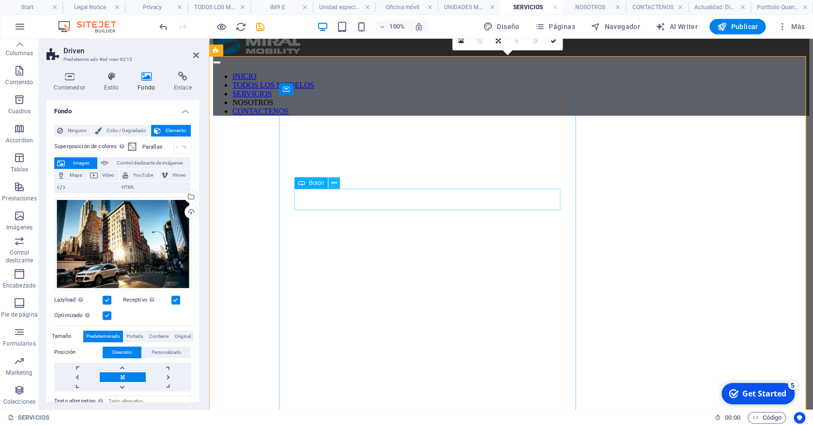
click at [337, 183] on button at bounding box center [334, 183] width 12 height 12
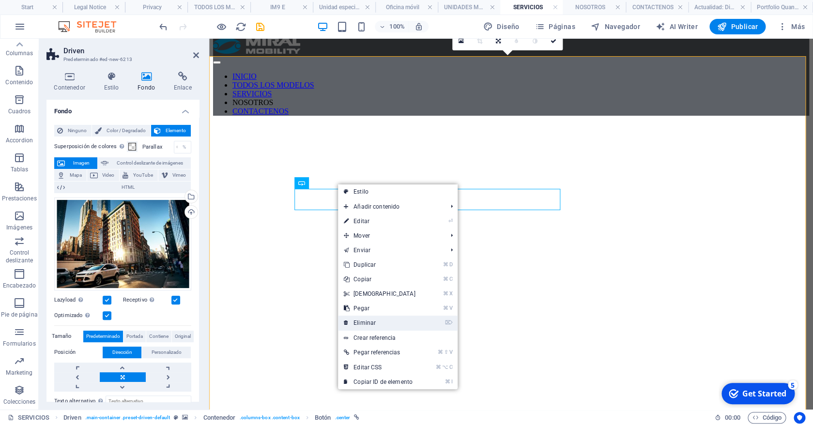
click at [369, 319] on link "⌦ Eliminar" at bounding box center [379, 323] width 83 height 15
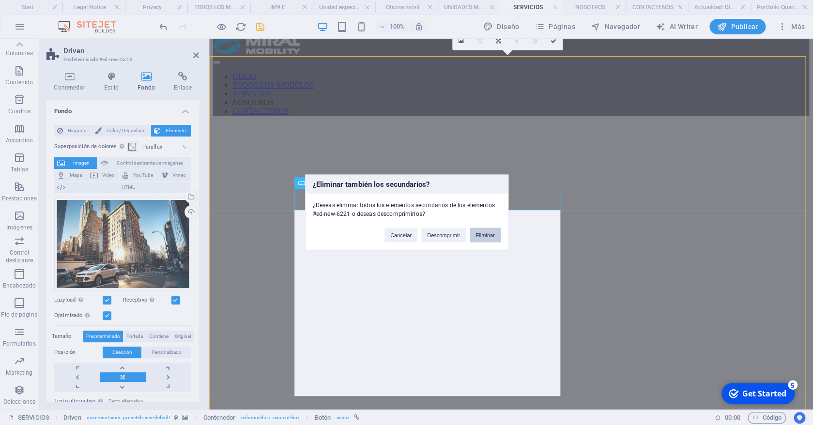
drag, startPoint x: 490, startPoint y: 235, endPoint x: 280, endPoint y: 196, distance: 213.2
click at [490, 235] on button "Eliminar" at bounding box center [484, 235] width 31 height 15
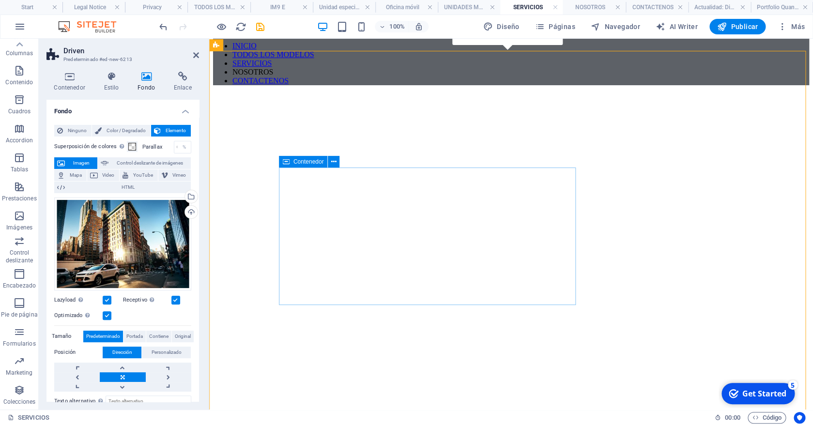
scroll to position [51, 0]
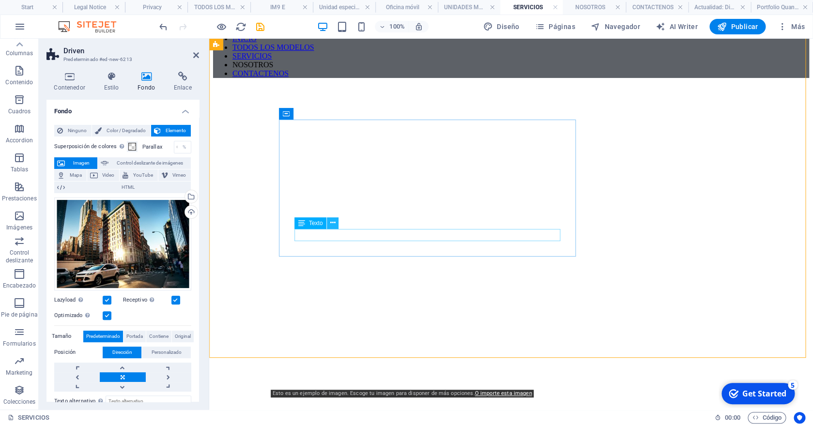
click at [336, 223] on button at bounding box center [333, 223] width 12 height 12
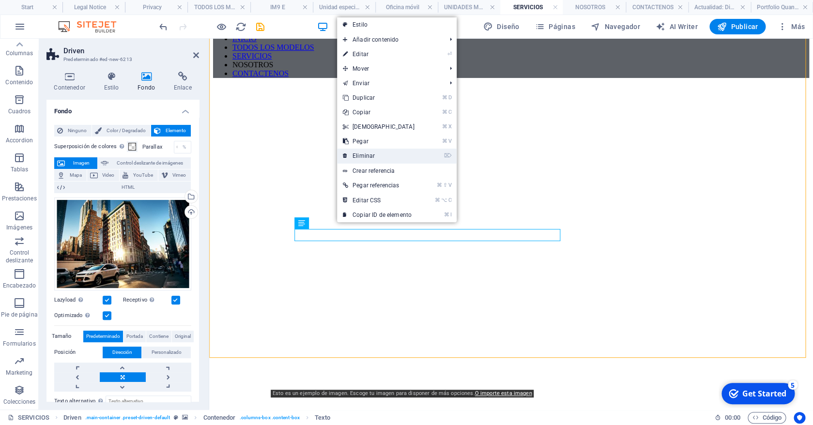
drag, startPoint x: 368, startPoint y: 152, endPoint x: 159, endPoint y: 114, distance: 212.6
click at [368, 152] on link "⌦ Eliminar" at bounding box center [378, 156] width 83 height 15
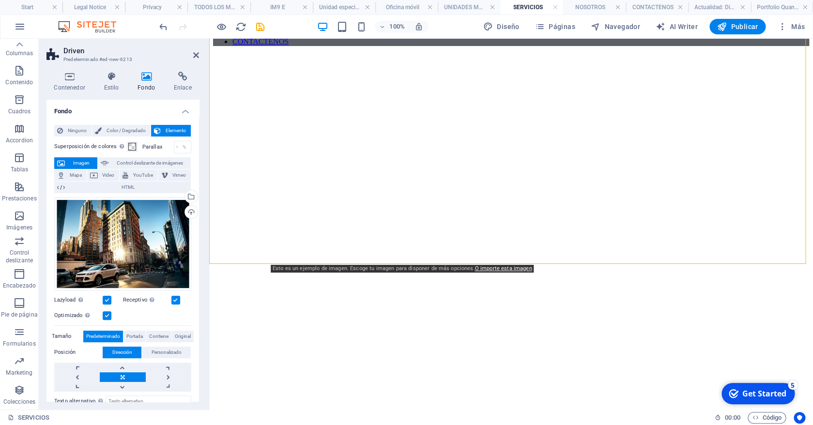
scroll to position [0, 0]
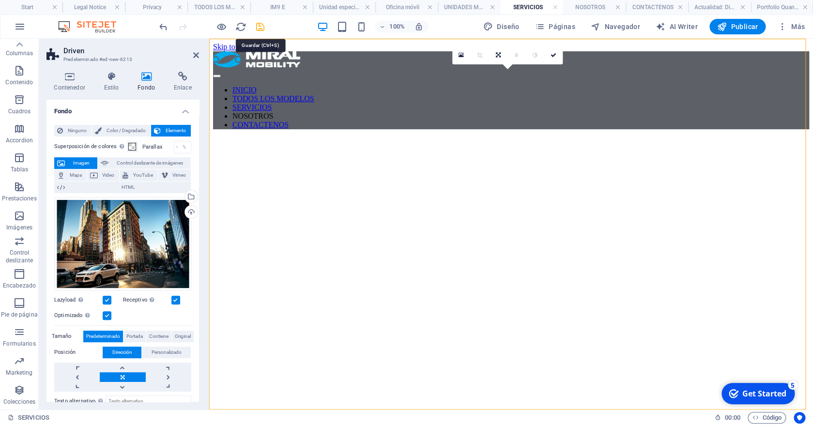
click at [259, 27] on icon "save" at bounding box center [260, 26] width 11 height 11
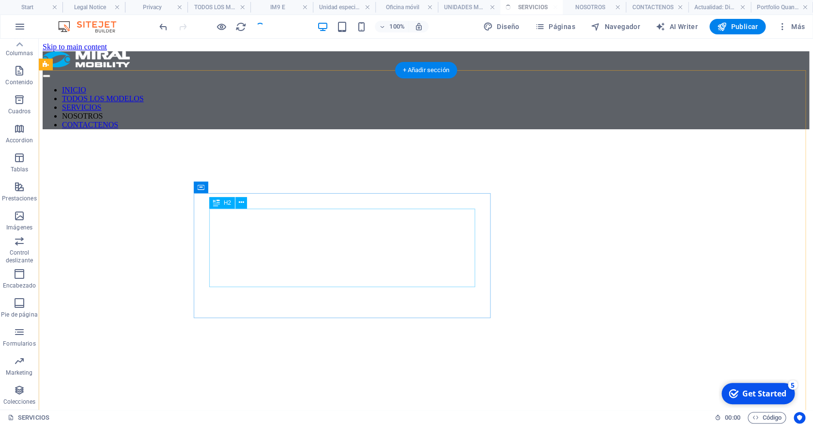
scroll to position [146, 0]
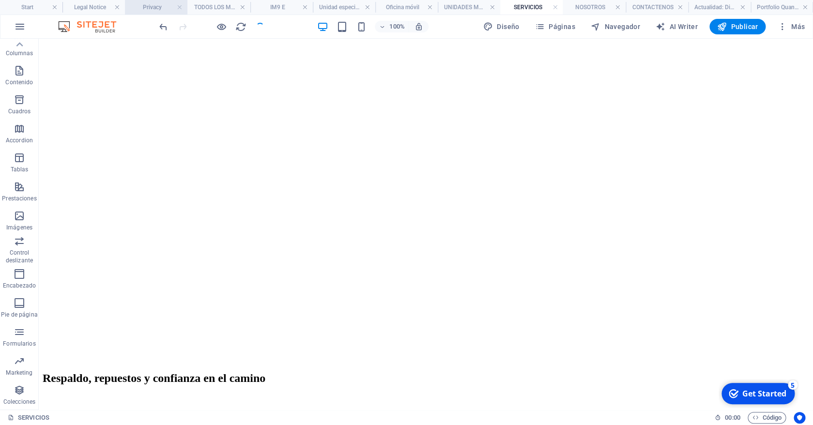
click at [159, 4] on h4 "Privacy" at bounding box center [156, 7] width 62 height 11
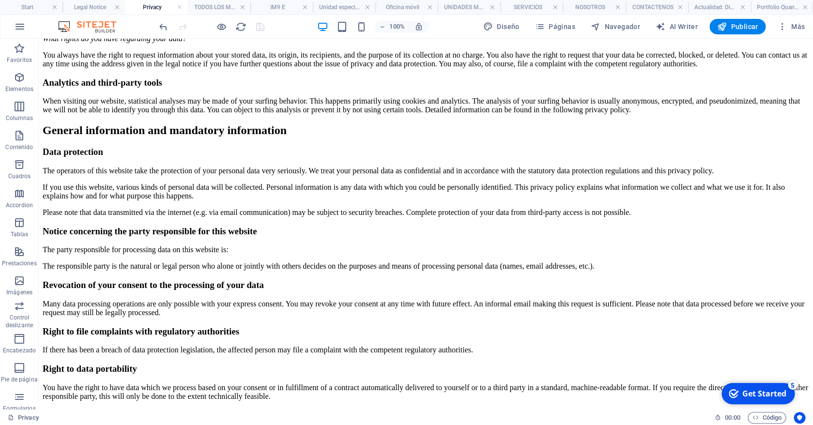
scroll to position [245, 0]
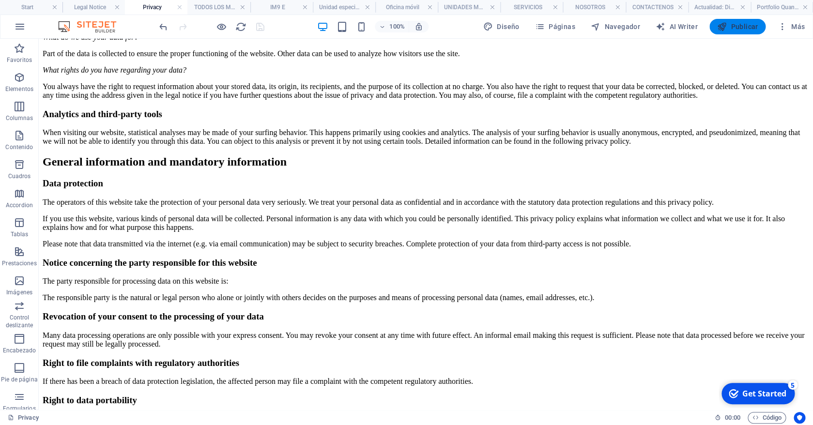
click at [747, 26] on span "Publicar" at bounding box center [737, 27] width 41 height 10
